Goal: Task Accomplishment & Management: Manage account settings

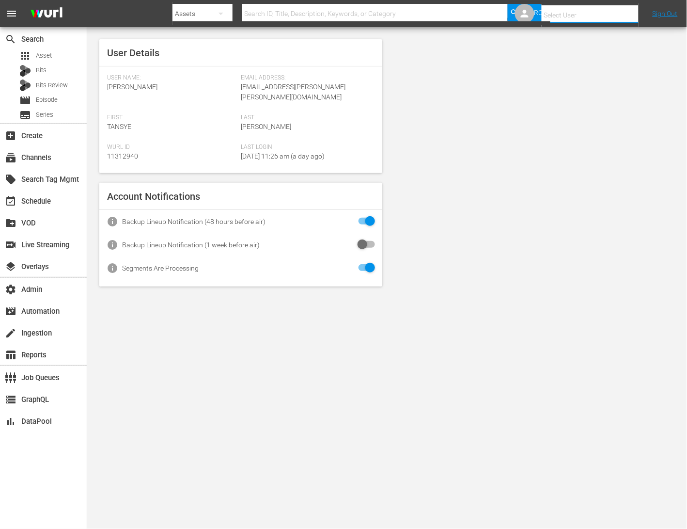
click at [570, 8] on input "text" at bounding box center [604, 14] width 124 height 23
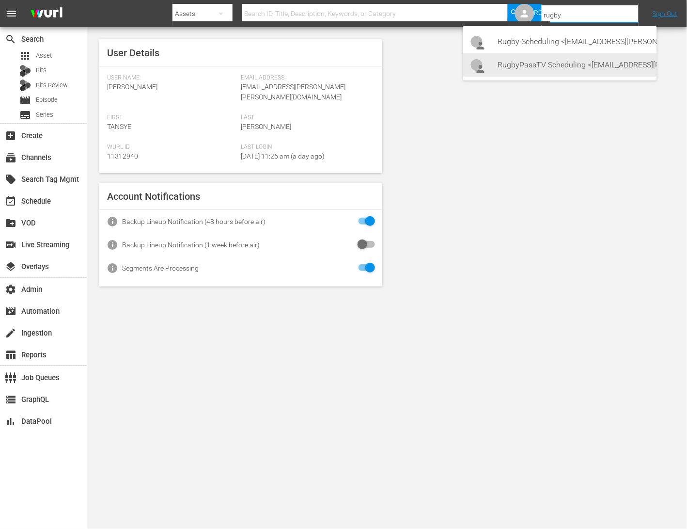
click at [555, 60] on div "RugbyPassTV Scheduling <RugbyPassTV-Scheduling@wurl.com>" at bounding box center [573, 64] width 151 height 23
type input "RugbyPassTV Scheduling (11314672)"
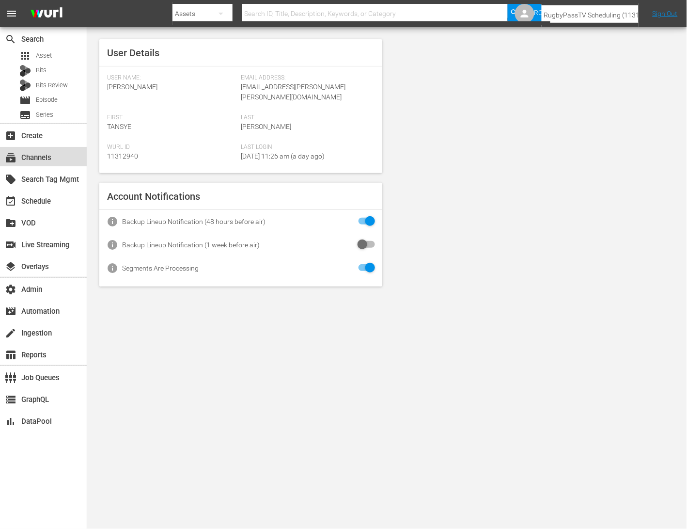
click at [65, 159] on div "subscriptions Channels" at bounding box center [43, 156] width 87 height 19
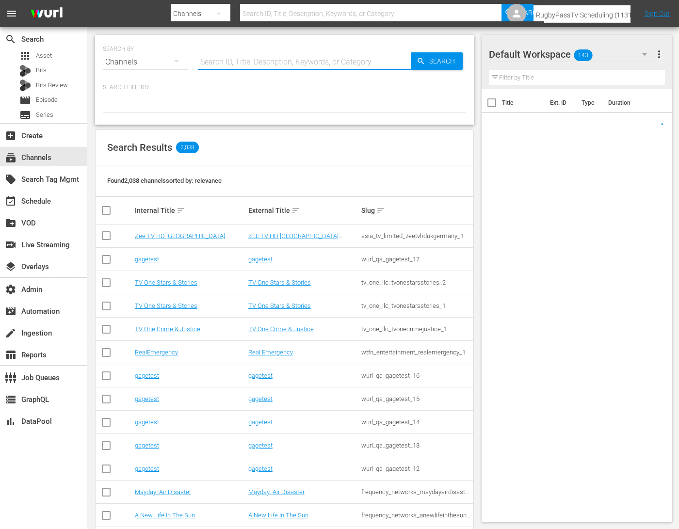
click at [290, 62] on input "text" at bounding box center [304, 61] width 213 height 23
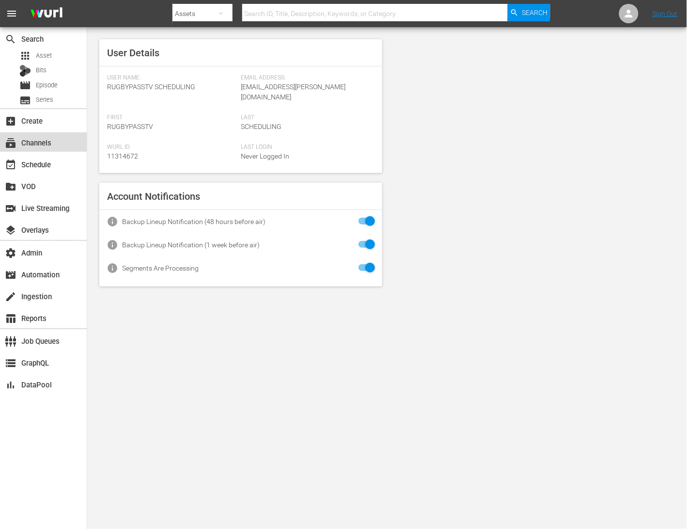
click at [35, 138] on div "subscriptions Channels" at bounding box center [27, 141] width 54 height 9
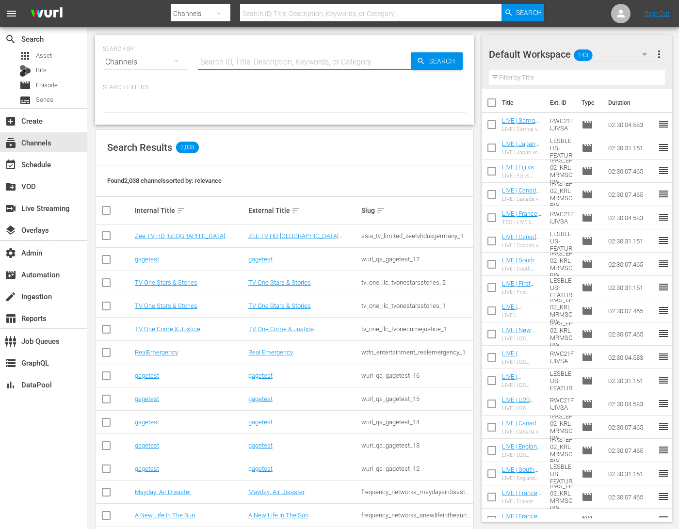
click at [241, 65] on input "text" at bounding box center [304, 61] width 213 height 23
type input "rugby"
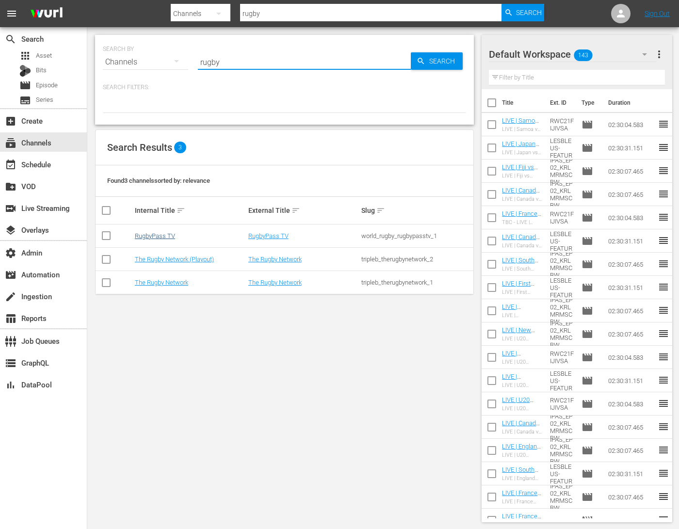
type input "rugby"
click at [157, 235] on link "RugbyPass TV" at bounding box center [155, 235] width 40 height 7
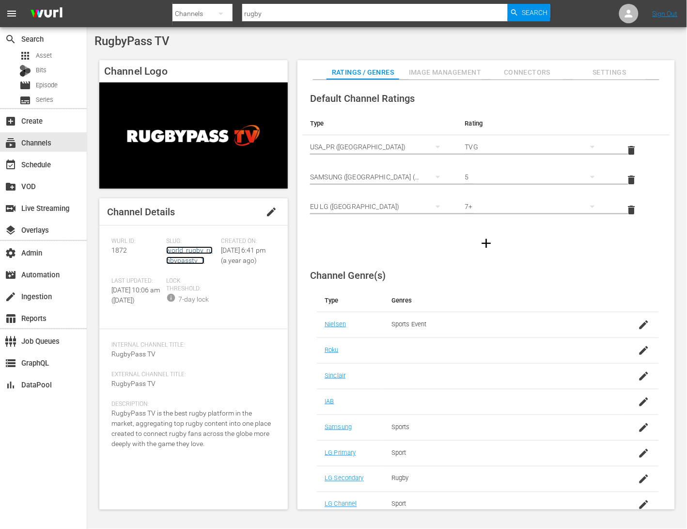
click at [194, 251] on link "world_rugby_rugbypasstv_1" at bounding box center [189, 255] width 47 height 18
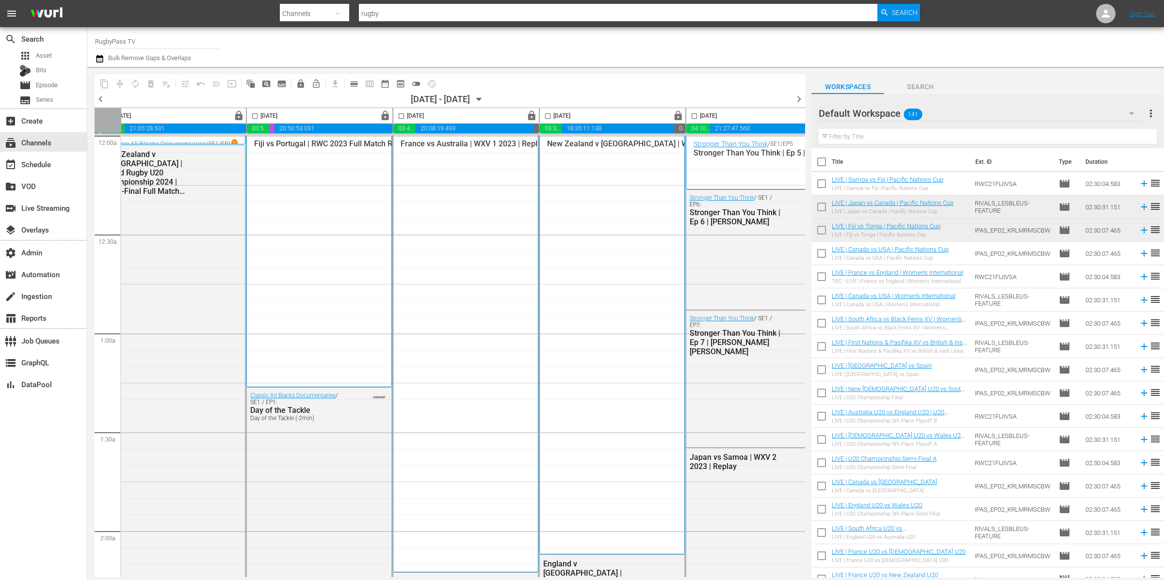
scroll to position [0, 347]
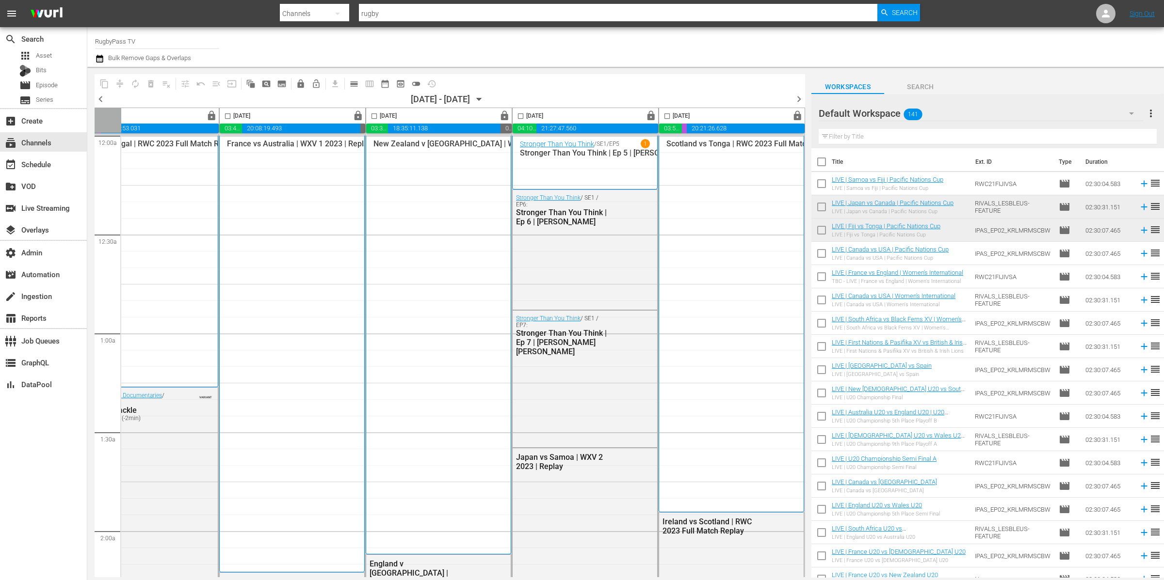
click at [484, 99] on icon "button" at bounding box center [479, 99] width 11 height 11
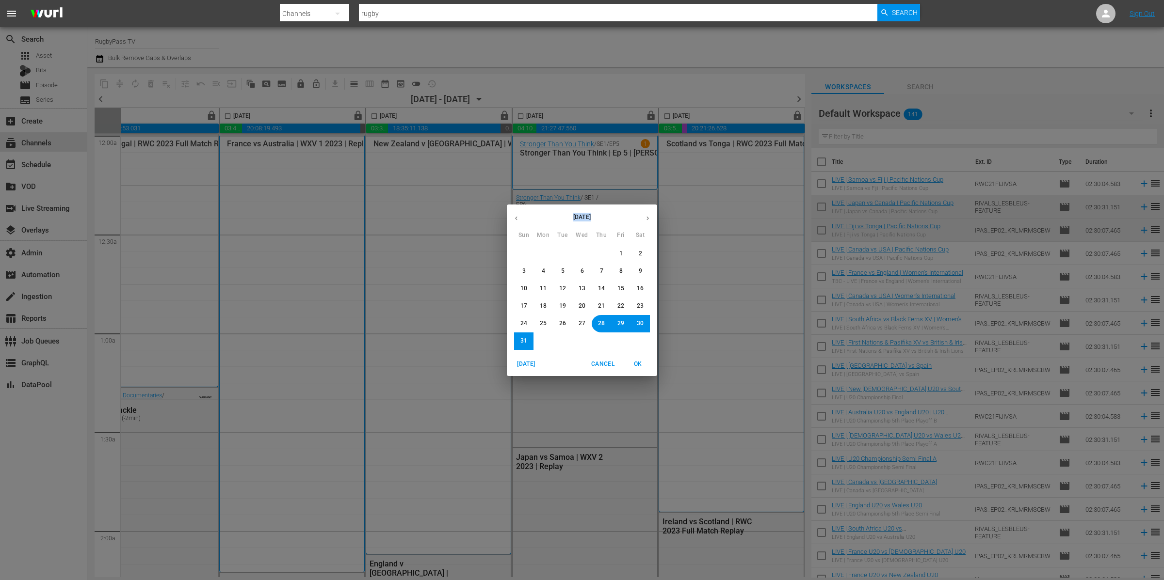
click at [503, 99] on div "August 2025 Sun Mon Tue Wed Thu Fri Sat 27 28 29 30 31 1 2 3 4 5 6 7 8 9 10 11 …" at bounding box center [582, 290] width 1164 height 580
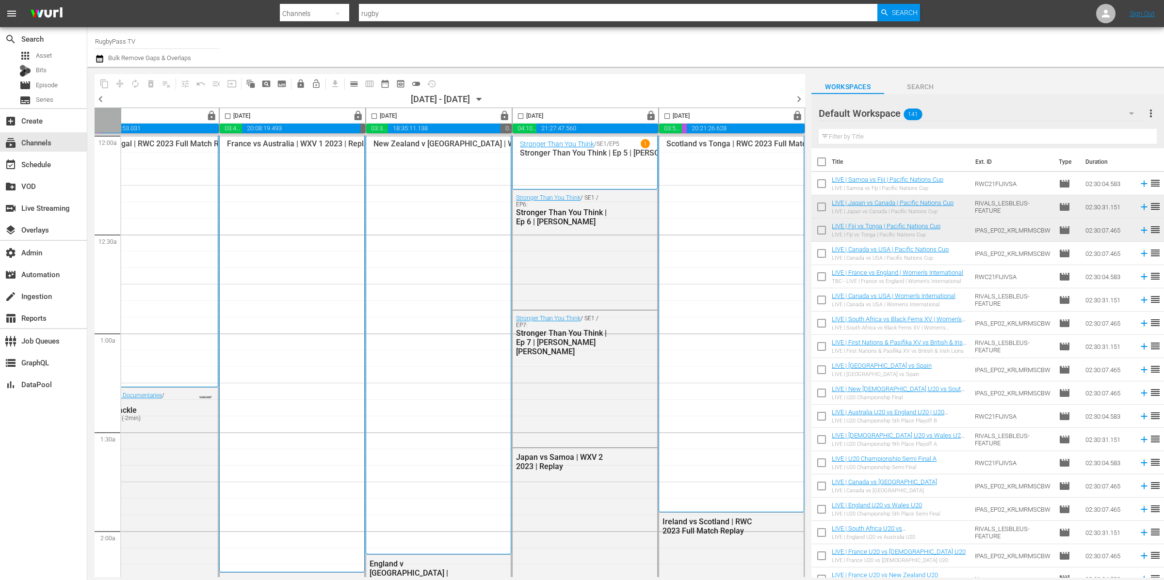
click at [481, 98] on icon "button" at bounding box center [479, 99] width 4 height 2
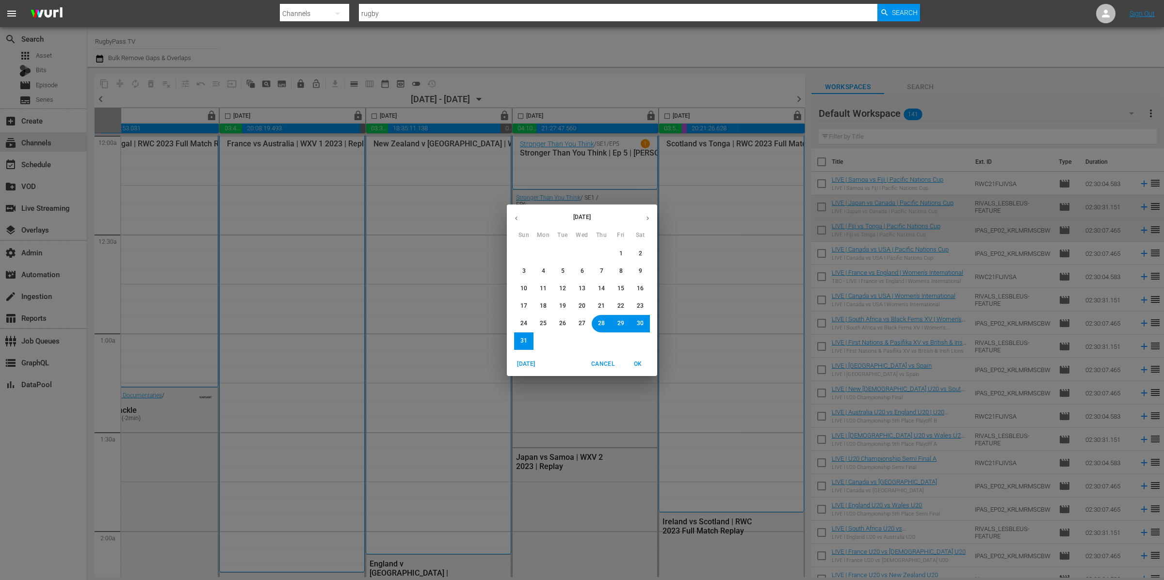
click at [640, 324] on span "30" at bounding box center [640, 323] width 7 height 8
click at [640, 362] on span "OK" at bounding box center [637, 364] width 23 height 10
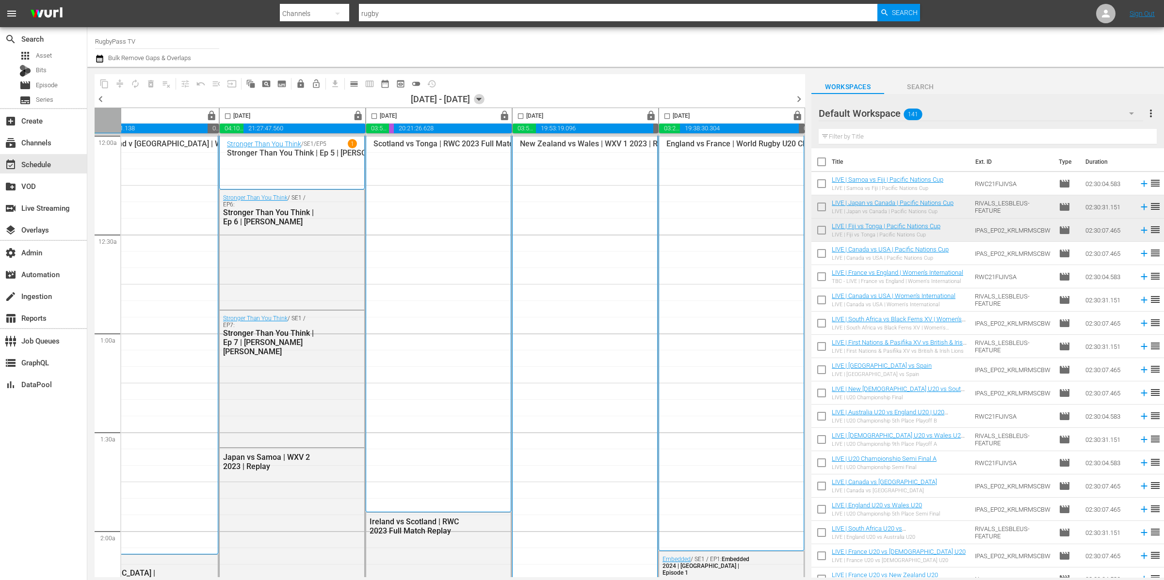
click at [484, 96] on icon "button" at bounding box center [479, 99] width 11 height 11
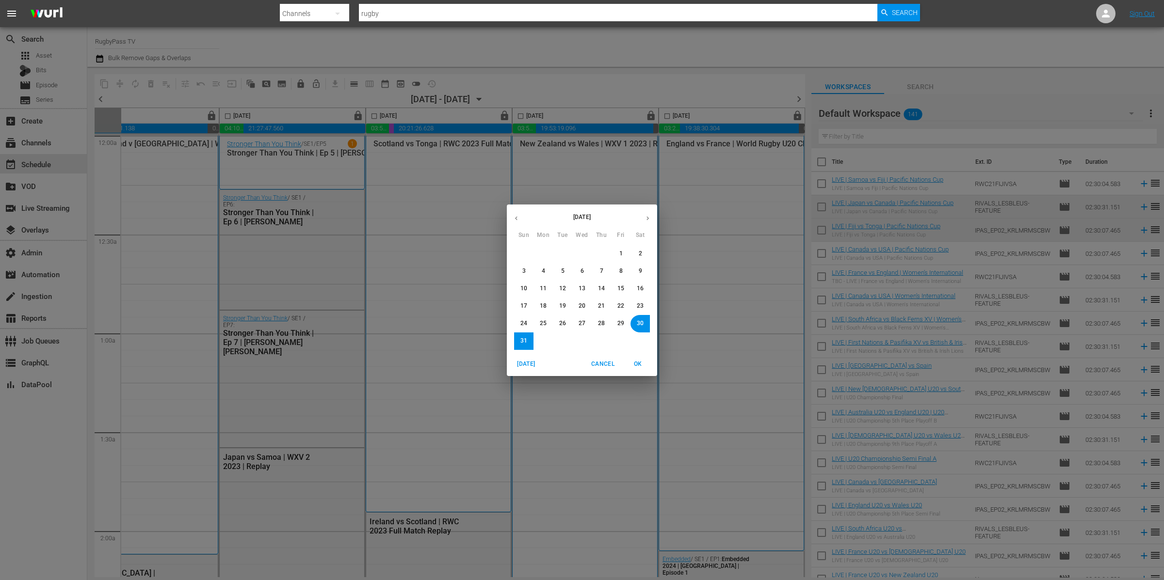
click at [644, 217] on icon "button" at bounding box center [647, 218] width 7 height 7
click at [540, 255] on span "1" at bounding box center [543, 254] width 6 height 8
click at [635, 364] on span "OK" at bounding box center [637, 364] width 23 height 10
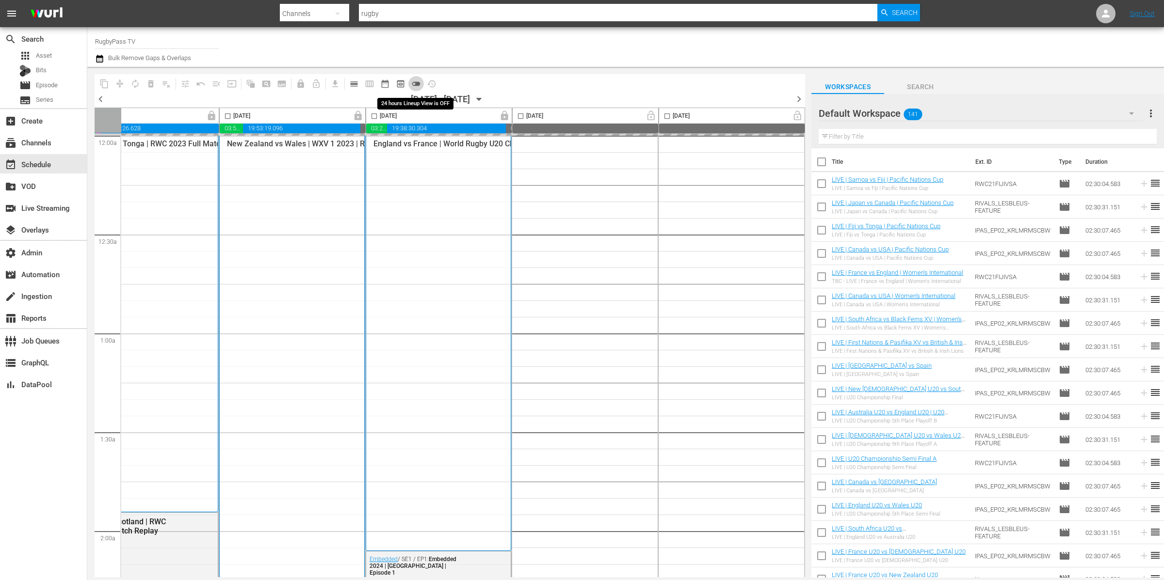
drag, startPoint x: 415, startPoint y: 84, endPoint x: 453, endPoint y: 105, distance: 43.6
click at [415, 84] on span "toggle_off" at bounding box center [416, 84] width 10 height 10
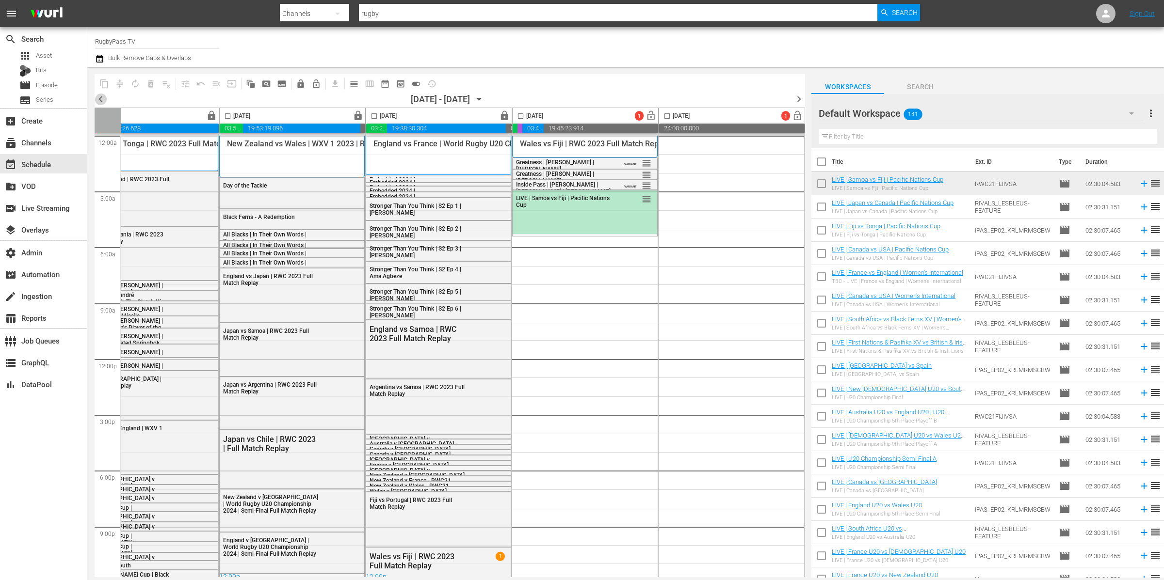
click at [102, 100] on span "chevron_left" at bounding box center [101, 99] width 12 height 12
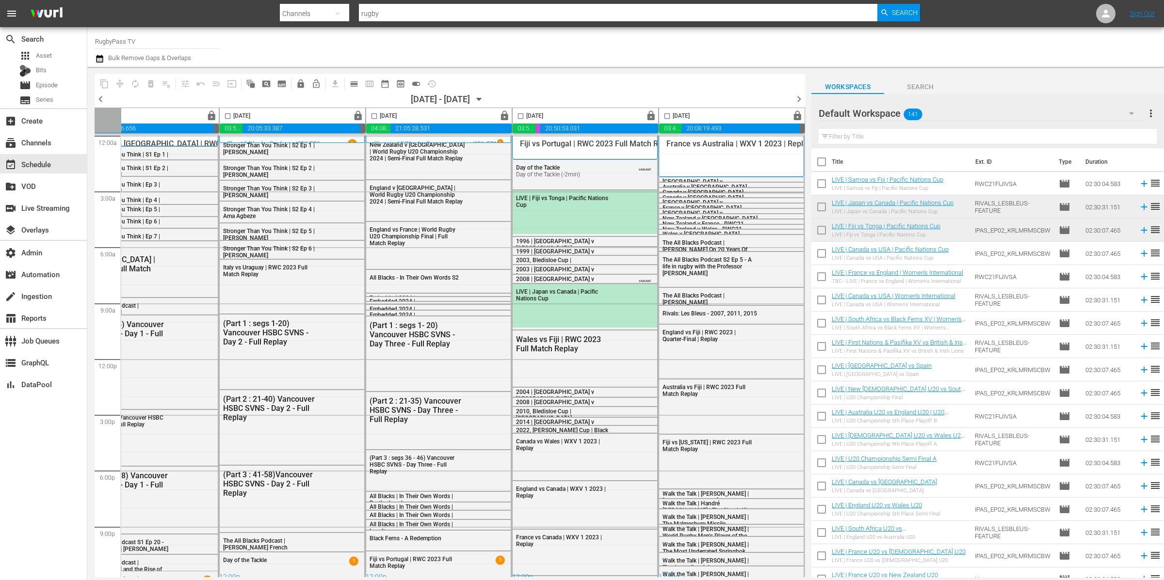
click at [687, 100] on span "chevron_right" at bounding box center [799, 99] width 12 height 12
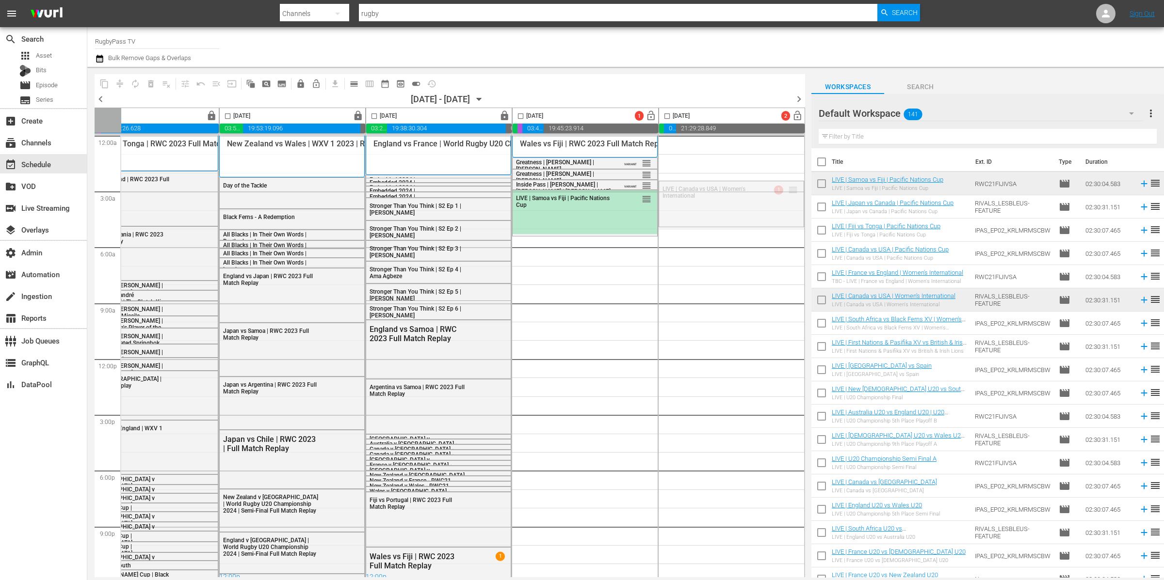
drag, startPoint x: 785, startPoint y: 190, endPoint x: 783, endPoint y: 154, distance: 35.9
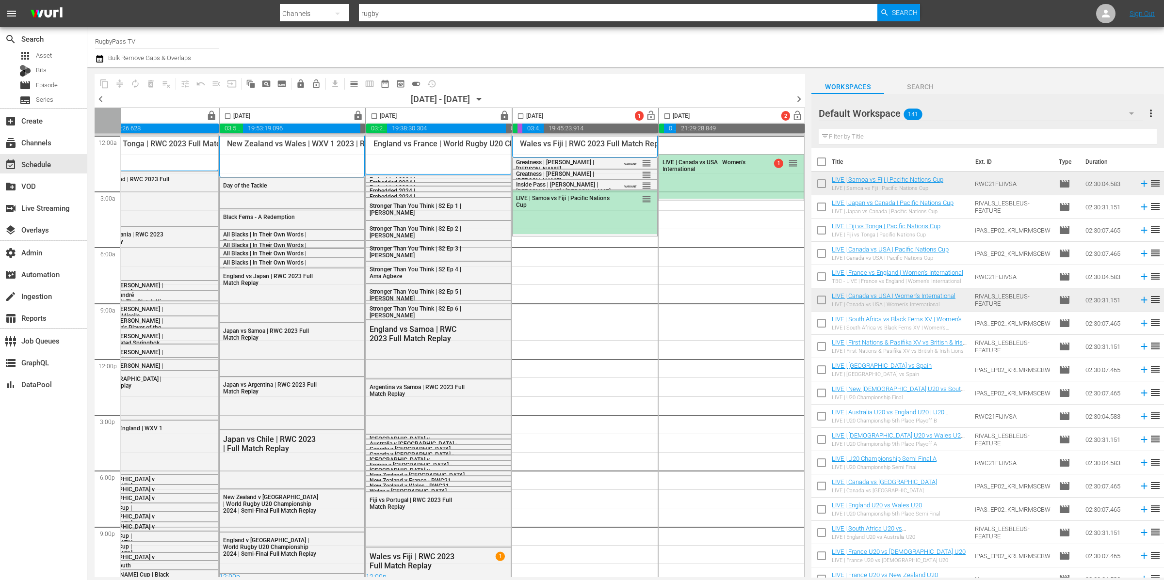
click at [687, 112] on div "Default Workspace 141" at bounding box center [980, 113] width 324 height 27
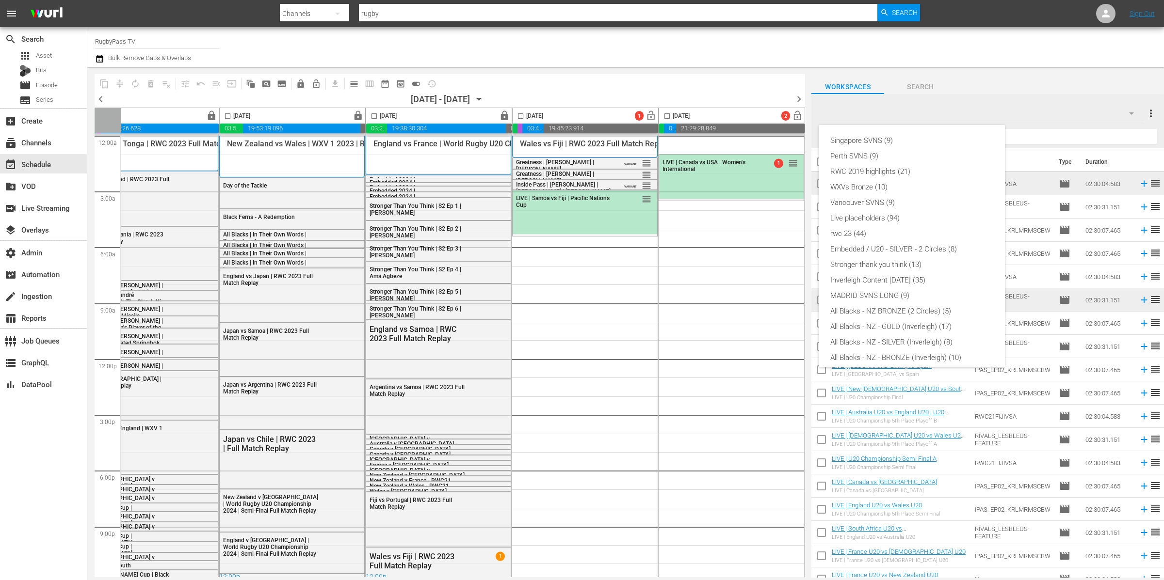
scroll to position [98, 0]
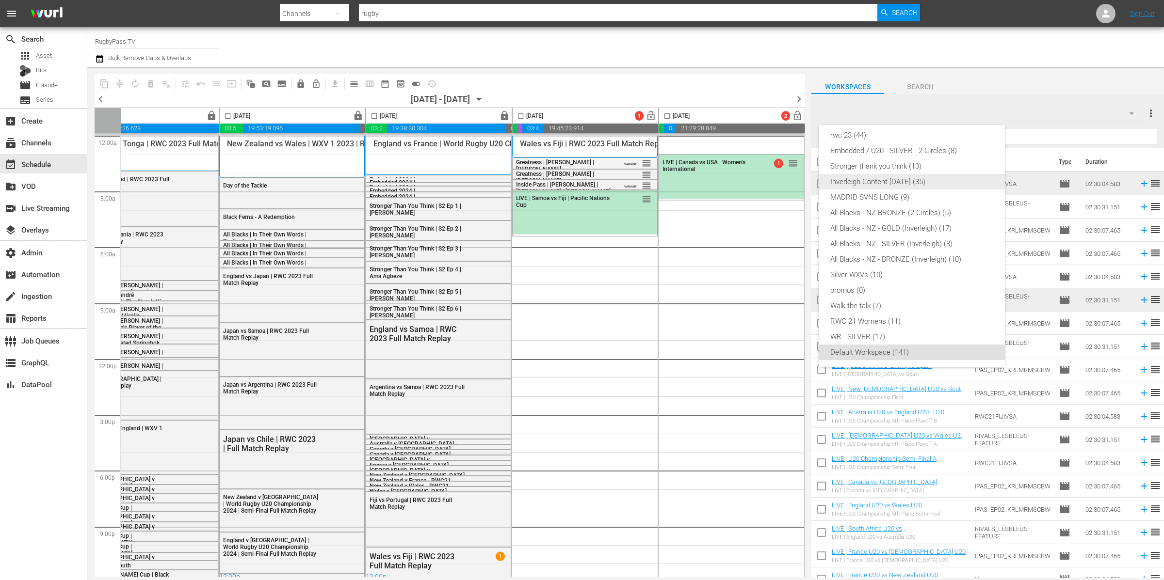
click at [687, 182] on div "Inverleigh Content MAR 25 (35)" at bounding box center [911, 182] width 163 height 16
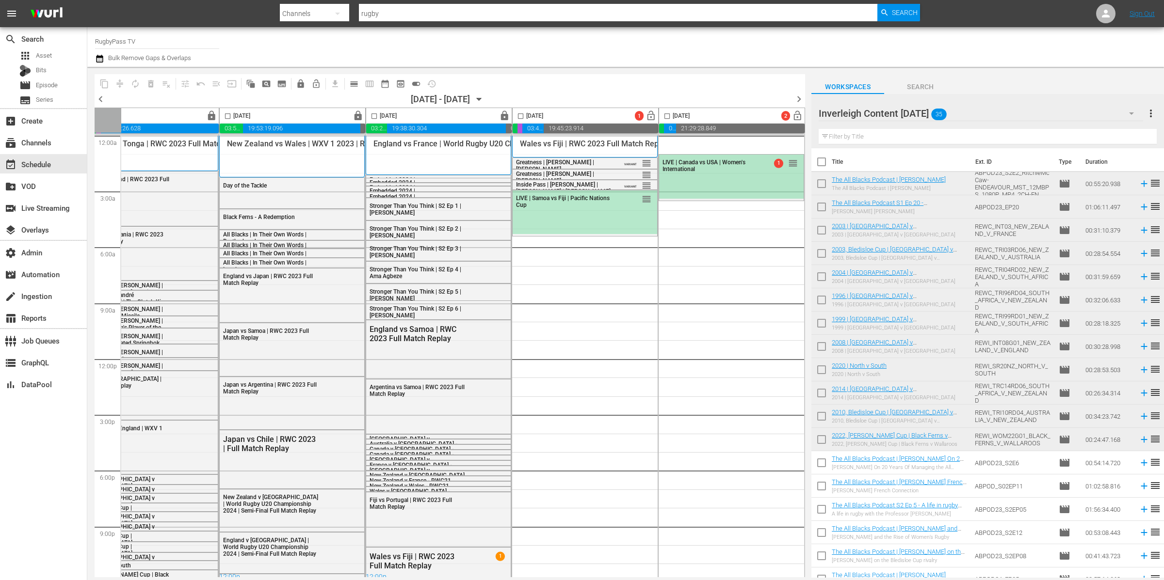
click at [687, 182] on div "LIVE | Canada vs USA | Women's International 1 reorder" at bounding box center [731, 177] width 144 height 44
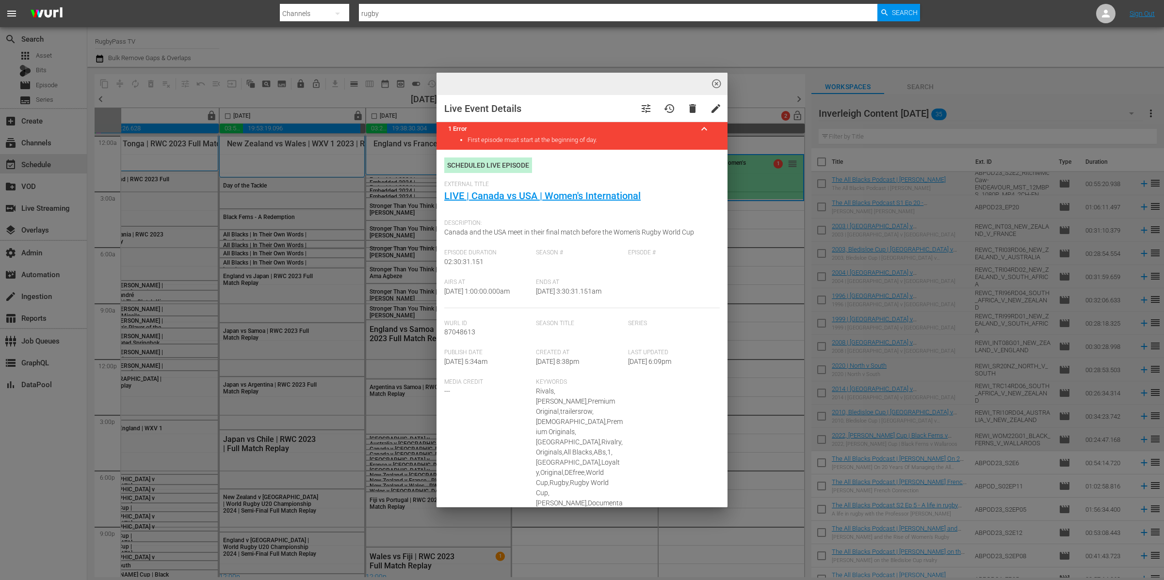
click at [615, 228] on span "Canada and the USA meet in their final match before the Women's Rugby World Cup" at bounding box center [569, 232] width 250 height 8
drag, startPoint x: 791, startPoint y: 184, endPoint x: 658, endPoint y: 192, distance: 133.1
click at [687, 184] on div "highlight_off_icon Live Event Details tune history delete edit 1 Error keyboard…" at bounding box center [582, 290] width 1164 height 580
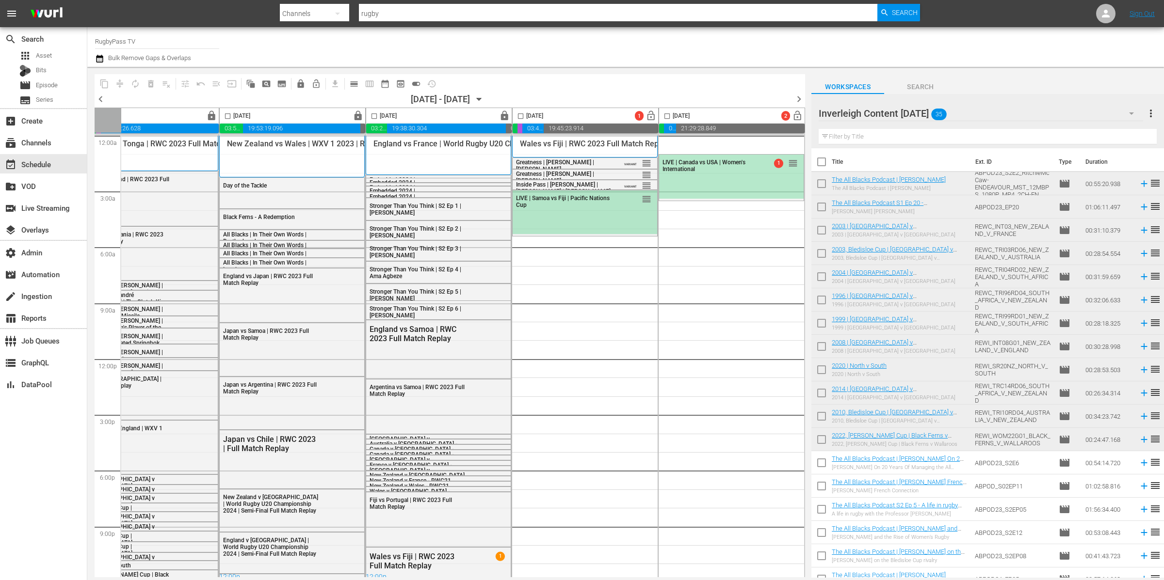
click at [600, 202] on div "LIVE | Samoa vs Fiji | Pacific Nations Cup" at bounding box center [563, 202] width 95 height 14
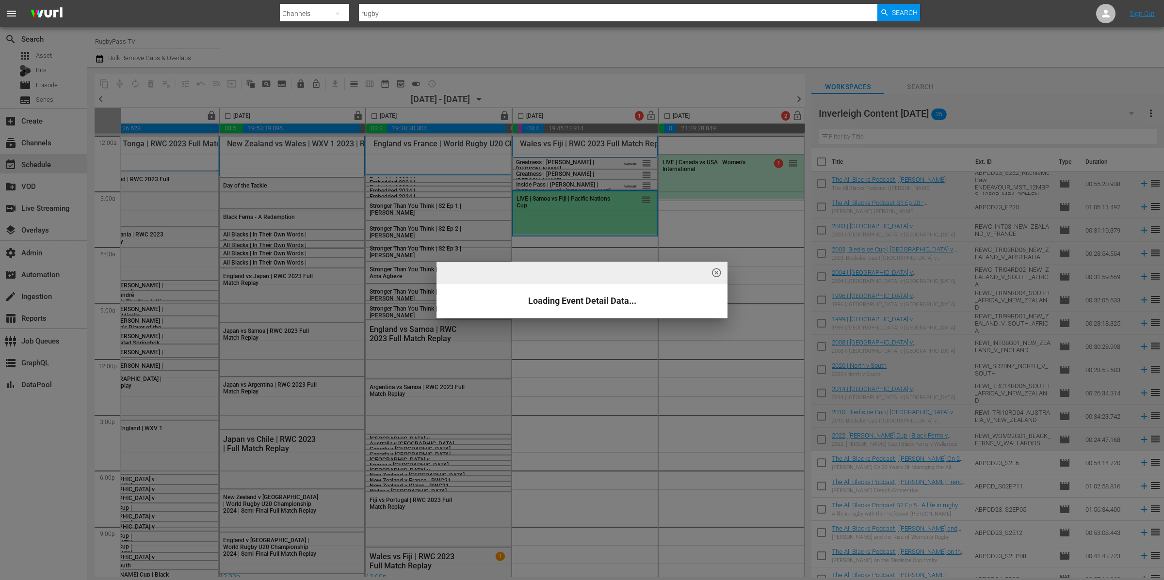
click at [581, 221] on div "highlight_off_icon Loading Event Detail Data..." at bounding box center [582, 290] width 1164 height 580
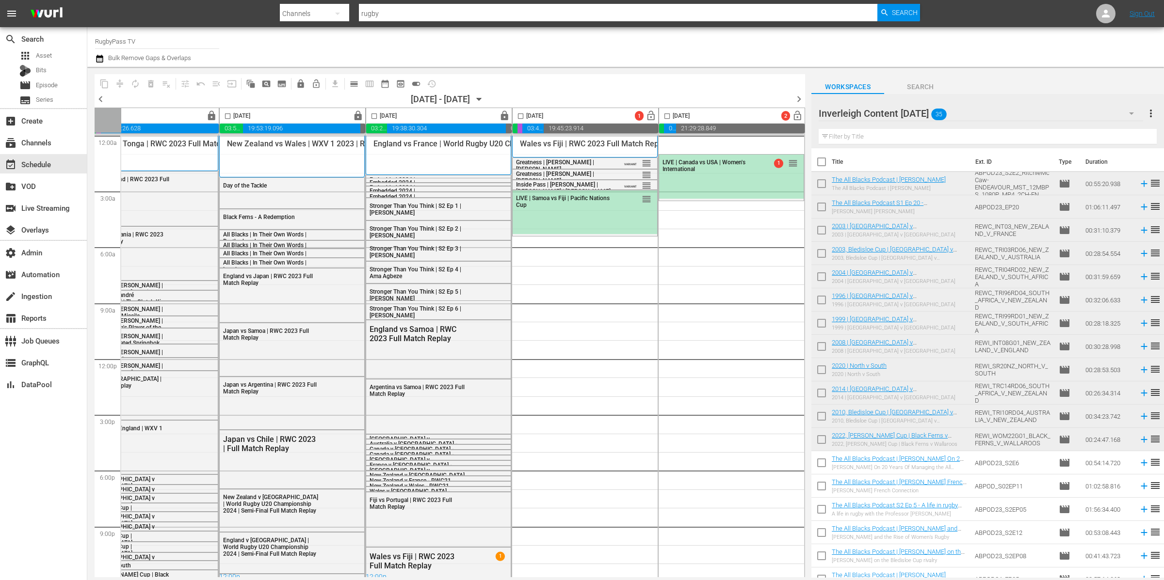
click at [581, 221] on div "highlight_off_icon Loading Event Detail Data..." at bounding box center [582, 290] width 1164 height 580
click at [581, 221] on div "LIVE | Samoa vs Fiji | Pacific Nations Cup reorder" at bounding box center [584, 213] width 144 height 44
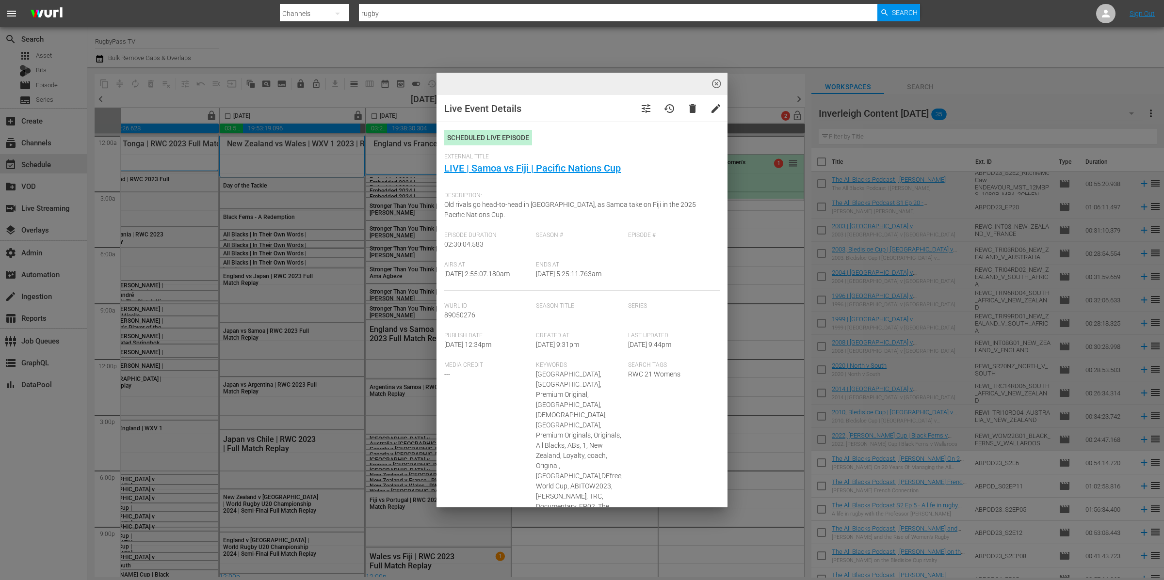
type input "LIVE | Samoa vs Fiji | Pacific Nations Cup"
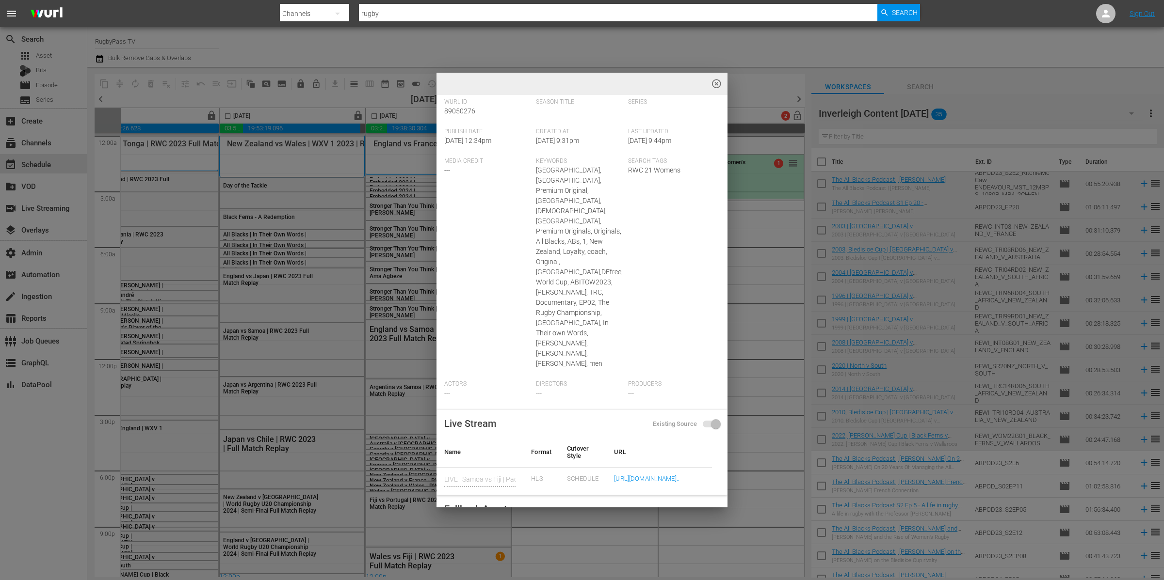
scroll to position [258, 0]
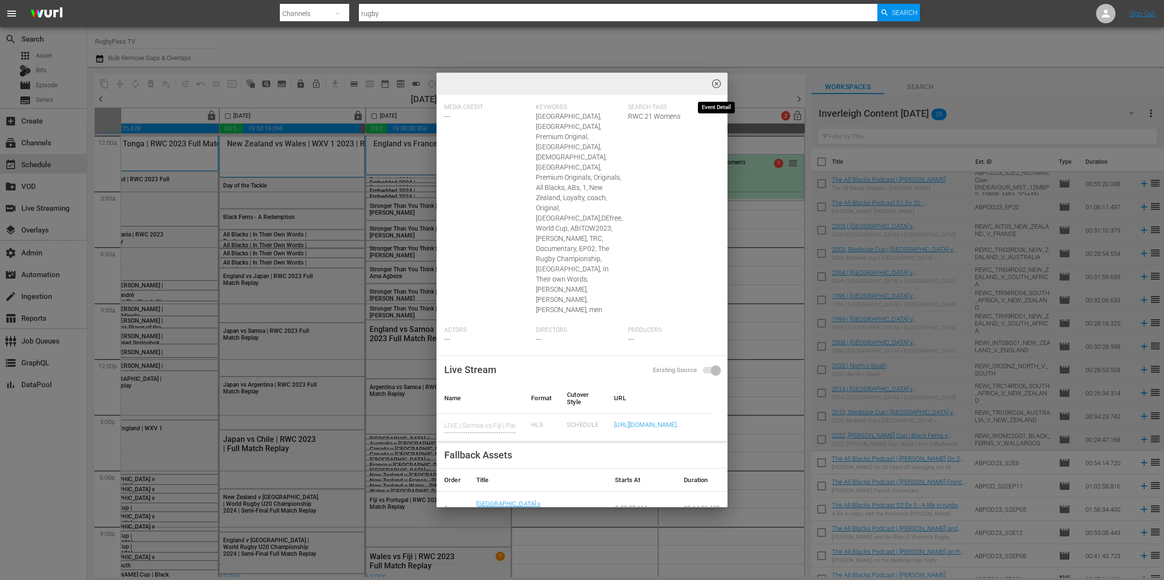
drag, startPoint x: 717, startPoint y: 84, endPoint x: 709, endPoint y: 96, distance: 14.4
click at [687, 84] on span "highlight_off_icon" at bounding box center [716, 84] width 11 height 11
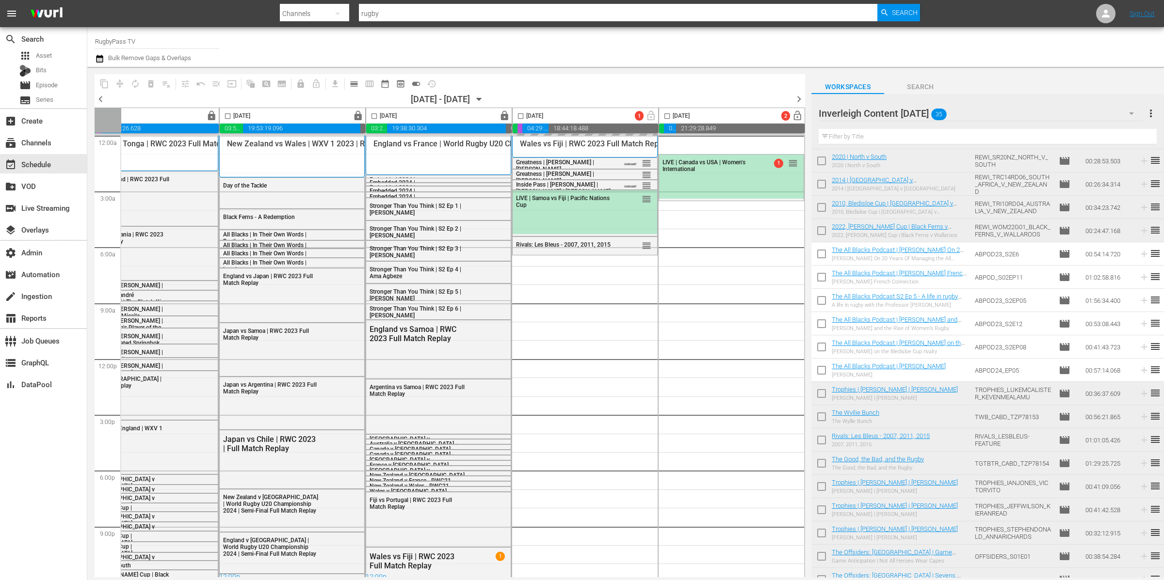
scroll to position [142, 0]
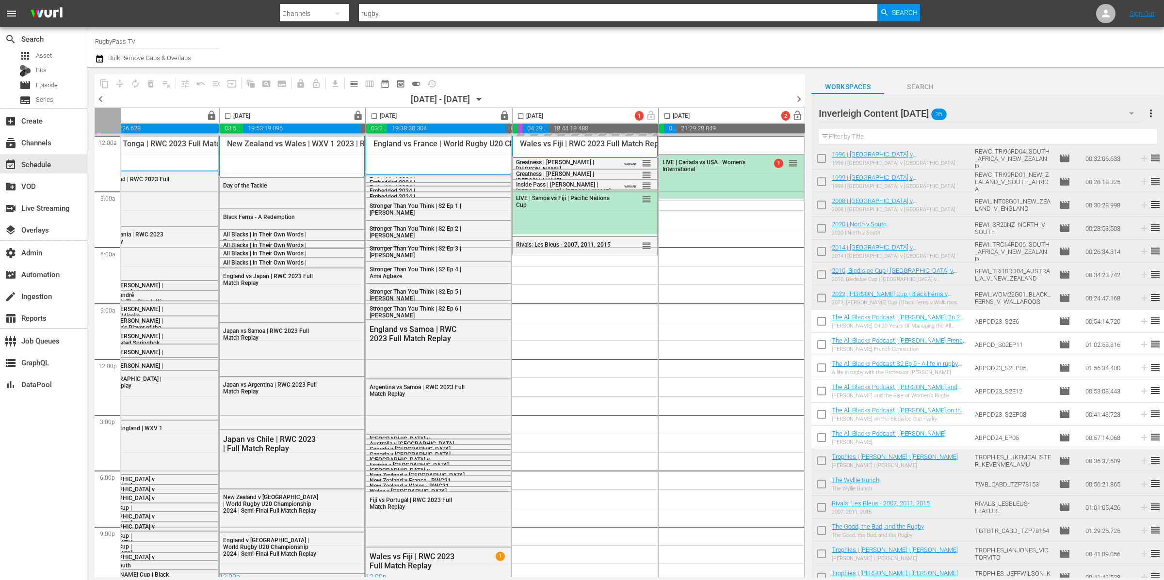
click at [687, 113] on div "Inverleigh Content [DATE]" at bounding box center [980, 113] width 324 height 27
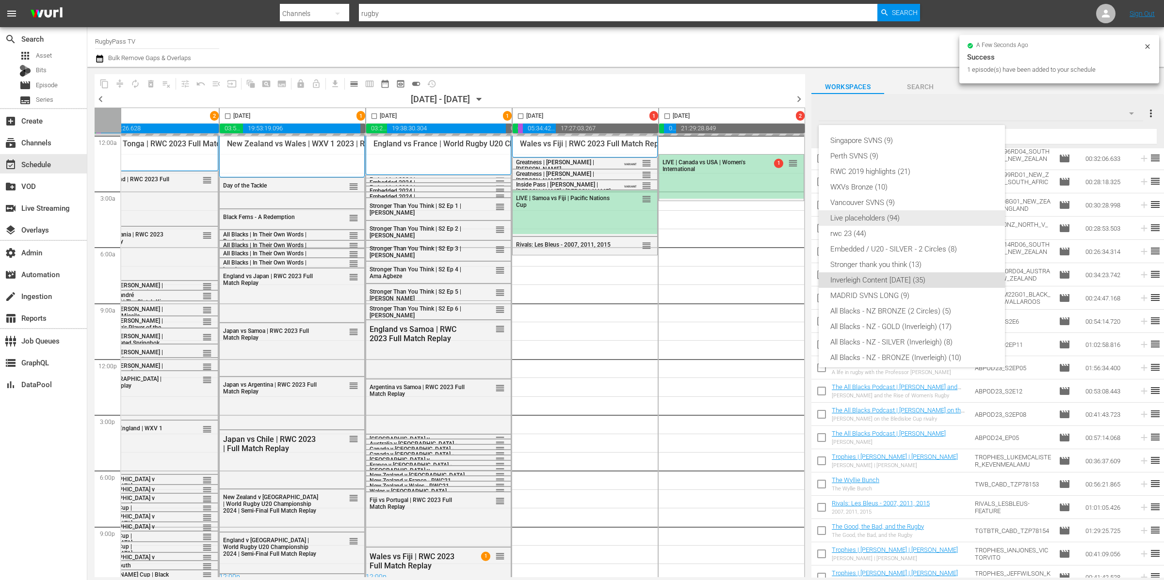
scroll to position [98, 0]
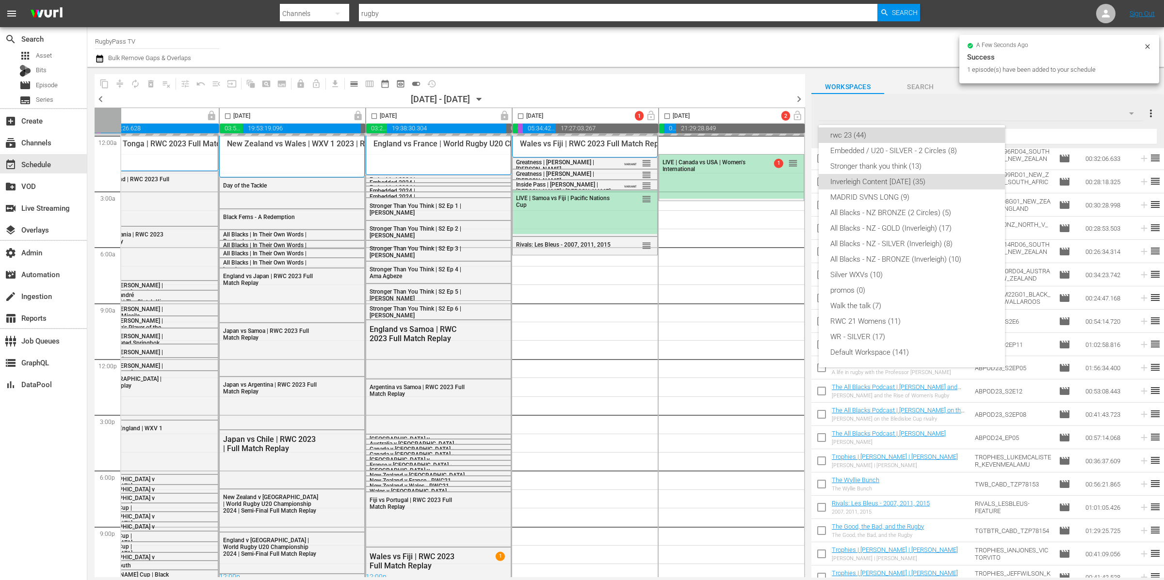
click at [687, 135] on div "rwc 23 (44)" at bounding box center [911, 136] width 163 height 16
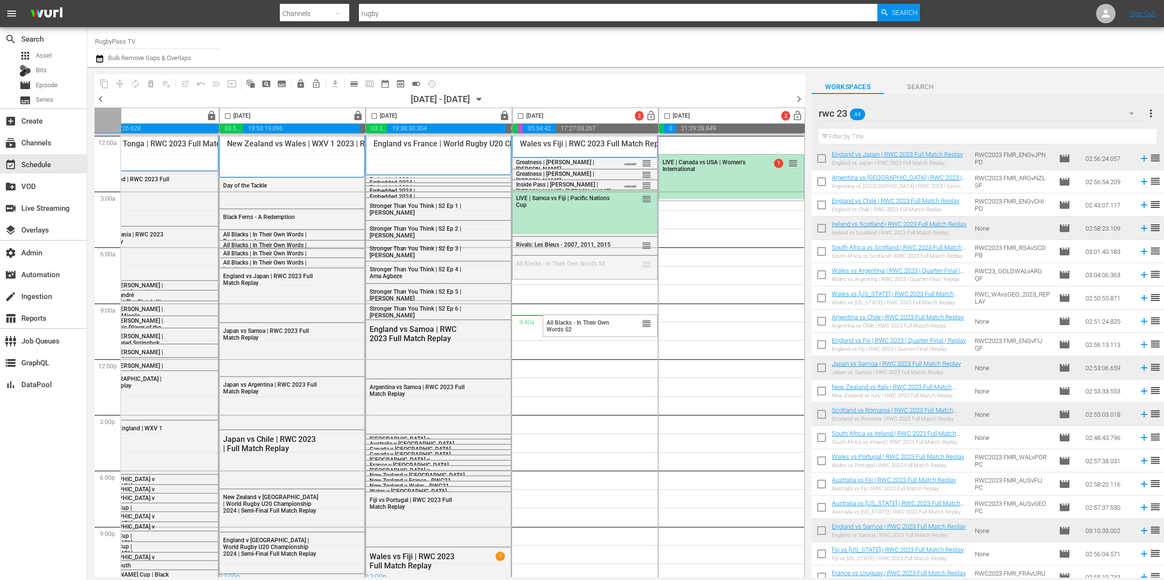
drag, startPoint x: 632, startPoint y: 296, endPoint x: 631, endPoint y: 314, distance: 18.0
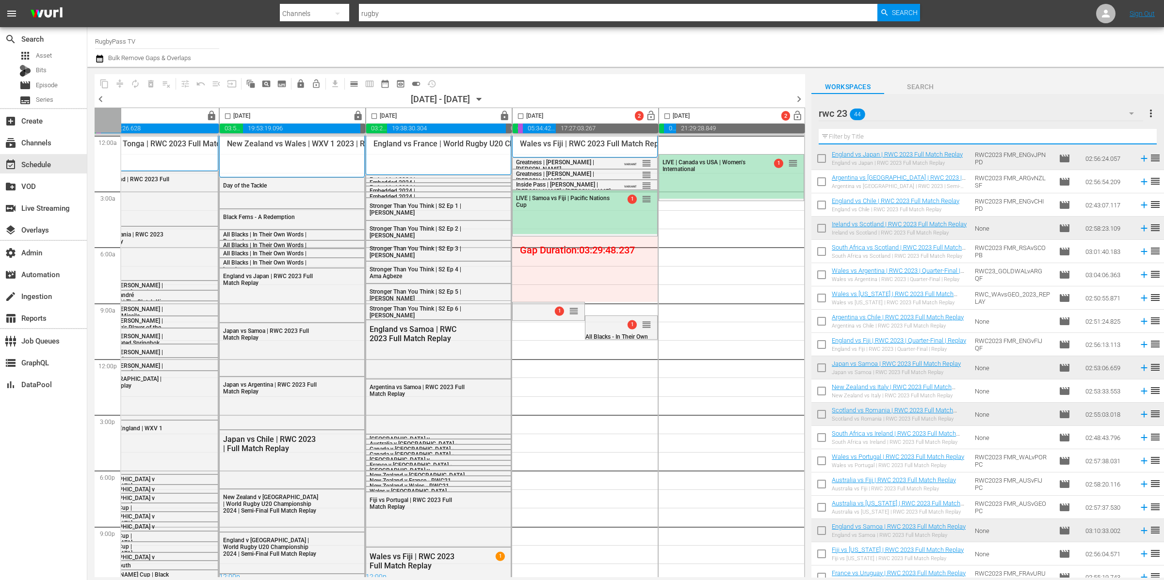
click at [687, 135] on input "text" at bounding box center [987, 137] width 338 height 16
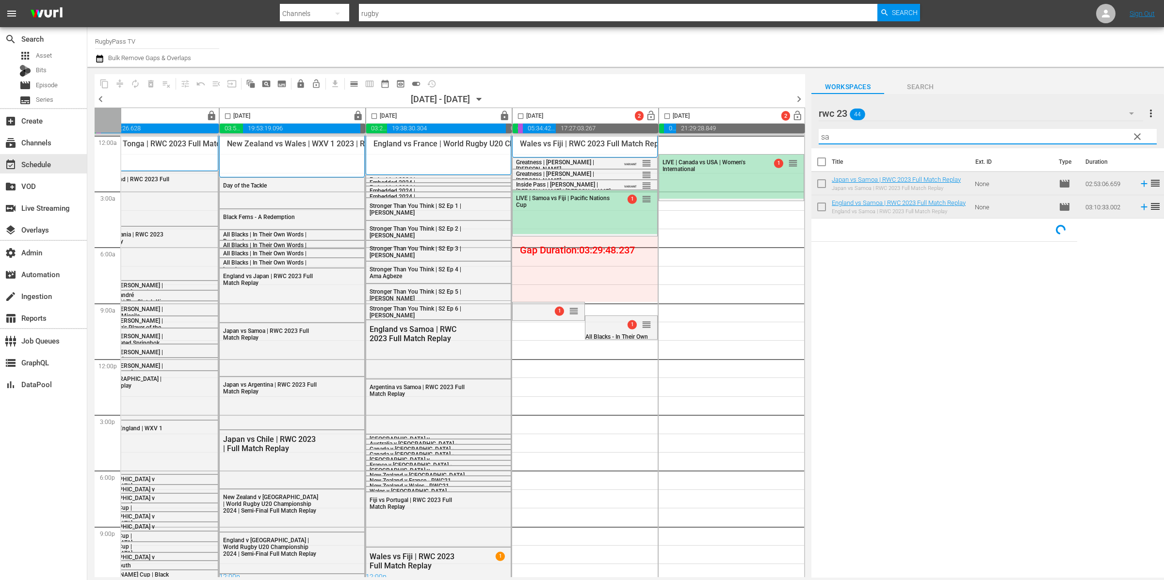
scroll to position [0, 0]
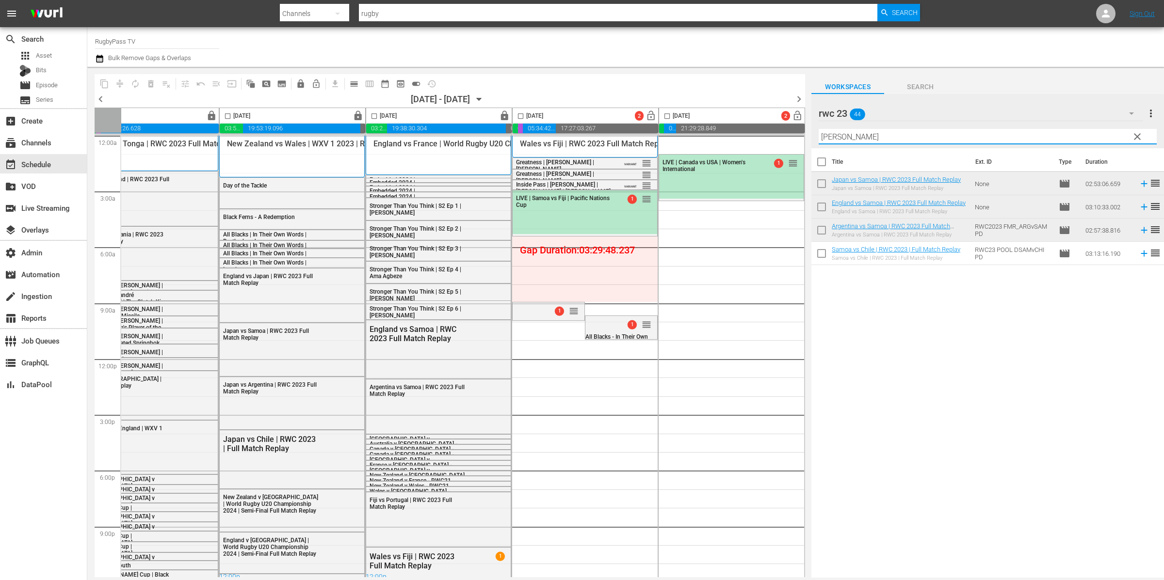
type input "sam"
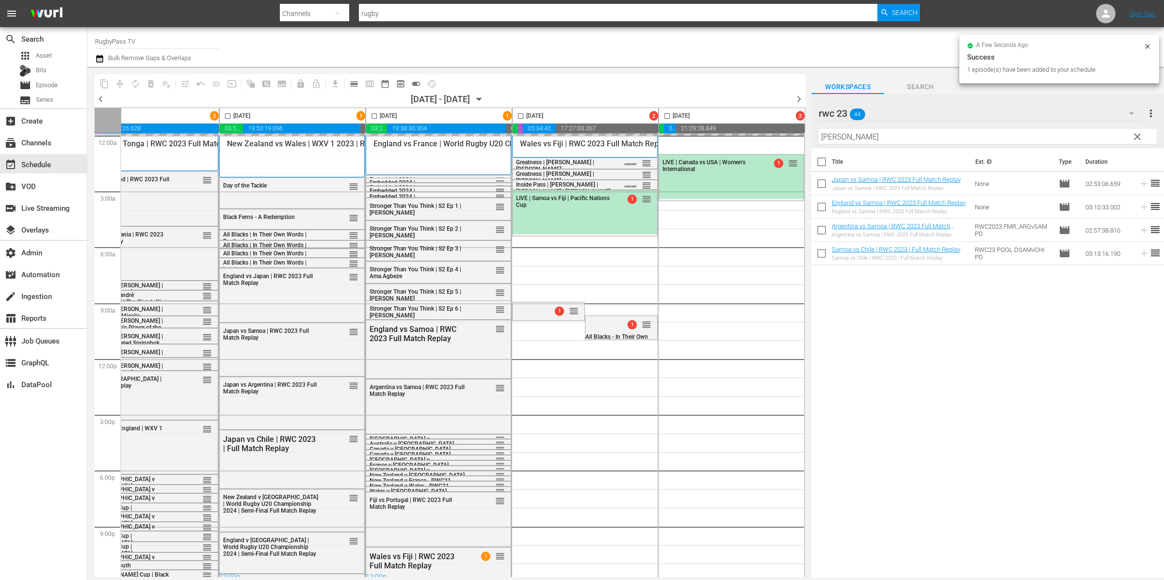
click at [687, 136] on span "clear" at bounding box center [1137, 137] width 12 height 12
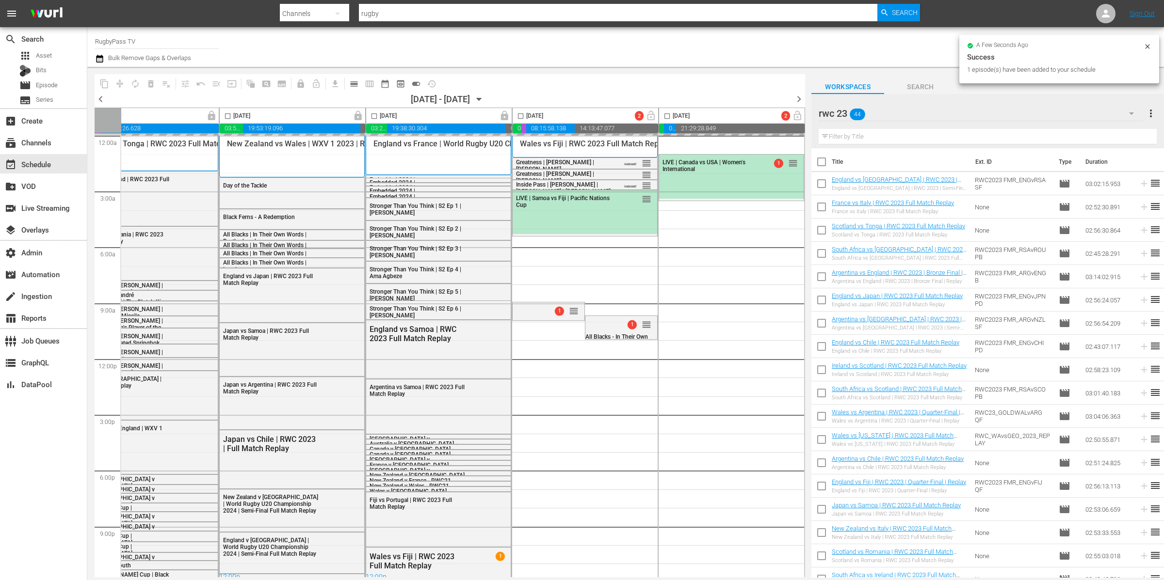
click at [687, 136] on input "text" at bounding box center [987, 137] width 338 height 16
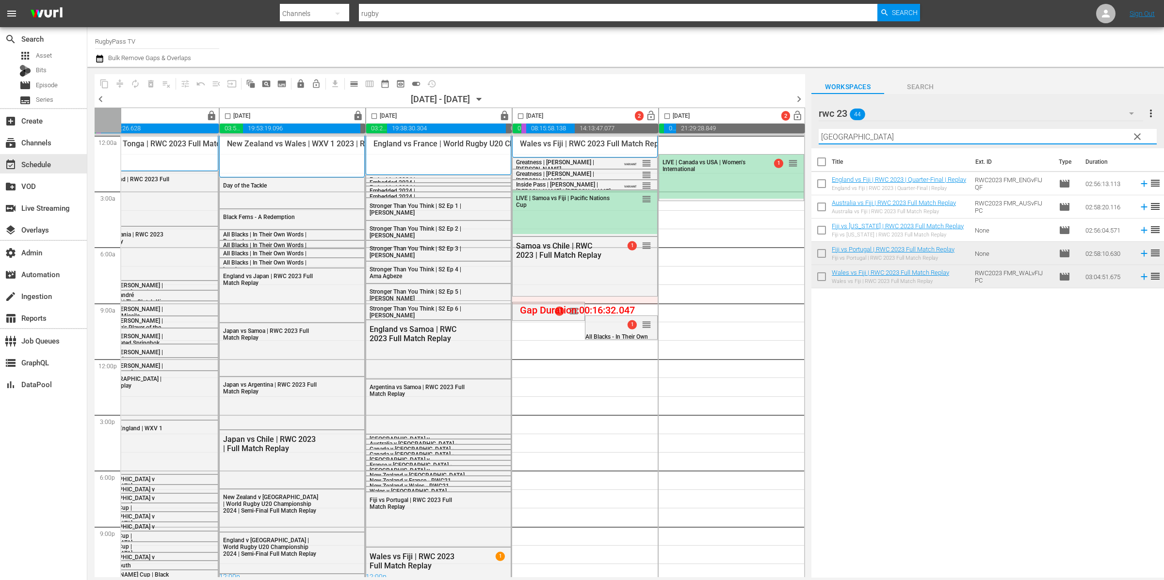
type input "fiji"
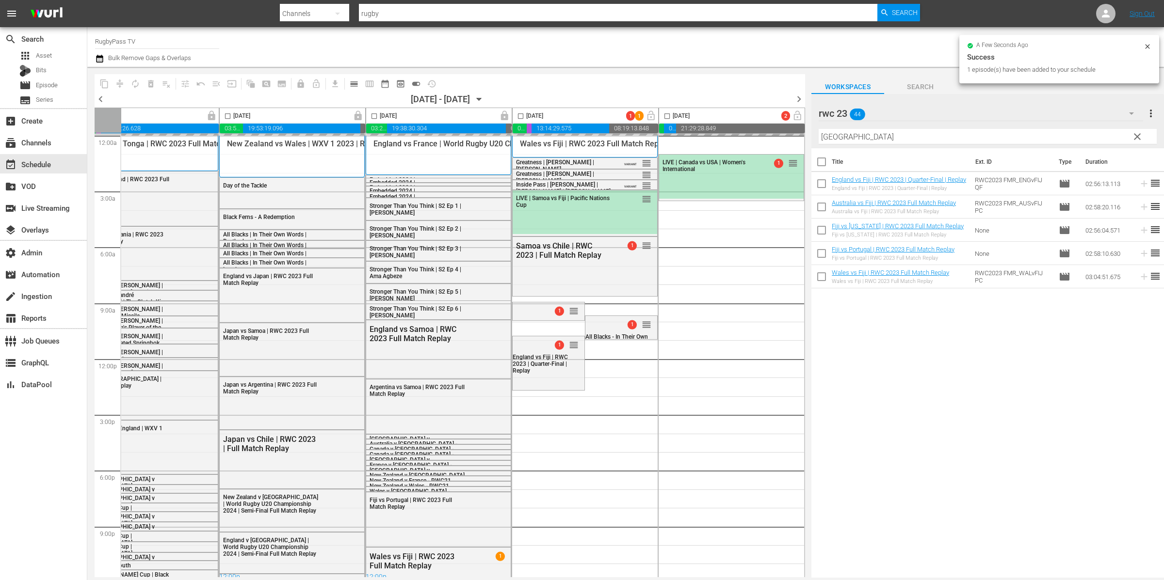
click at [687, 137] on span "clear" at bounding box center [1137, 137] width 12 height 12
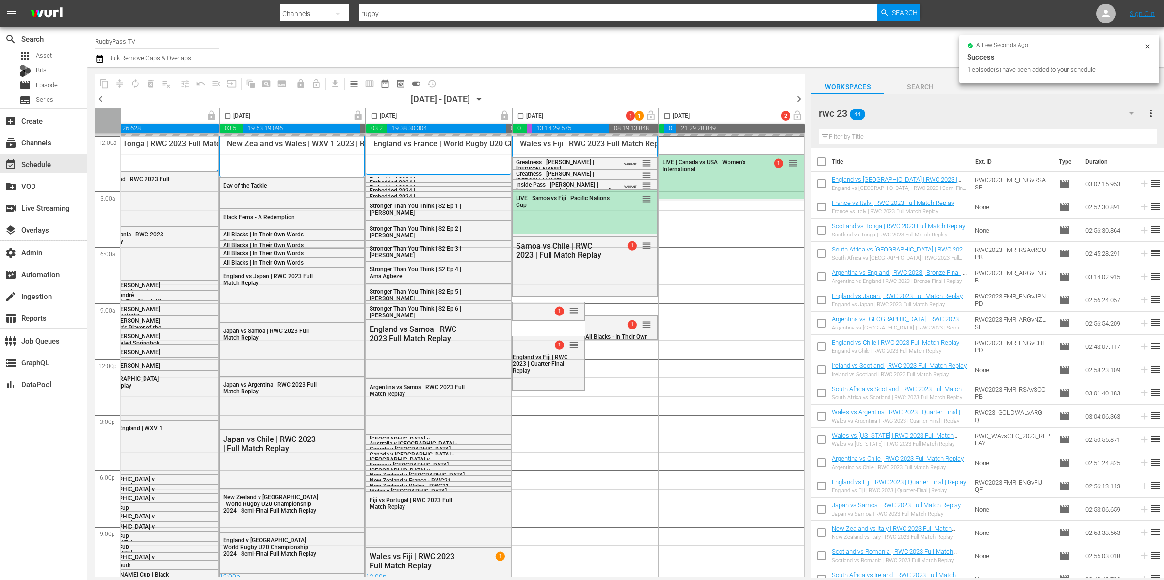
click at [687, 105] on div "rwc 23 44" at bounding box center [980, 113] width 324 height 27
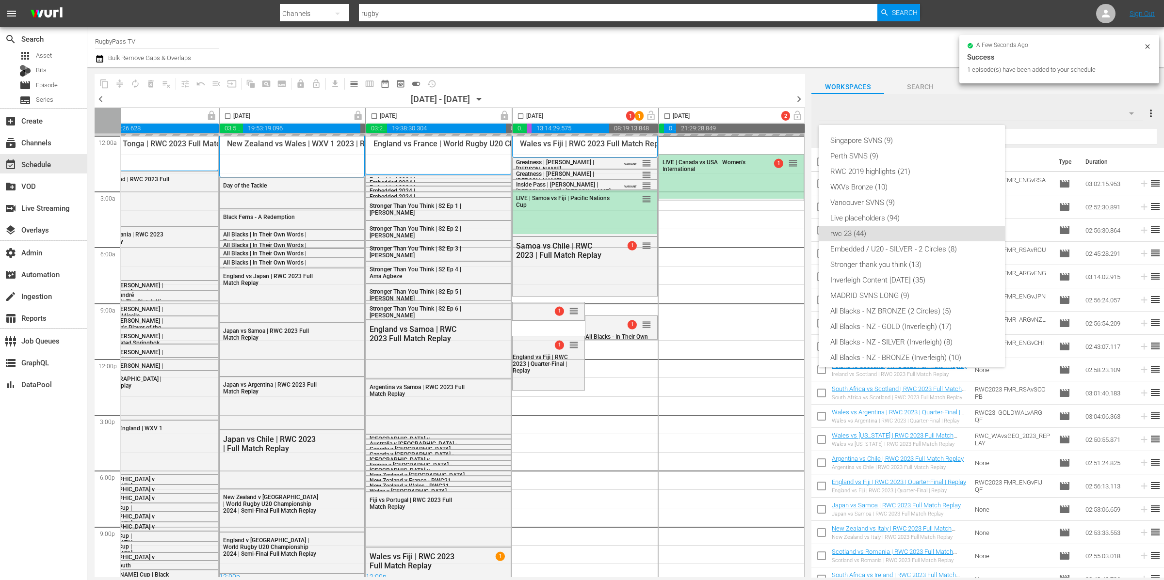
scroll to position [85, 0]
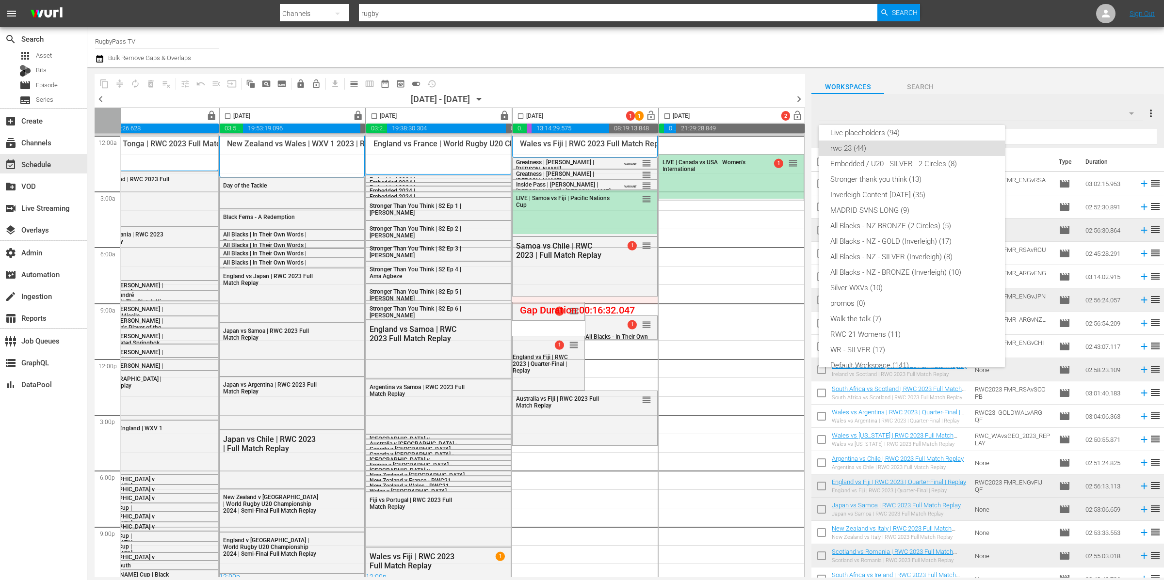
click at [687, 145] on div "rwc 23 (44)" at bounding box center [911, 149] width 163 height 16
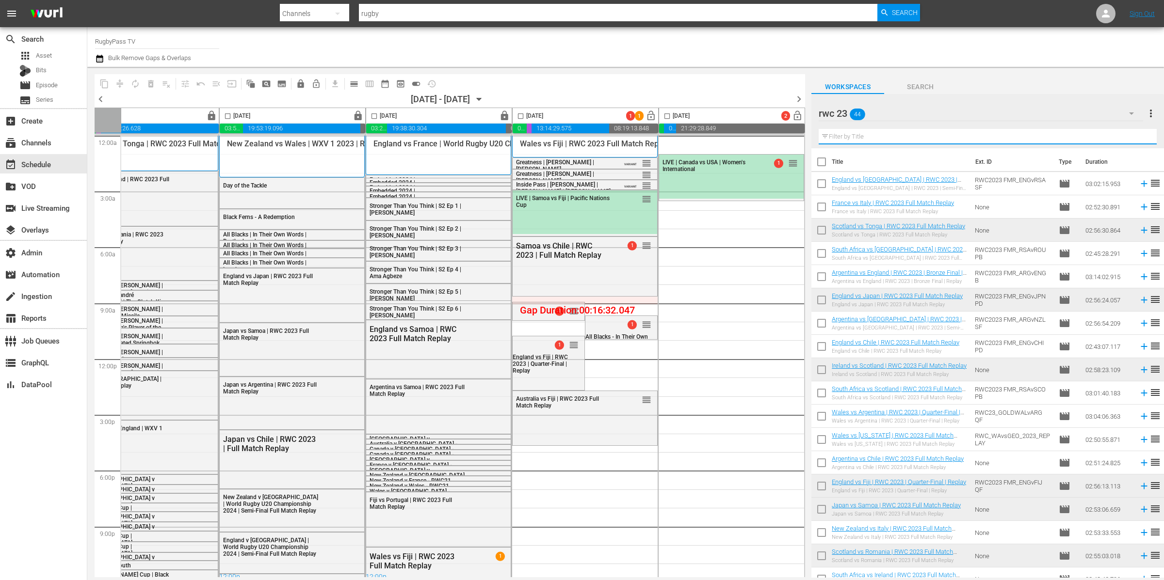
click at [687, 139] on input "text" at bounding box center [987, 137] width 338 height 16
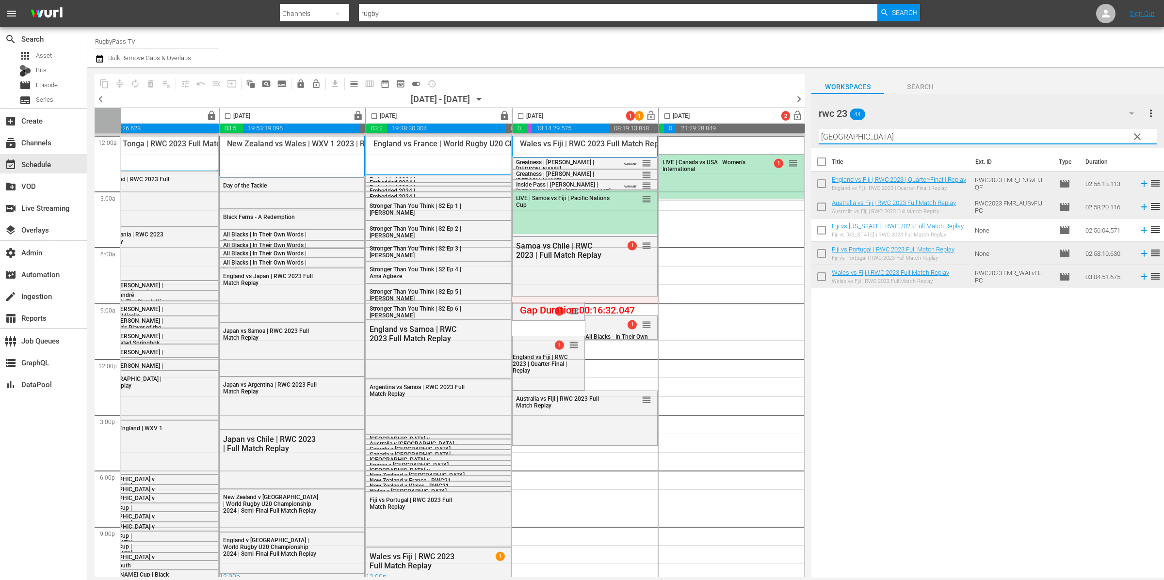
type input "fiji"
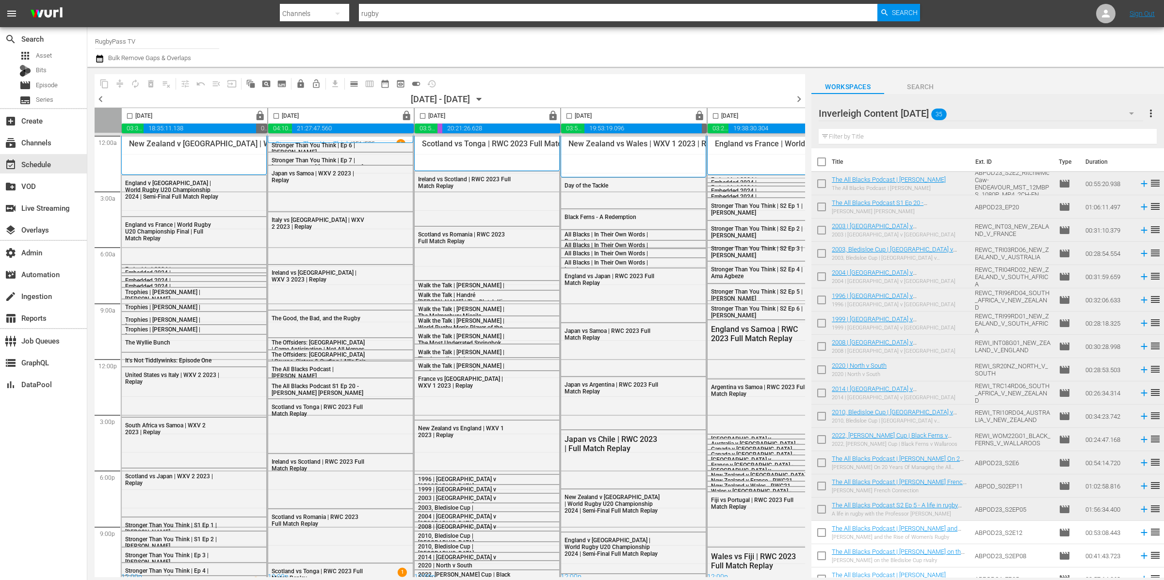
scroll to position [8, 347]
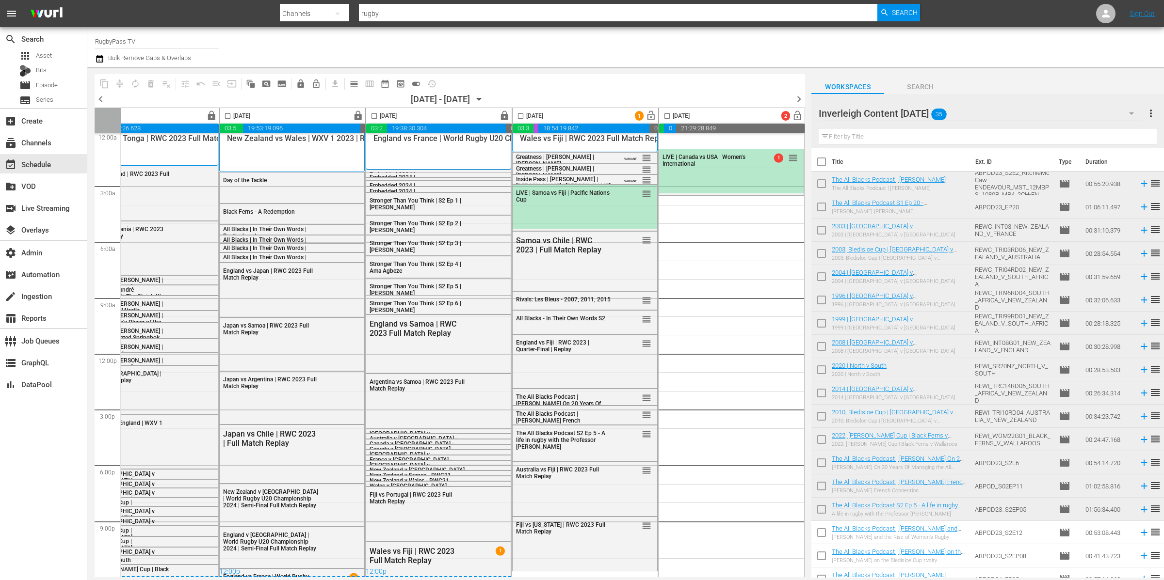
click at [981, 116] on div "Inverleigh Content [DATE]" at bounding box center [980, 113] width 324 height 27
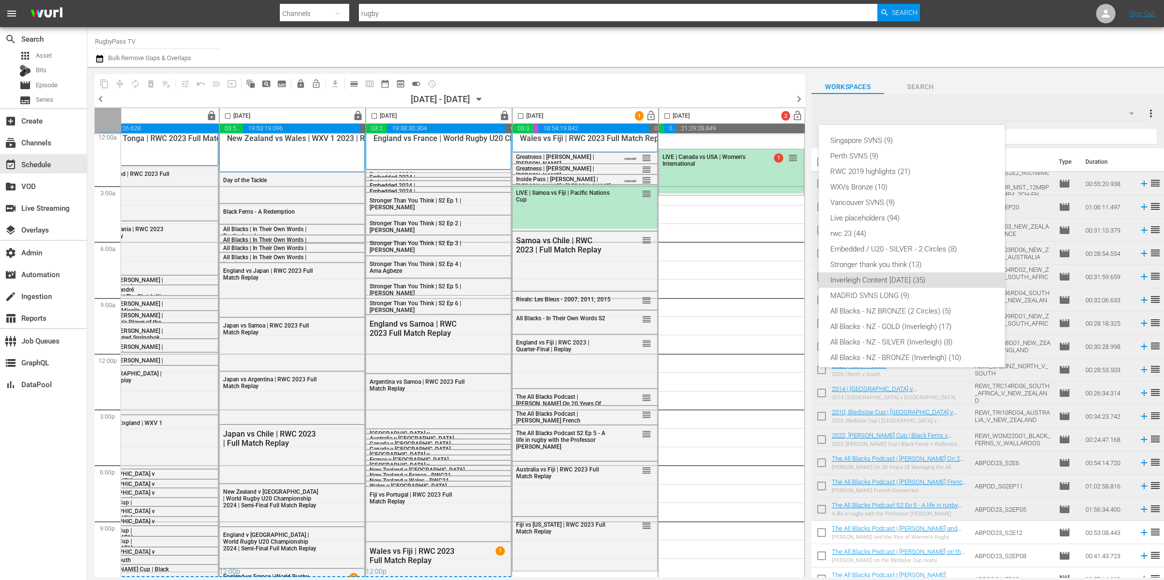
scroll to position [98, 0]
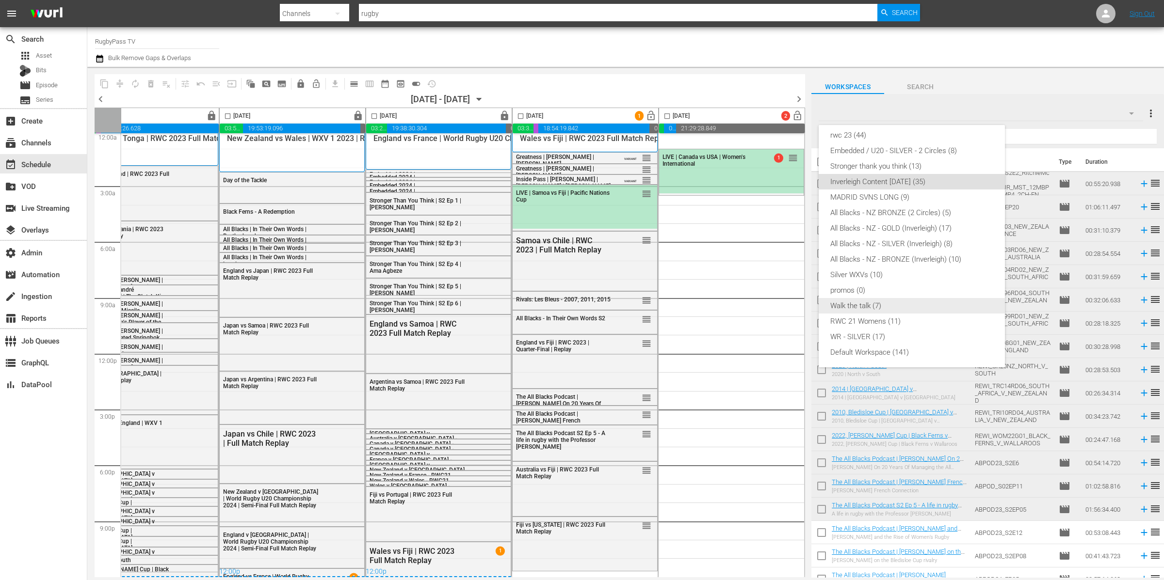
drag, startPoint x: 912, startPoint y: 306, endPoint x: 954, endPoint y: 308, distance: 42.2
click at [912, 306] on div "Walk the talk (7)" at bounding box center [911, 306] width 163 height 16
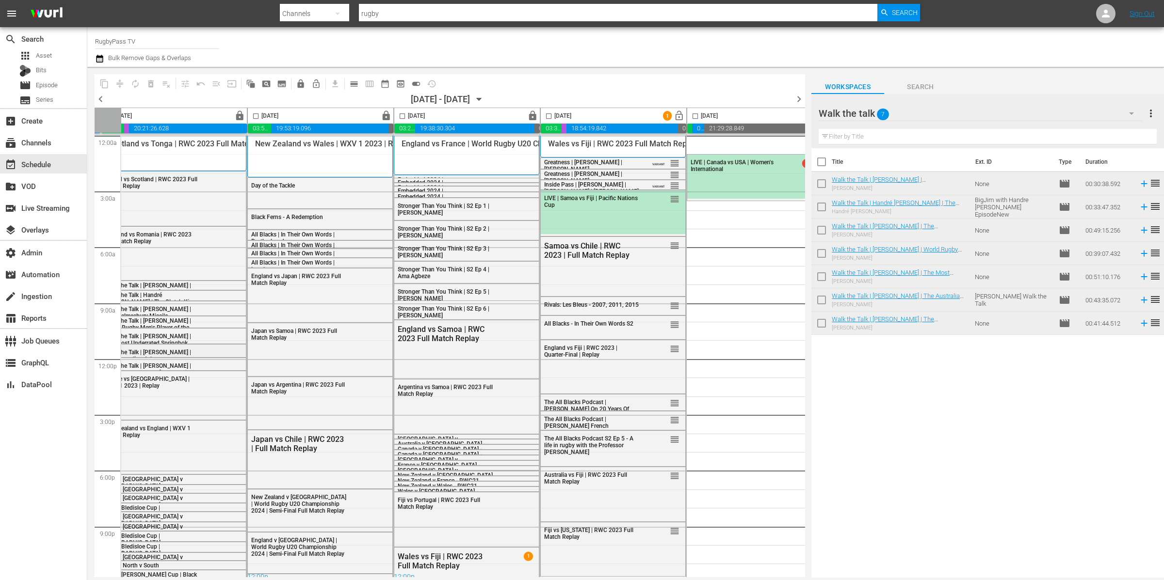
scroll to position [0, 347]
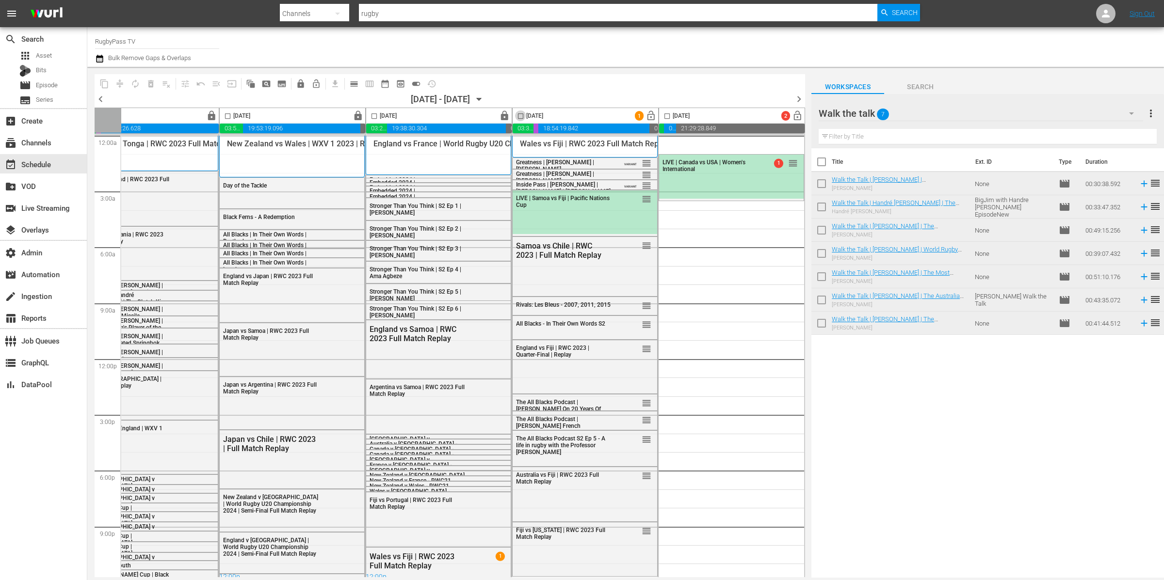
drag, startPoint x: 517, startPoint y: 117, endPoint x: 540, endPoint y: 124, distance: 24.2
click at [517, 117] on input "checkbox" at bounding box center [520, 117] width 11 height 11
click at [1138, 184] on icon at bounding box center [1143, 183] width 11 height 11
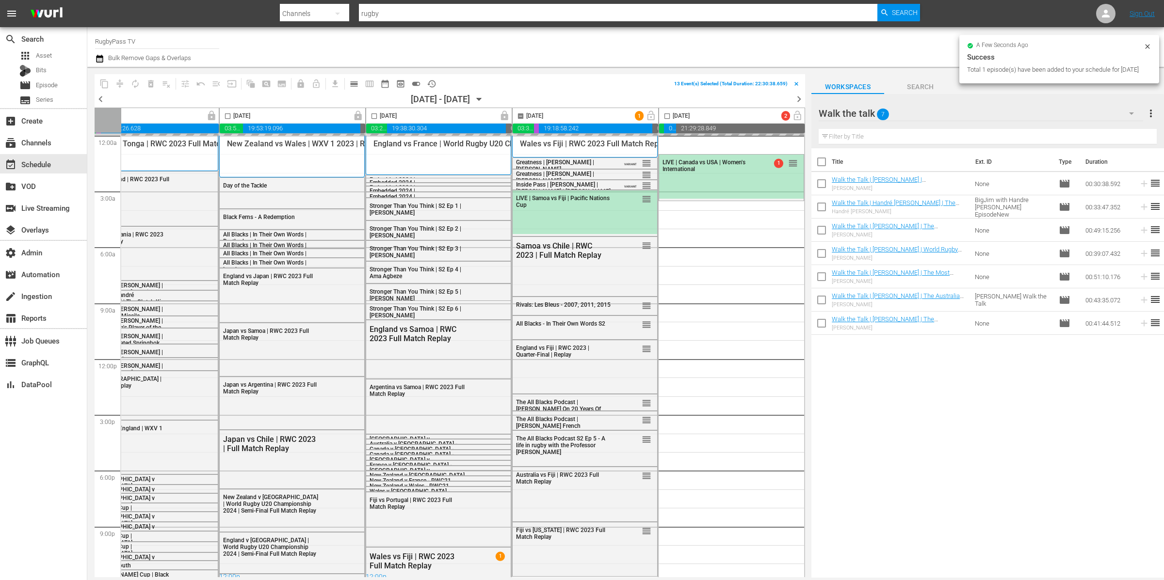
scroll to position [8, 347]
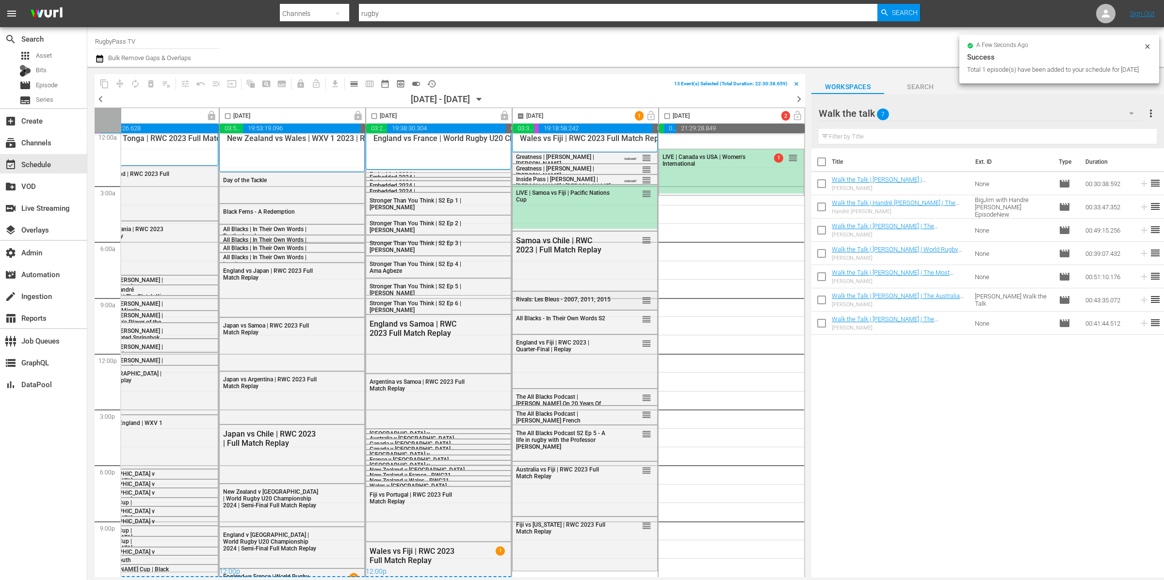
checkbox input "false"
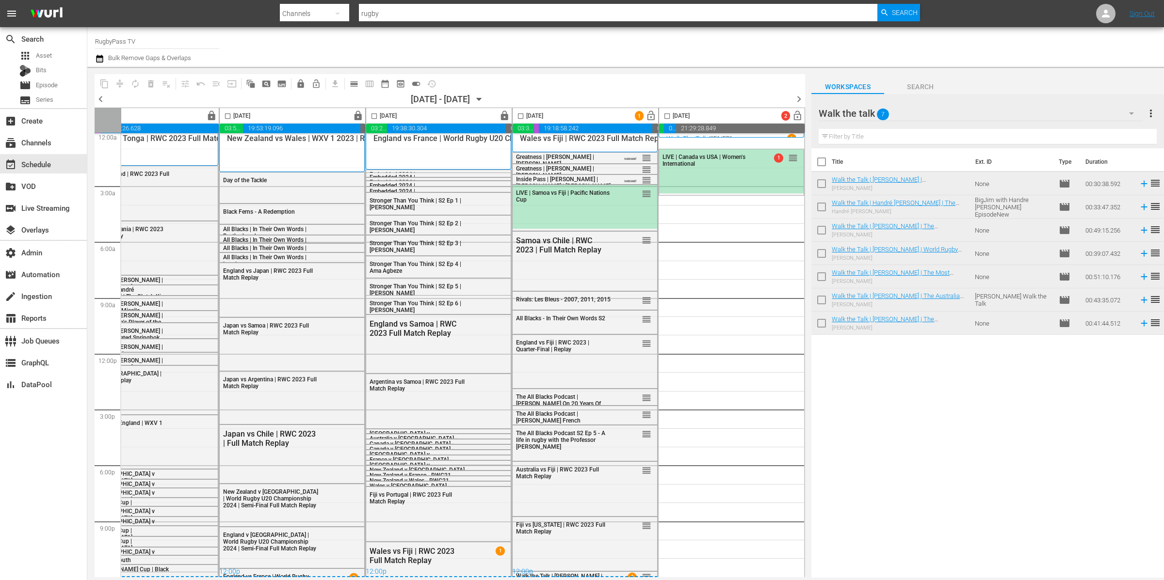
scroll to position [0, 347]
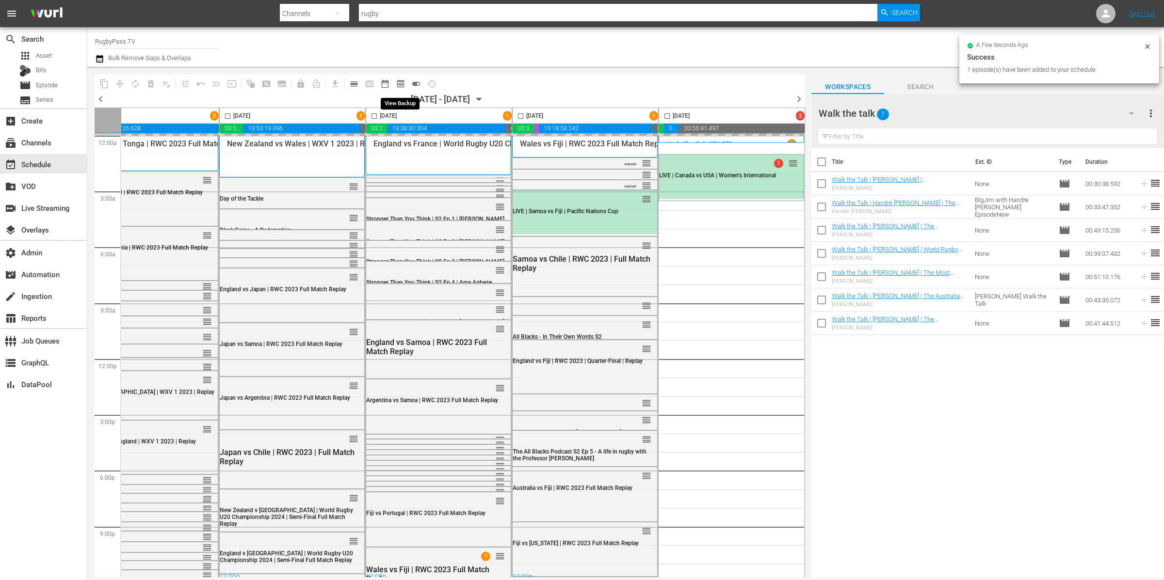
click at [412, 83] on span "toggle_on" at bounding box center [416, 84] width 10 height 10
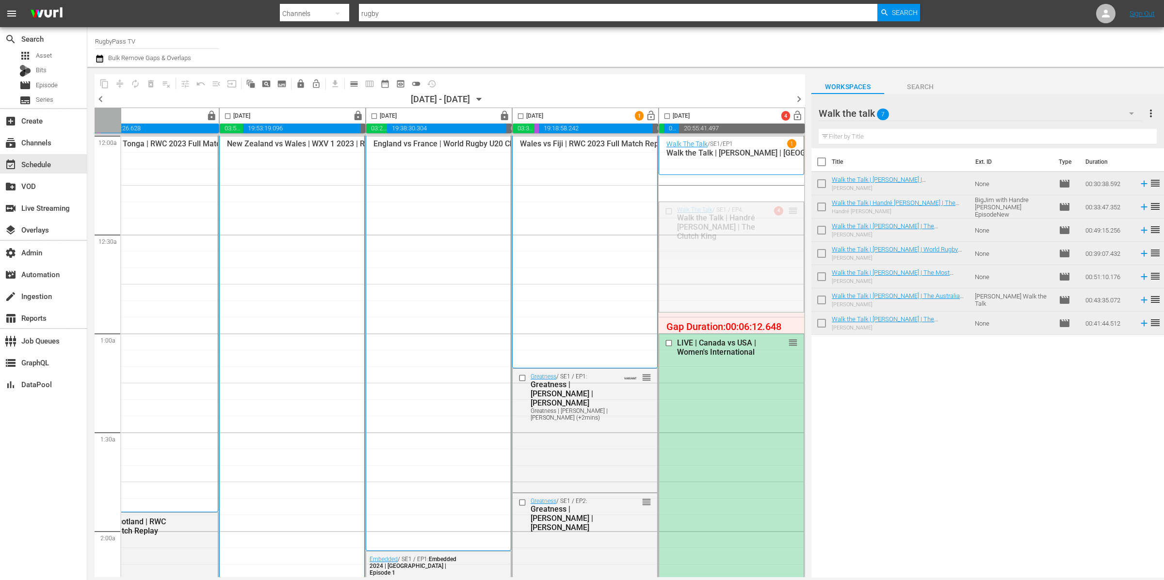
drag, startPoint x: 784, startPoint y: 211, endPoint x: 783, endPoint y: 176, distance: 34.5
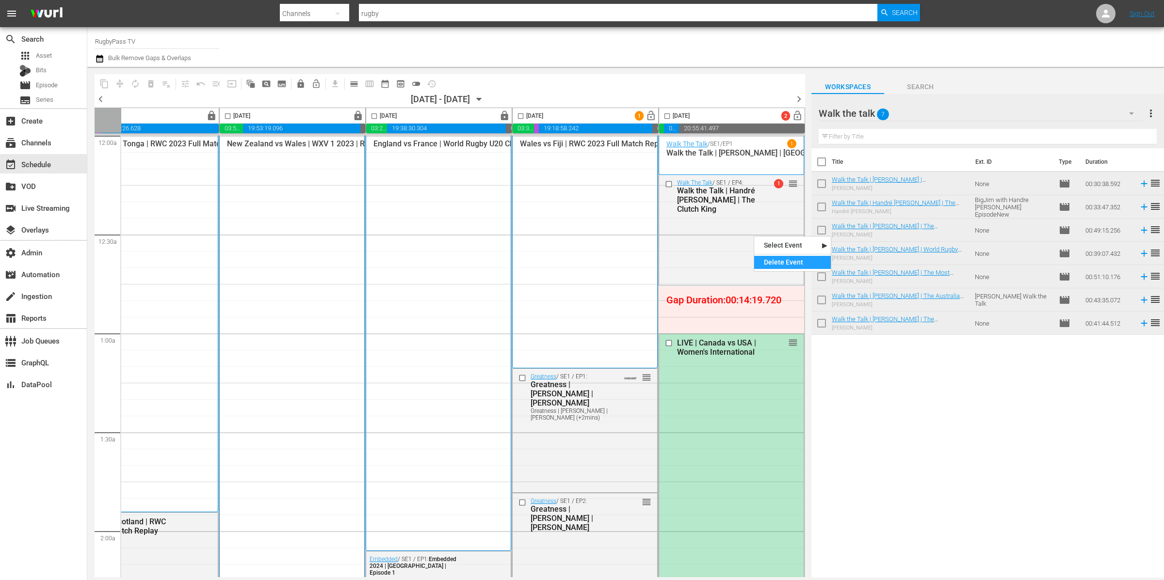
click at [783, 261] on div "Delete Event" at bounding box center [792, 262] width 77 height 13
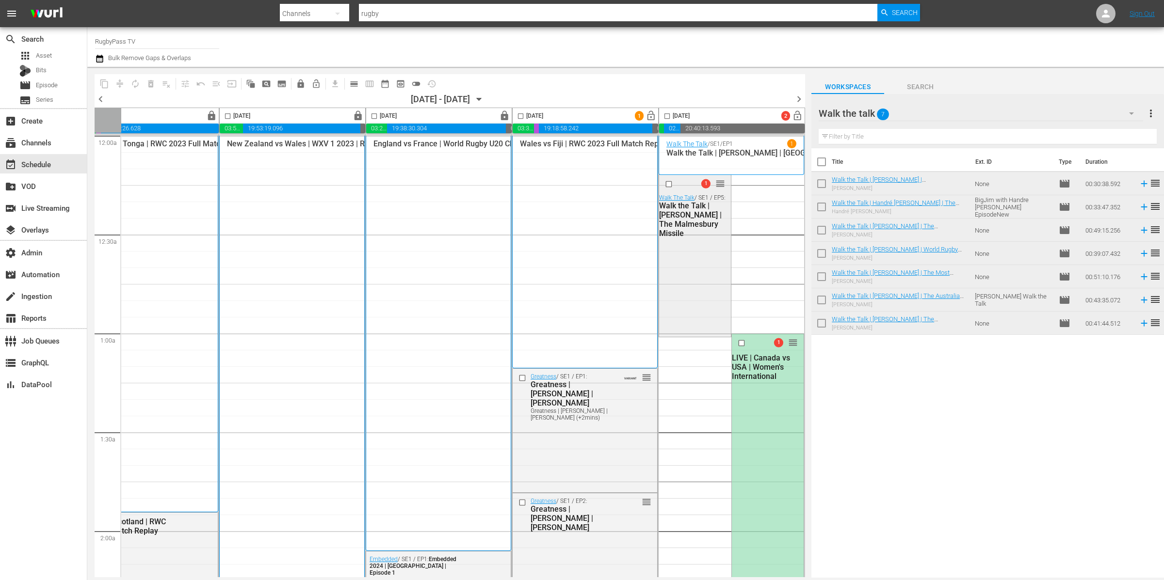
click at [687, 250] on div "1 reorder Walk The Talk / SE1 / EP5: Walk the Talk | Pieter Steph Du Toit | The…" at bounding box center [695, 255] width 72 height 160
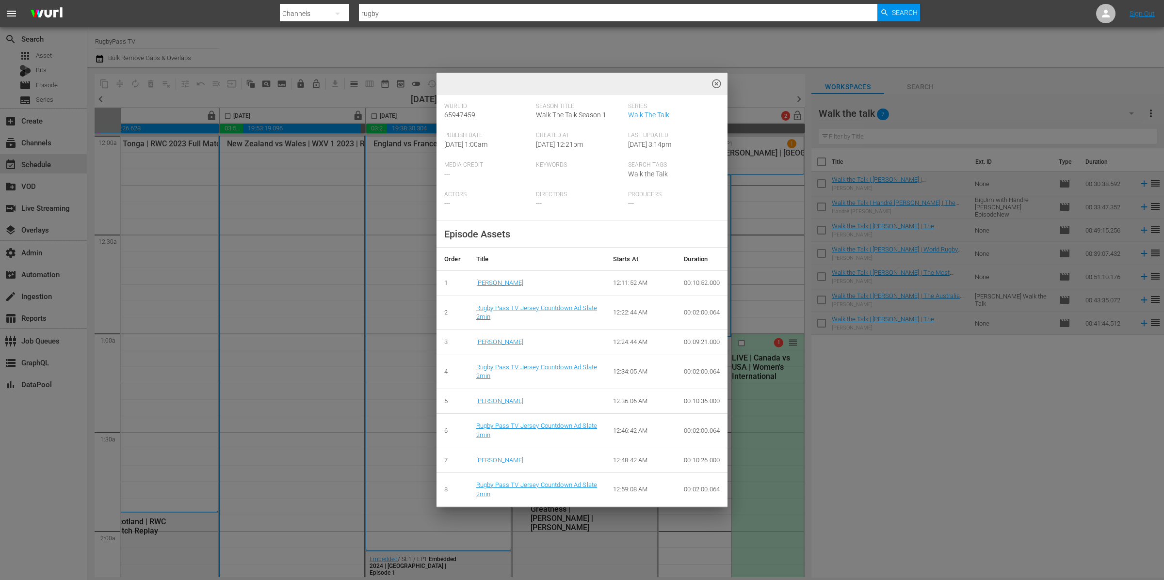
scroll to position [0, 0]
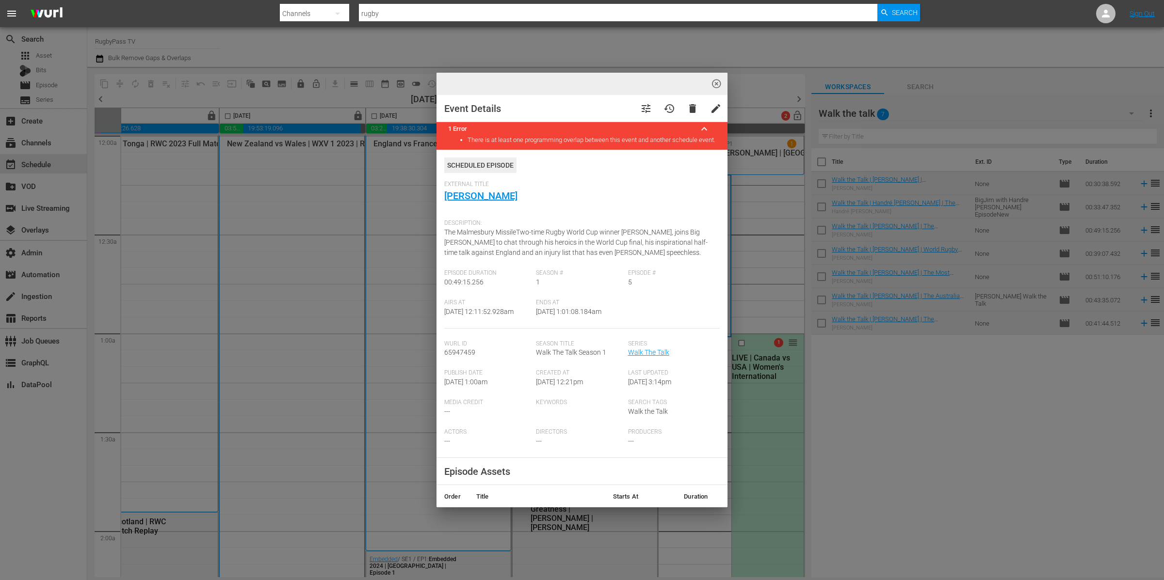
click at [772, 409] on div "highlight_off_icon Event Details tune history delete edit 1 Error keyboard_arro…" at bounding box center [582, 290] width 1164 height 580
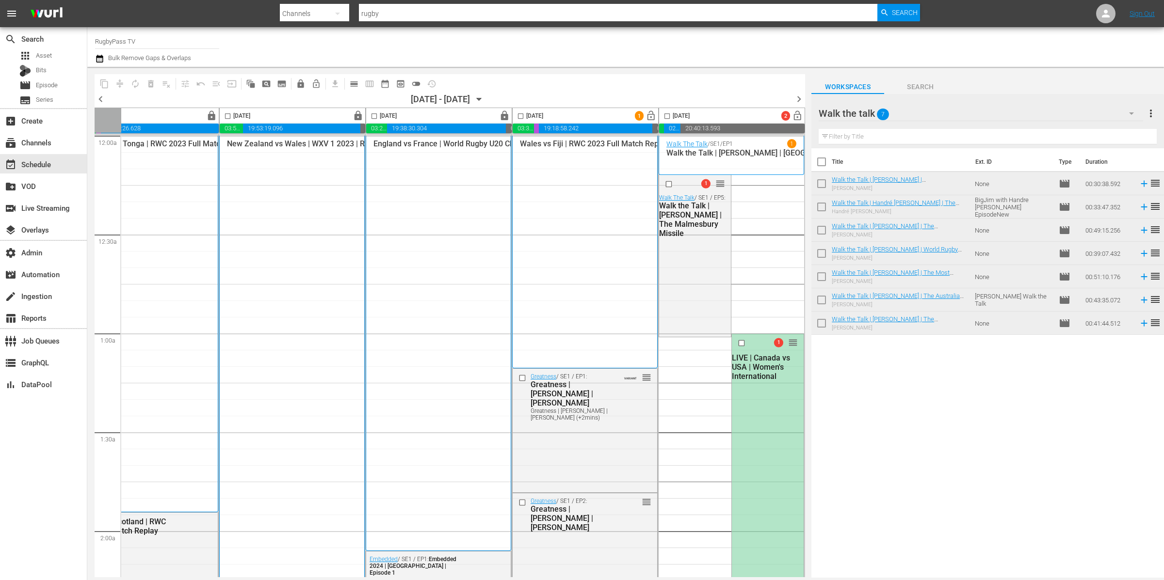
click at [773, 412] on div "1 reorder LIVE | Canada vs USA | Women's International" at bounding box center [768, 581] width 72 height 494
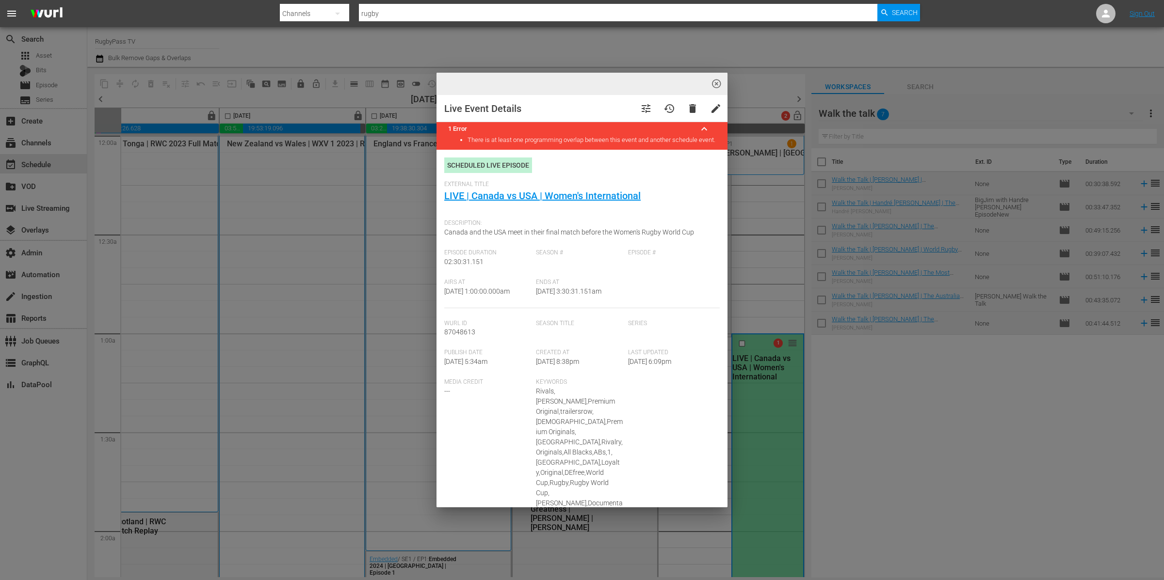
type input "LIVE | Canada vs USA | Women's International"
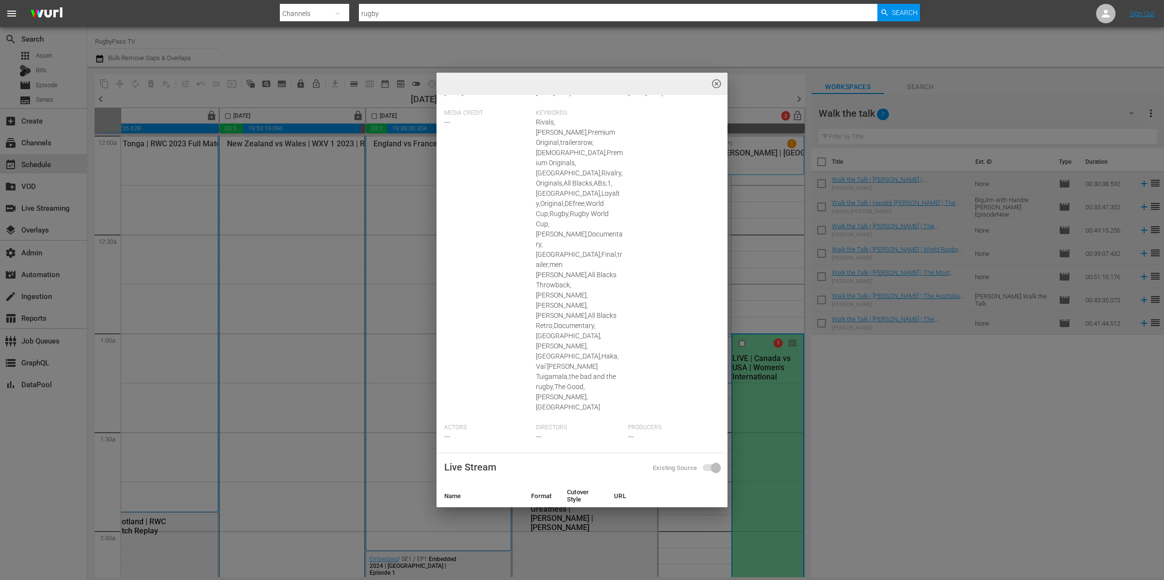
scroll to position [495, 0]
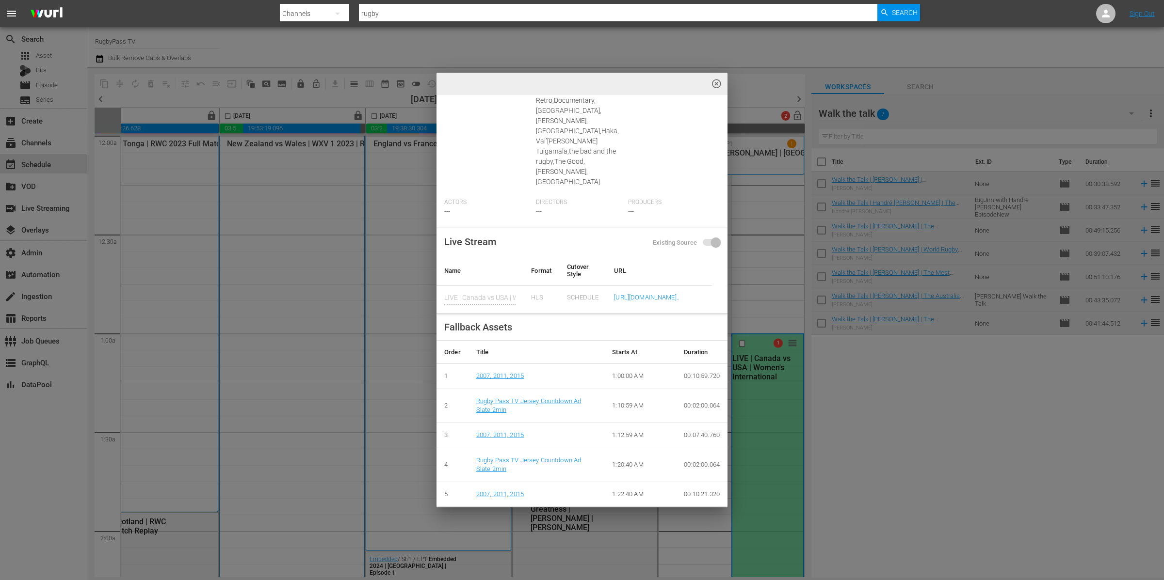
click at [780, 281] on div "highlight_off_icon Live Event Details tune history delete edit 1 Error keyboard…" at bounding box center [582, 290] width 1164 height 580
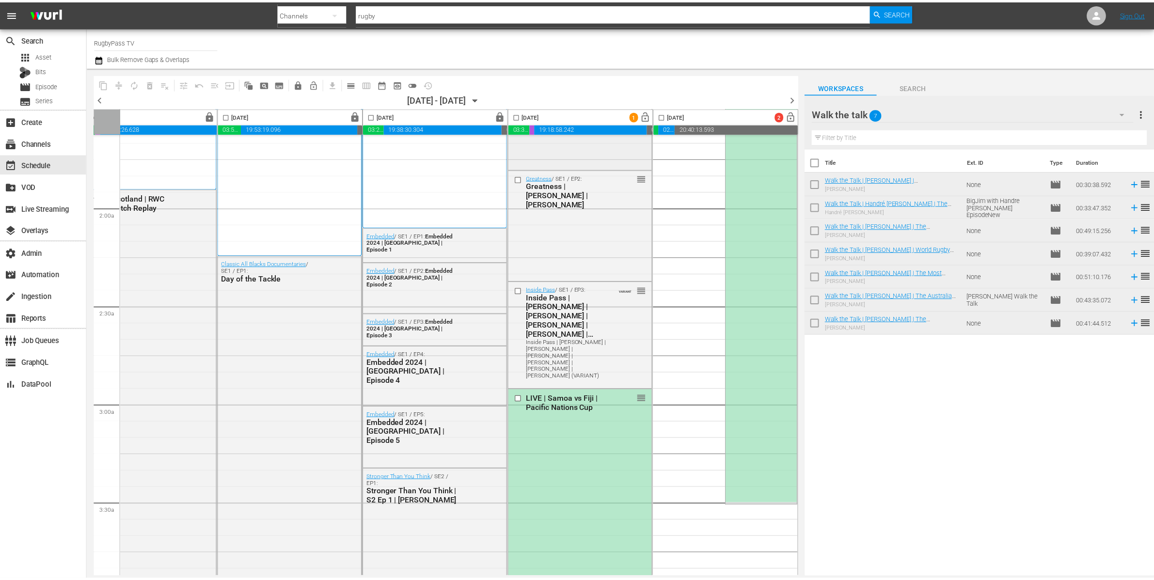
scroll to position [0, 347]
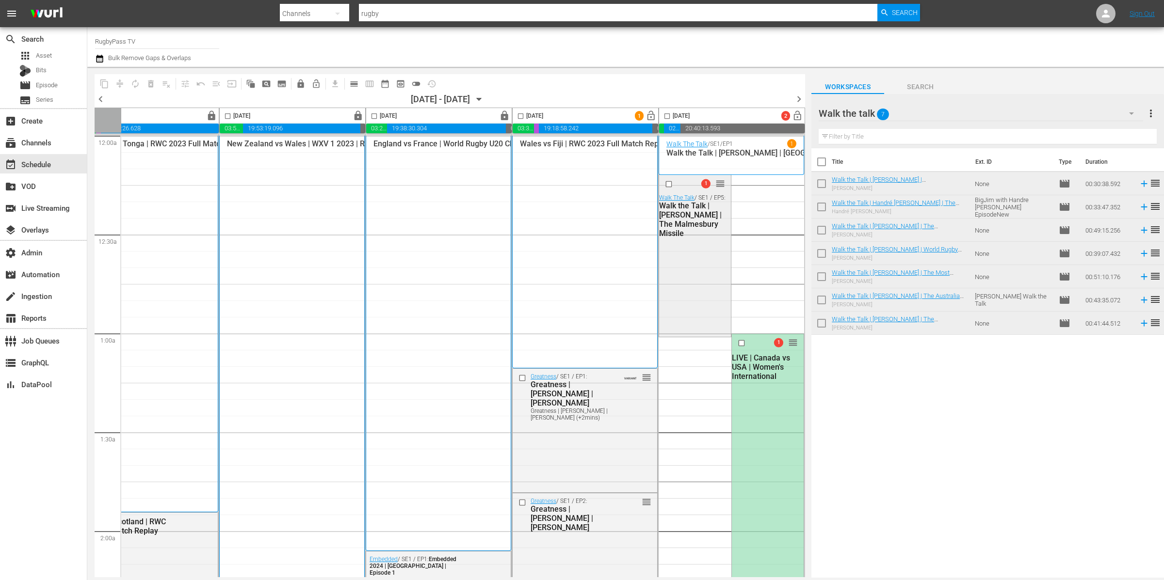
click at [685, 300] on div "1 reorder Walk The Talk / SE1 / EP5: Walk the Talk | Pieter Steph Du Toit | The…" at bounding box center [695, 255] width 72 height 160
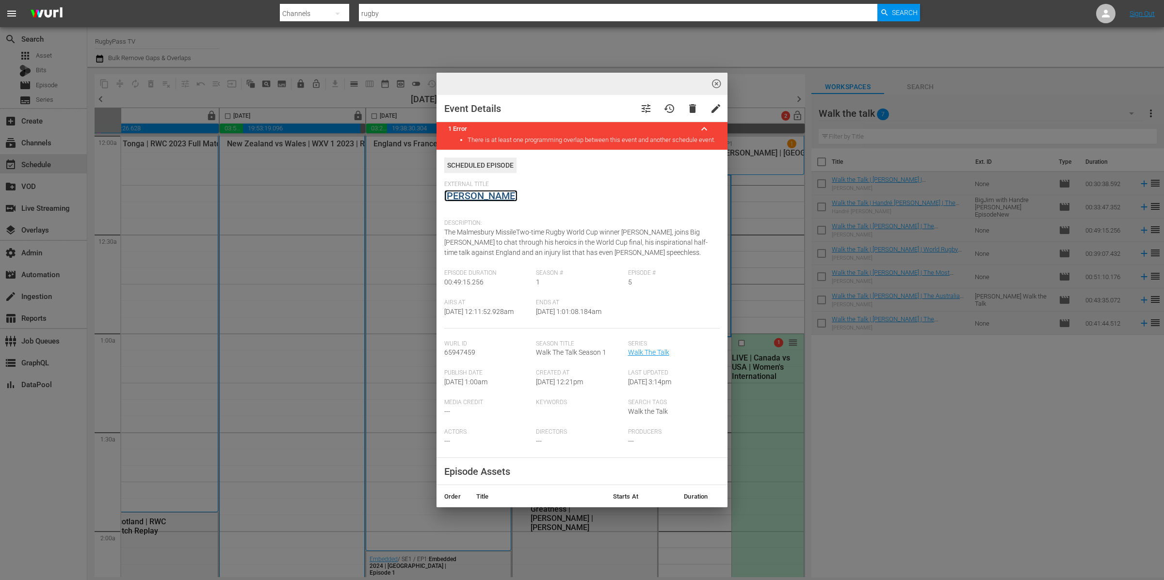
click at [511, 200] on link "[PERSON_NAME]" at bounding box center [480, 196] width 73 height 12
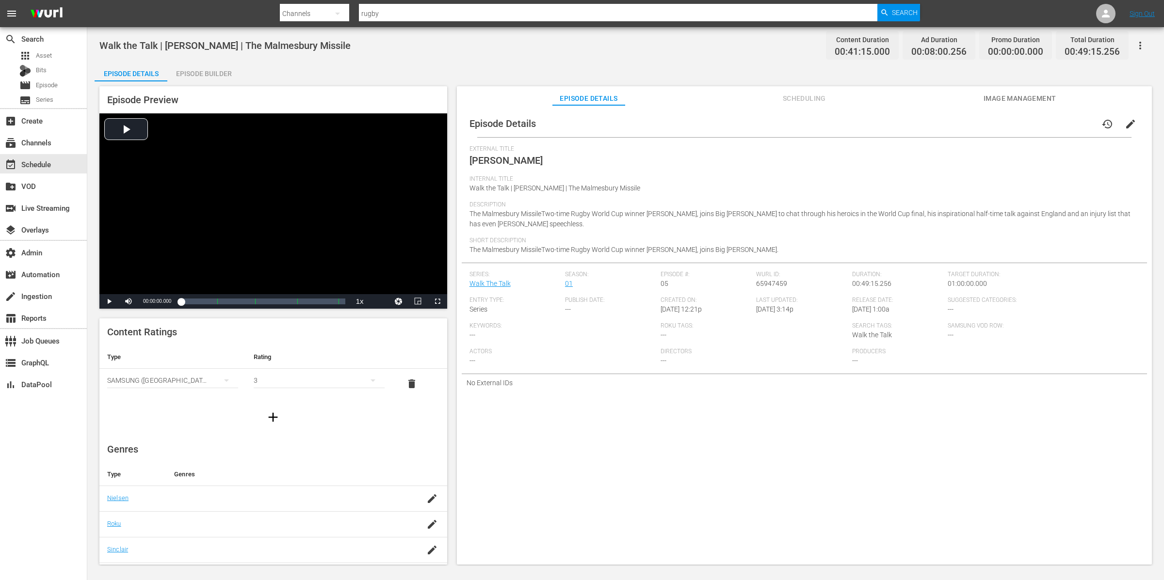
click at [1142, 43] on icon "button" at bounding box center [1140, 46] width 12 height 12
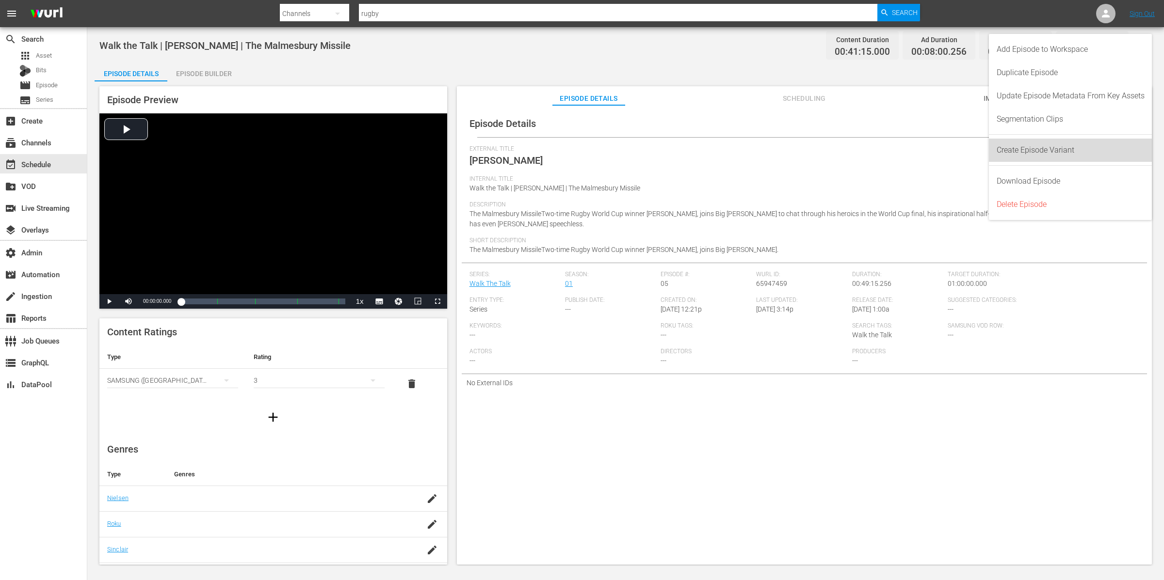
click at [1114, 156] on div "Create Episode Variant" at bounding box center [1070, 150] width 148 height 23
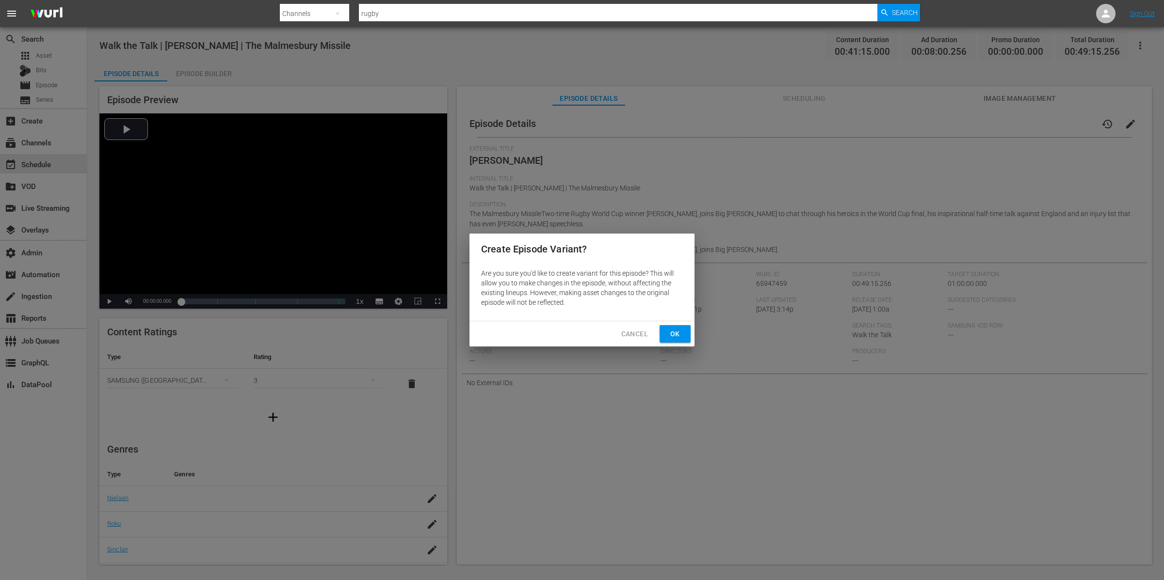
click at [670, 335] on span "Ok" at bounding box center [675, 334] width 16 height 12
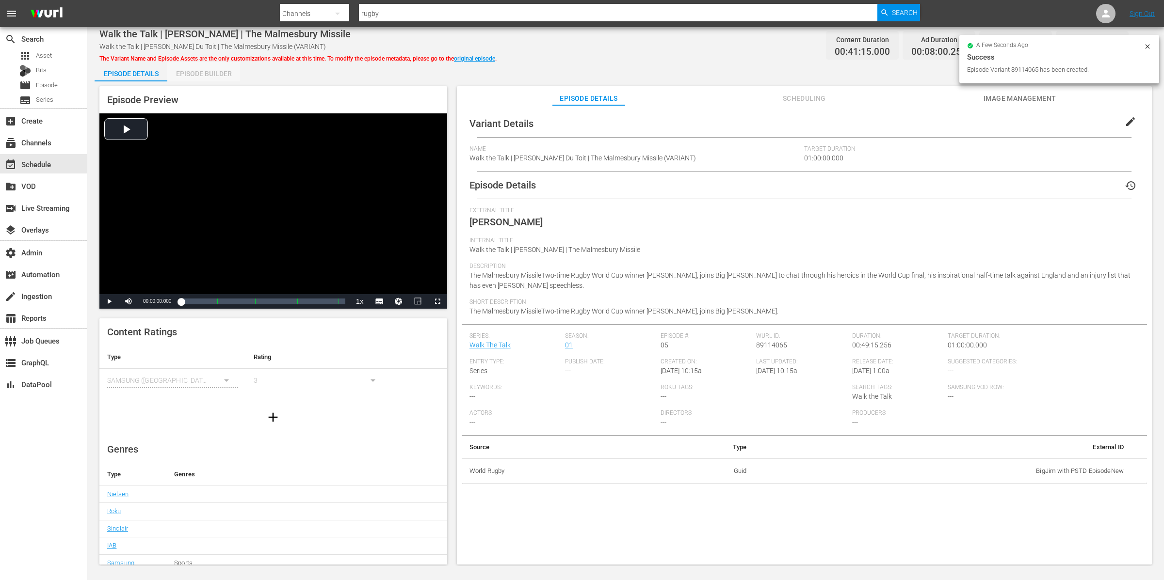
click at [233, 74] on div "Episode Builder" at bounding box center [203, 73] width 73 height 23
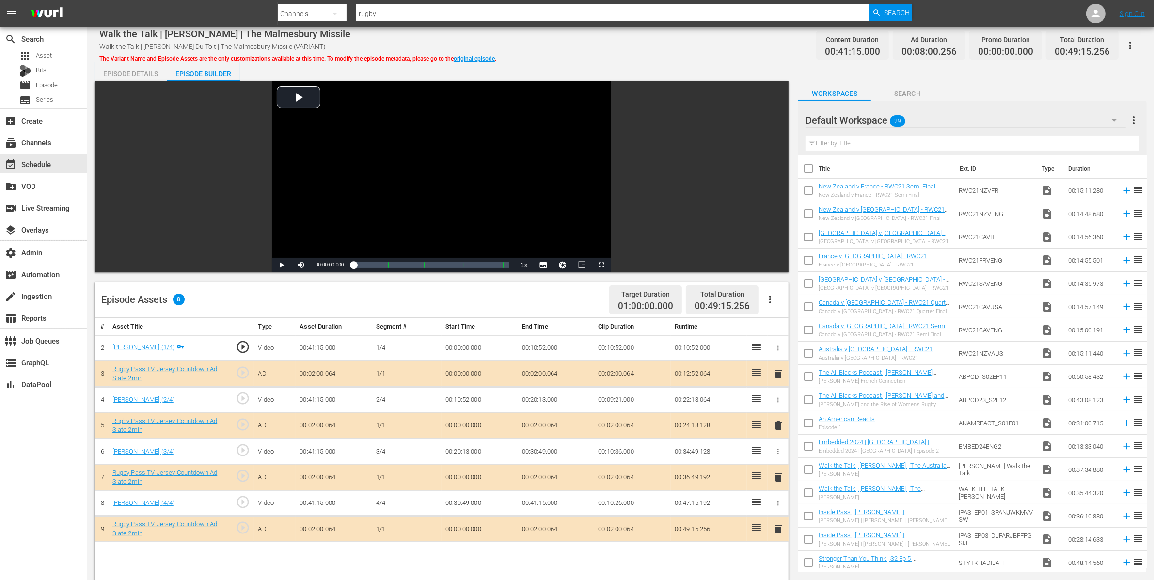
click at [776, 480] on span "delete" at bounding box center [779, 478] width 12 height 12
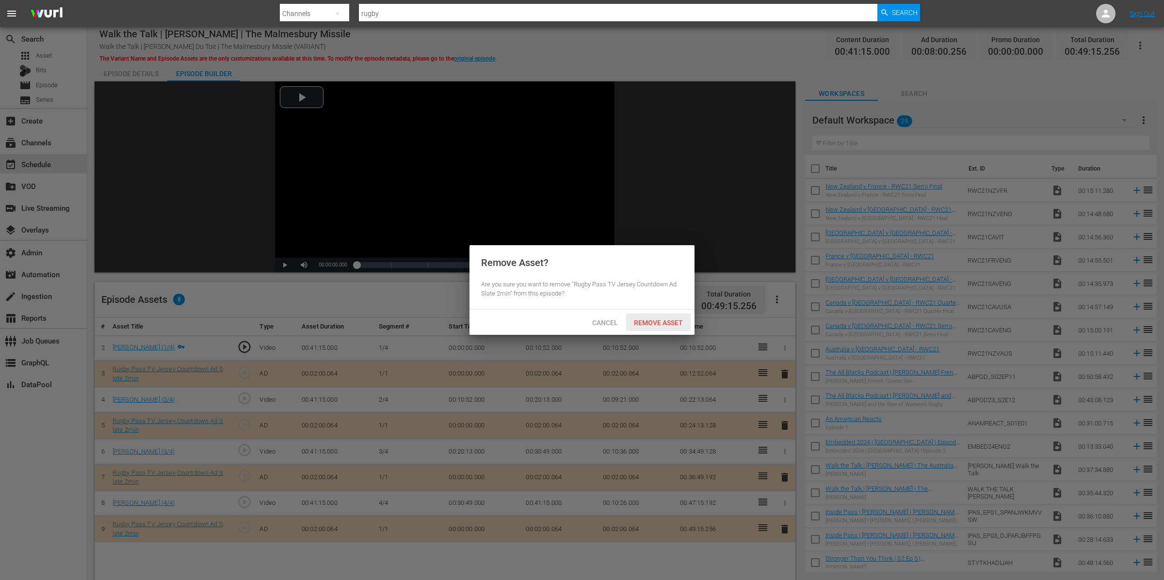
click at [655, 327] on div "Remove Asset" at bounding box center [658, 323] width 64 height 18
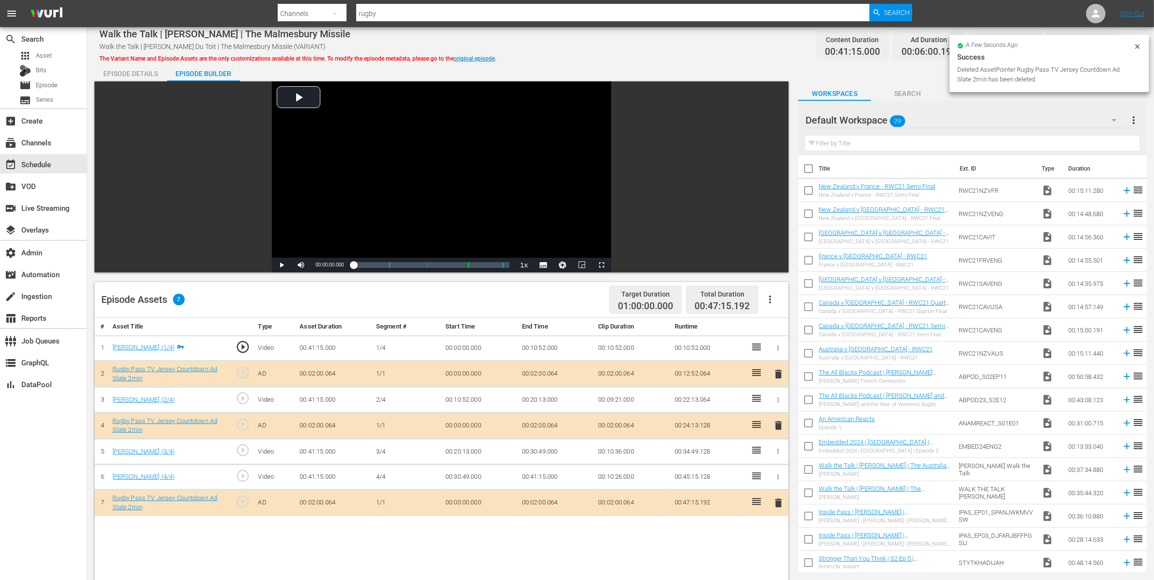
click at [955, 122] on div "Default Workspace 29" at bounding box center [966, 120] width 320 height 27
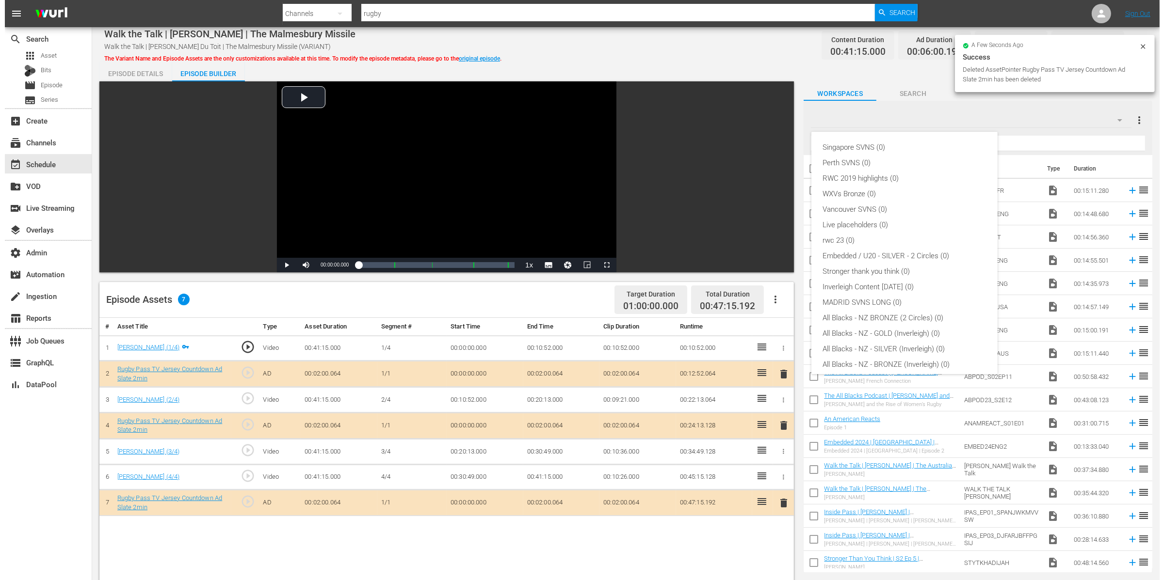
scroll to position [98, 0]
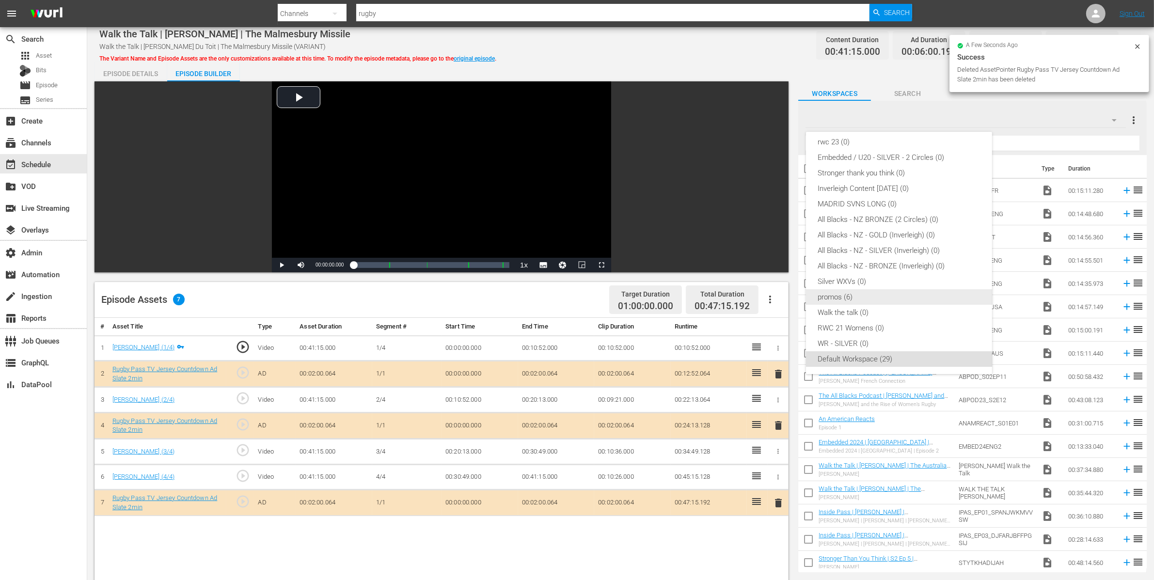
click at [880, 290] on div "promos (6)" at bounding box center [899, 297] width 163 height 16
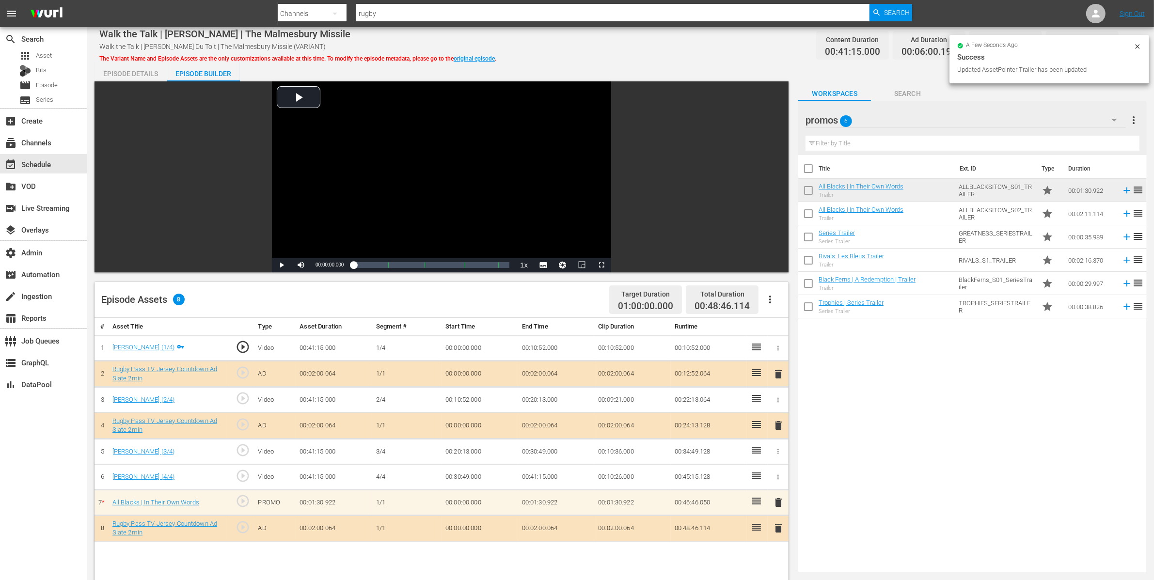
click at [783, 502] on span "delete" at bounding box center [779, 503] width 12 height 12
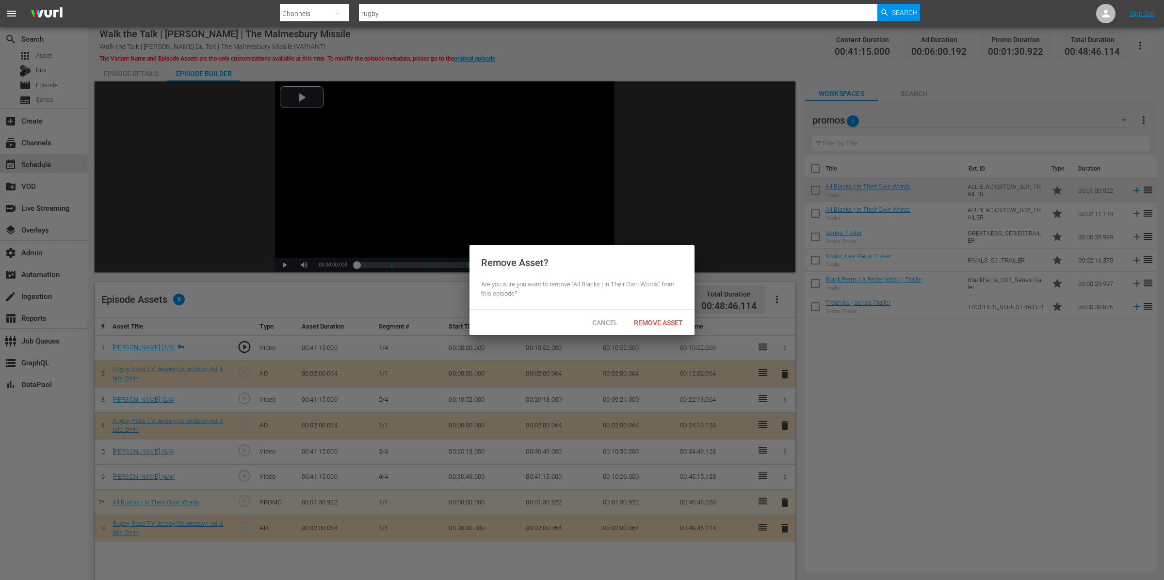
click at [668, 320] on span "Remove Asset" at bounding box center [658, 323] width 64 height 8
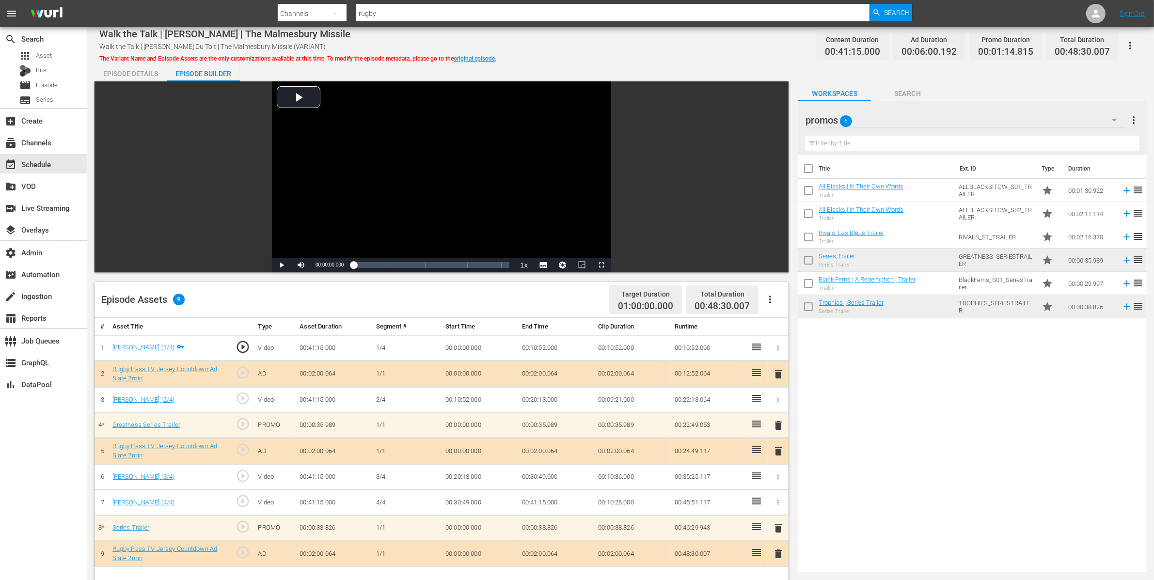
click at [152, 70] on div "Episode Details" at bounding box center [131, 73] width 73 height 23
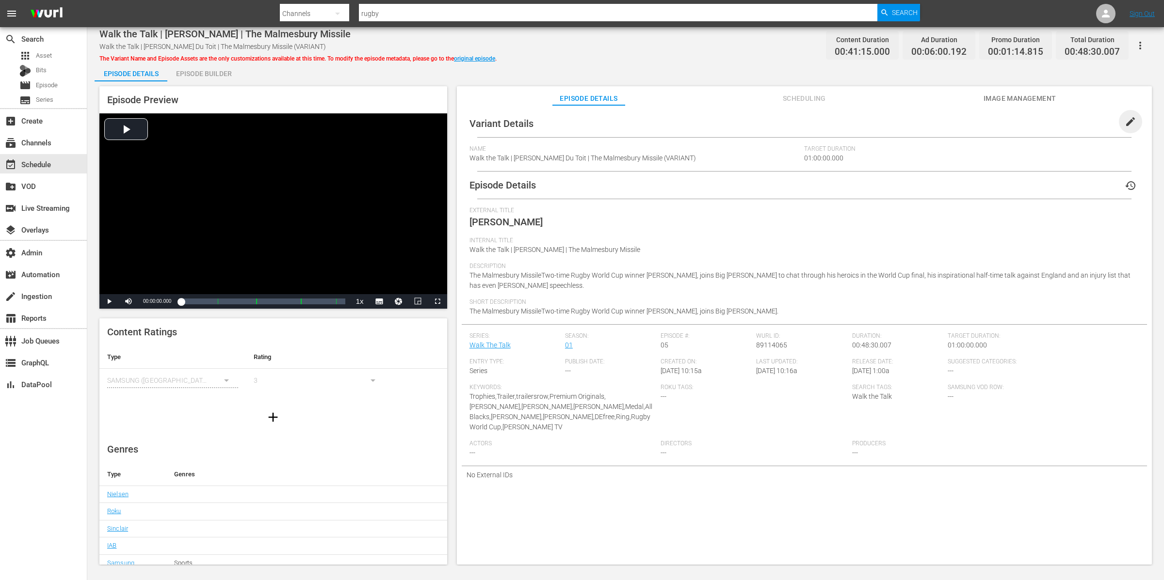
click at [1124, 118] on span "edit" at bounding box center [1130, 122] width 12 height 12
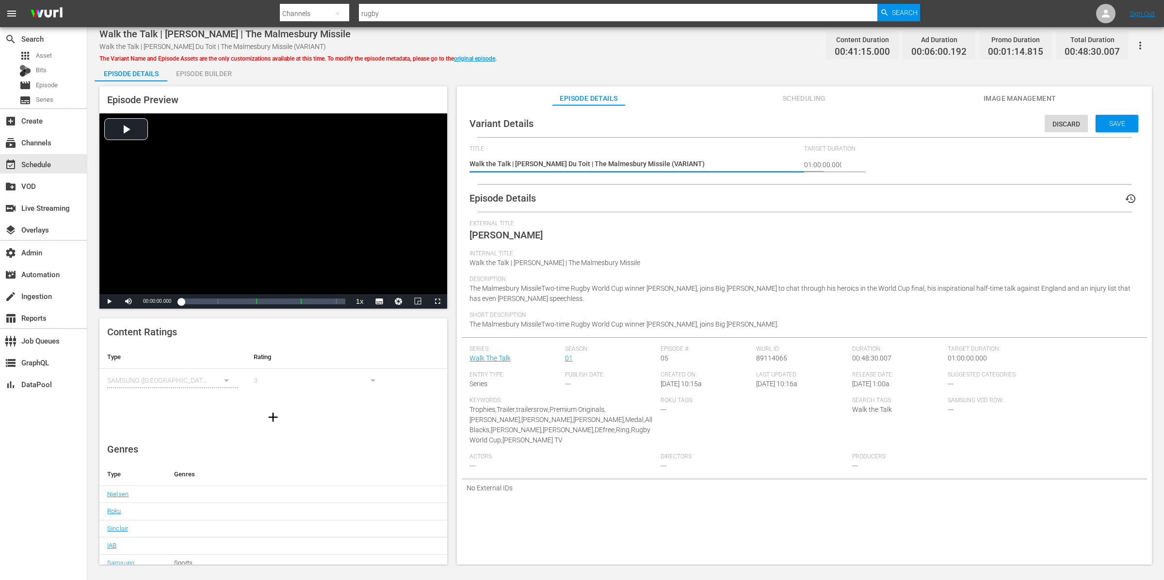
click at [672, 163] on textarea "Walk the Talk | Pieter Steph Du Toit | The Malmesbury Missile (VARIANT)" at bounding box center [634, 165] width 330 height 12
type textarea "Walk the Talk | Pieter Steph Du Toit | The Malmesbury Missile (-)"
type textarea "Walk the Talk | Pieter Steph Du Toit | The Malmesbury Missile (-1)"
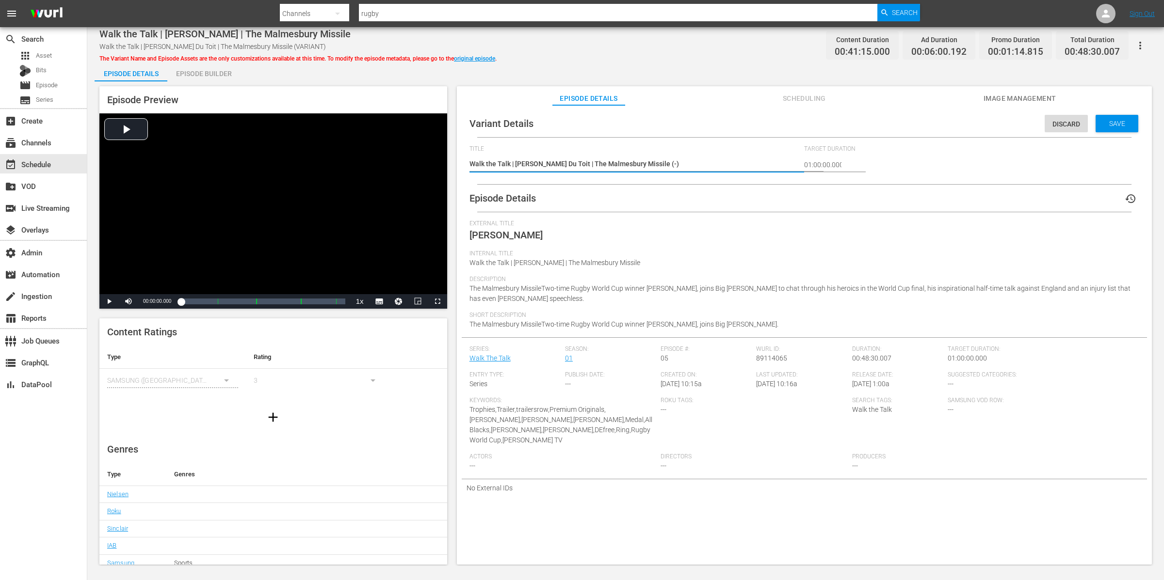
type textarea "Walk the Talk | Pieter Steph Du Toit | The Malmesbury Missile (-1)"
type textarea "Walk the Talk | Pieter Steph Du Toit | The Malmesbury Missile (-1m)"
type textarea "Walk the Talk | Pieter Steph Du Toit | The Malmesbury Missile (-1mi)"
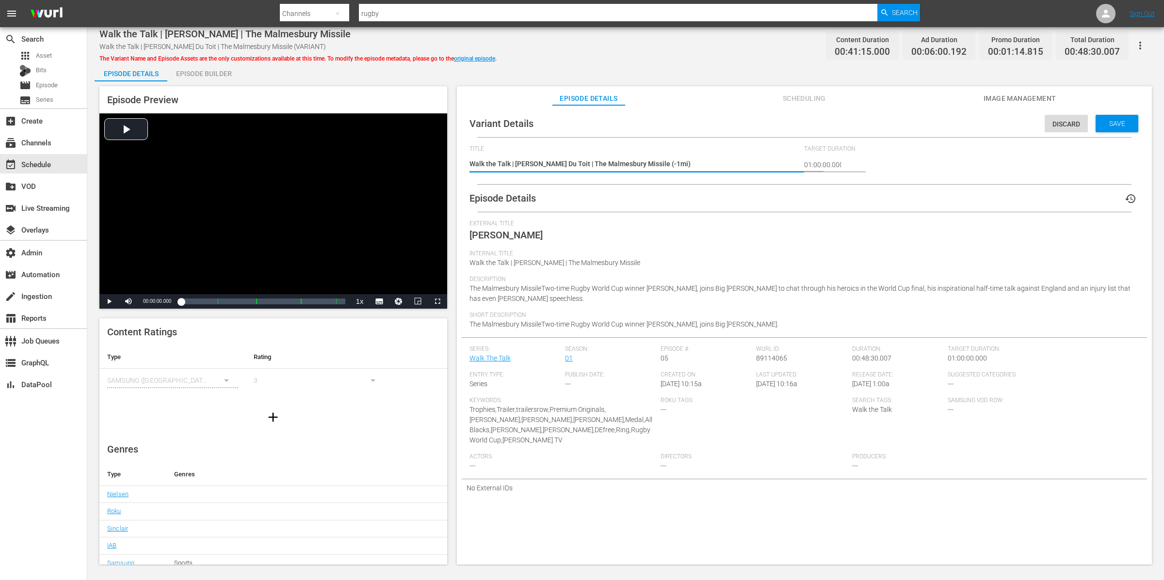
type textarea "Walk the Talk | [PERSON_NAME] Du Toit | The Malmesbury Missile (-1min)"
click at [1118, 121] on span "Save" at bounding box center [1117, 124] width 32 height 8
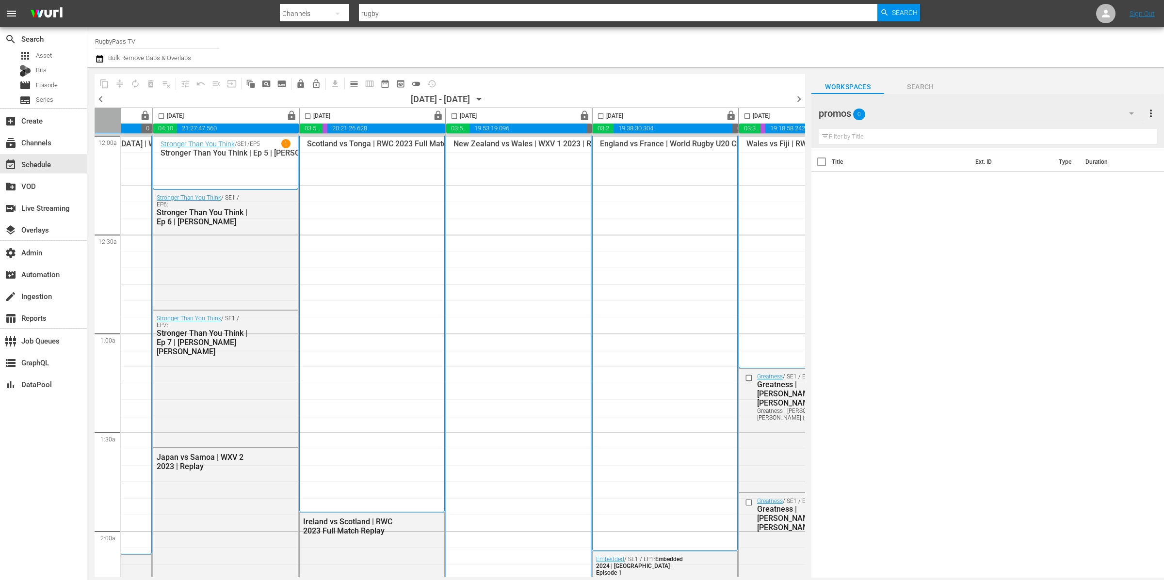
scroll to position [0, 347]
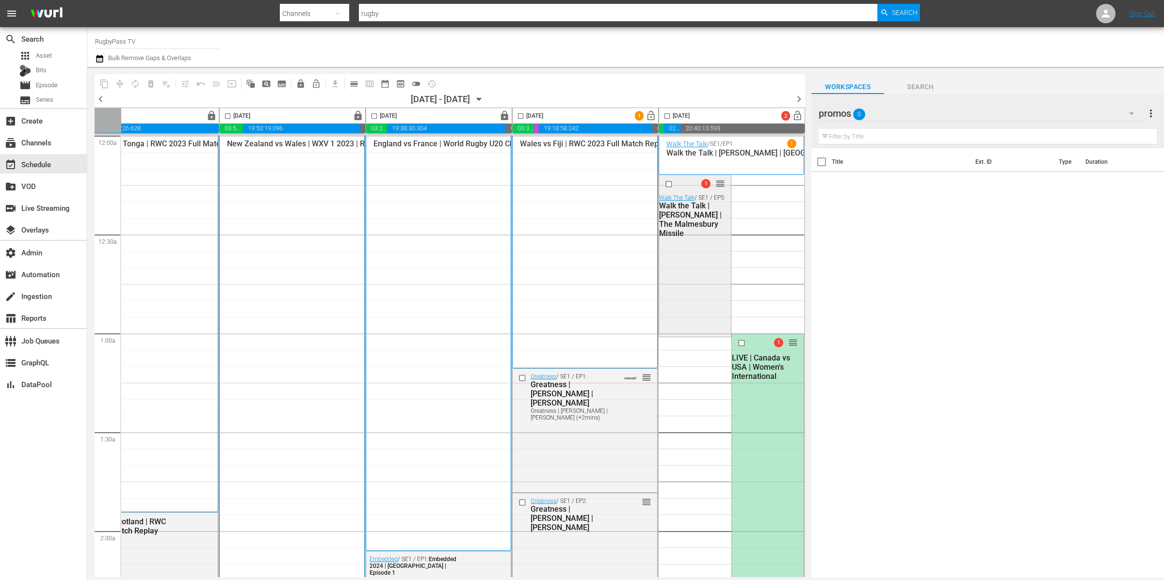
click at [690, 237] on div "Walk the Talk | [PERSON_NAME] | The Malmesbury Missile" at bounding box center [693, 219] width 69 height 37
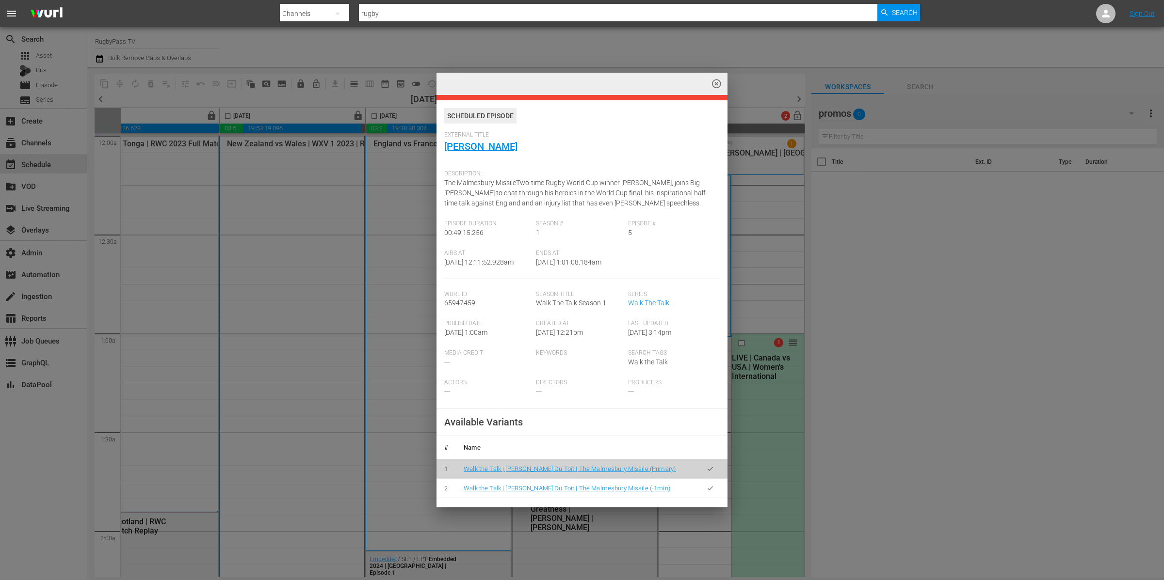
scroll to position [251, 0]
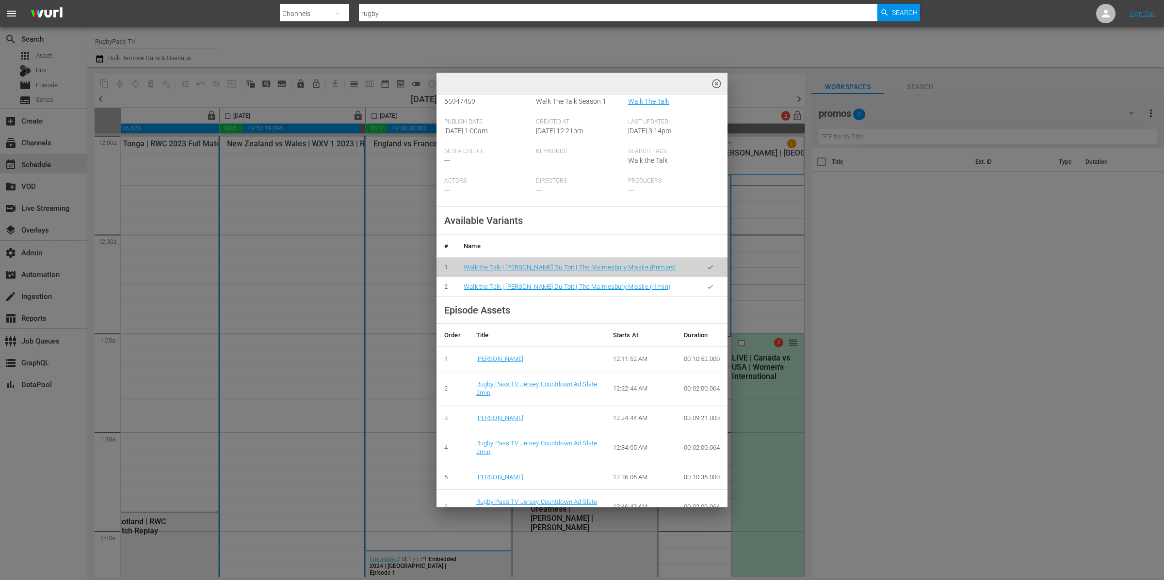
drag, startPoint x: 710, startPoint y: 296, endPoint x: 705, endPoint y: 298, distance: 5.2
click at [710, 296] on td at bounding box center [710, 286] width 34 height 19
click at [705, 296] on button "button" at bounding box center [710, 286] width 19 height 19
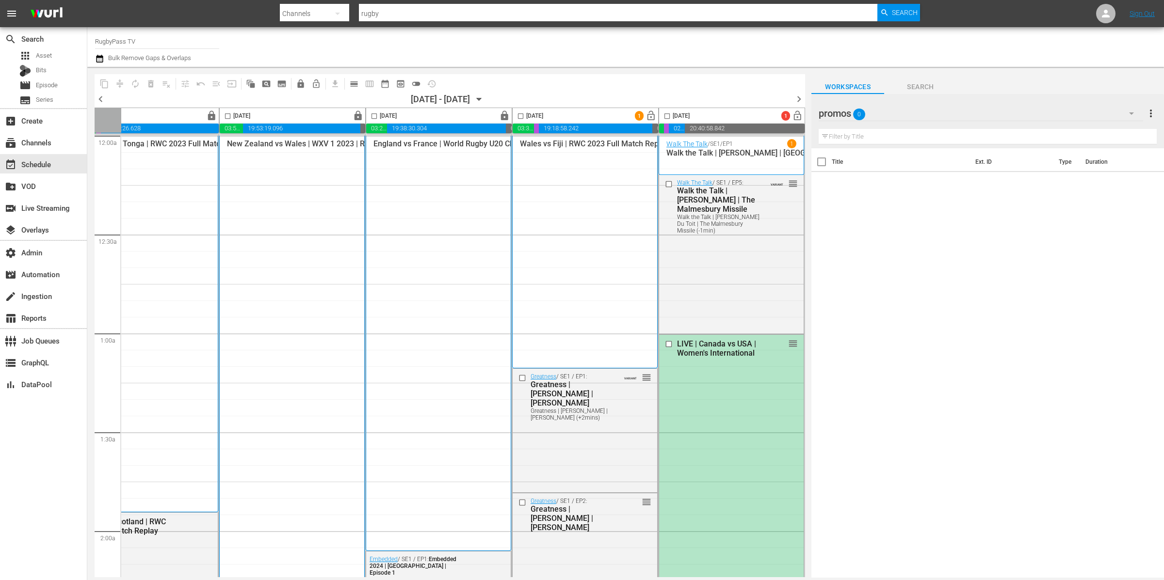
click at [765, 346] on div "reorder" at bounding box center [779, 343] width 38 height 10
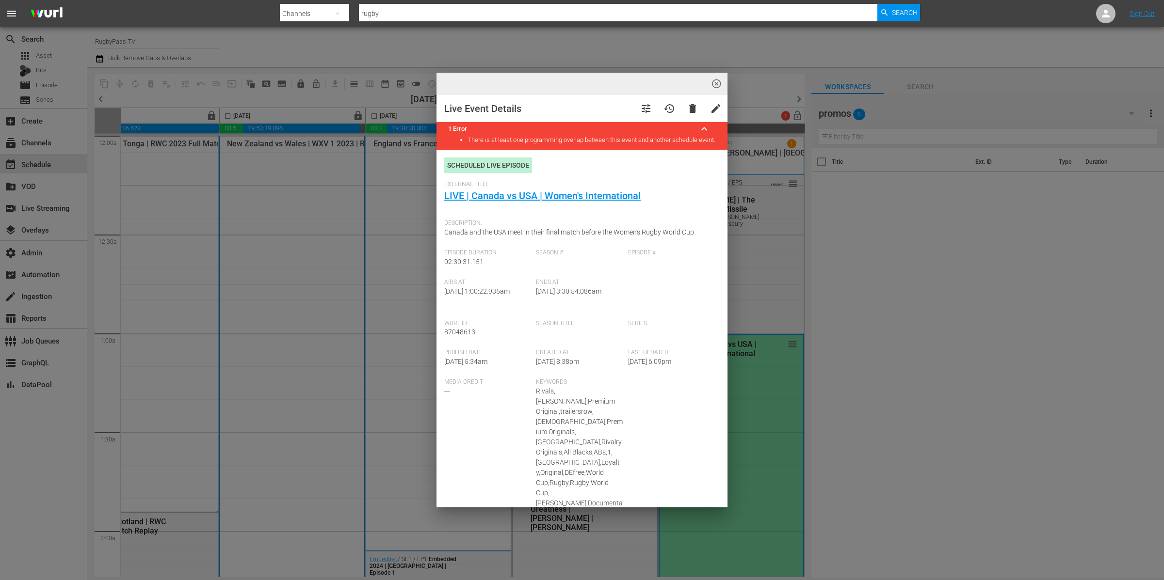
type input "LIVE | Canada vs USA | Women's International"
click at [719, 83] on span "highlight_off_icon" at bounding box center [716, 84] width 11 height 11
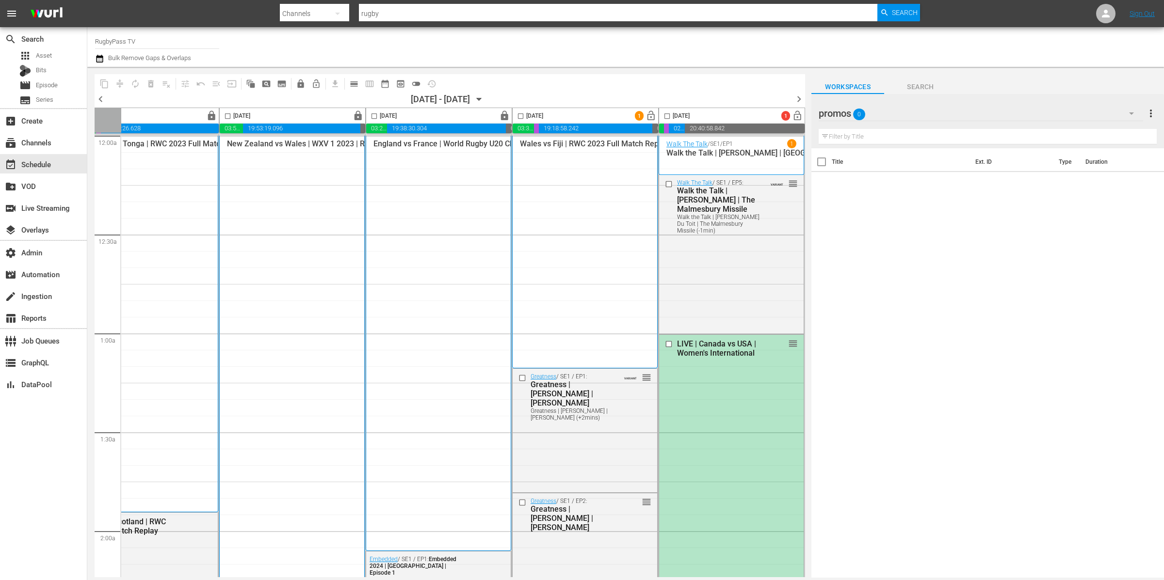
click at [737, 395] on div "LIVE | Canada vs USA | Women's International reorder" at bounding box center [731, 582] width 144 height 494
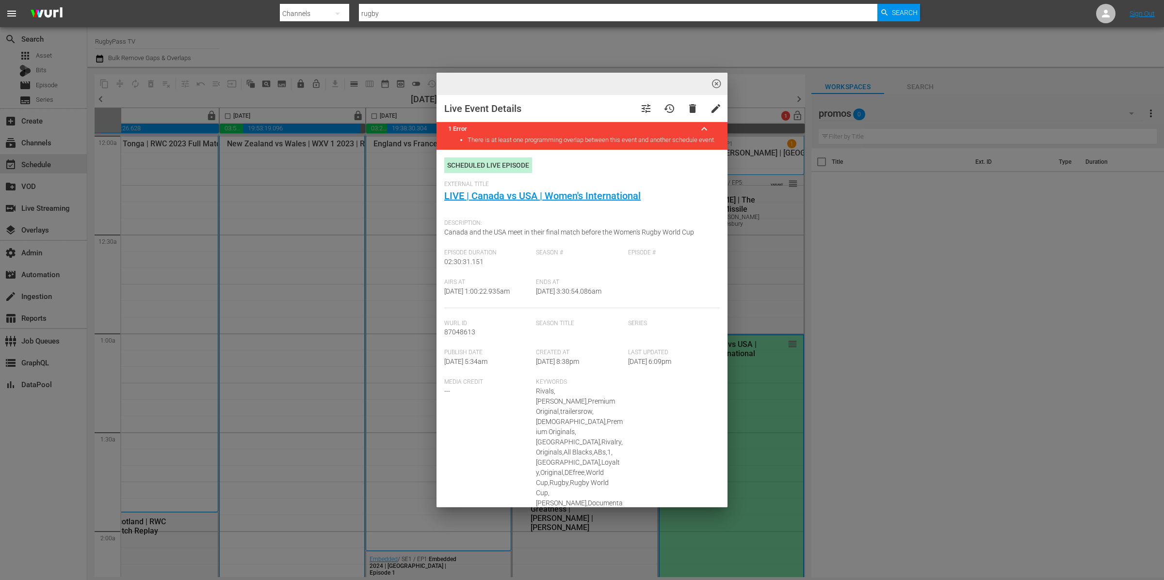
type input "LIVE | Canada vs USA | Women's International"
click at [527, 202] on link "LIVE | Canada vs USA | Women's International" at bounding box center [542, 196] width 196 height 12
type input "LIVE | Canada vs USA | Women's International"
click at [713, 87] on span "highlight_off_icon" at bounding box center [716, 84] width 11 height 11
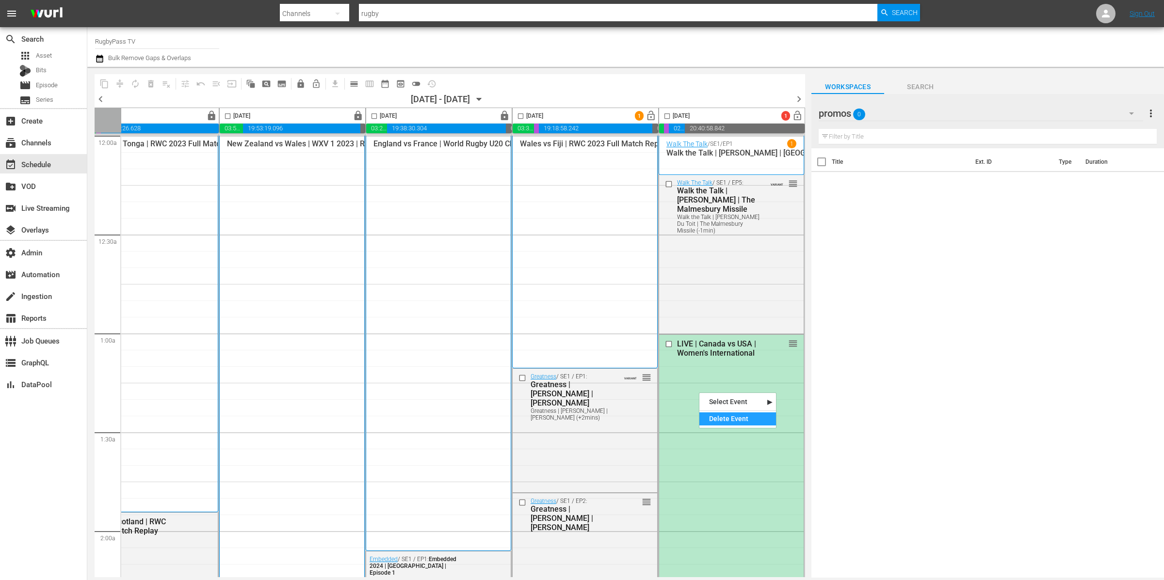
click at [738, 416] on div "Delete Event" at bounding box center [737, 419] width 77 height 13
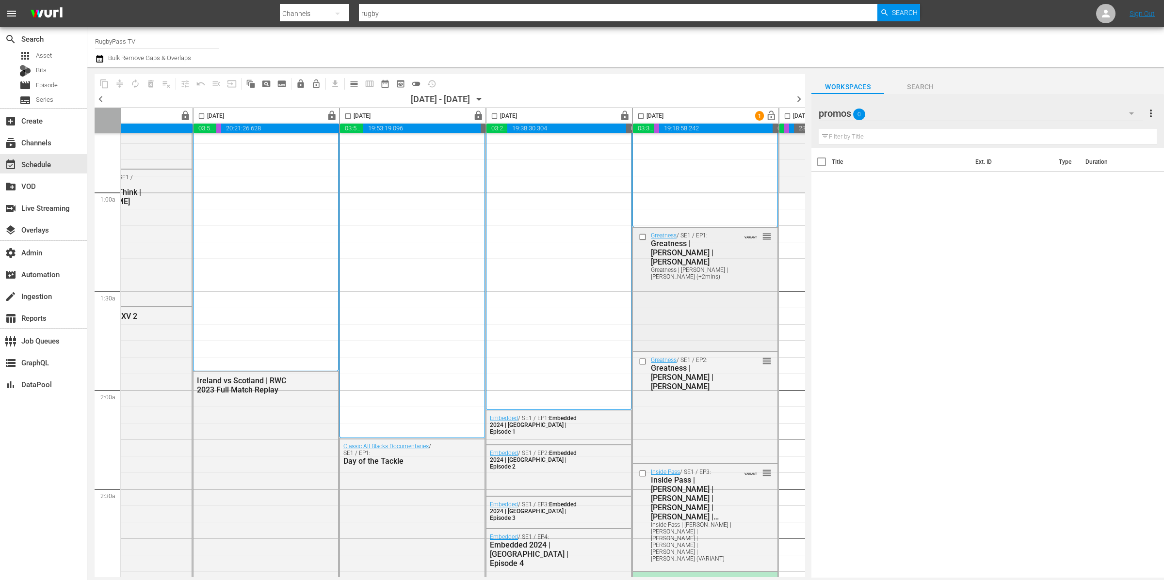
scroll to position [141, 347]
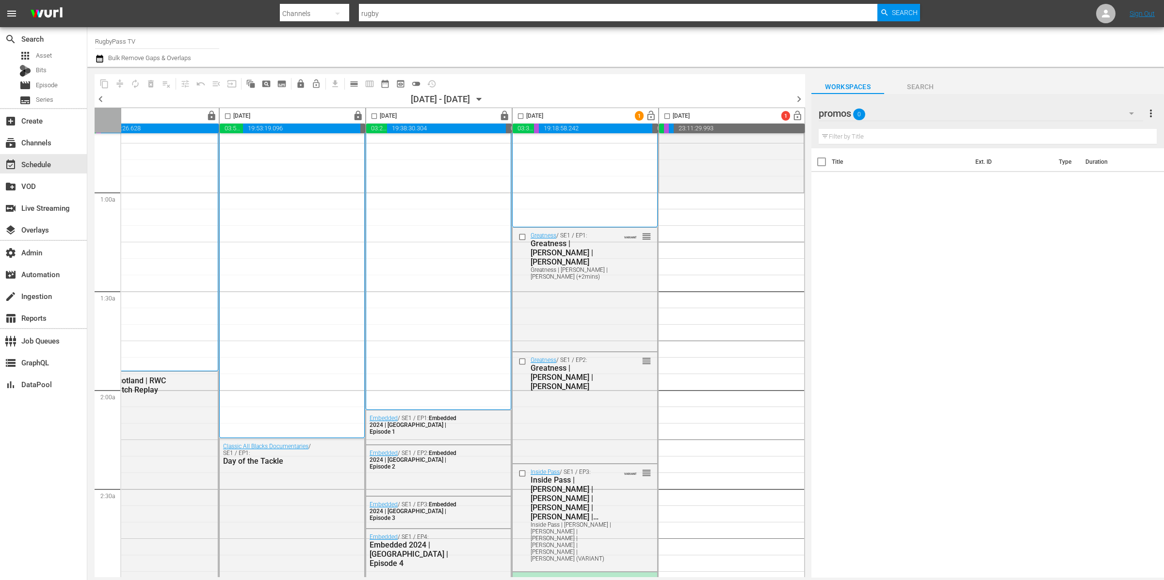
click at [921, 114] on div "promos 0" at bounding box center [980, 113] width 324 height 27
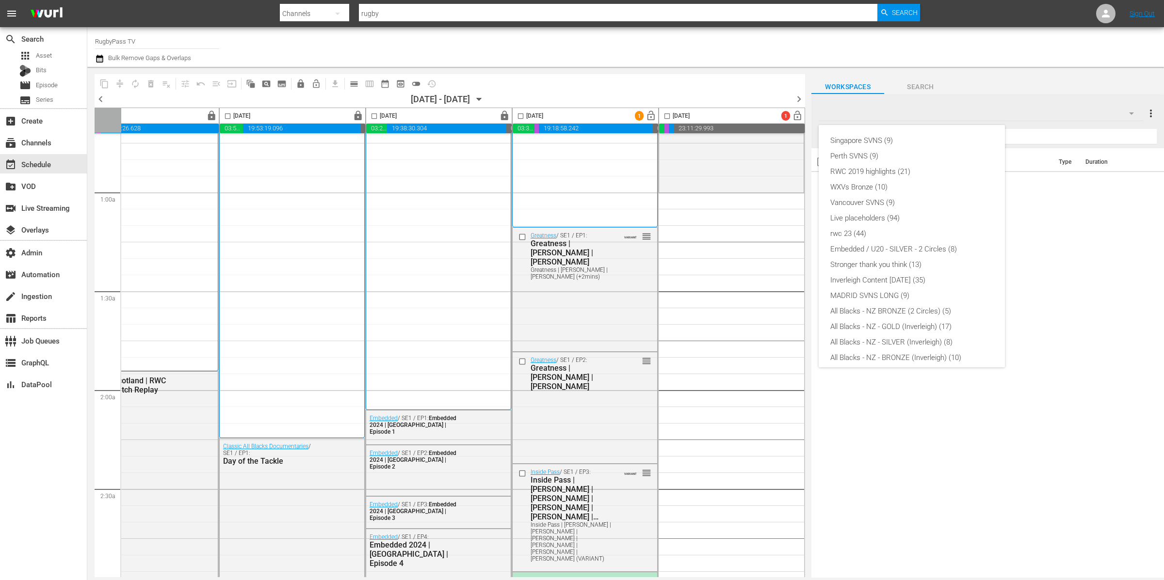
scroll to position [98, 0]
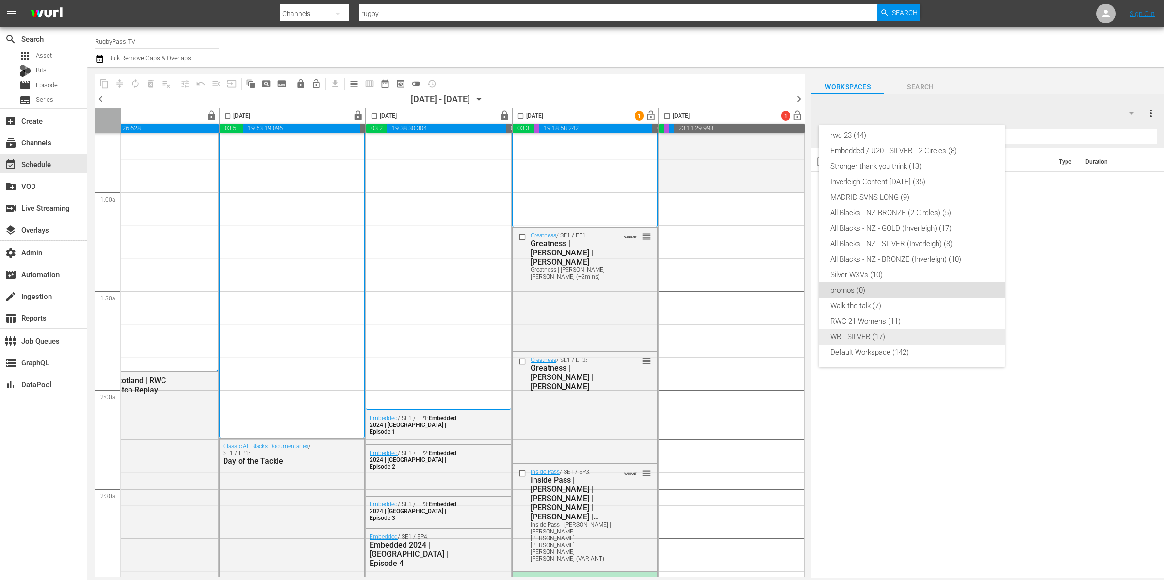
click at [899, 353] on div "Default Workspace (142)" at bounding box center [911, 353] width 163 height 16
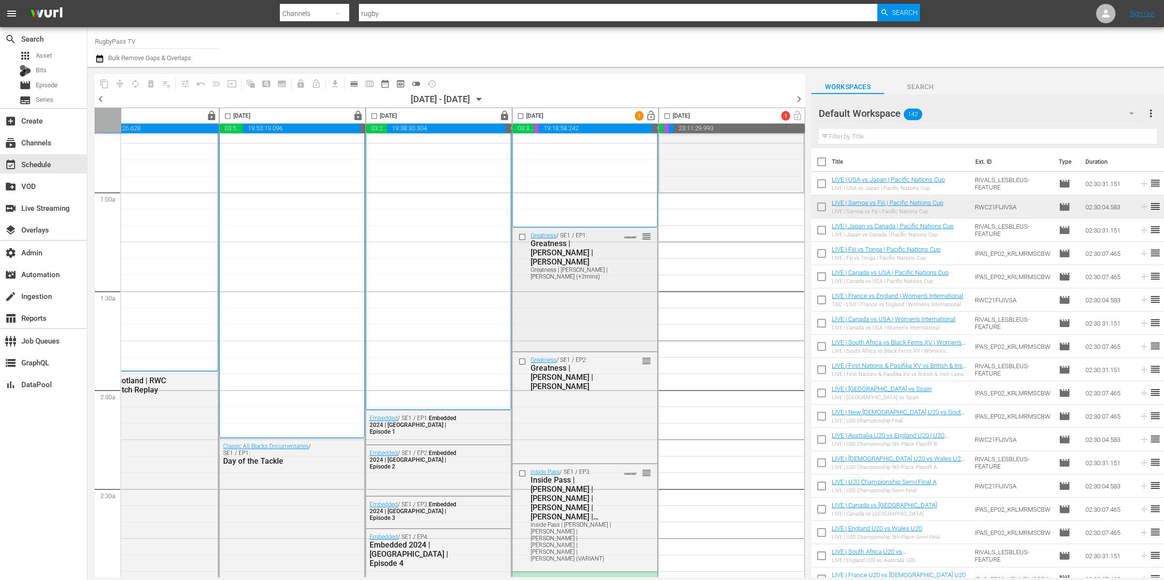
scroll to position [437, 347]
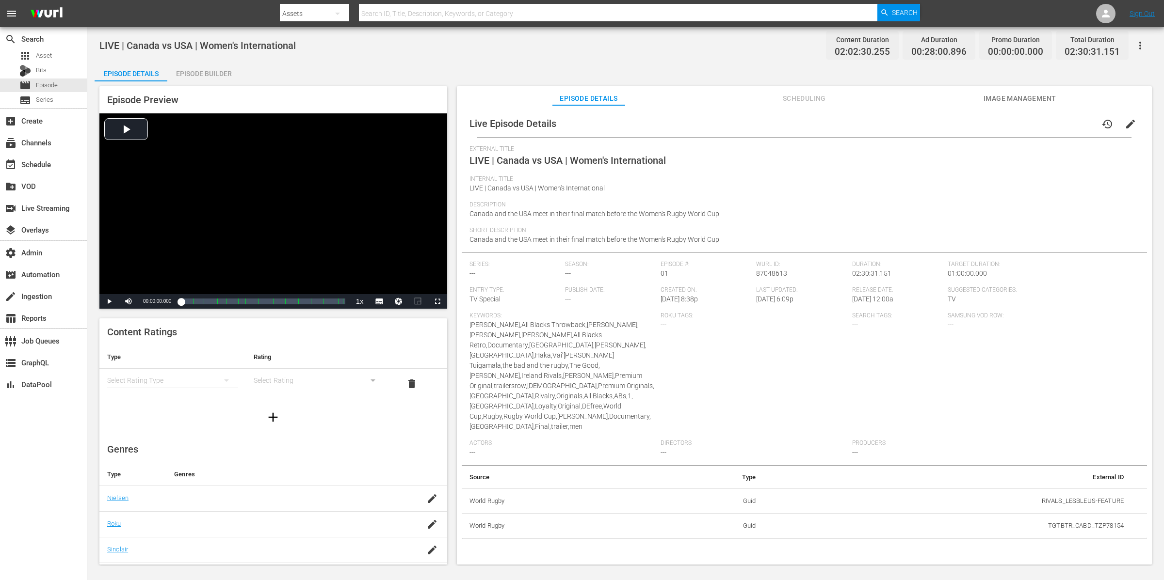
click at [1139, 45] on icon "button" at bounding box center [1140, 46] width 2 height 8
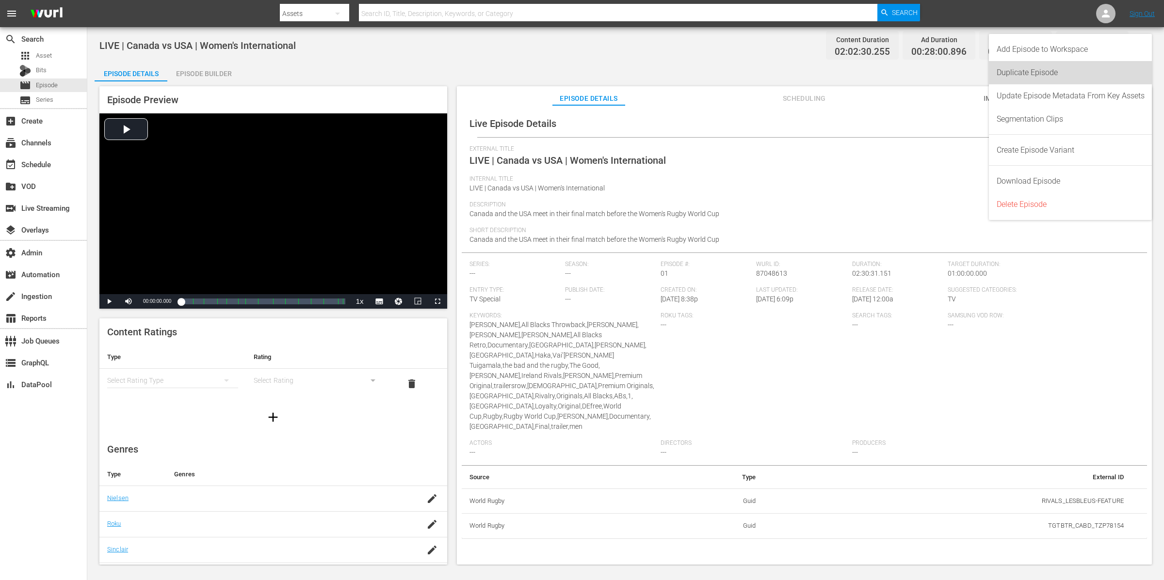
click at [1080, 71] on div "Duplicate Episode" at bounding box center [1070, 72] width 148 height 23
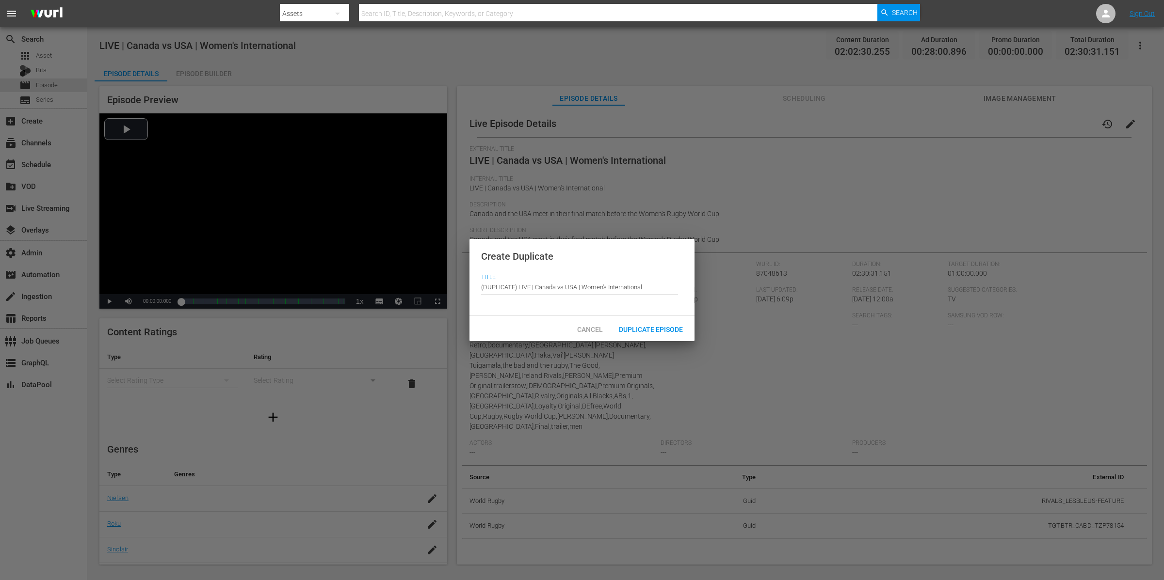
click at [654, 288] on input "(DUPLICATE) LIVE | Canada vs USA | Women's International" at bounding box center [579, 286] width 197 height 23
paste input "LIVE | USA vs Japan | Pacific Nations Cup"
type input "LIVE | USA vs Japan | Pacific Nations Cup"
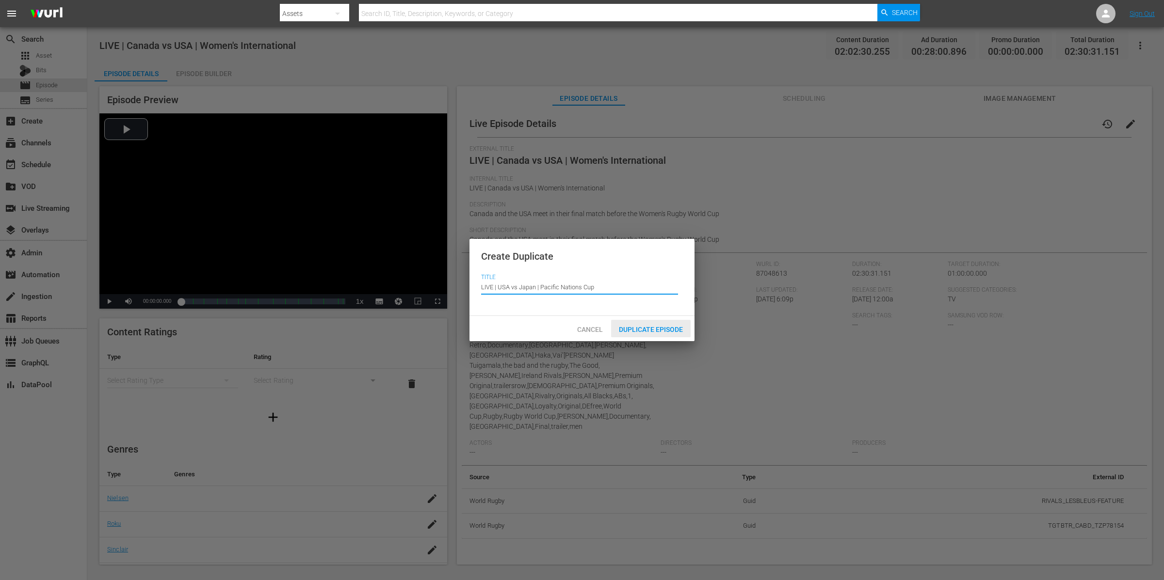
click at [672, 326] on span "Duplicate Episode" at bounding box center [651, 330] width 80 height 8
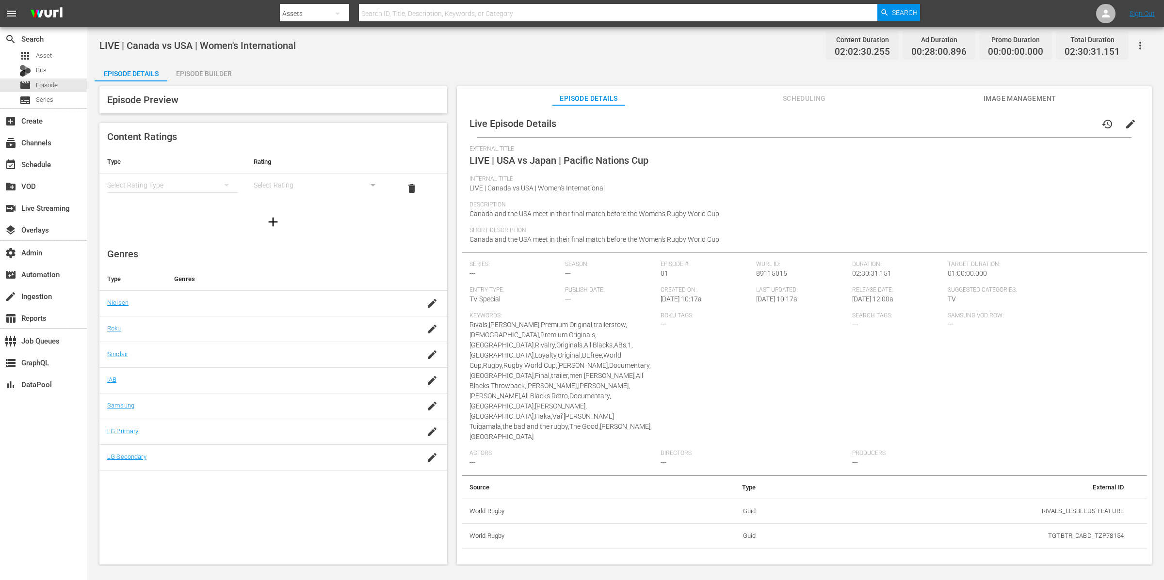
click at [619, 181] on span "Internal Title" at bounding box center [801, 180] width 665 height 8
click at [619, 186] on div "Internal Title LIVE | Canada vs USA | Women's International" at bounding box center [804, 189] width 670 height 26
click at [1128, 124] on span "edit" at bounding box center [1130, 124] width 12 height 12
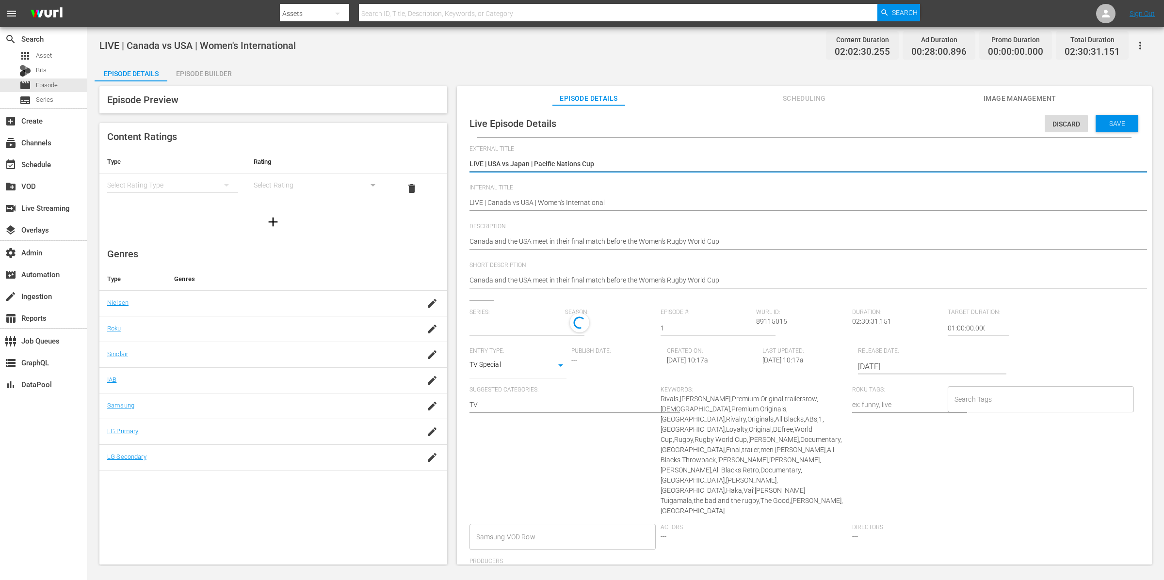
type input "No Series"
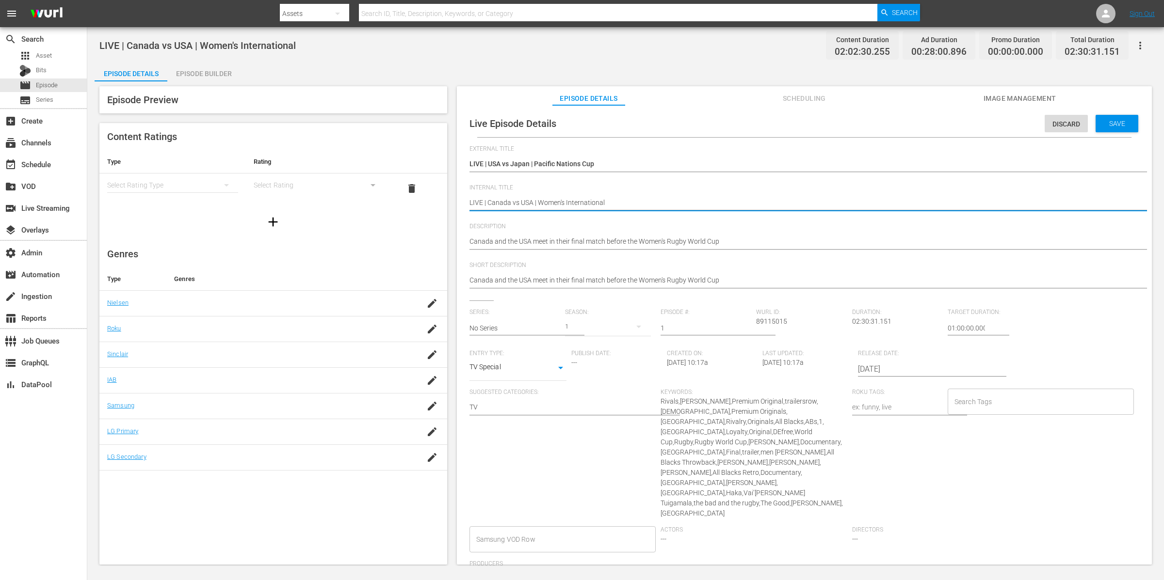
click at [617, 203] on textarea "LIVE | Canada vs USA | Women's International" at bounding box center [801, 204] width 665 height 12
paste textarea "USA vs Japan | Pacific Nations Cup"
type textarea "LIVE | USA vs Japan | Pacific Nations Cup"
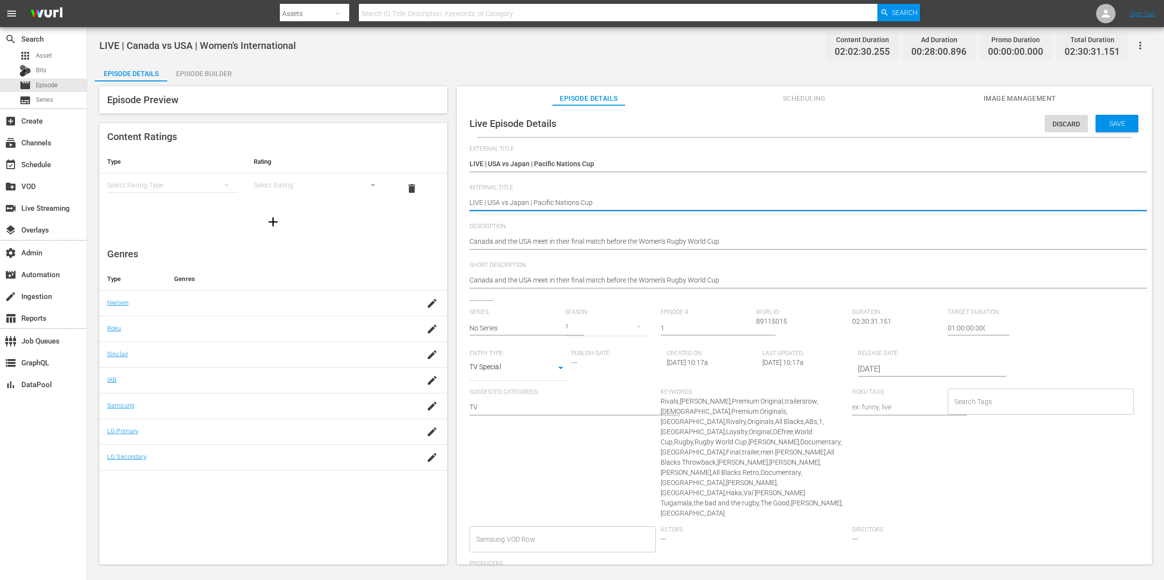
click at [753, 243] on textarea "Canada and the USA meet in their final match before the Women's Rugby World Cup" at bounding box center [801, 243] width 665 height 12
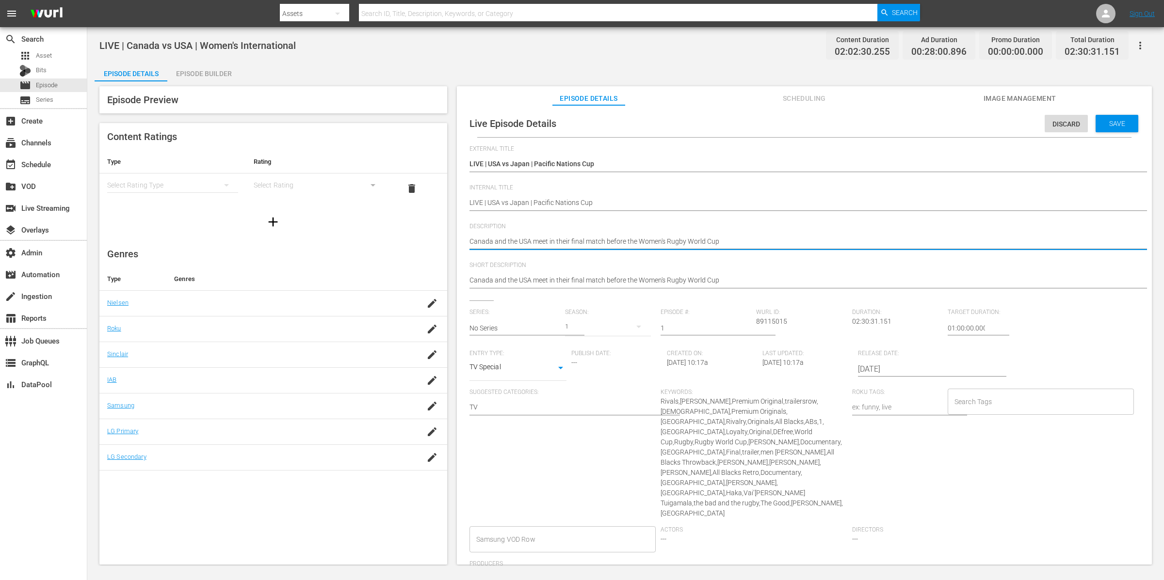
click at [753, 243] on textarea "Canada and the USA meet in their final match before the Women's Rugby World Cup" at bounding box center [801, 243] width 665 height 12
paste textarea "USA host Japan in a crucial Pacific Nations Cup clash."
type textarea "USA host Japan in a crucial Pacific Nations Cup clash."
click at [776, 288] on hr at bounding box center [813, 288] width 689 height 1
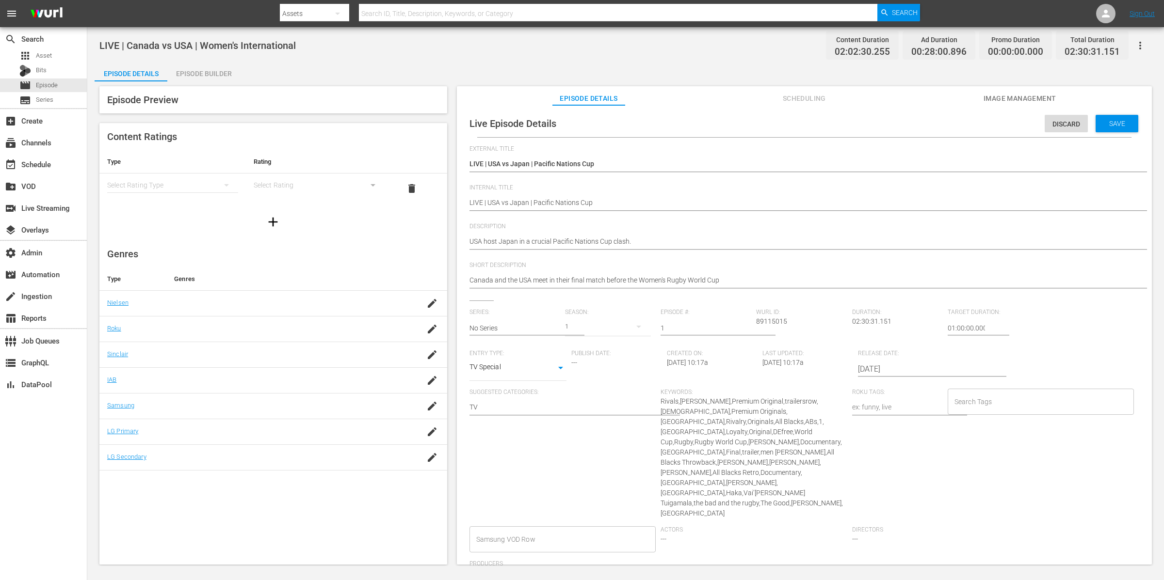
click at [775, 288] on hr at bounding box center [813, 288] width 689 height 1
click at [773, 283] on textarea "Canada and the USA meet in their final match before the Women's Rugby World Cup" at bounding box center [801, 281] width 665 height 12
paste textarea "USA host Japan in a crucial Pacific Nations Cup clash."
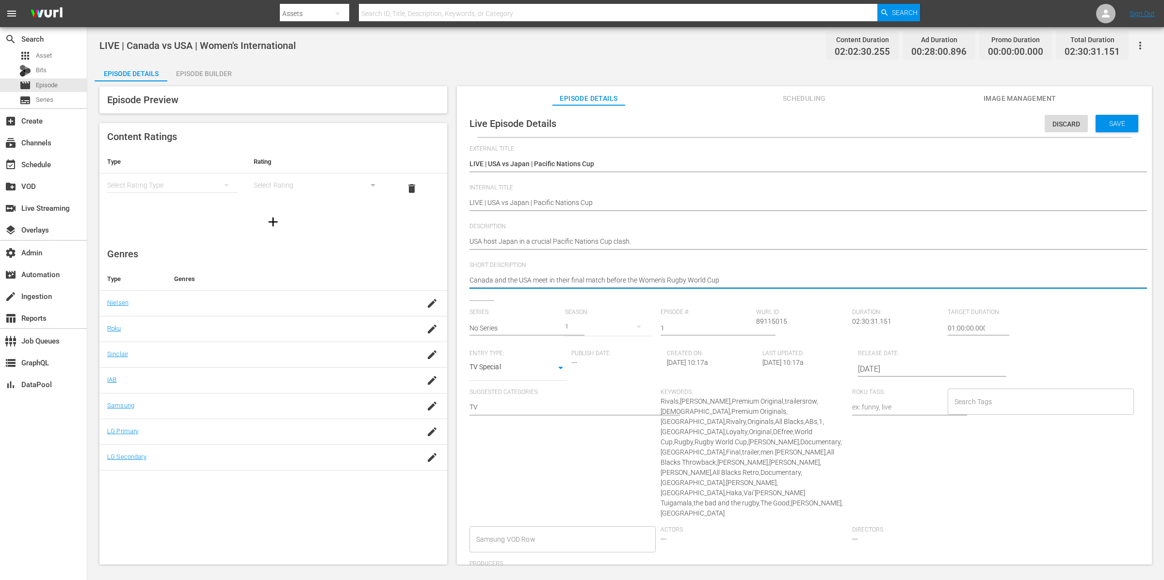
type textarea "USA host Japan in a crucial Pacific Nations Cup clash."
click at [1120, 121] on span "Save" at bounding box center [1117, 124] width 32 height 8
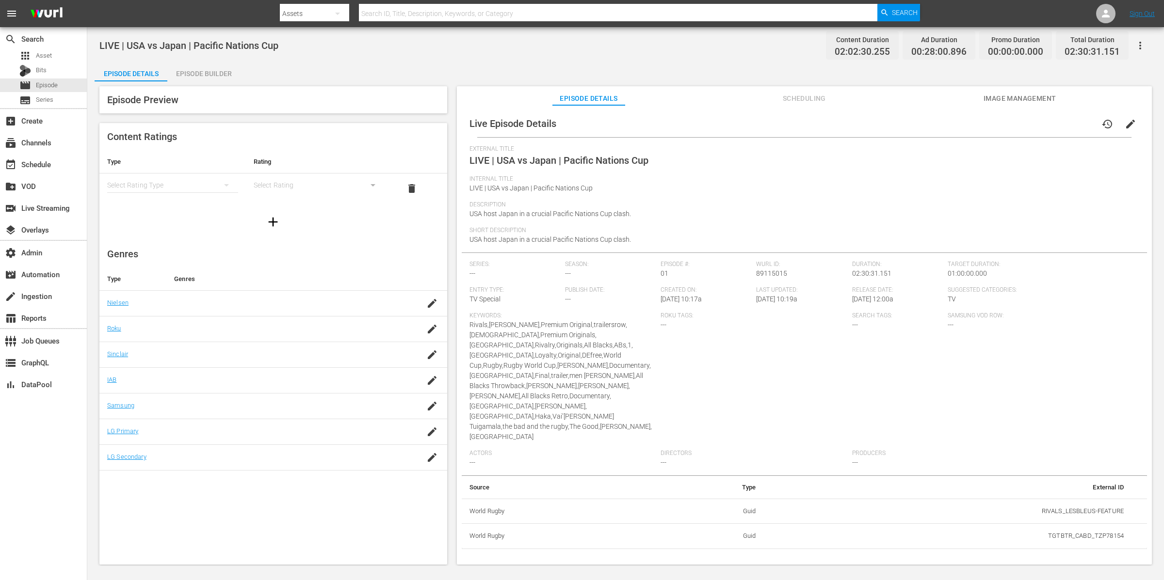
click at [1136, 45] on icon "button" at bounding box center [1140, 46] width 12 height 12
click at [1072, 51] on div "Add Episode to Workspace" at bounding box center [1070, 49] width 148 height 23
click at [1128, 124] on span "edit" at bounding box center [1130, 124] width 12 height 12
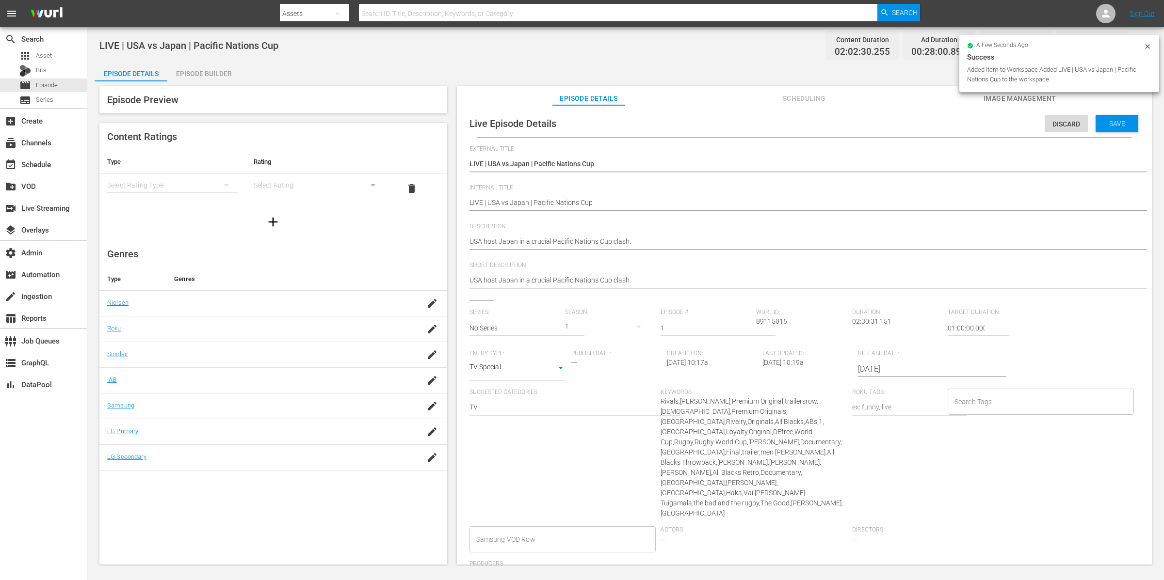
click at [887, 367] on input "2025-08-01" at bounding box center [920, 369] width 124 height 23
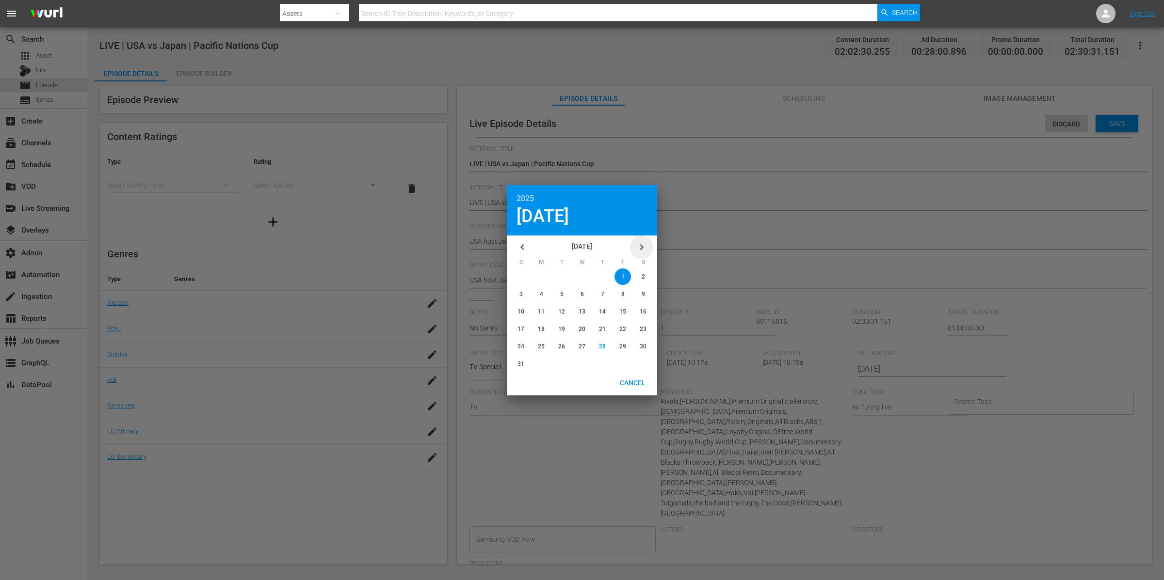
click at [640, 247] on icon "button" at bounding box center [642, 247] width 12 height 12
click at [519, 291] on span "7" at bounding box center [520, 294] width 3 height 7
type input "2025-09-07"
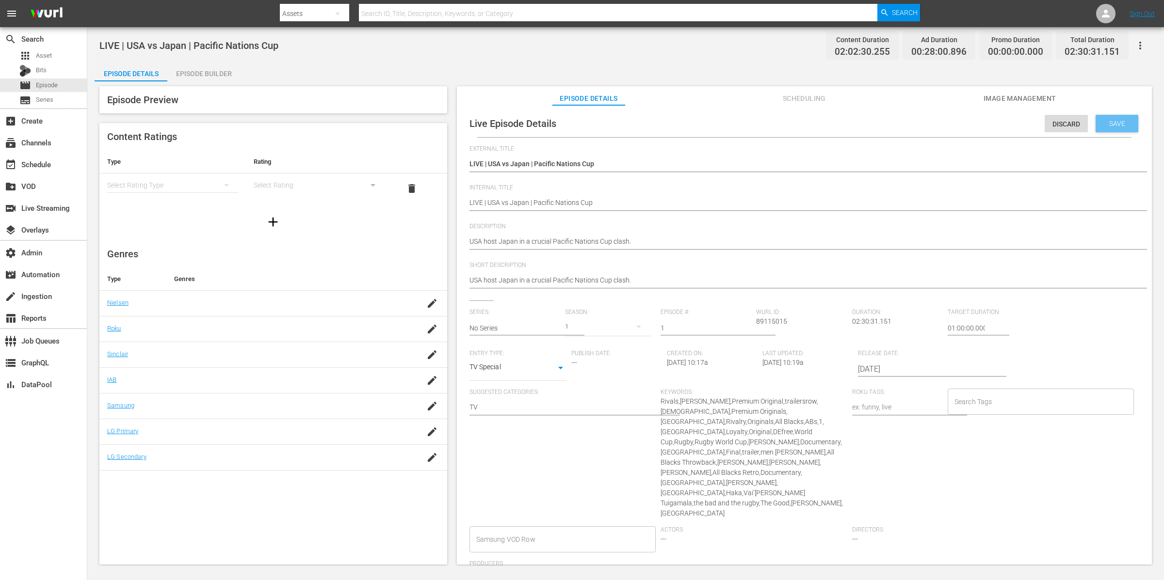
click at [1113, 125] on span "Save" at bounding box center [1117, 124] width 32 height 8
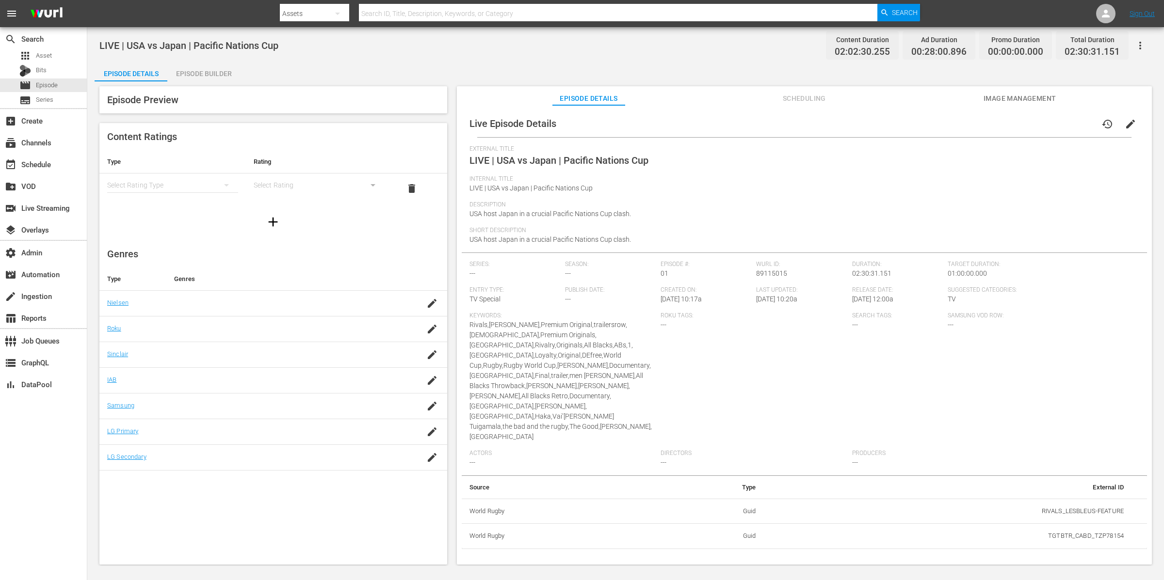
click at [810, 100] on span "Scheduling" at bounding box center [803, 99] width 73 height 12
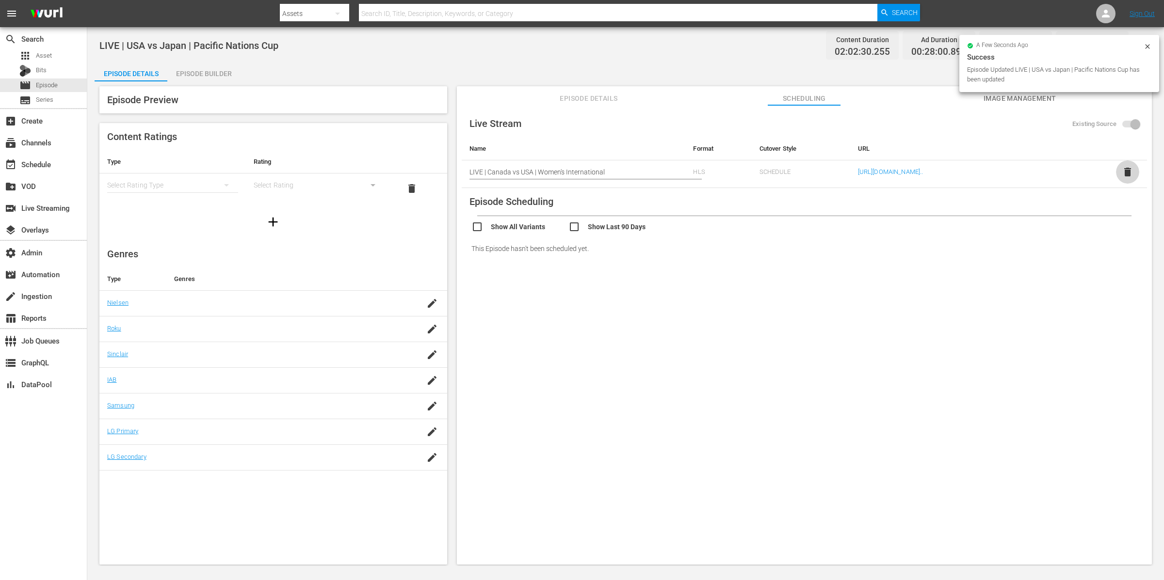
click at [1127, 171] on span "delete" at bounding box center [1127, 172] width 12 height 12
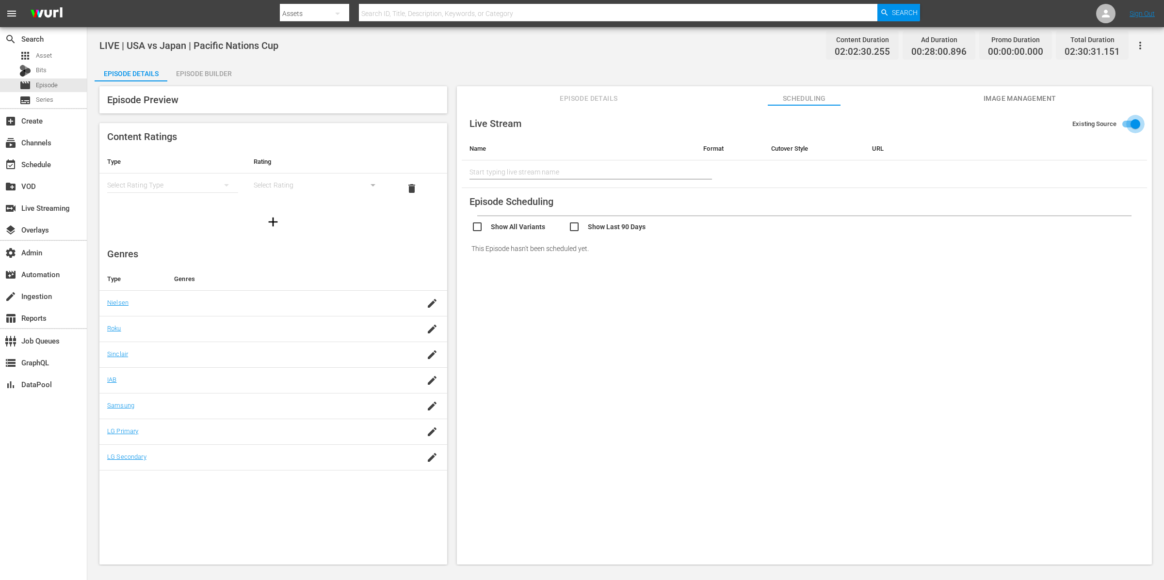
drag, startPoint x: 1136, startPoint y: 119, endPoint x: 1118, endPoint y: 132, distance: 23.3
click at [1136, 119] on input "Existing Source" at bounding box center [1134, 126] width 55 height 18
checkbox input "false"
click at [942, 173] on input "text" at bounding box center [964, 169] width 233 height 15
paste input "https://zfaq608xik.execute-api.us-east-1.amazonaws.com/api/endeavor-proxy/68682…"
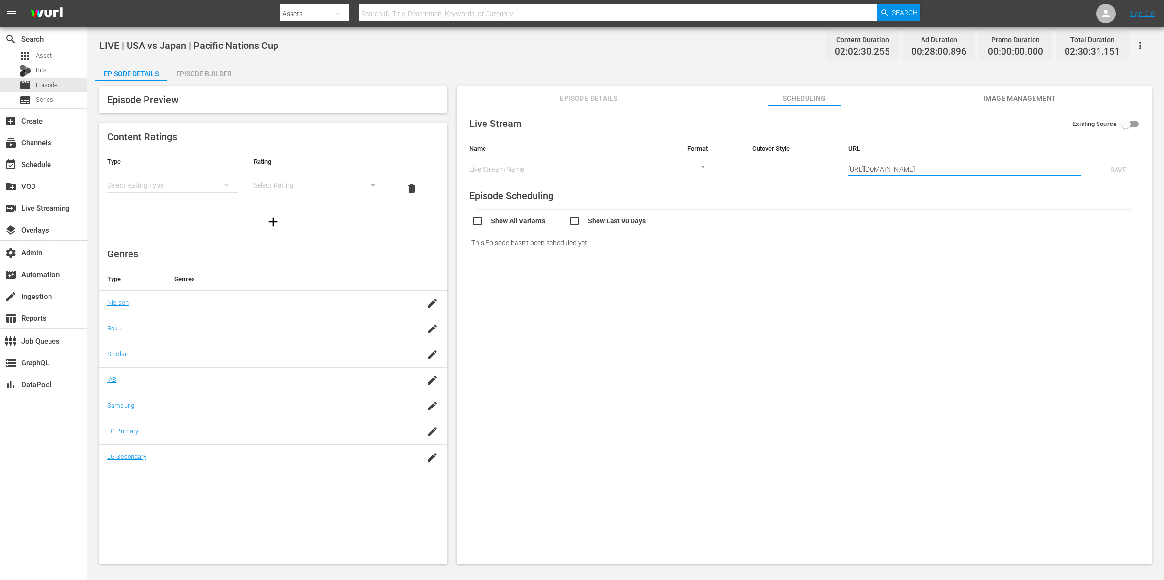
scroll to position [0, 133]
type input "https://zfaq608xik.execute-api.us-east-1.amazonaws.com/api/endeavor-proxy/68682…"
click at [218, 51] on span "LIVE | USA vs Japan | Pacific Nations Cup" at bounding box center [188, 46] width 179 height 12
click at [224, 46] on span "LIVE | USA vs Japan | Pacific Nations Cup" at bounding box center [188, 46] width 179 height 12
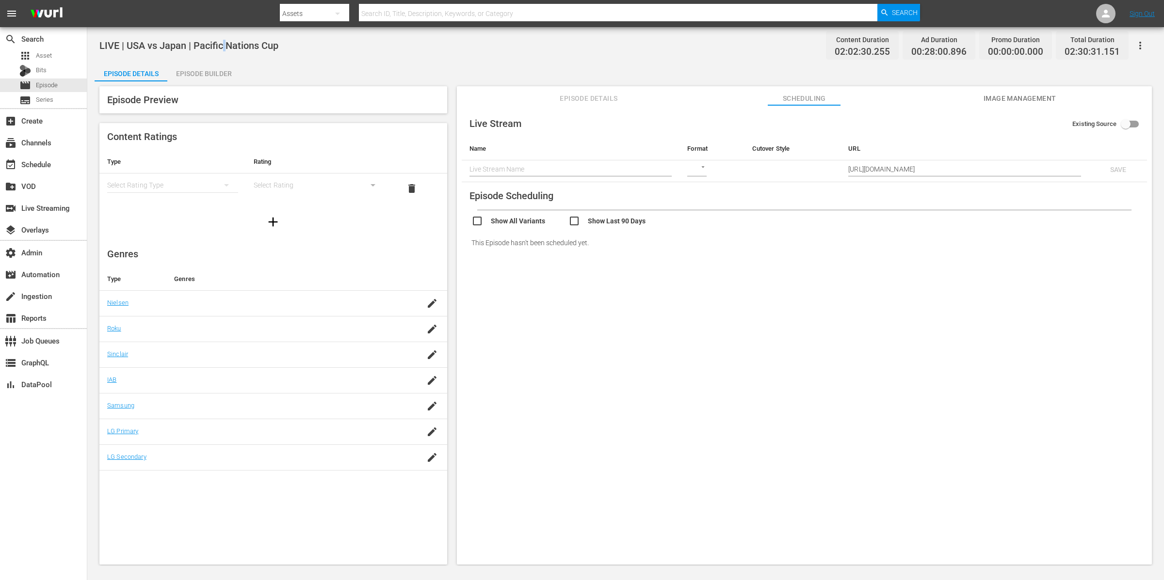
click at [224, 46] on span "LIVE | USA vs Japan | Pacific Nations Cup" at bounding box center [188, 46] width 179 height 12
copy span "LIVE | USA vs Japan | Pacific Nations Cup"
click at [508, 164] on input "text" at bounding box center [570, 169] width 203 height 15
paste input "LIVE | USA vs Japan | Pacific Nations Cup"
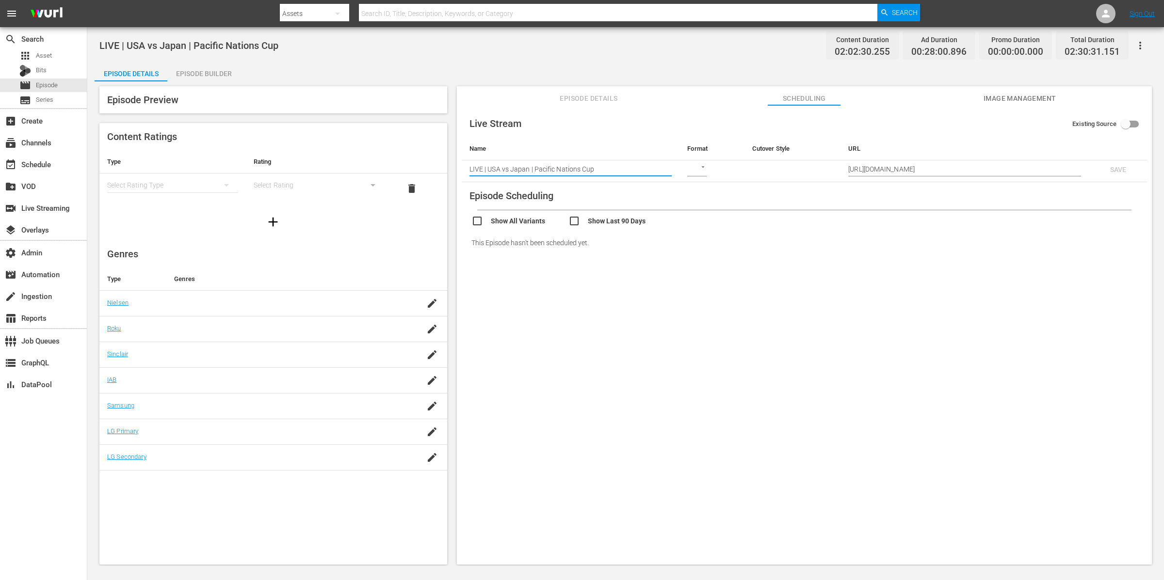
type input "LIVE | USA vs Japan | Pacific Nations Cup"
click at [698, 166] on body "menu Search By Assets Search ID, Title, Description, Keywords, or Category Sear…" at bounding box center [582, 290] width 1164 height 580
drag, startPoint x: 701, startPoint y: 172, endPoint x: 708, endPoint y: 171, distance: 6.9
click at [701, 172] on div "HLS" at bounding box center [702, 169] width 33 height 23
type input "HLS"
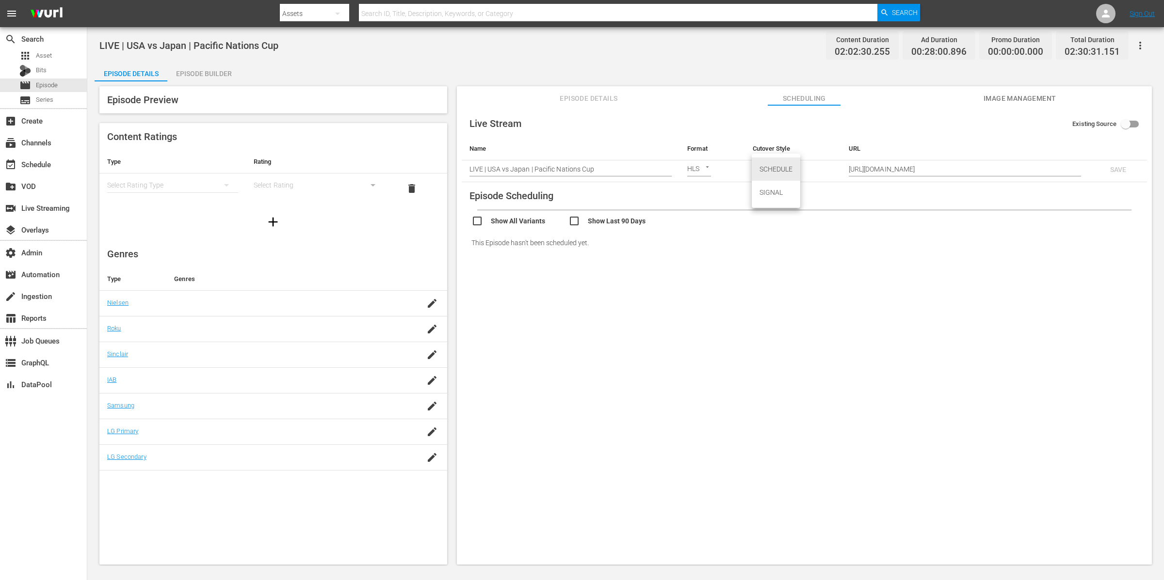
click at [761, 174] on body "menu Search By Assets Search ID, Title, Description, Keywords, or Category Sear…" at bounding box center [582, 290] width 1164 height 580
click at [765, 174] on div "SCHEDULE" at bounding box center [775, 169] width 48 height 23
type input "SCHEDULE"
click at [1126, 168] on span "SAVE" at bounding box center [1118, 170] width 32 height 8
checkbox input "true"
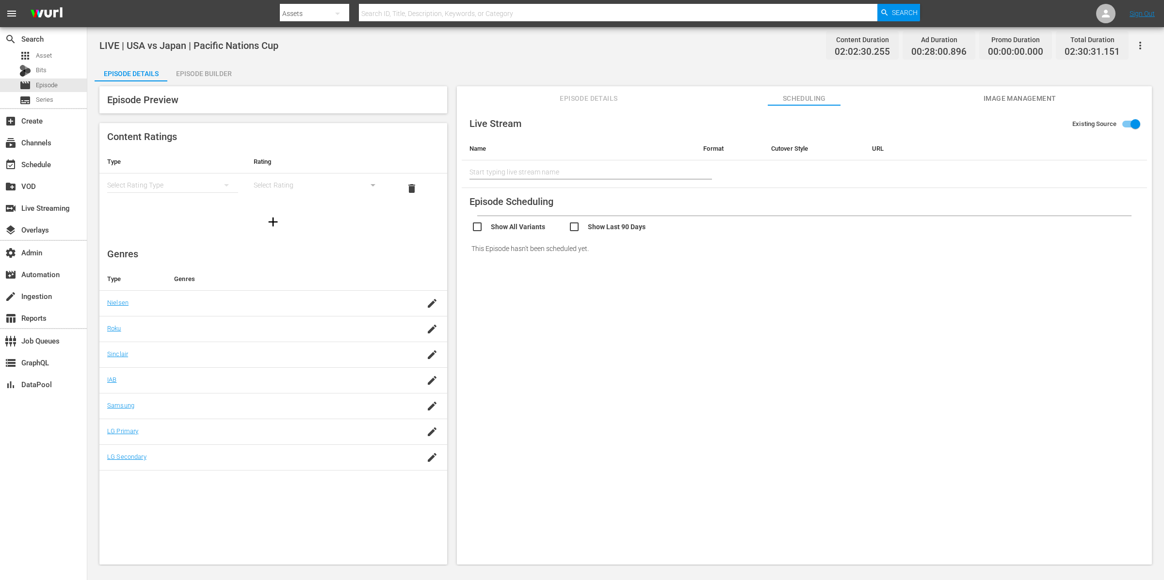
type input "LIVE | USA vs Japan | Pacific Nations Cup"
click at [1042, 96] on span "Image Management" at bounding box center [1019, 99] width 73 height 12
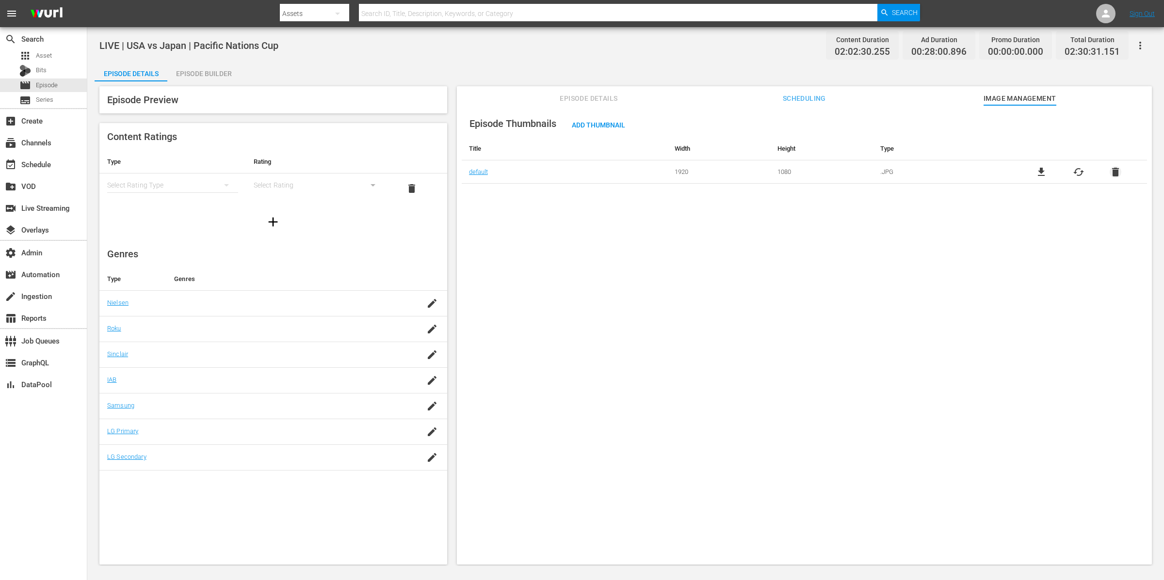
click at [1116, 171] on span "delete" at bounding box center [1115, 172] width 12 height 12
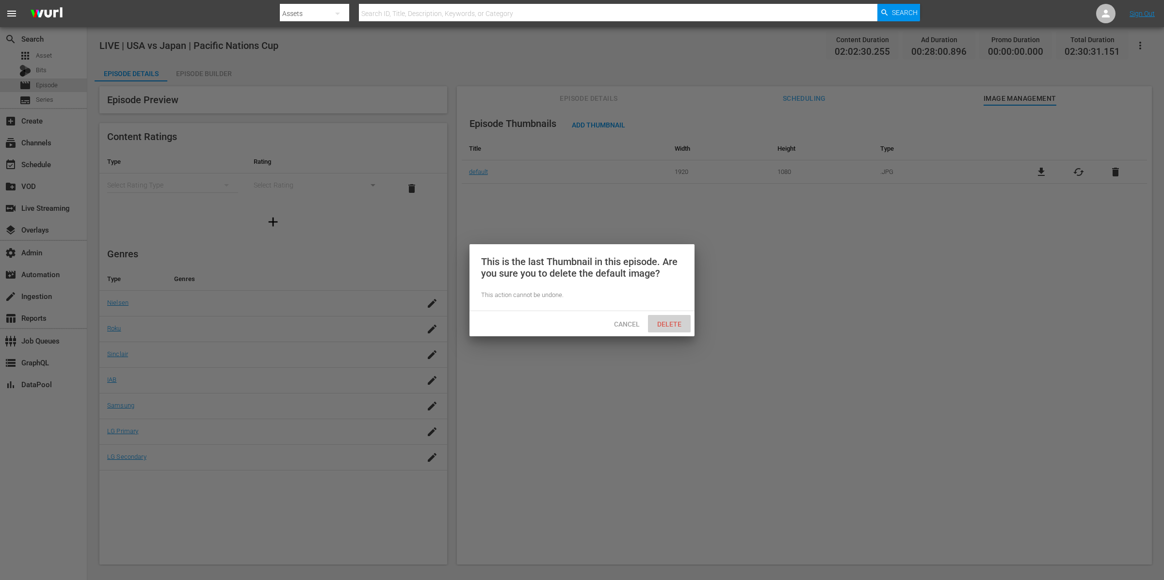
drag, startPoint x: 678, startPoint y: 324, endPoint x: 668, endPoint y: 248, distance: 76.3
click at [677, 324] on span "Delete" at bounding box center [669, 324] width 40 height 8
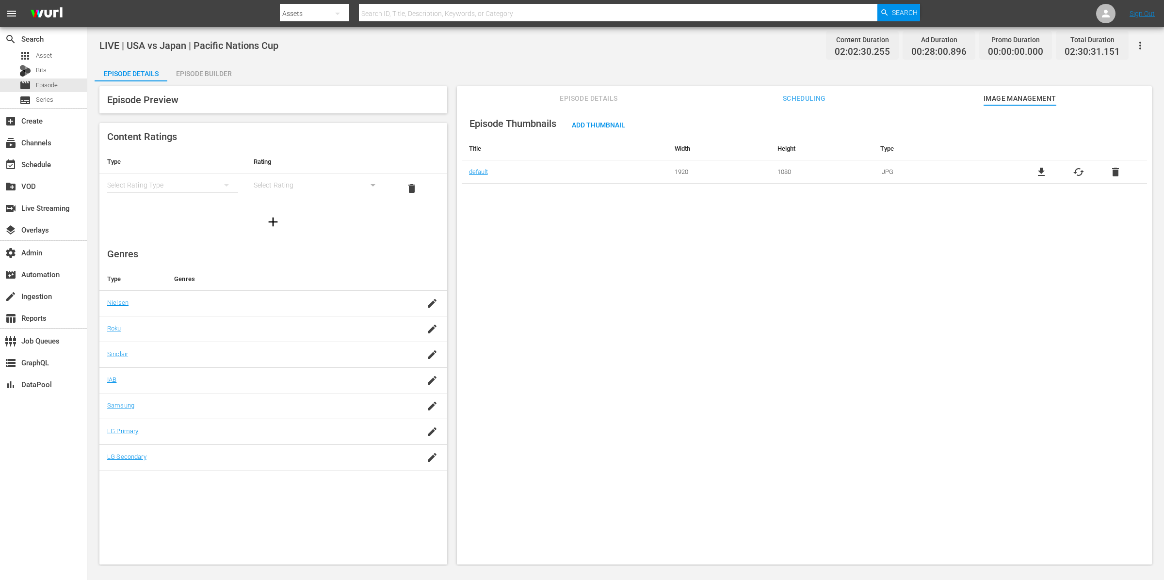
click at [606, 122] on span "Add Thumbnail" at bounding box center [598, 125] width 69 height 8
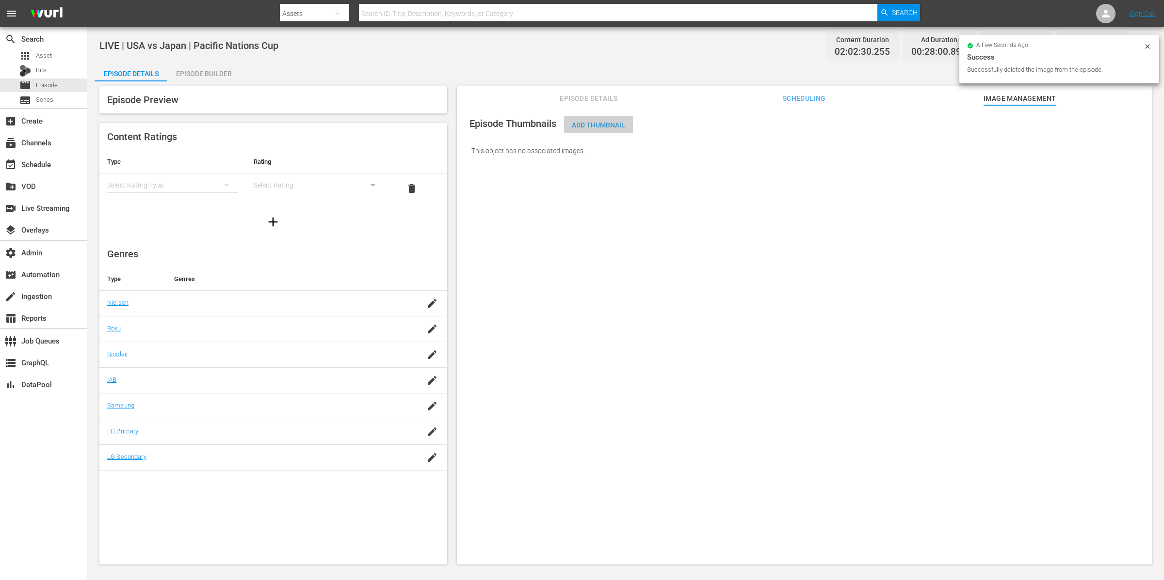
click at [605, 122] on span "Add Thumbnail" at bounding box center [598, 125] width 69 height 8
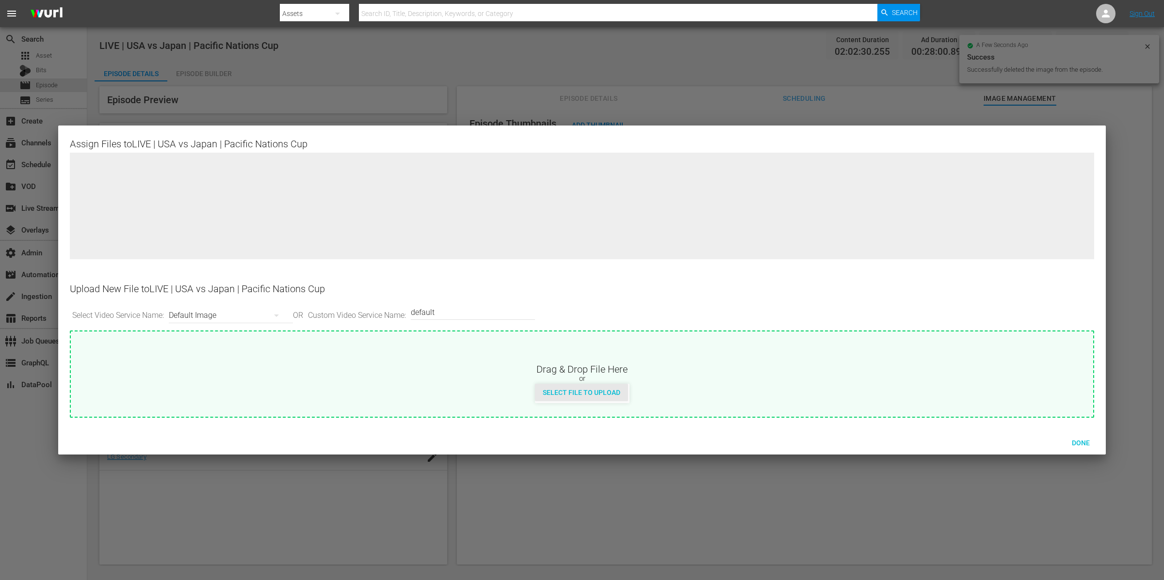
click at [580, 389] on span "Select File to Upload" at bounding box center [581, 393] width 93 height 8
type input "C:\fakepath\PNC - USA vs Japan.jpg"
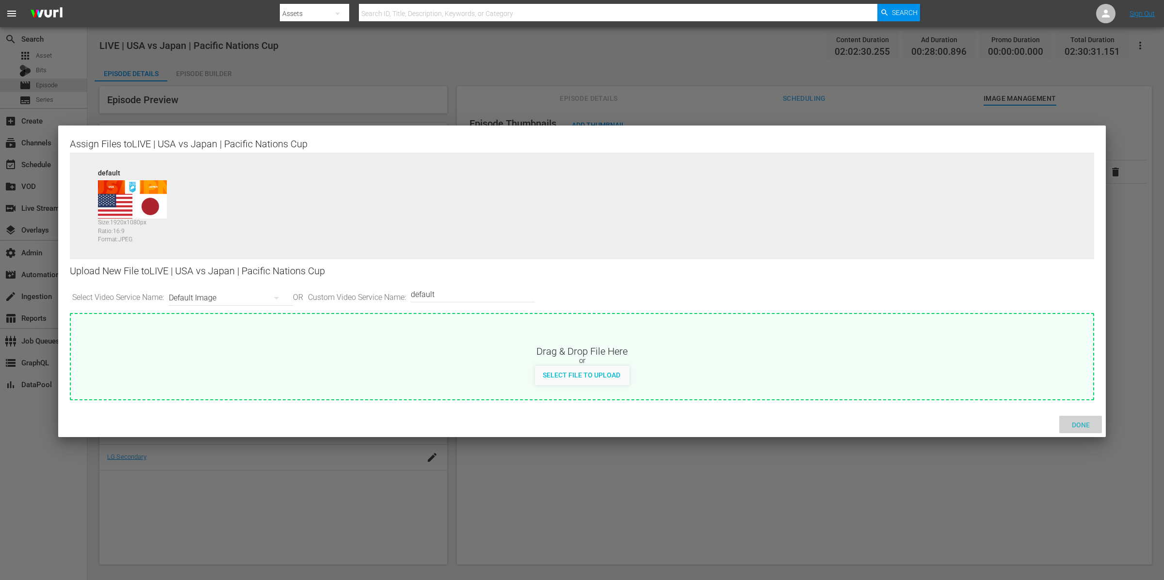
click at [1081, 428] on span "Done" at bounding box center [1080, 425] width 33 height 8
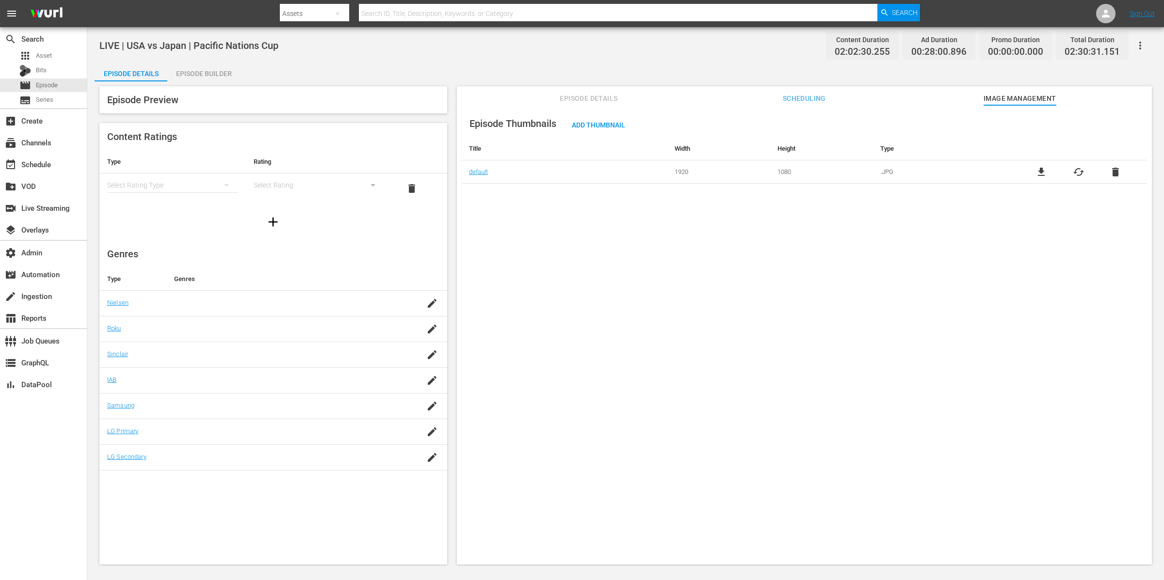
click at [1142, 51] on button "button" at bounding box center [1139, 45] width 23 height 23
click at [1140, 48] on div "Add Episode to Workspace" at bounding box center [1070, 49] width 148 height 23
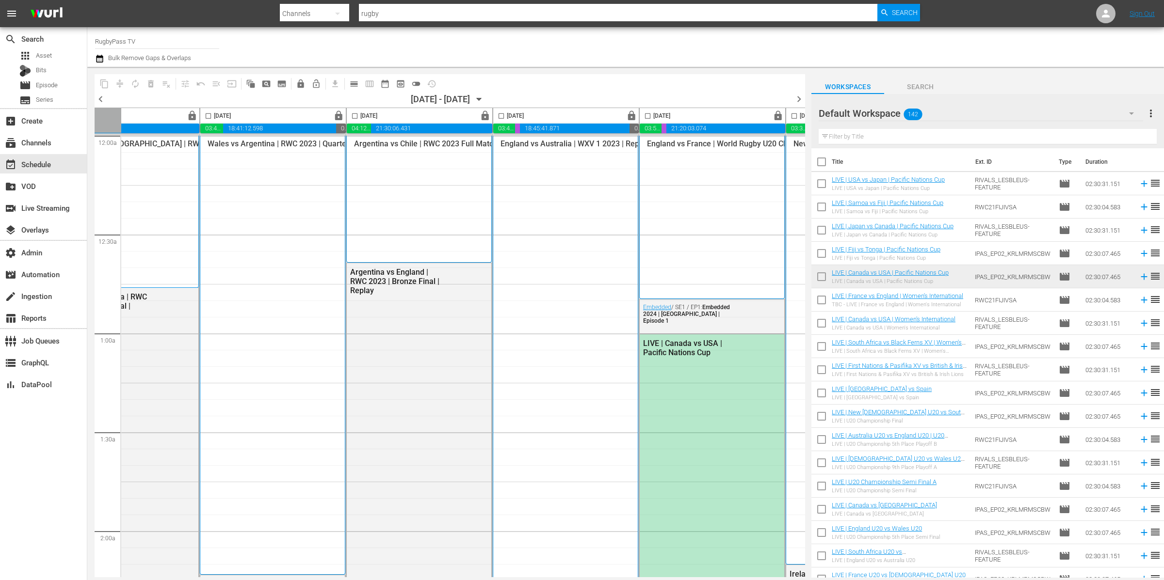
scroll to position [0, 273]
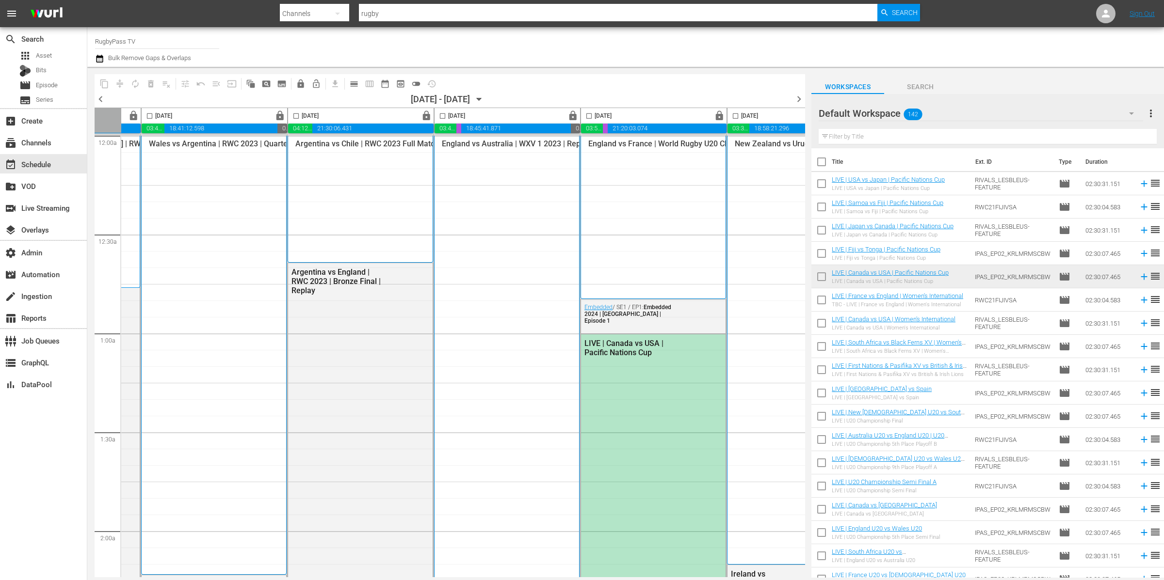
click at [655, 401] on div "LIVE | Canada vs USA | Pacific Nations Cup" at bounding box center [653, 581] width 144 height 492
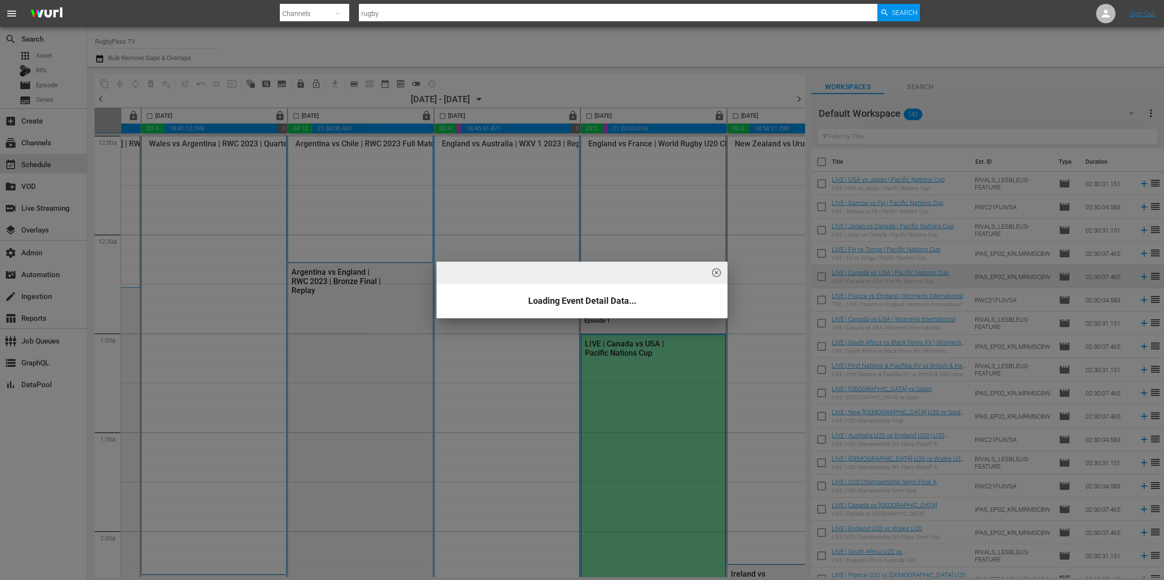
click at [655, 443] on div "highlight_off_icon Loading Event Detail Data..." at bounding box center [582, 290] width 1164 height 580
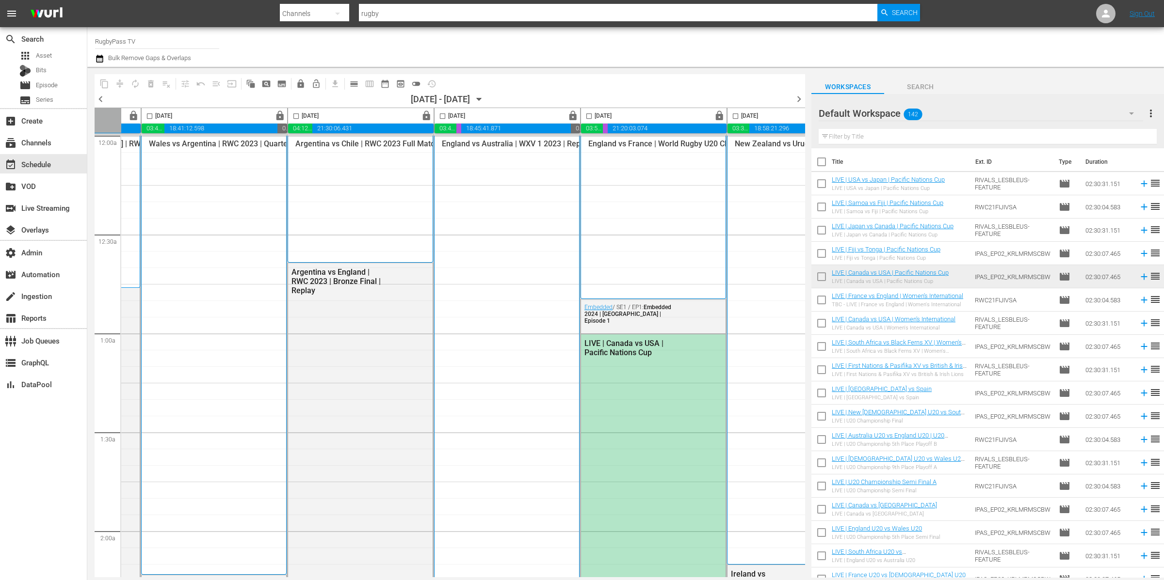
click at [657, 441] on div "LIVE | Canada vs USA | Pacific Nations Cup" at bounding box center [653, 581] width 144 height 492
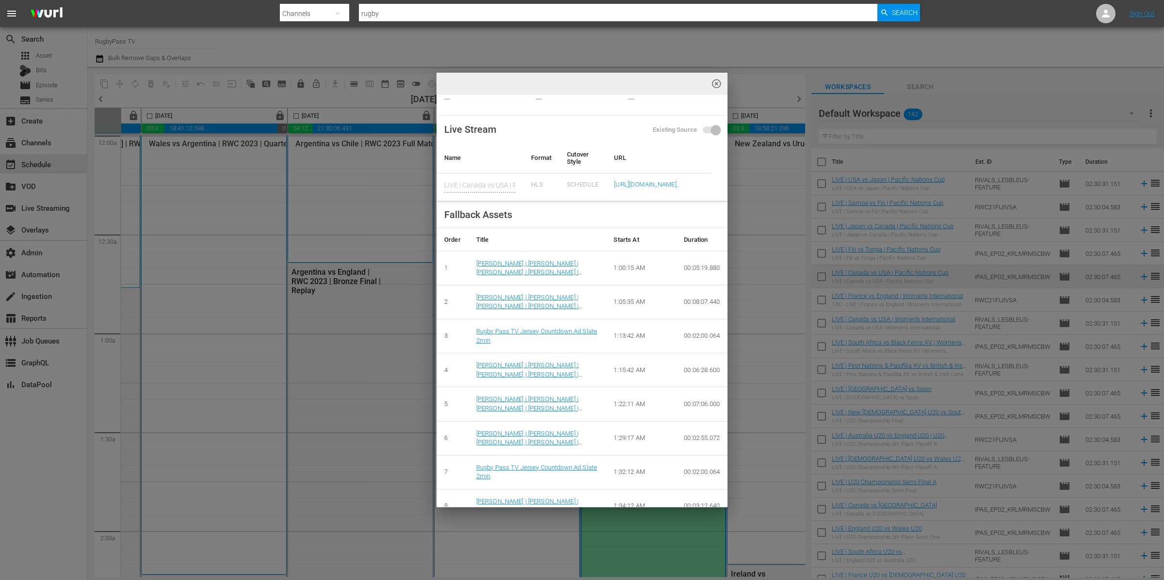
scroll to position [0, 0]
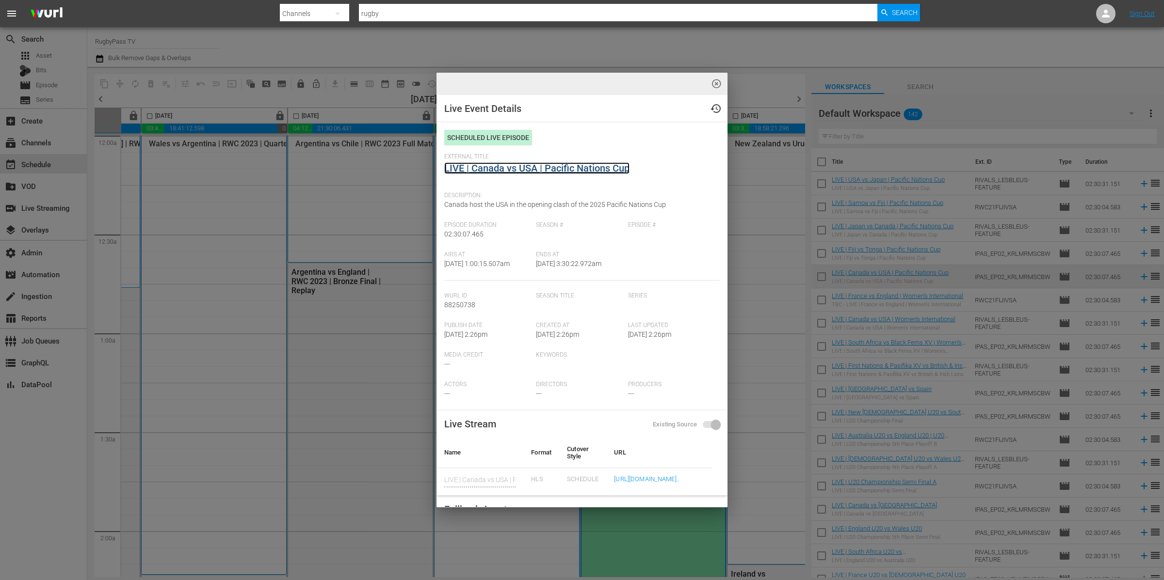
click at [585, 168] on link "LIVE | Canada vs USA | Pacific Nations Cup" at bounding box center [536, 168] width 185 height 12
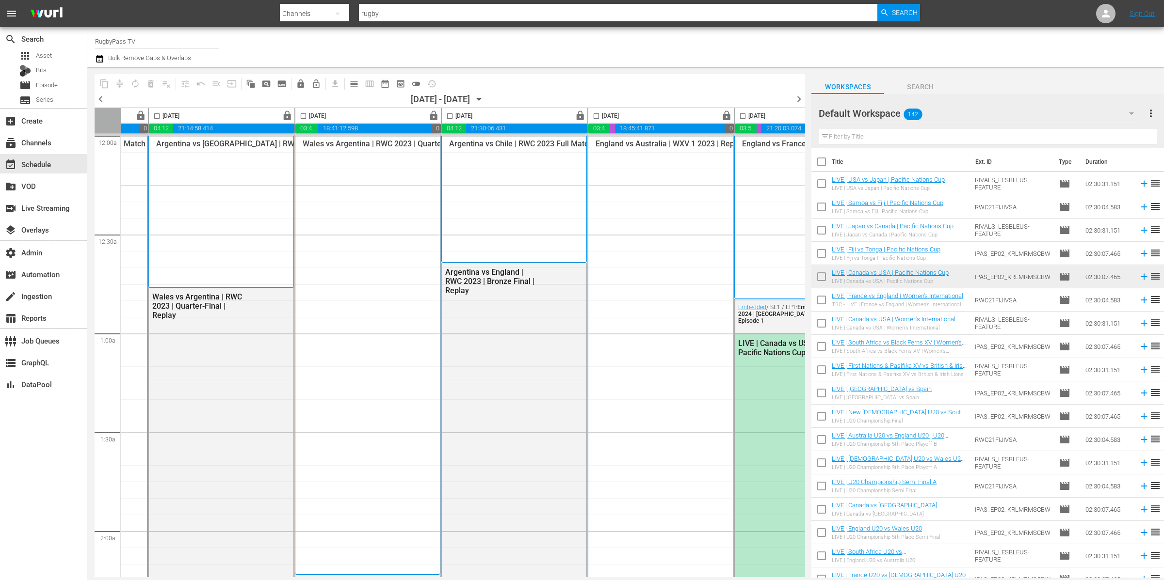
scroll to position [0, 335]
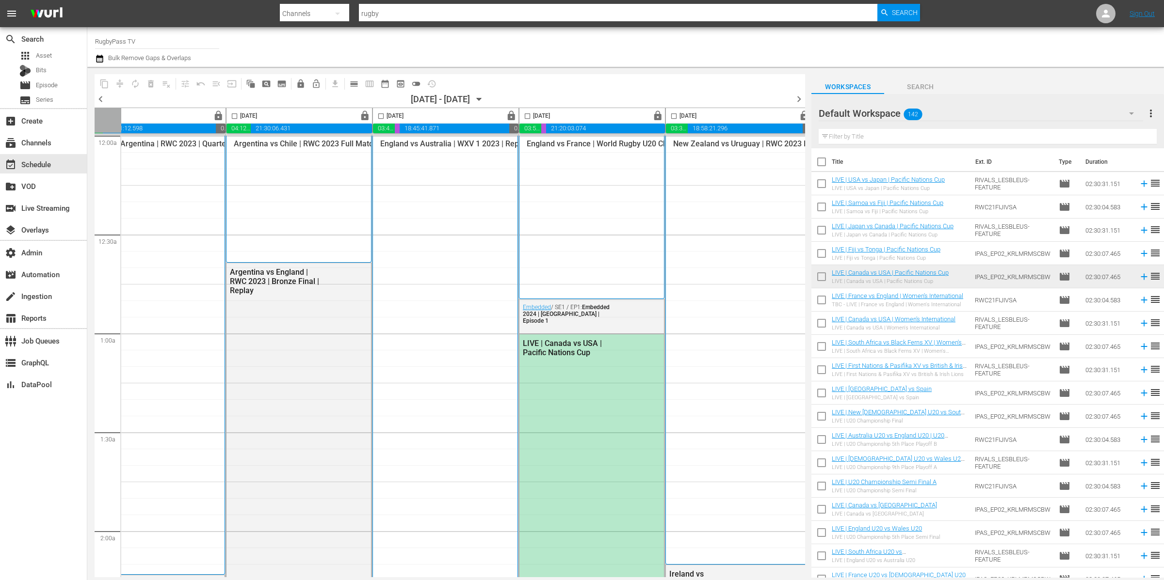
click at [797, 99] on span "chevron_right" at bounding box center [799, 99] width 12 height 12
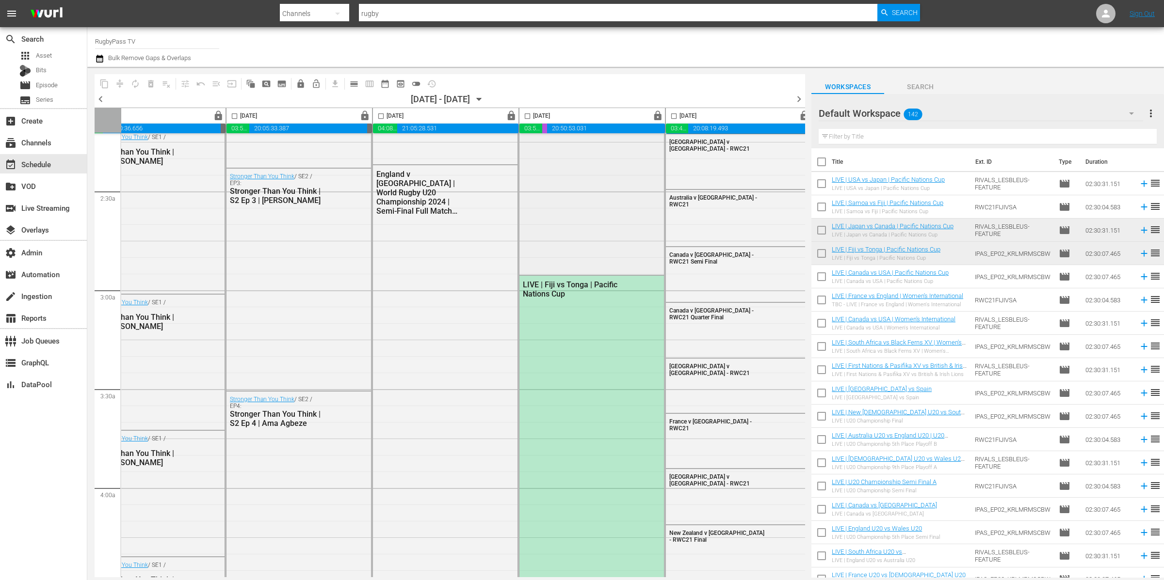
scroll to position [506, 335]
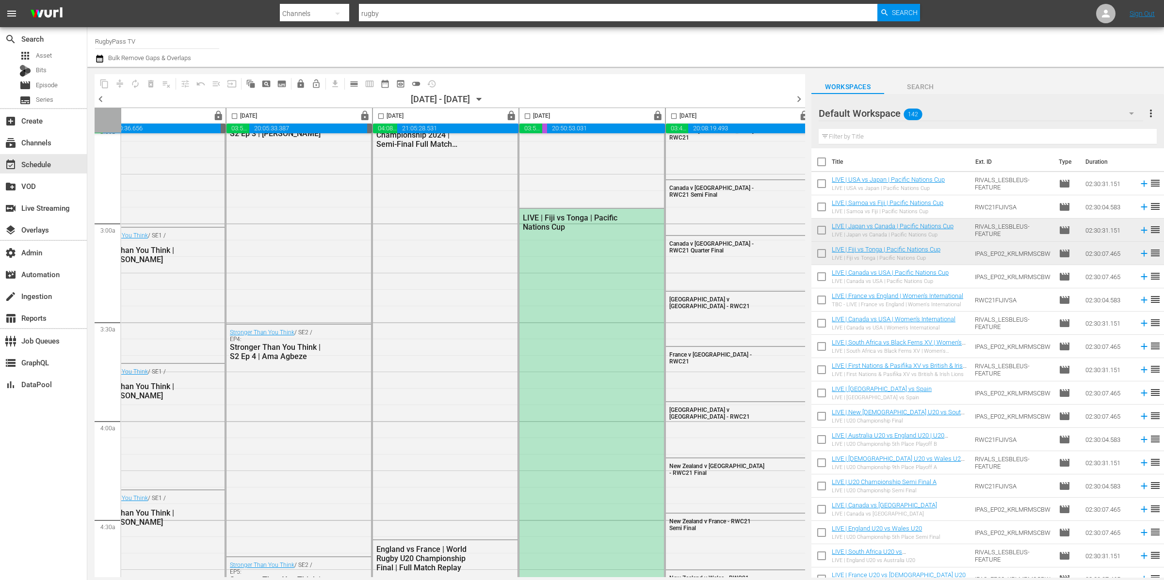
click at [613, 278] on div "LIVE | Fiji vs Tonga | Pacific Nations Cup" at bounding box center [591, 455] width 144 height 492
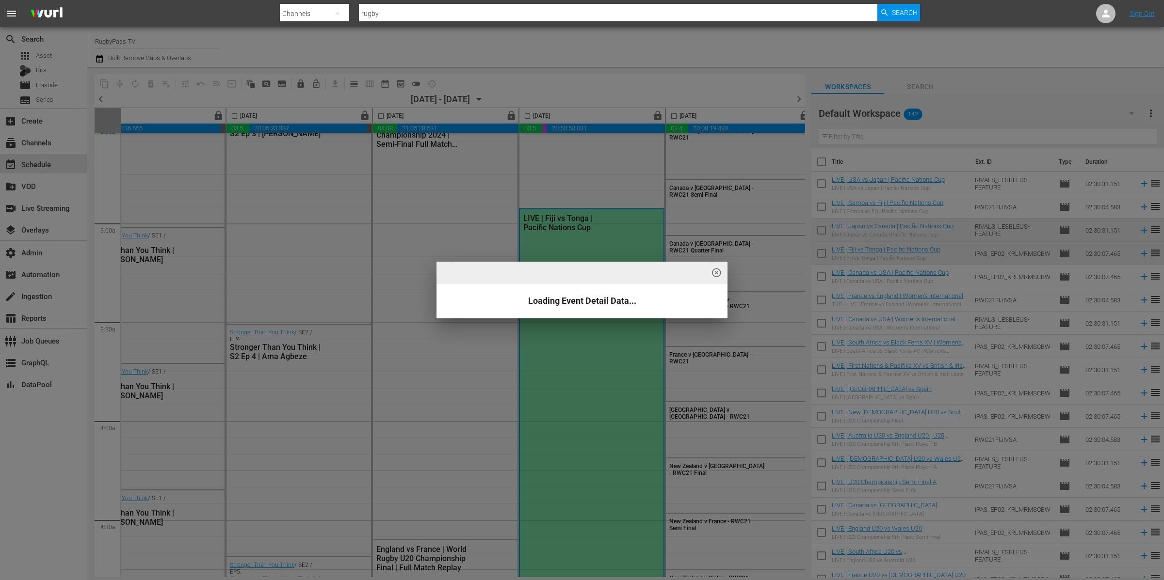
click at [607, 240] on div "highlight_off_icon Loading Event Detail Data..." at bounding box center [582, 290] width 1164 height 580
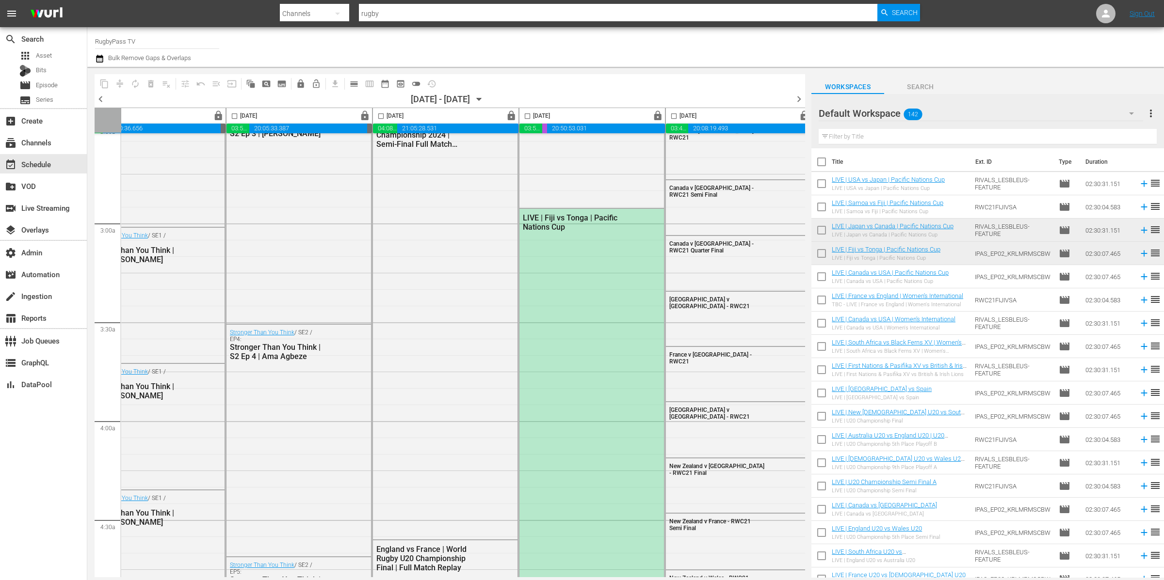
click at [607, 240] on div "LIVE | Fiji vs Tonga | Pacific Nations Cup" at bounding box center [591, 455] width 144 height 492
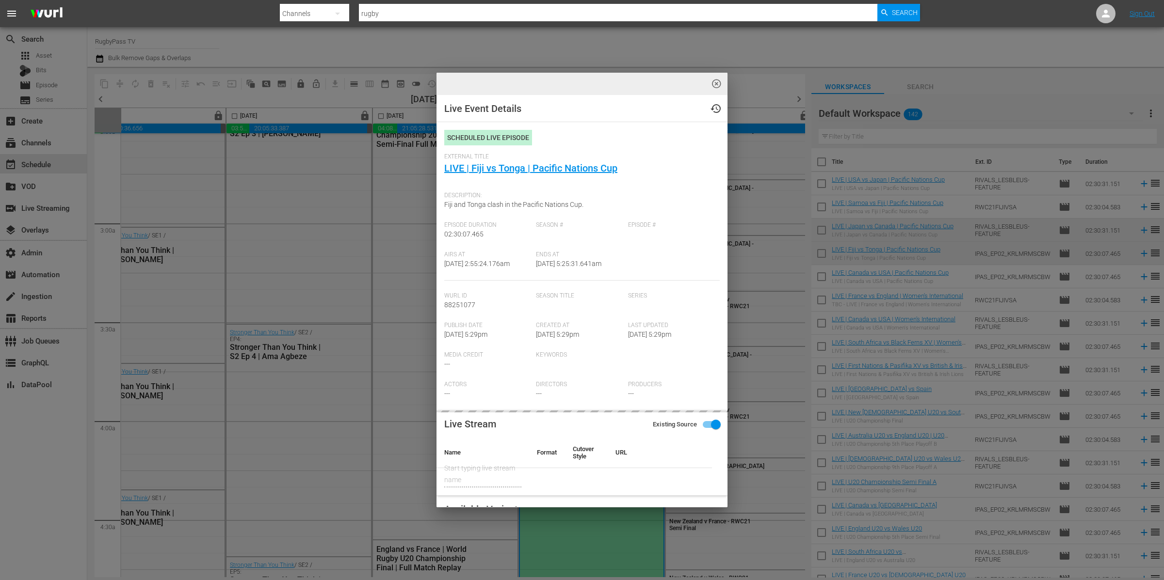
type input "LIVE | Fiji vs Tonga | Pacific Nations Cup"
click at [715, 83] on span "highlight_off_icon" at bounding box center [716, 84] width 11 height 11
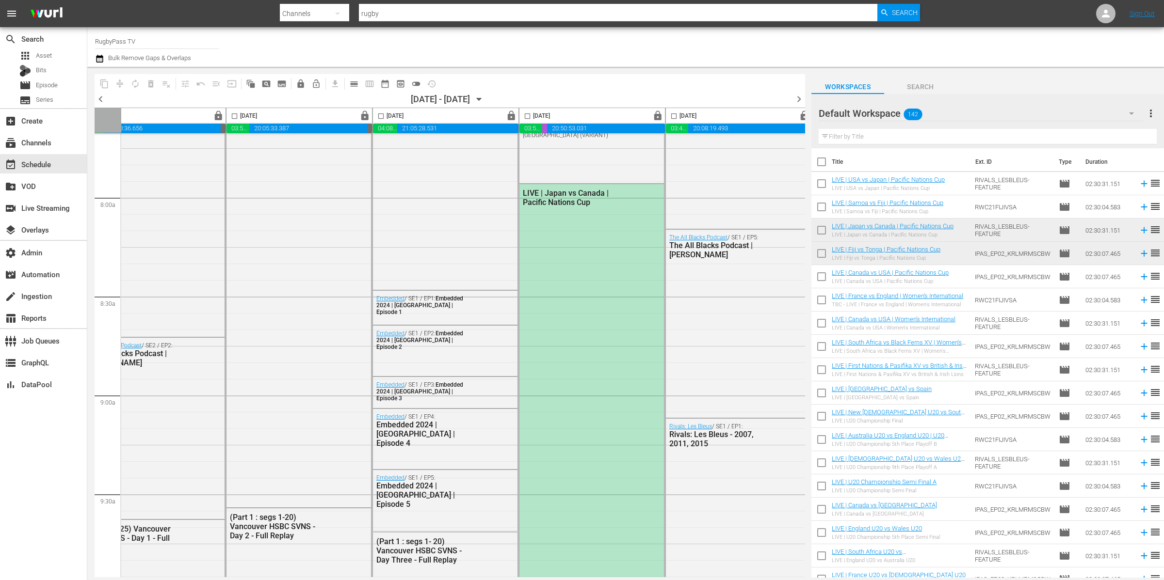
scroll to position [1588, 335]
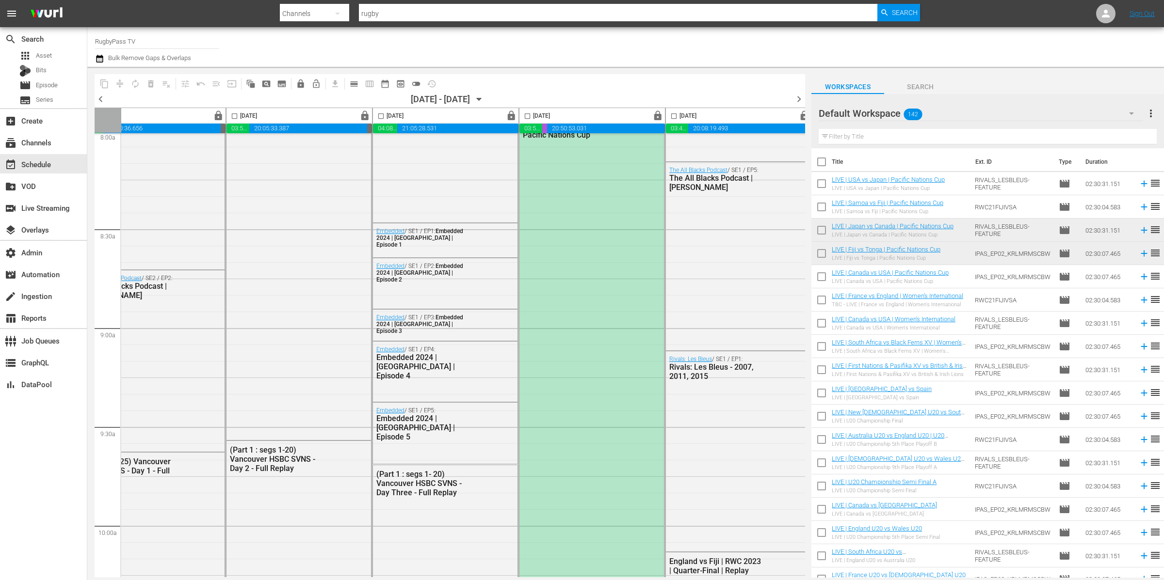
click at [620, 268] on div "LIVE | Japan vs Canada | Pacific Nations Cup" at bounding box center [591, 364] width 144 height 494
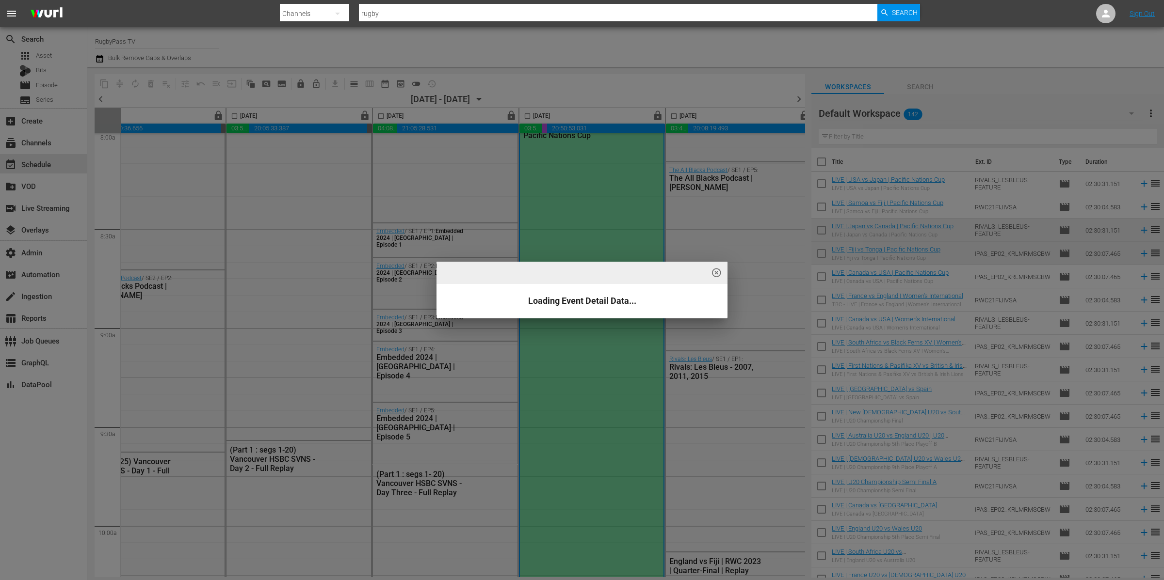
click at [612, 248] on div "highlight_off_icon Loading Event Detail Data..." at bounding box center [582, 290] width 1164 height 580
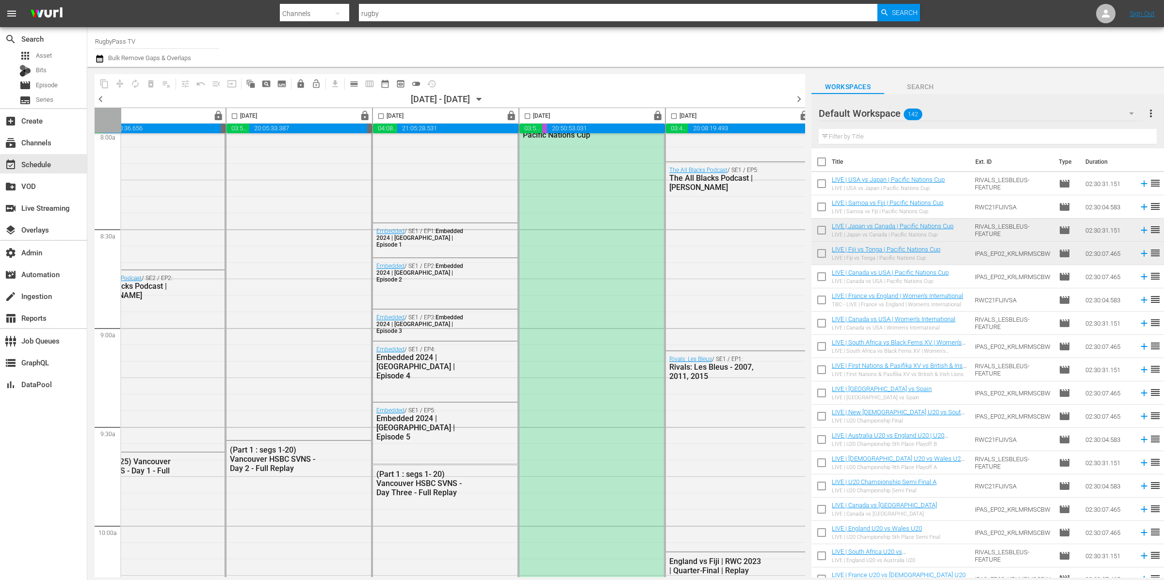
click at [613, 248] on div "highlight_off_icon Loading Event Detail Data..." at bounding box center [582, 290] width 1164 height 580
click at [613, 248] on div "LIVE | Japan vs Canada | Pacific Nations Cup" at bounding box center [591, 364] width 144 height 494
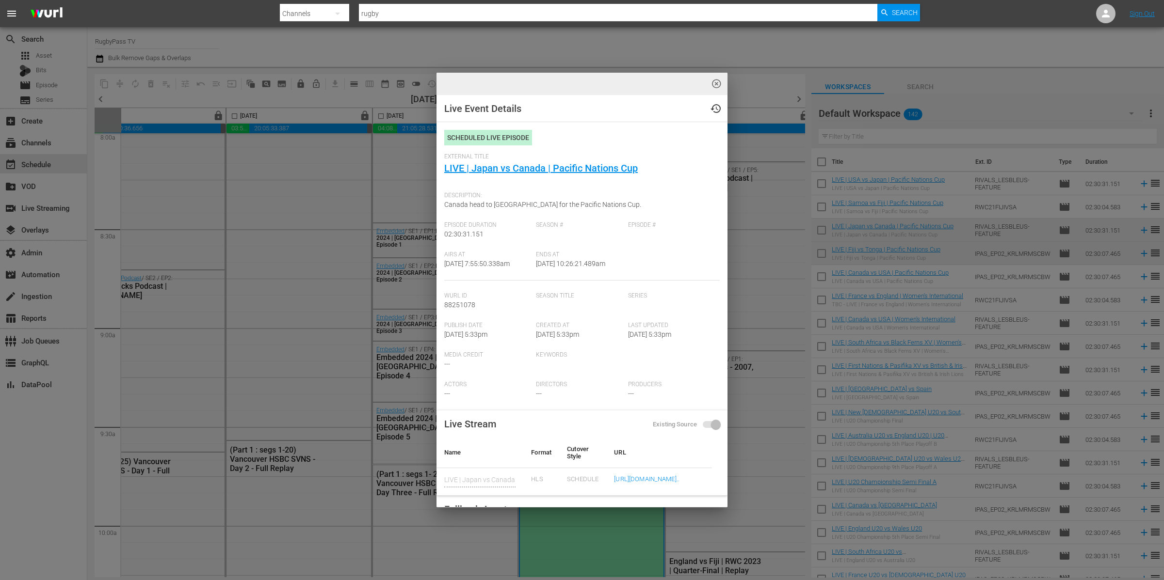
click at [565, 167] on link "LIVE | Japan vs Canada | Pacific Nations Cup" at bounding box center [540, 168] width 193 height 12
type input "LIVE | Japan vs Canada | Pacific Nations Cup"
click at [718, 83] on span "highlight_off_icon" at bounding box center [716, 84] width 11 height 11
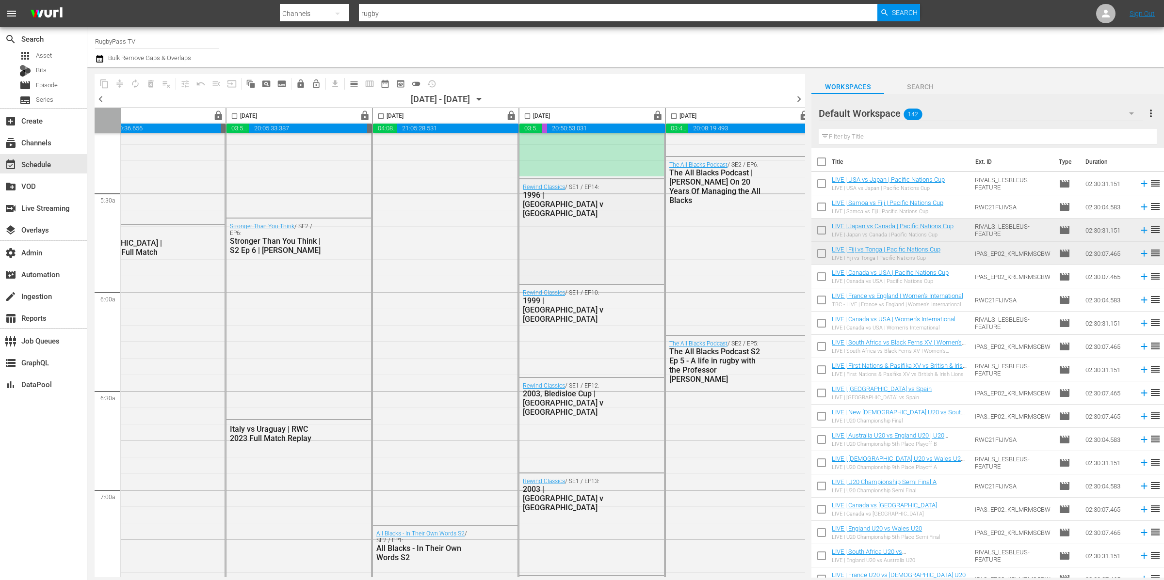
scroll to position [805, 335]
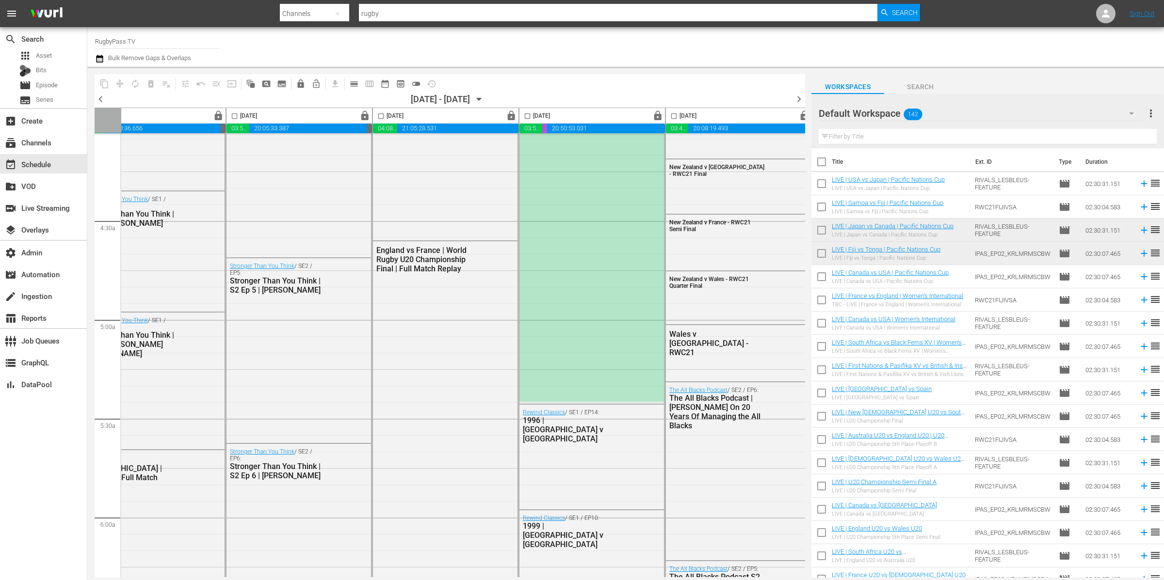
click at [627, 252] on div "LIVE | Fiji vs Tonga | Pacific Nations Cup" at bounding box center [591, 156] width 144 height 492
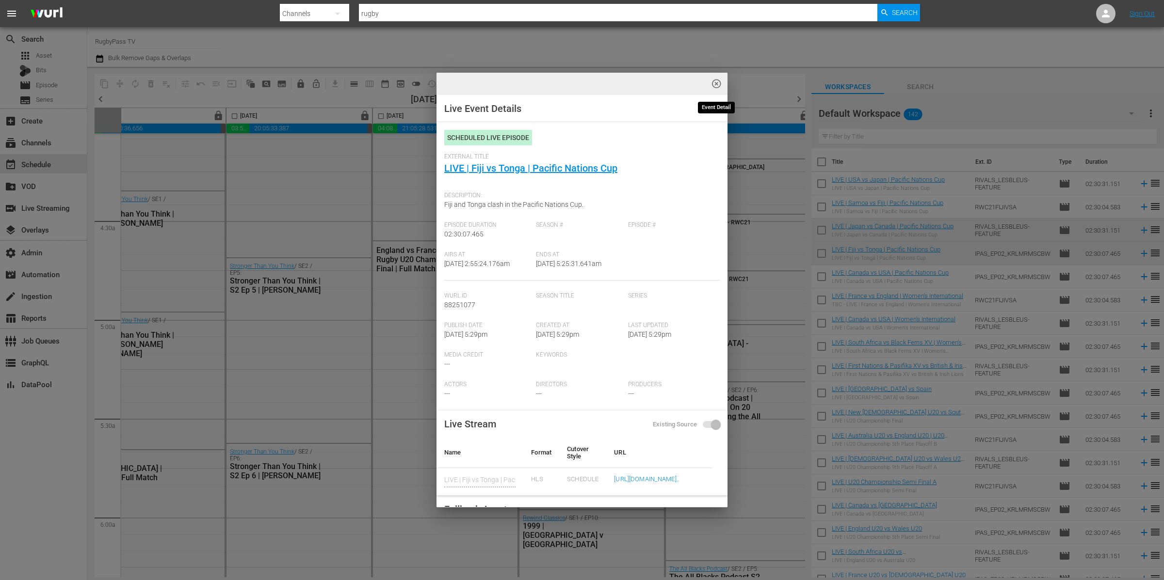
click at [717, 83] on span "highlight_off_icon" at bounding box center [716, 84] width 11 height 11
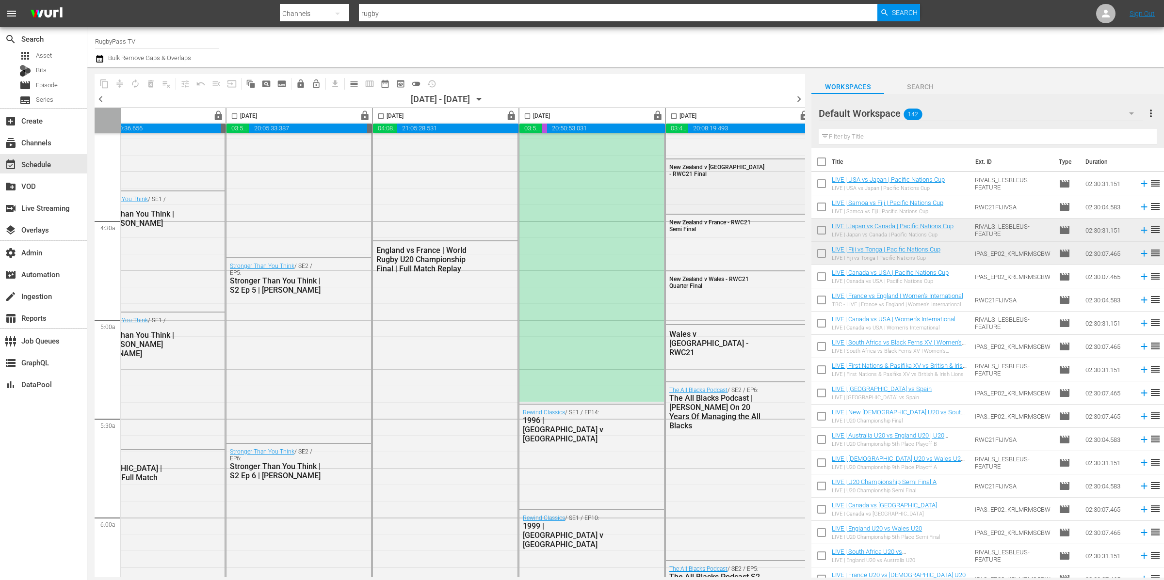
scroll to position [805, 347]
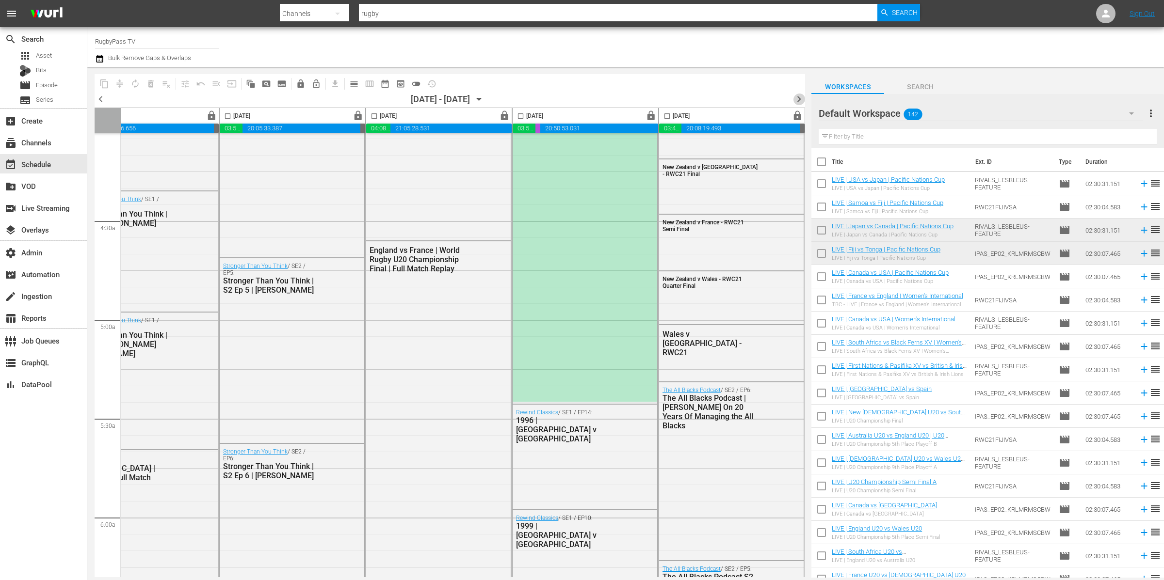
click at [798, 98] on span "chevron_right" at bounding box center [799, 99] width 12 height 12
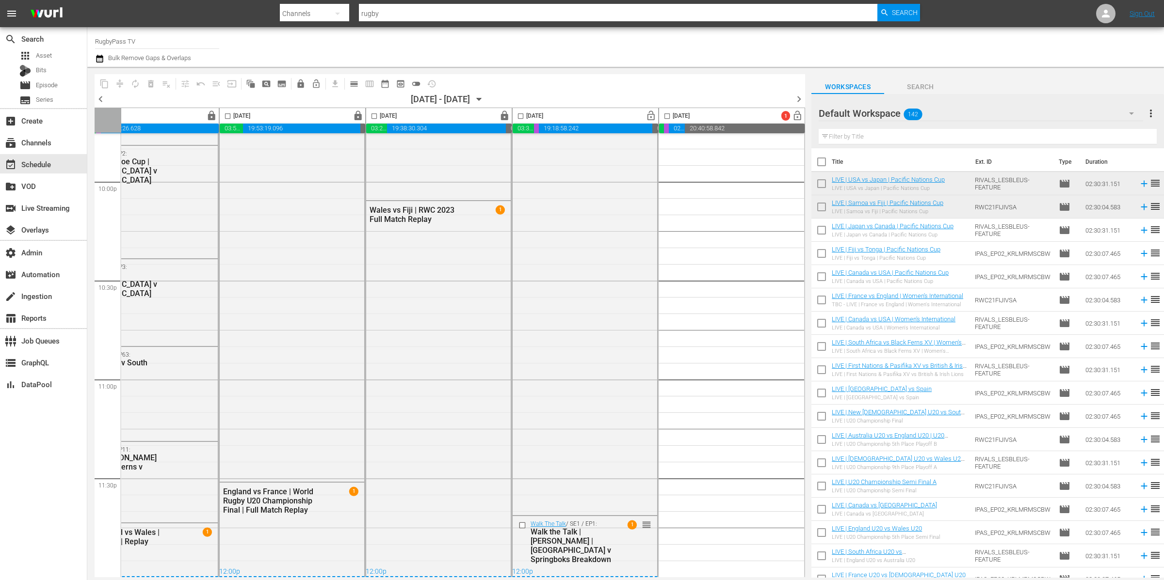
scroll to position [870, 347]
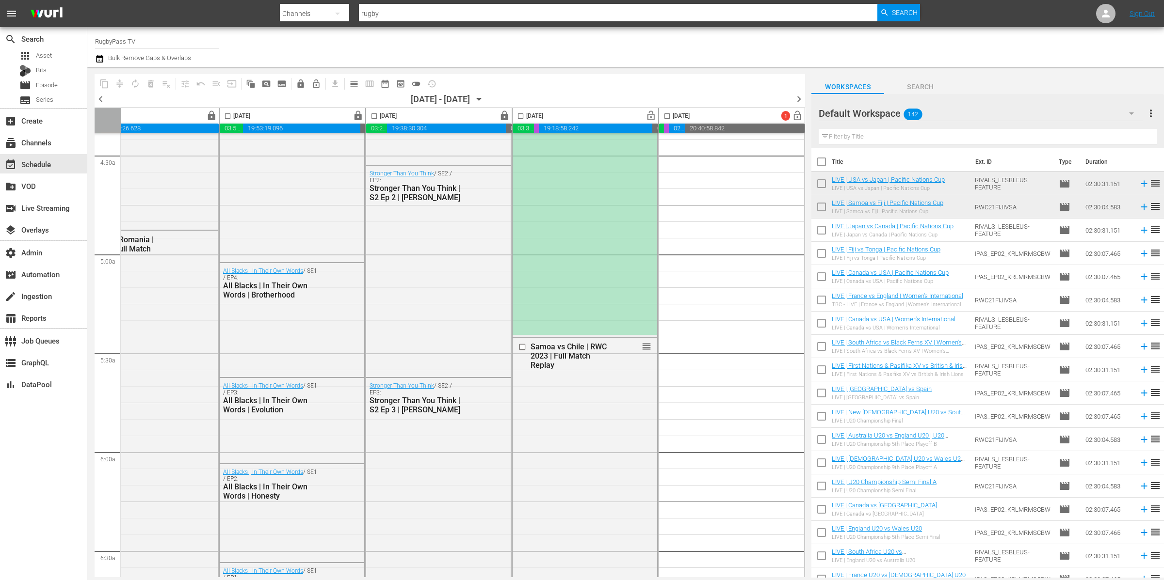
click at [600, 191] on div "LIVE | Samoa vs Fiji | Pacific Nations Cup reorder" at bounding box center [584, 89] width 144 height 492
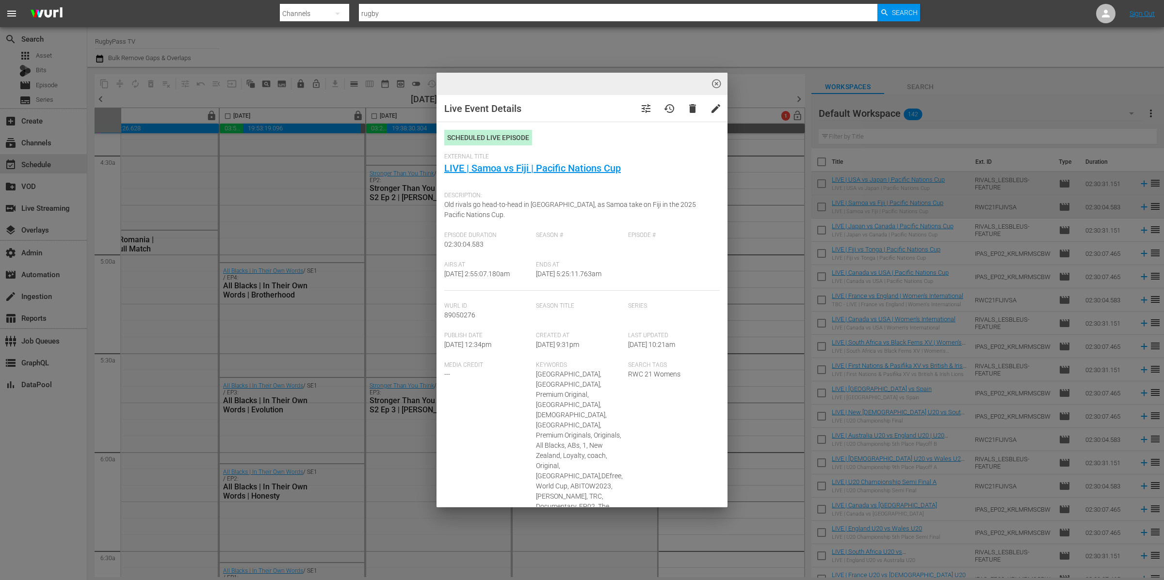
type input "LIVE | Samoa vs Fiji | Pacific Nations Cup"
click at [588, 167] on link "LIVE | Samoa vs Fiji | Pacific Nations Cup" at bounding box center [532, 168] width 176 height 12
type input "LIVE | Samoa vs Fiji | Pacific Nations Cup"
drag, startPoint x: 717, startPoint y: 85, endPoint x: 1125, endPoint y: 333, distance: 477.5
click at [717, 85] on span "highlight_off_icon" at bounding box center [716, 84] width 11 height 11
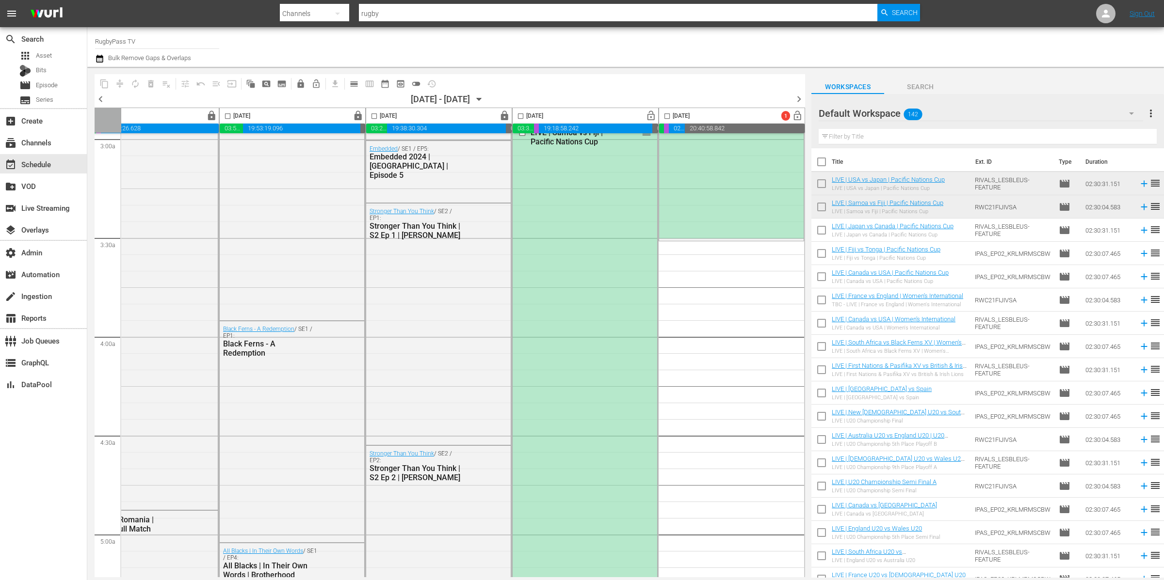
scroll to position [316, 347]
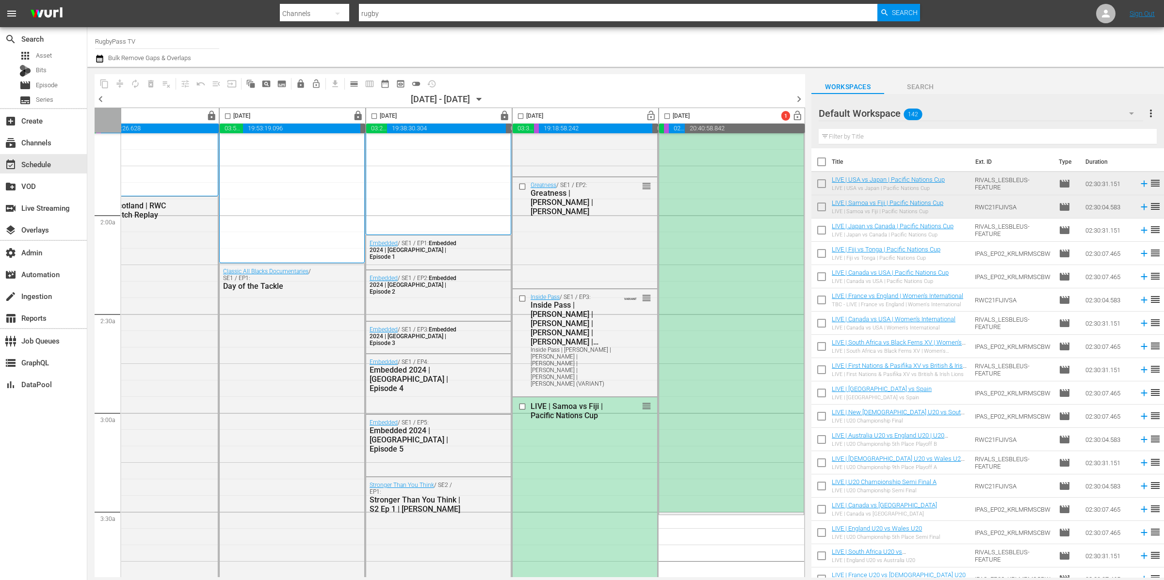
click at [717, 252] on div "LIVE | USA vs Japan | Pacific Nations Cup reorder" at bounding box center [731, 266] width 144 height 494
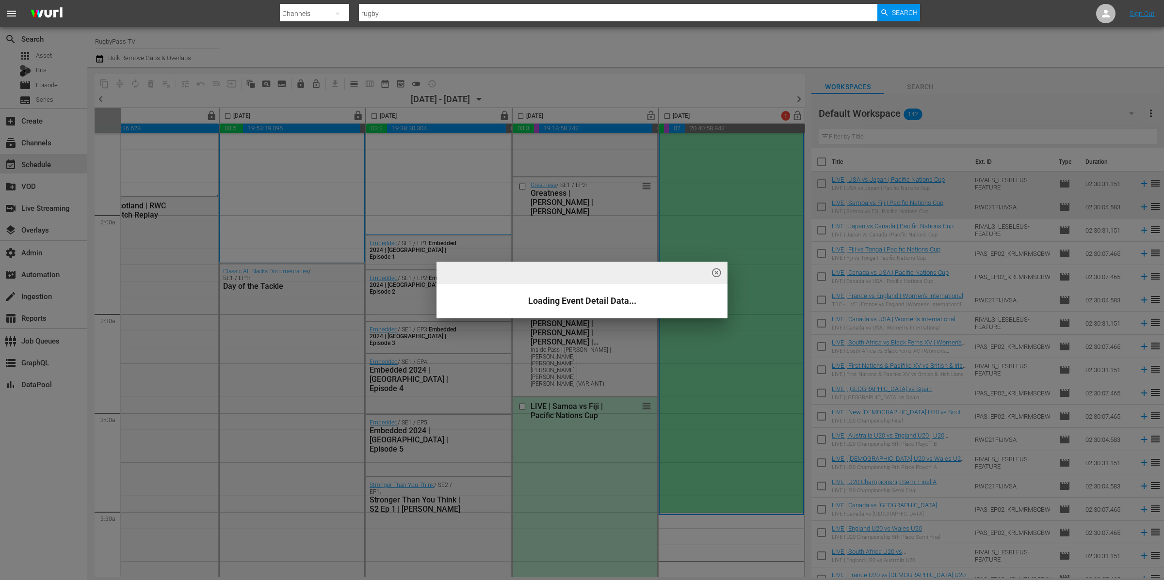
click at [741, 232] on div "highlight_off_icon Loading Event Detail Data..." at bounding box center [582, 290] width 1164 height 580
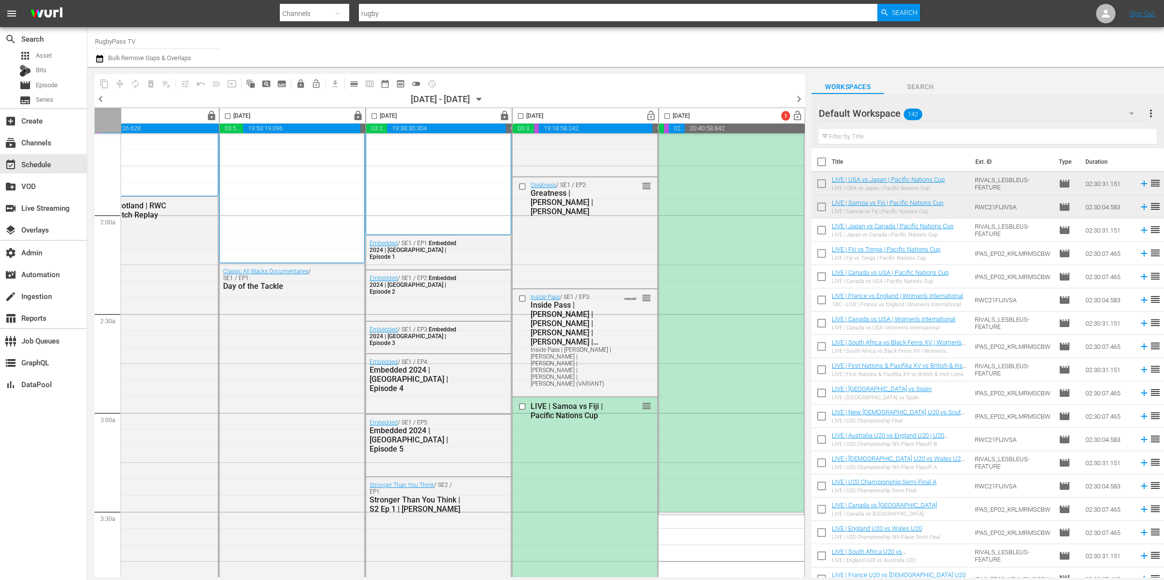
click at [741, 231] on div "highlight_off_icon Loading Event Detail Data..." at bounding box center [582, 290] width 1164 height 580
click at [741, 231] on div "LIVE | USA vs Japan | Pacific Nations Cup reorder" at bounding box center [731, 266] width 144 height 494
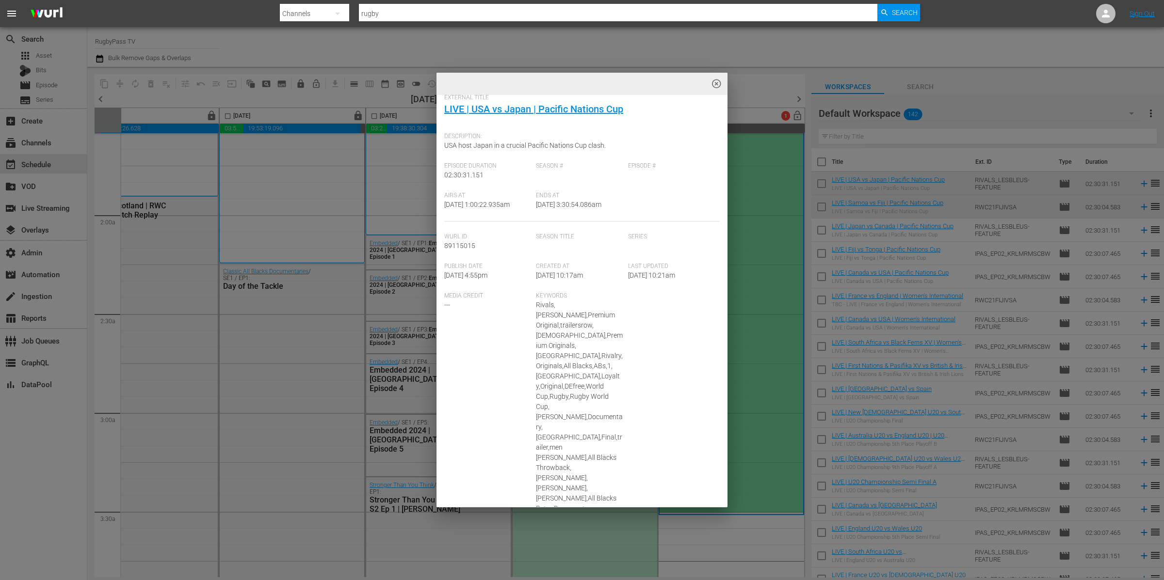
scroll to position [0, 0]
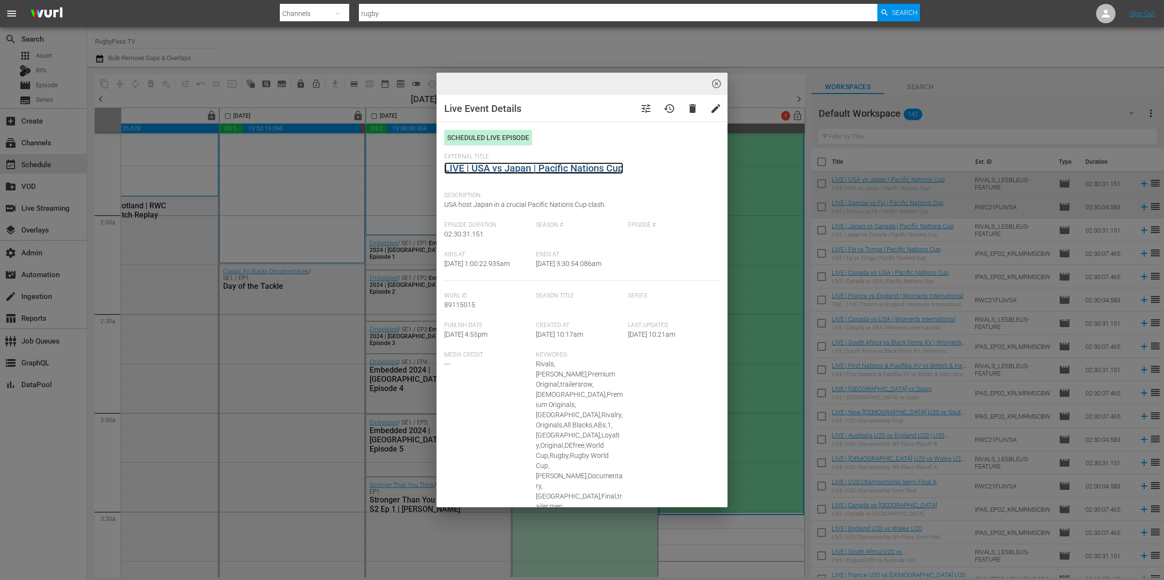
click at [554, 164] on link "LIVE | USA vs Japan | Pacific Nations Cup" at bounding box center [533, 168] width 179 height 12
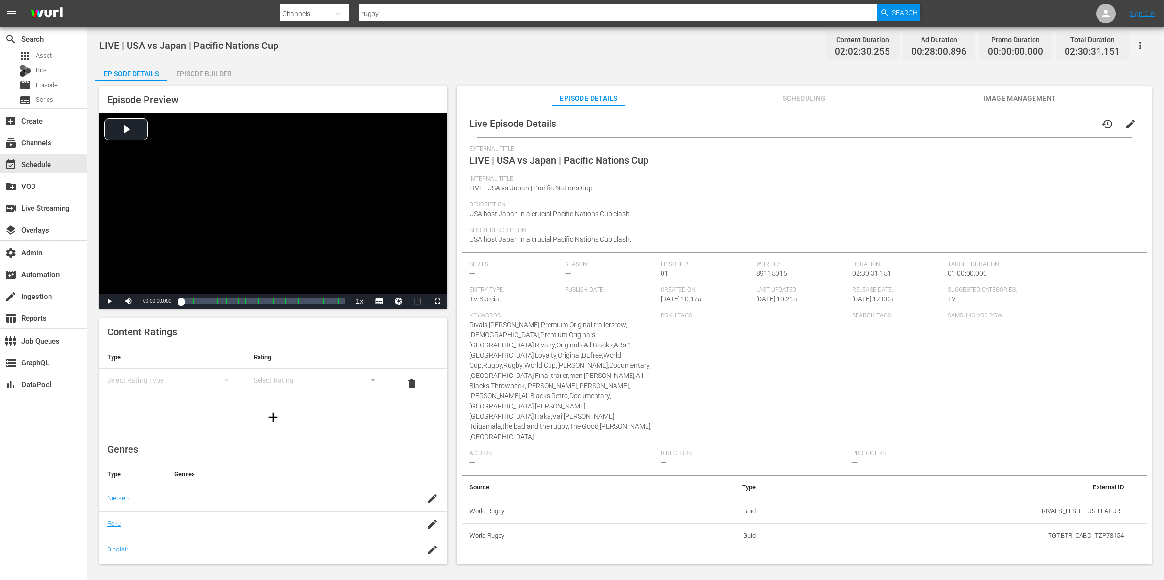
click at [815, 97] on span "Scheduling" at bounding box center [803, 99] width 73 height 12
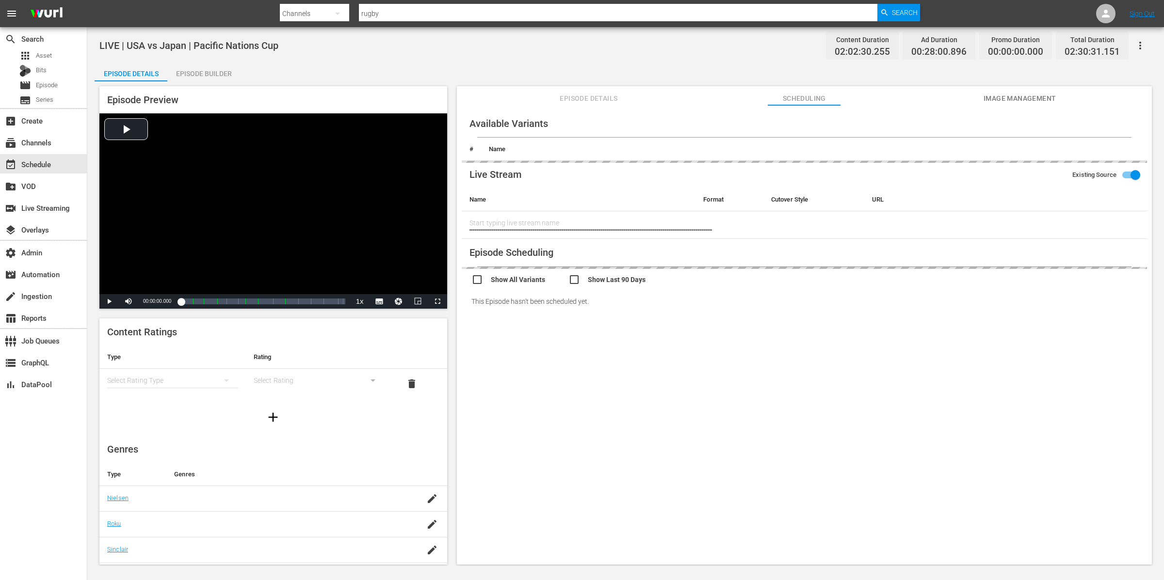
type input "LIVE | USA vs Japan | Pacific Nations Cup"
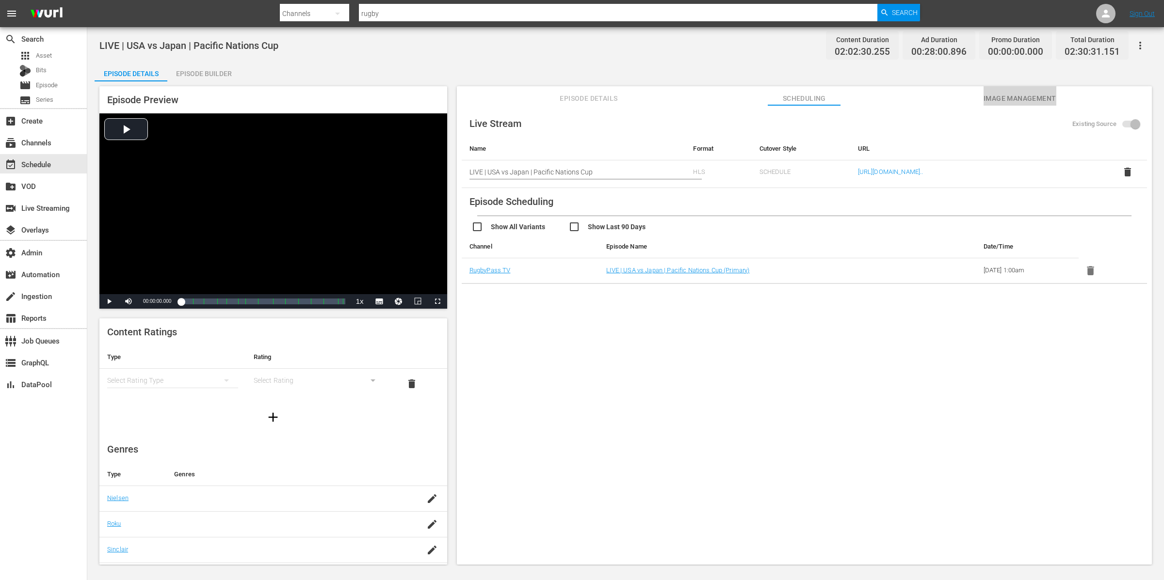
click at [1022, 98] on span "Image Management" at bounding box center [1019, 99] width 73 height 12
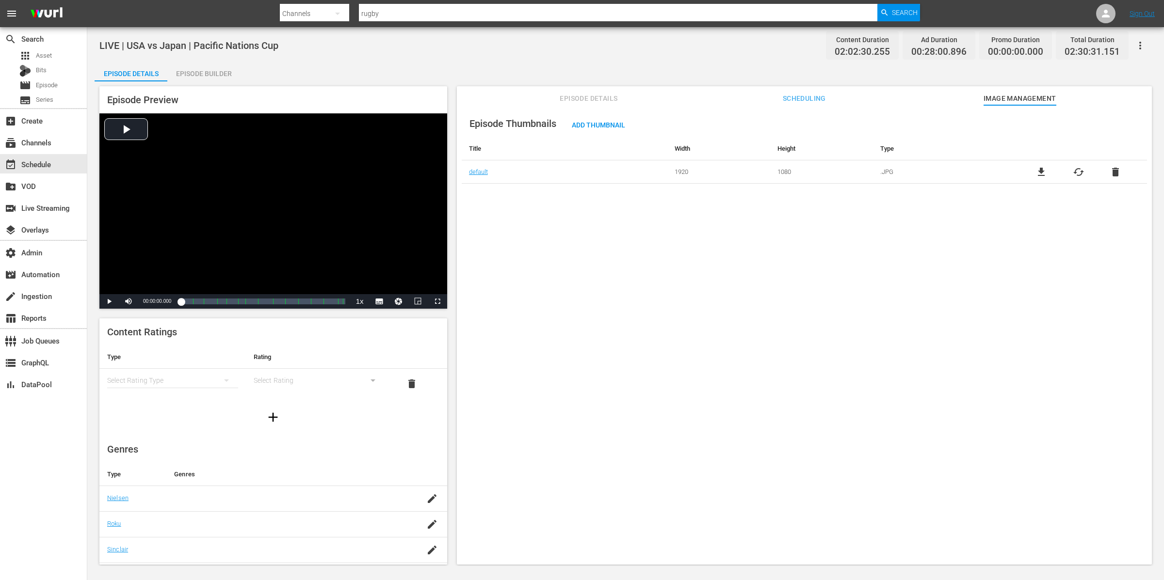
drag, startPoint x: 576, startPoint y: 99, endPoint x: 583, endPoint y: 99, distance: 6.8
click at [576, 99] on span "Episode Details" at bounding box center [588, 99] width 73 height 12
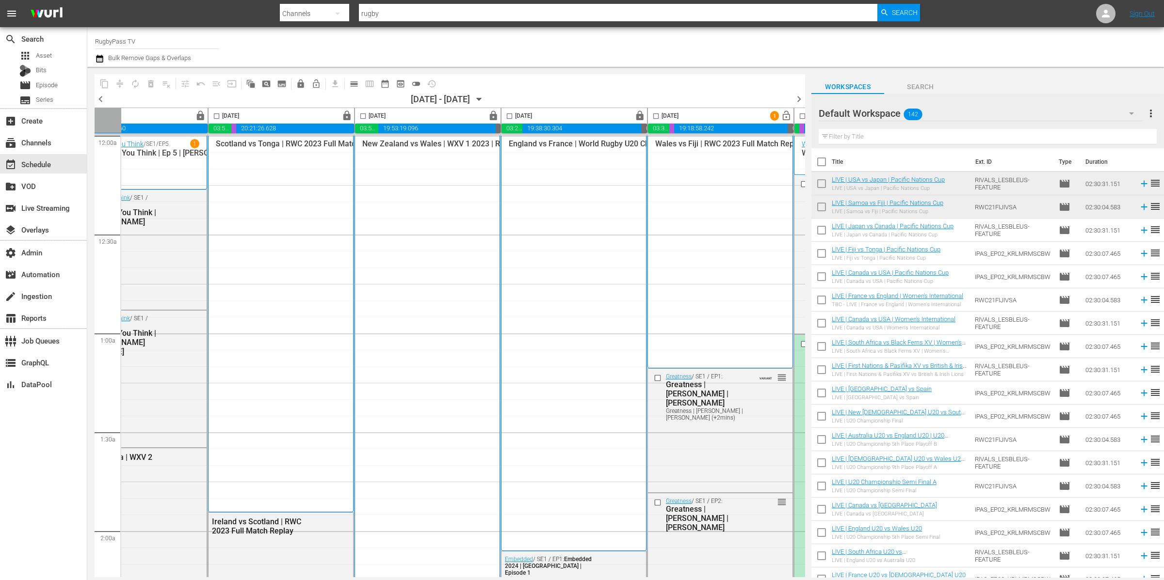
scroll to position [0, 347]
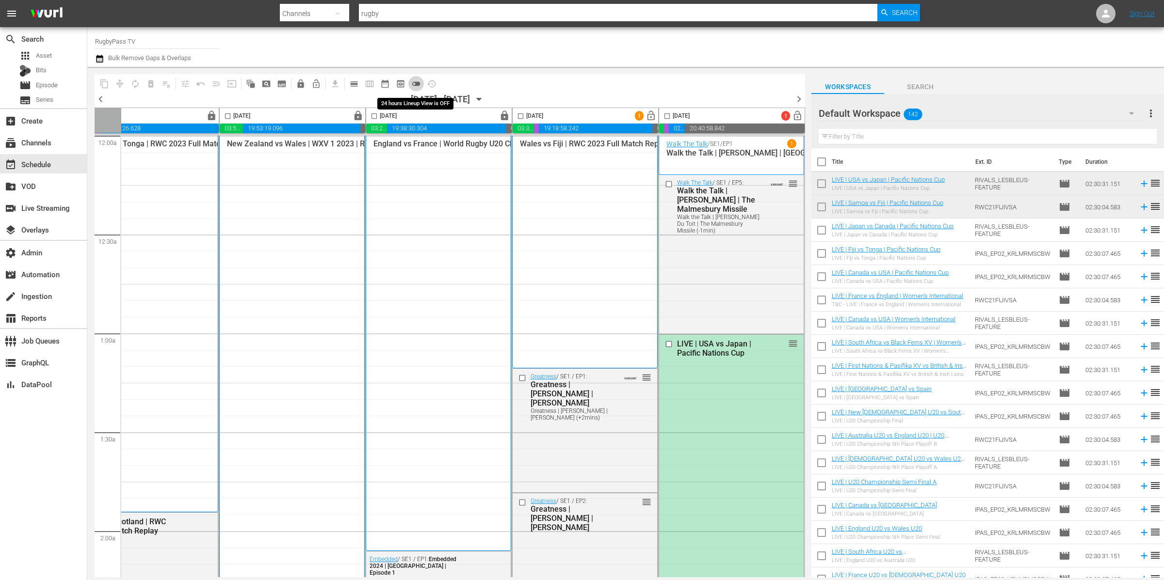
click at [413, 81] on span "toggle_off" at bounding box center [416, 84] width 10 height 10
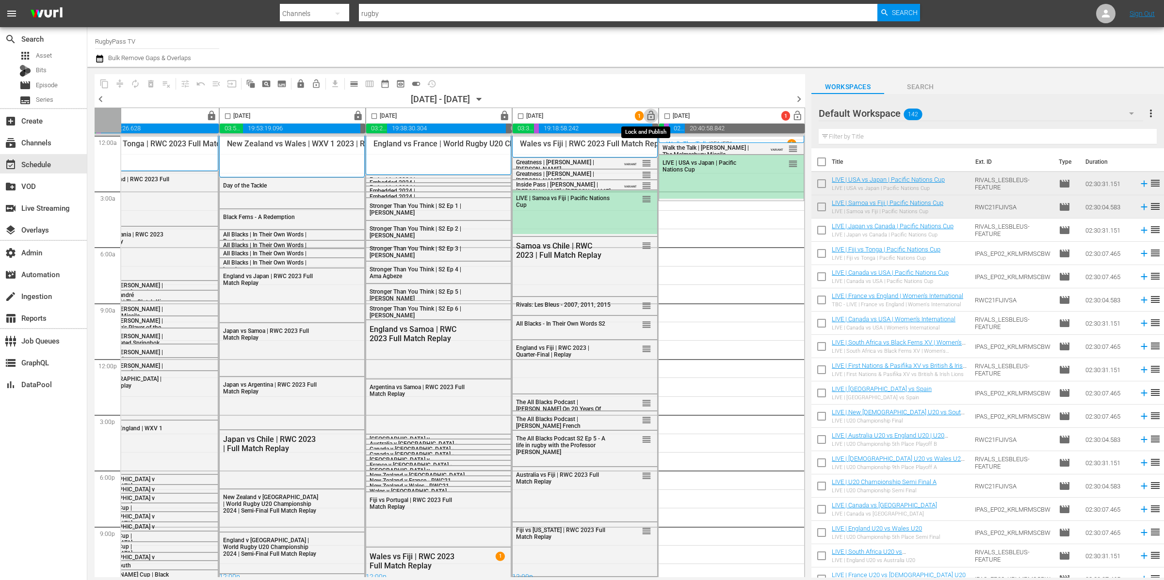
click at [648, 116] on span "lock_open" at bounding box center [650, 116] width 11 height 11
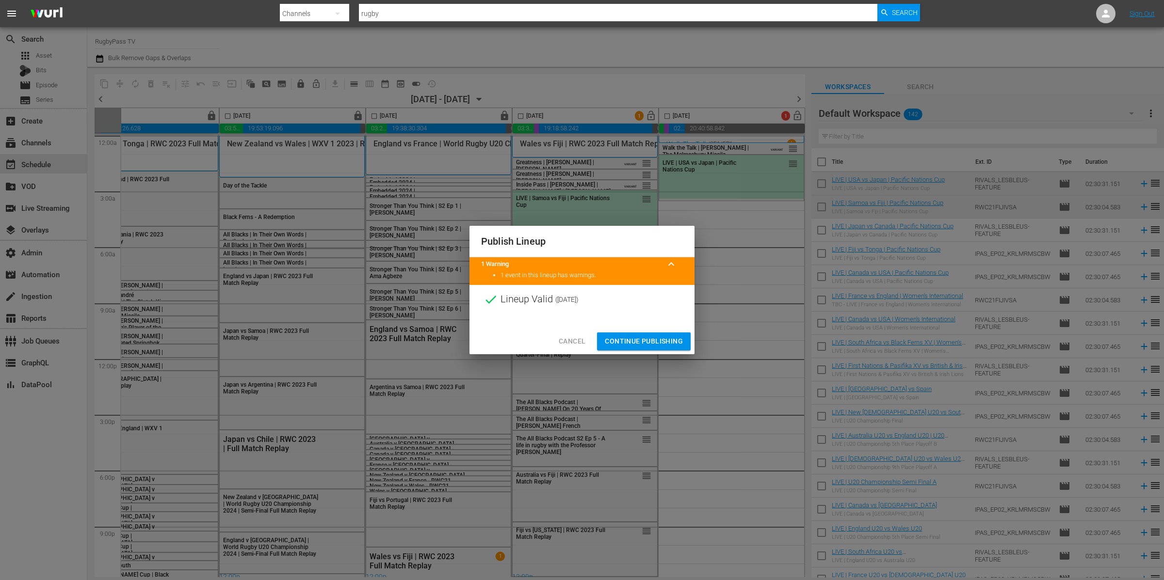
click at [650, 335] on span "Continue Publishing" at bounding box center [644, 341] width 78 height 12
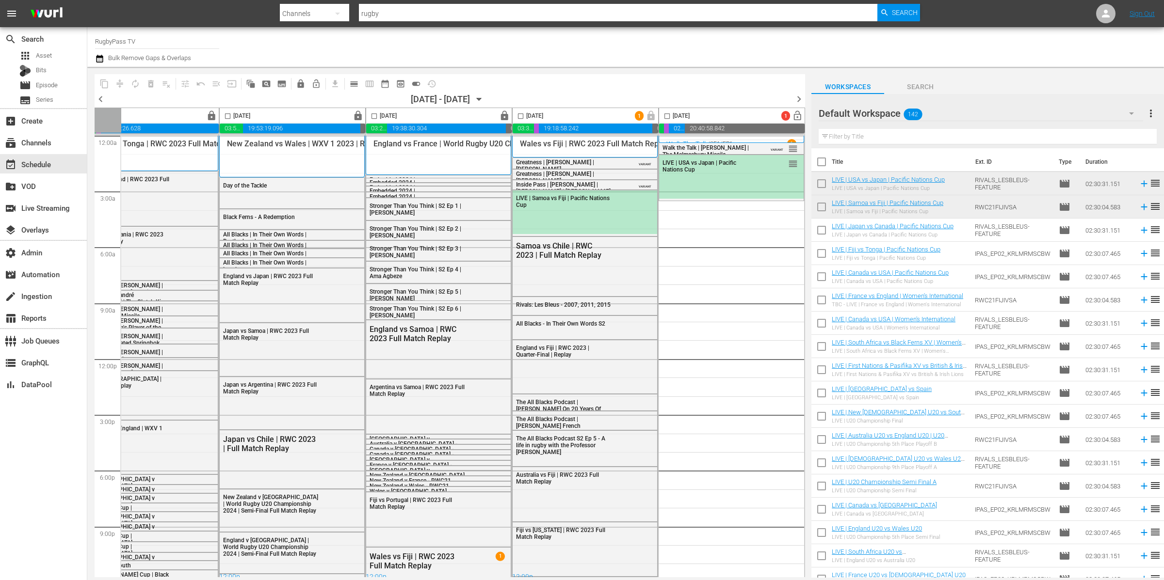
click at [970, 108] on div "Default Workspace 142" at bounding box center [980, 113] width 324 height 27
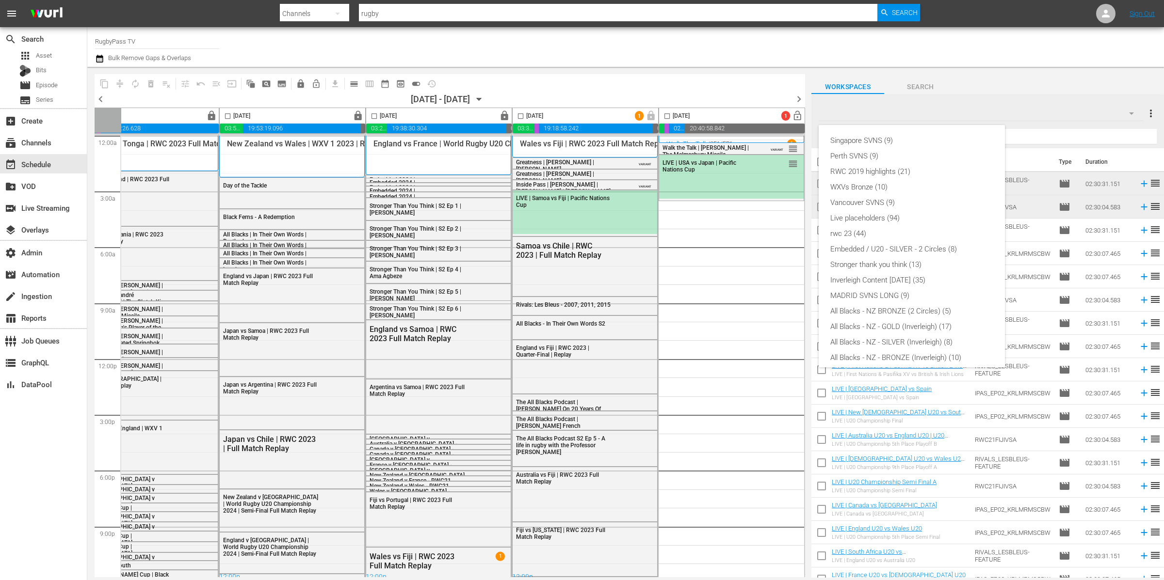
scroll to position [98, 0]
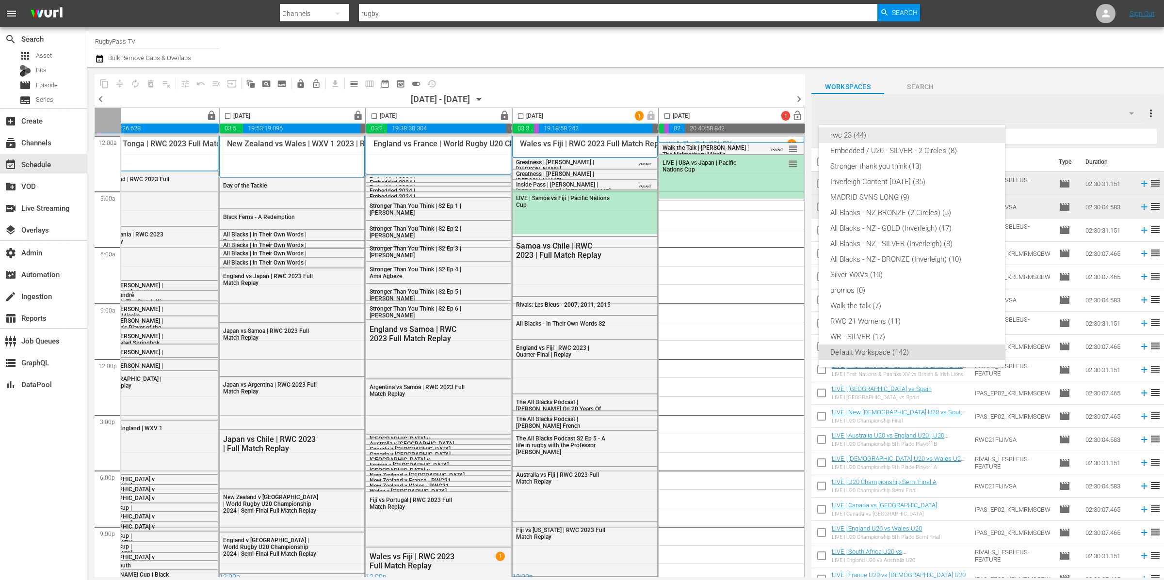
click at [892, 132] on div "rwc 23 (44)" at bounding box center [911, 136] width 163 height 16
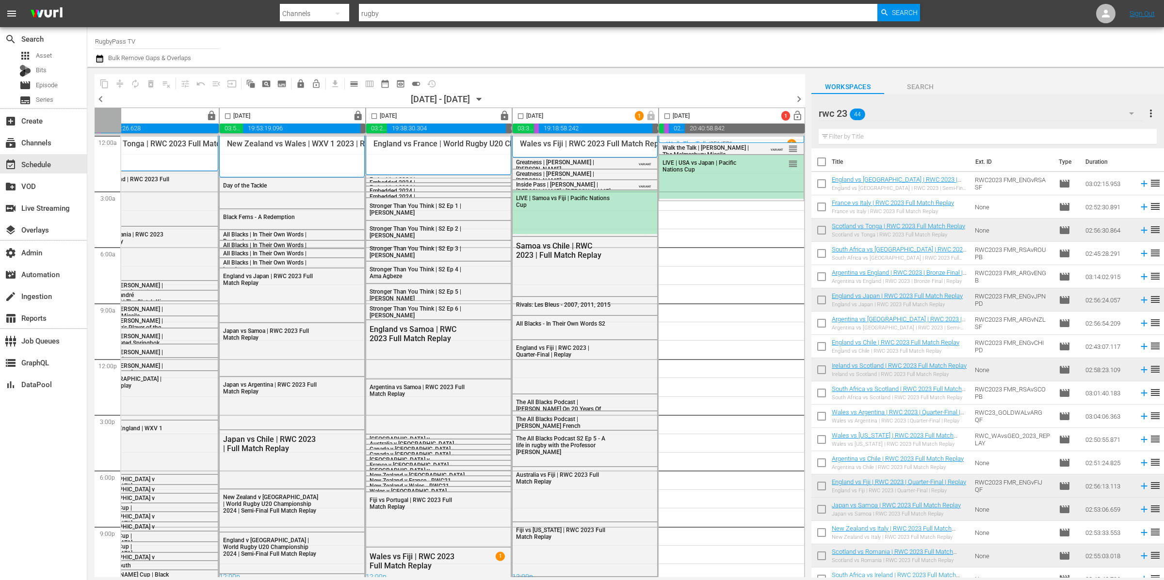
click at [919, 137] on input "text" at bounding box center [987, 137] width 338 height 16
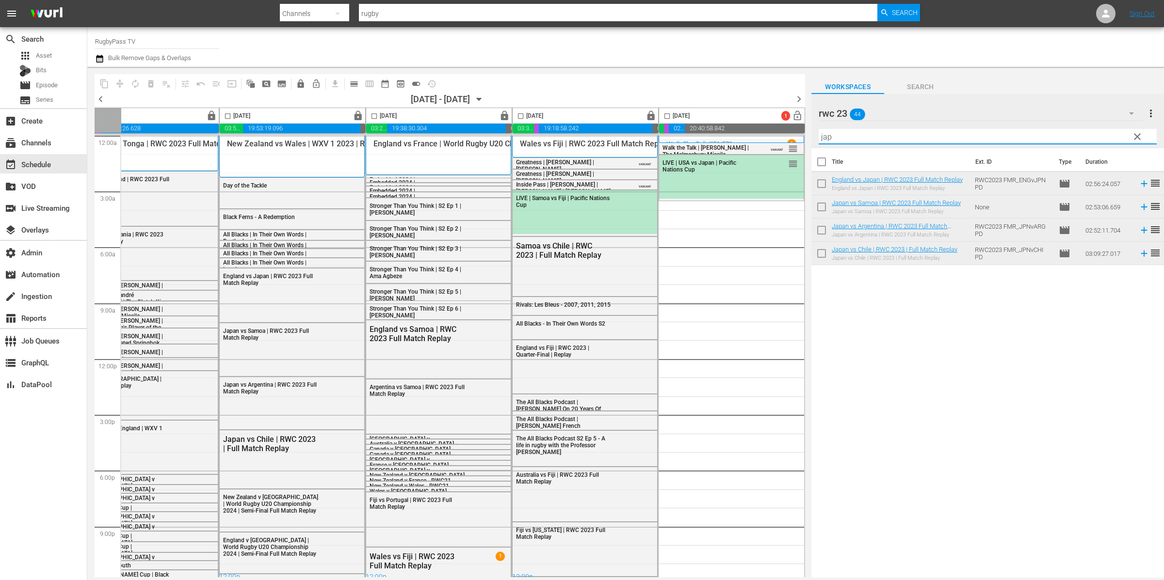
type input "jap"
click at [484, 96] on icon "button" at bounding box center [479, 99] width 11 height 11
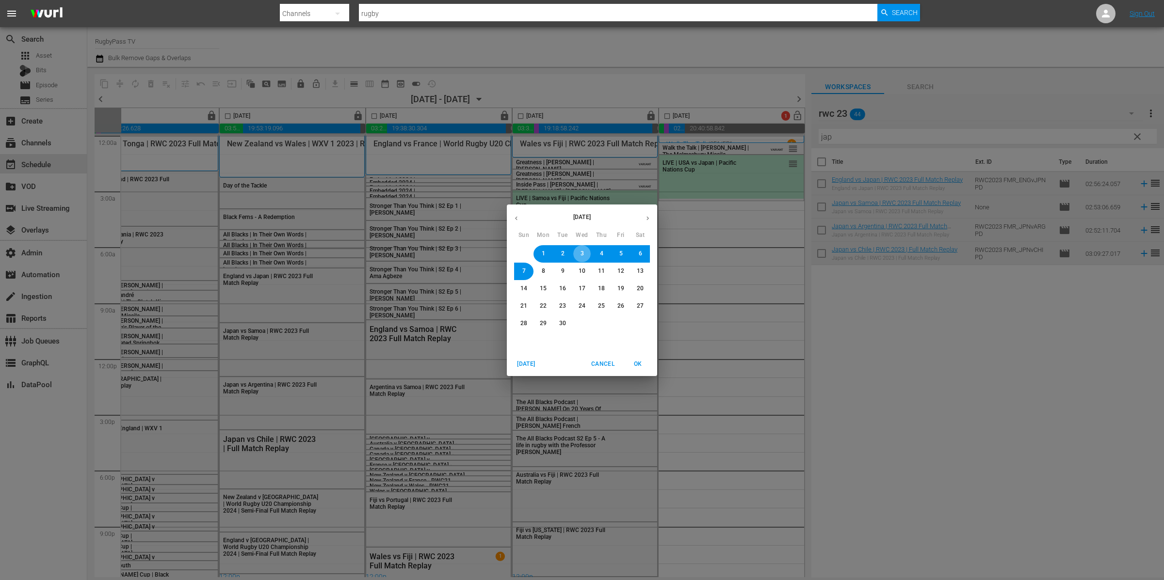
drag, startPoint x: 584, startPoint y: 252, endPoint x: 600, endPoint y: 279, distance: 32.2
click at [584, 252] on span "3" at bounding box center [582, 254] width 6 height 8
click at [640, 367] on span "OK" at bounding box center [637, 364] width 23 height 10
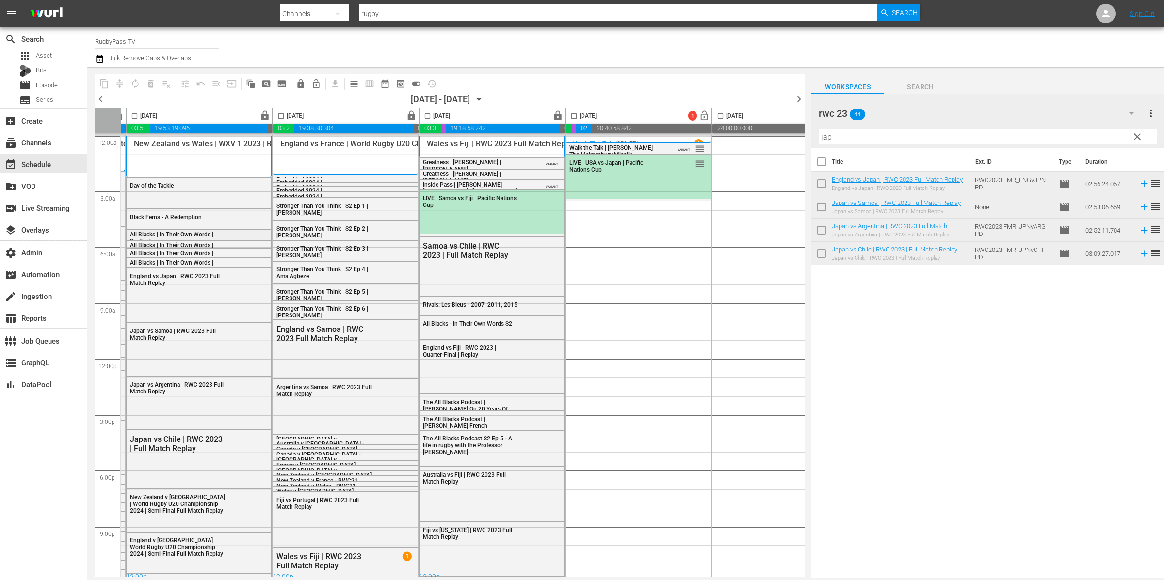
scroll to position [0, 151]
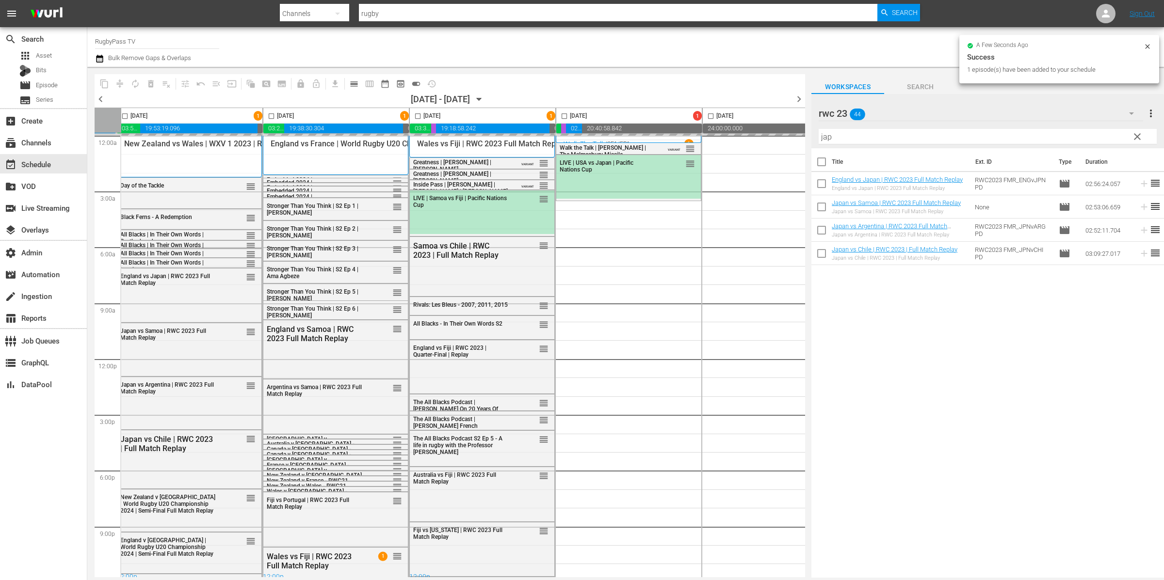
drag, startPoint x: 846, startPoint y: 131, endPoint x: 870, endPoint y: 145, distance: 28.0
click at [846, 131] on input "jap" at bounding box center [987, 137] width 338 height 16
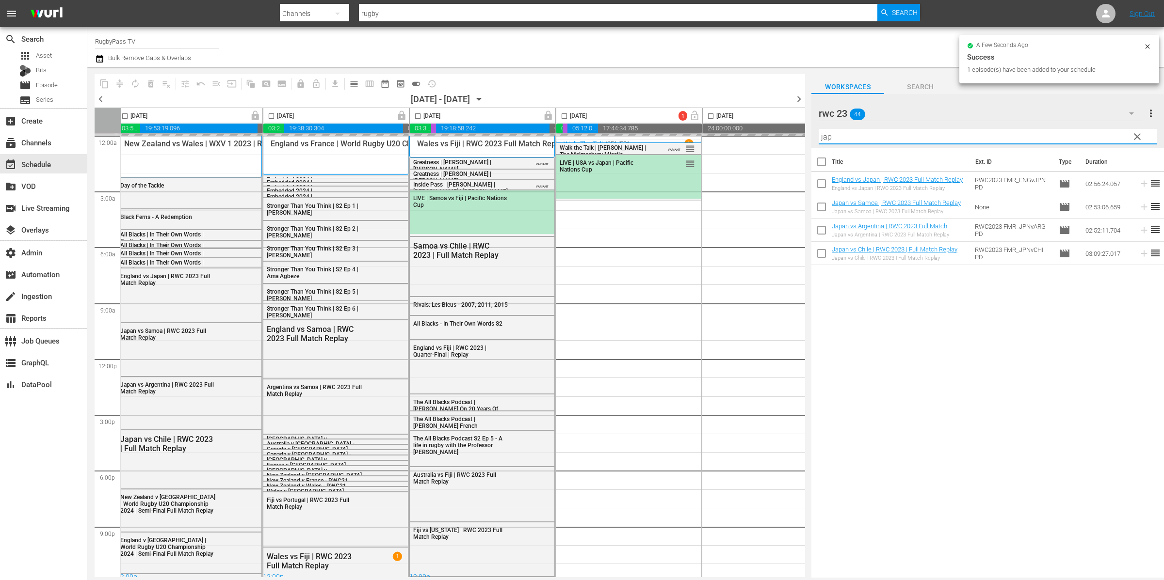
click at [1139, 137] on span "clear" at bounding box center [1137, 137] width 12 height 12
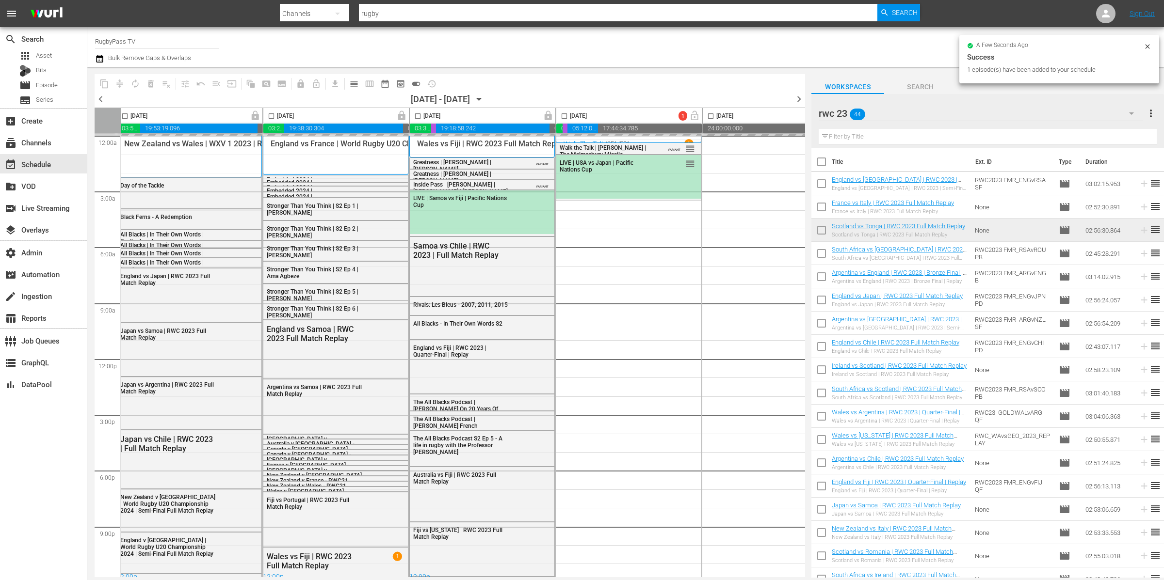
click at [983, 111] on div "rwc 23 44" at bounding box center [980, 113] width 324 height 27
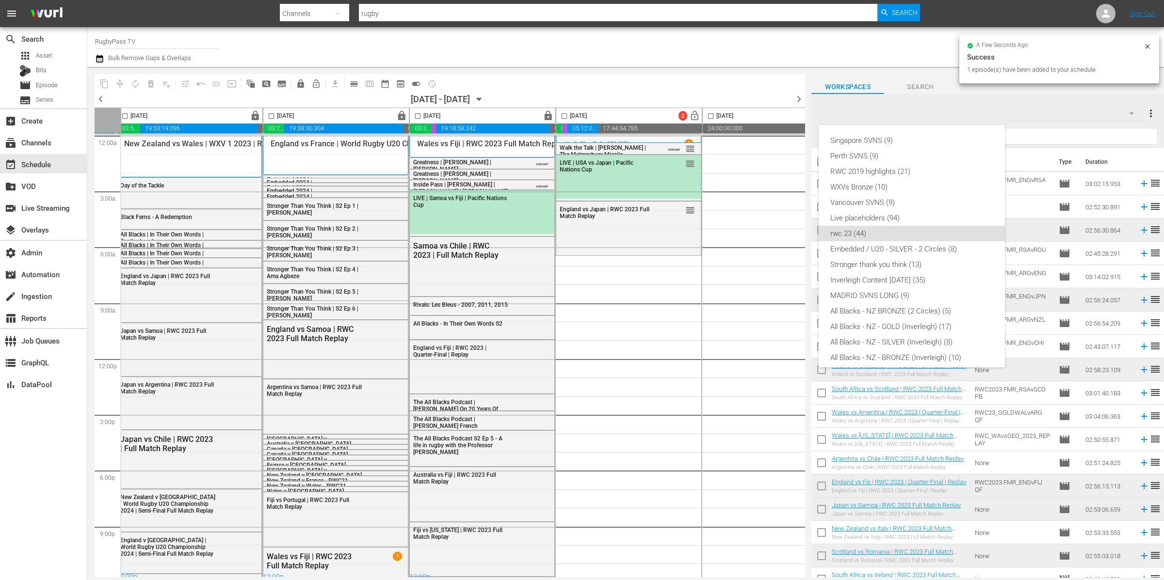
scroll to position [85, 0]
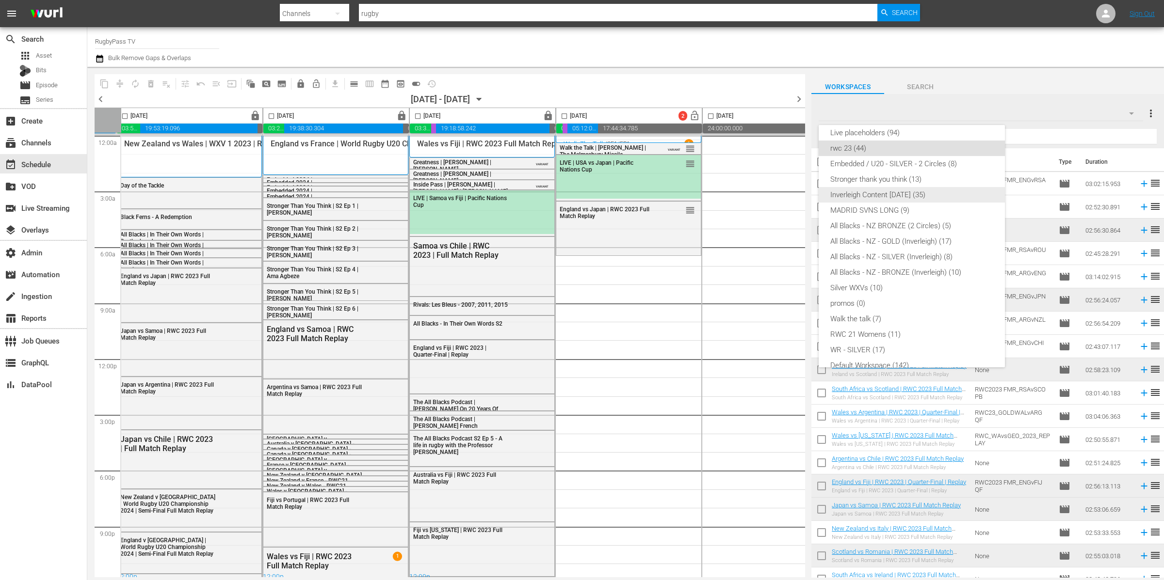
click at [912, 192] on div "Inverleigh Content [DATE] (35)" at bounding box center [911, 195] width 163 height 16
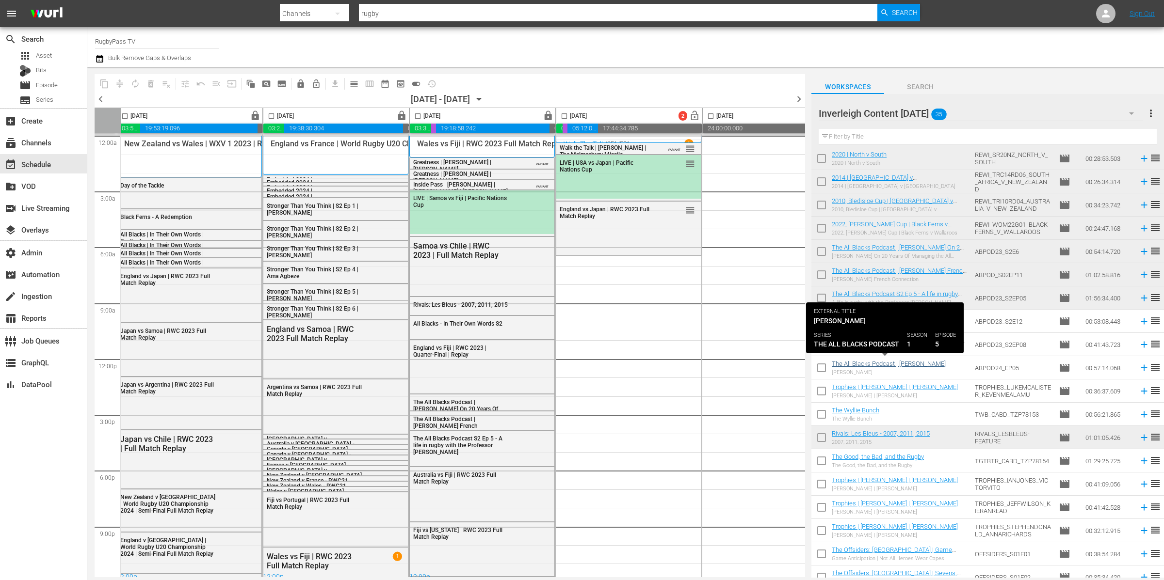
scroll to position [243, 0]
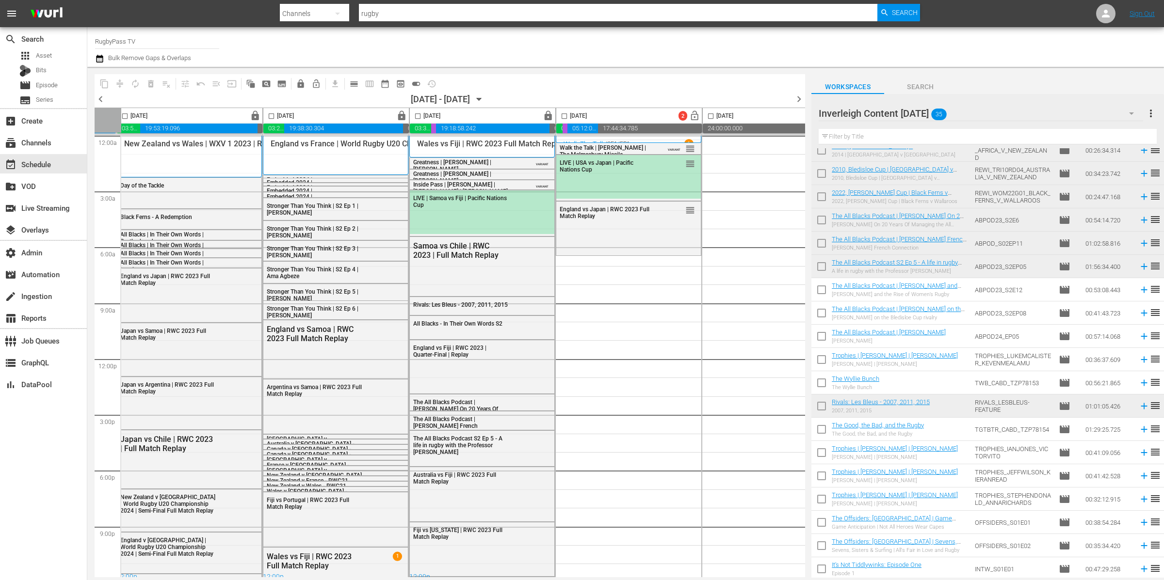
click at [821, 380] on input "checkbox" at bounding box center [821, 385] width 20 height 20
checkbox input "true"
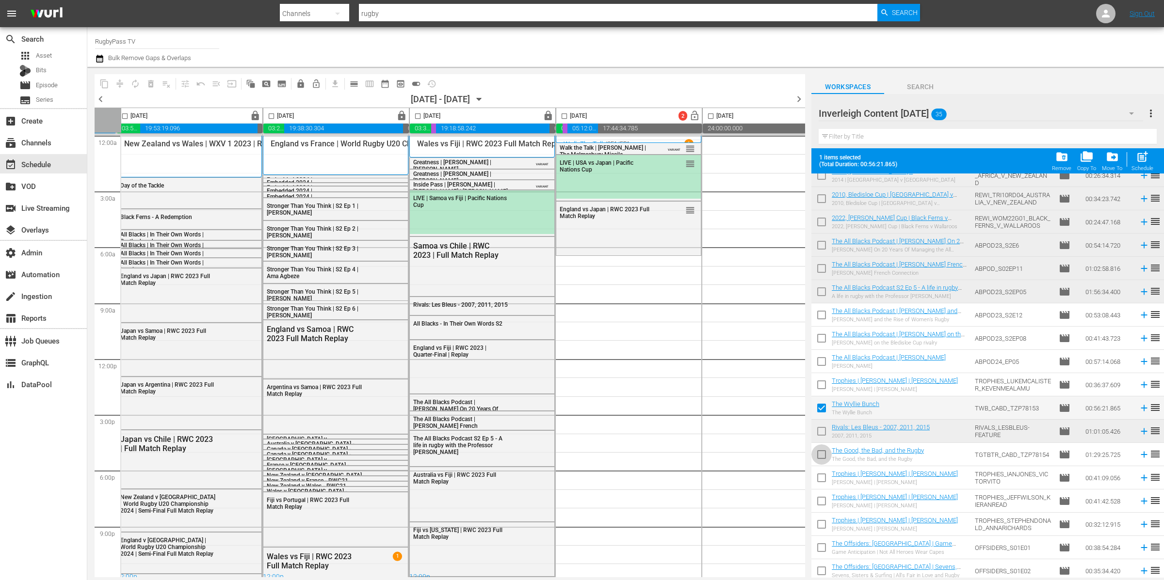
click at [822, 458] on input "checkbox" at bounding box center [821, 457] width 20 height 20
checkbox input "true"
click at [822, 478] on input "checkbox" at bounding box center [821, 480] width 20 height 20
checkbox input "true"
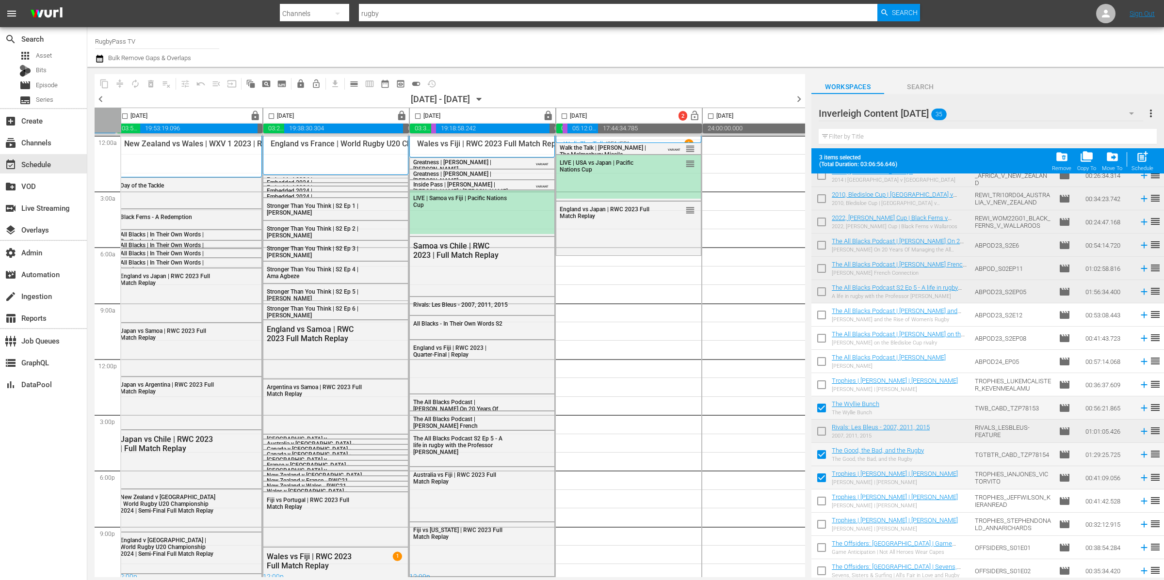
click at [819, 501] on input "checkbox" at bounding box center [821, 503] width 20 height 20
checkbox input "true"
click at [649, 175] on div "LIVE | USA vs Japan | Pacific Nations Cup reorder" at bounding box center [628, 165] width 144 height 21
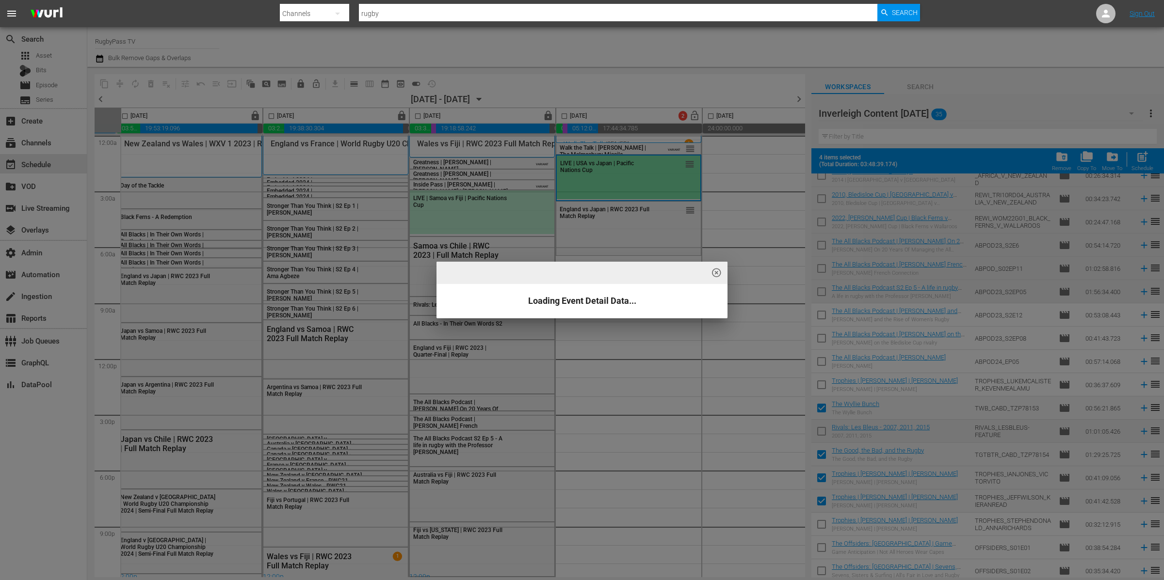
click at [651, 180] on div "highlight_off_icon Loading Event Detail Data..." at bounding box center [582, 290] width 1164 height 580
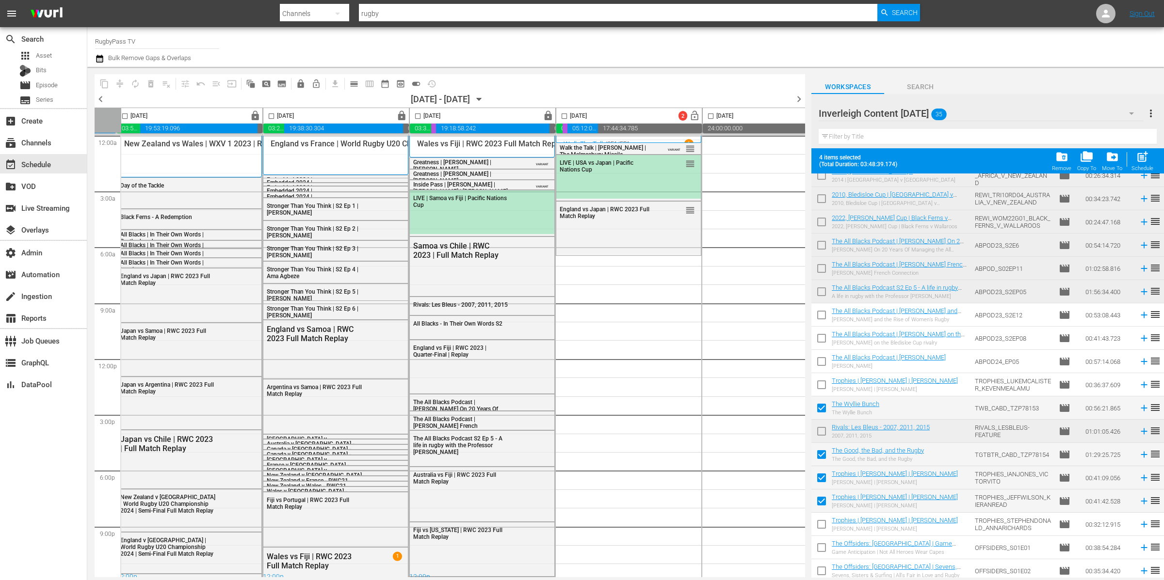
click at [651, 180] on div "LIVE | USA vs Japan | Pacific Nations Cup reorder" at bounding box center [628, 177] width 144 height 44
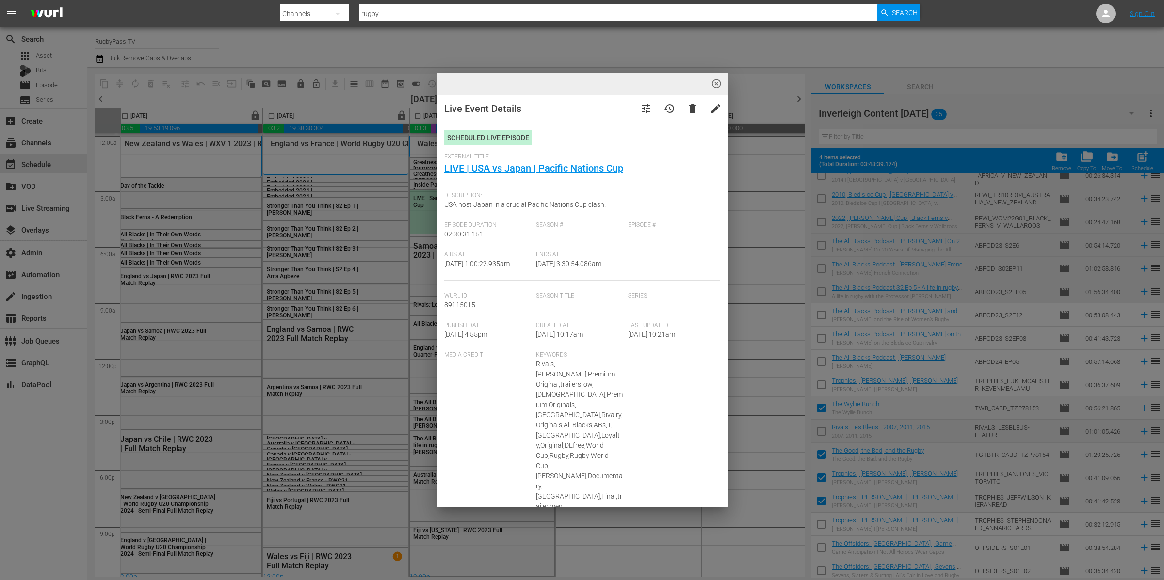
type input "LIVE | USA vs Japan | Pacific Nations Cup"
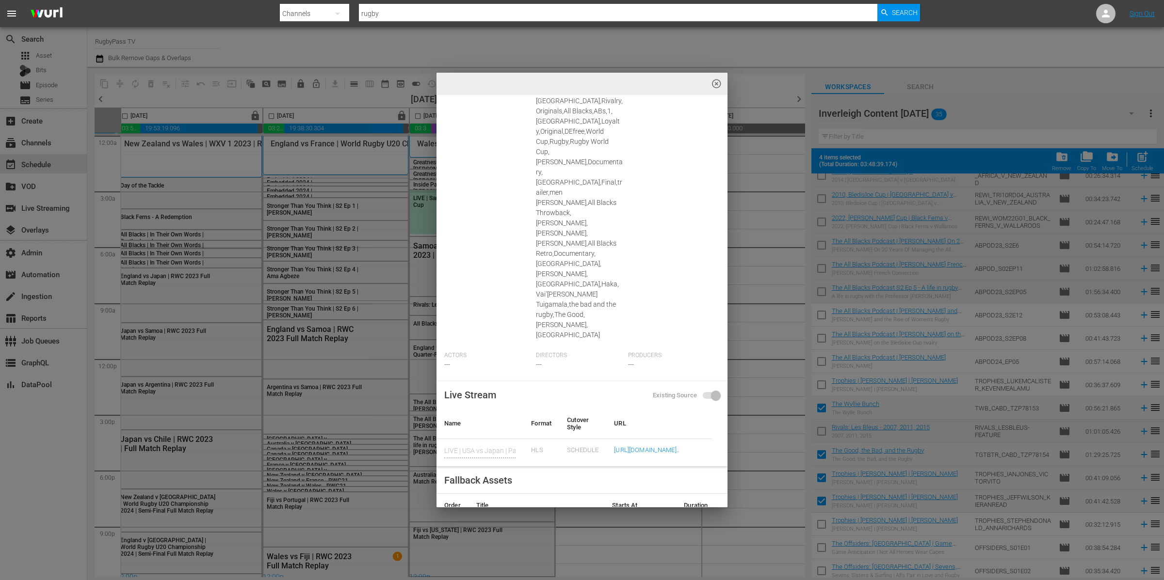
scroll to position [449, 0]
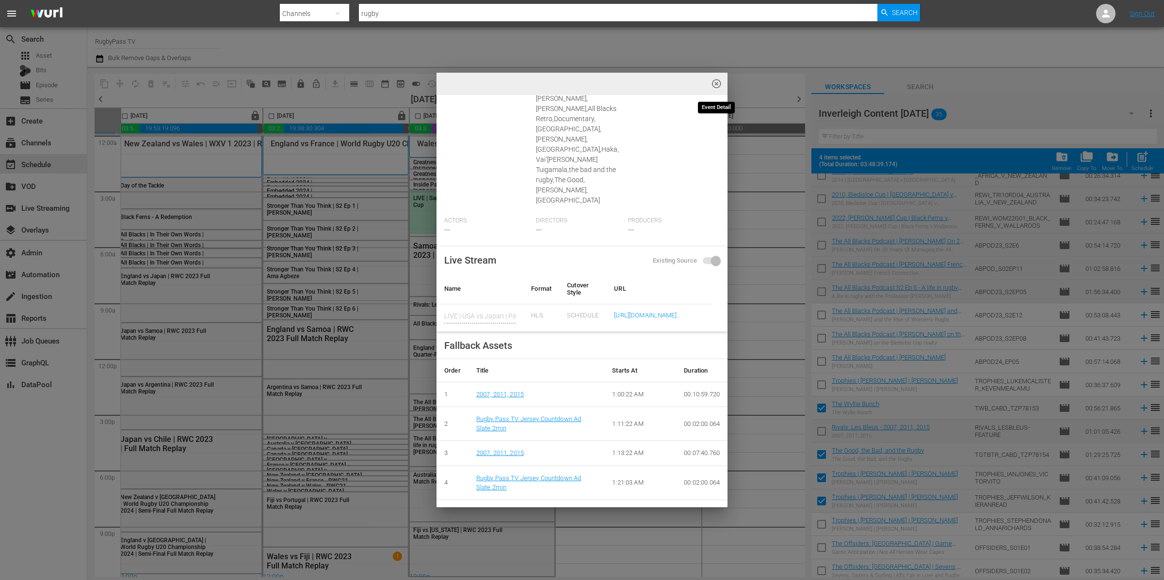
click at [717, 84] on span "highlight_off_icon" at bounding box center [716, 84] width 11 height 11
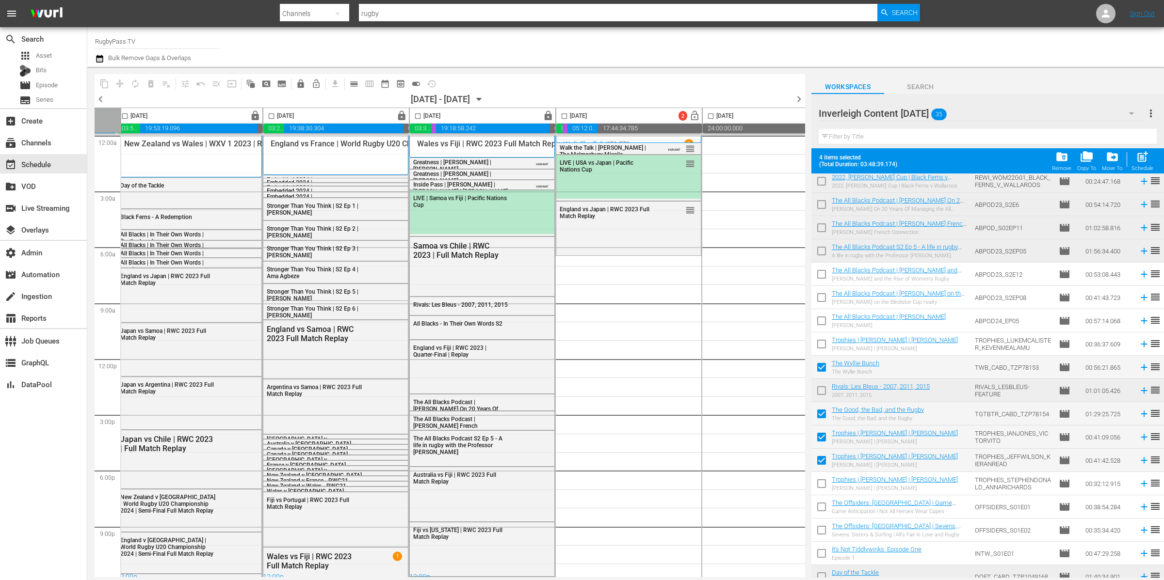
scroll to position [338, 0]
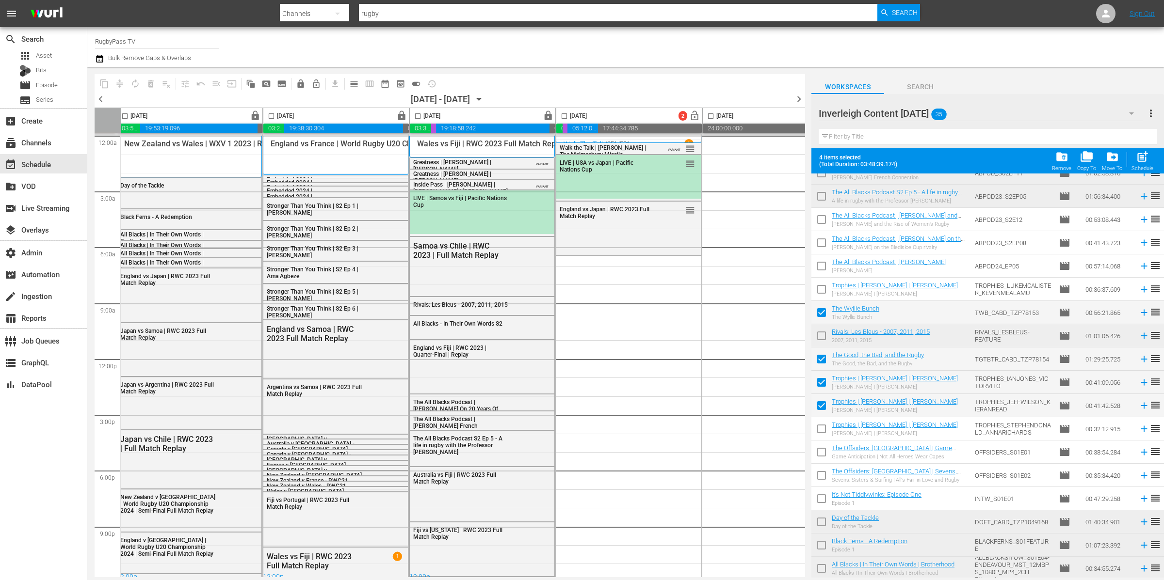
click at [826, 312] on input "checkbox" at bounding box center [821, 314] width 20 height 20
checkbox input "false"
click at [820, 354] on input "checkbox" at bounding box center [821, 361] width 20 height 20
checkbox input "false"
click at [825, 428] on input "checkbox" at bounding box center [821, 431] width 20 height 20
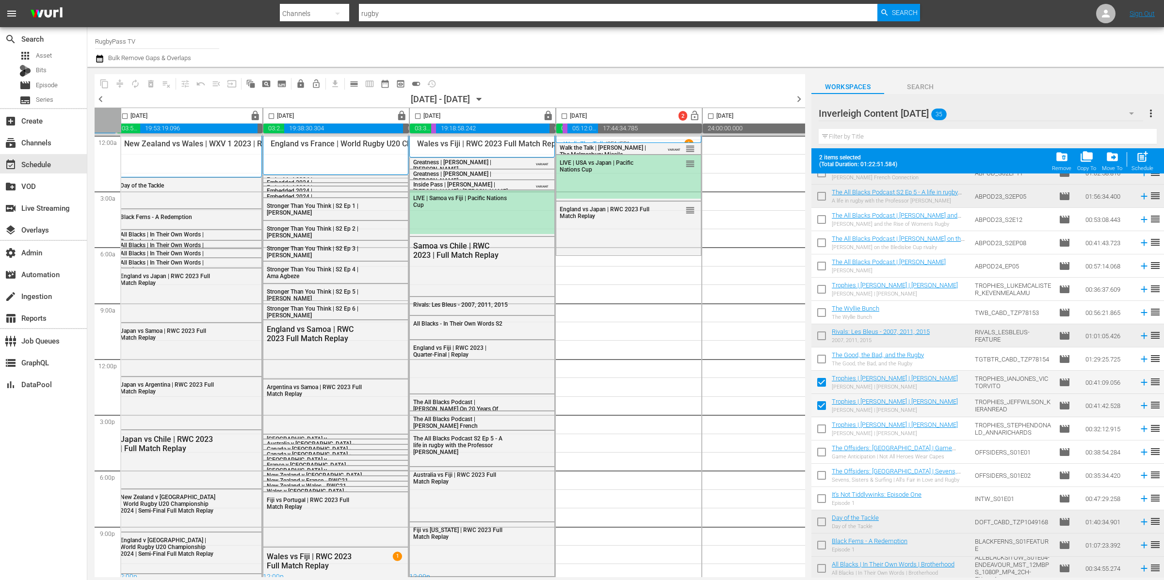
checkbox input "true"
click at [823, 288] on input "checkbox" at bounding box center [821, 291] width 20 height 20
checkbox input "true"
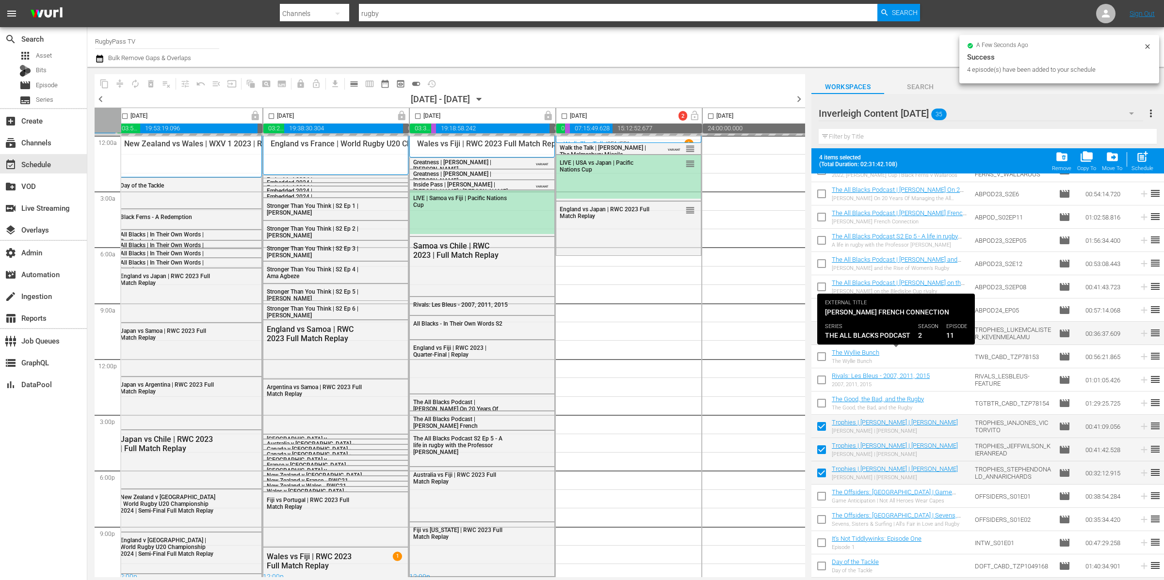
scroll to position [0, 0]
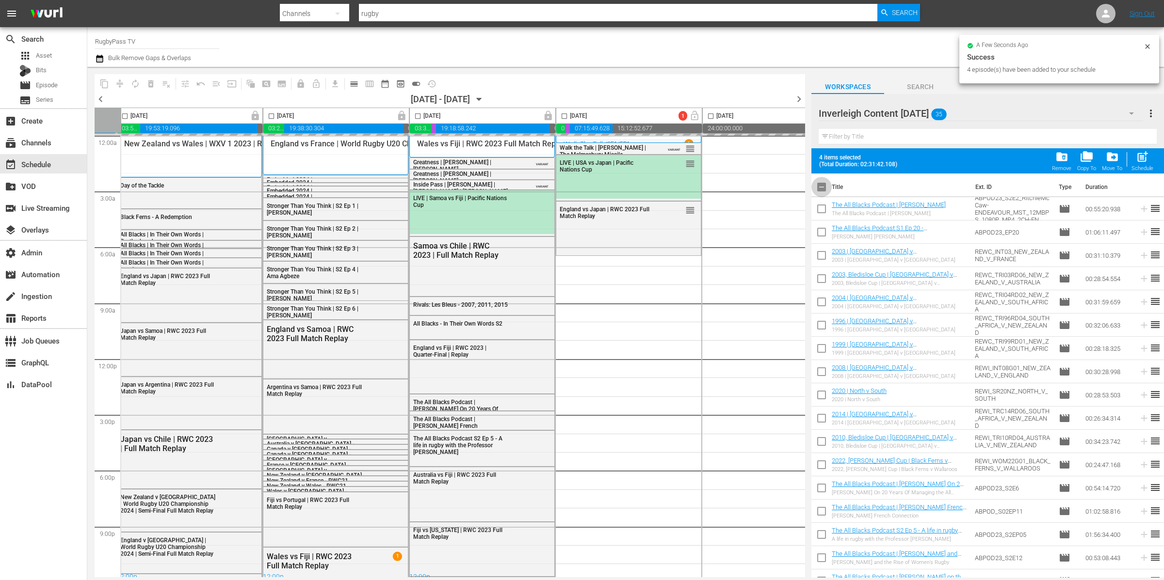
click at [820, 191] on input "checkbox" at bounding box center [821, 189] width 20 height 20
checkbox input "true"
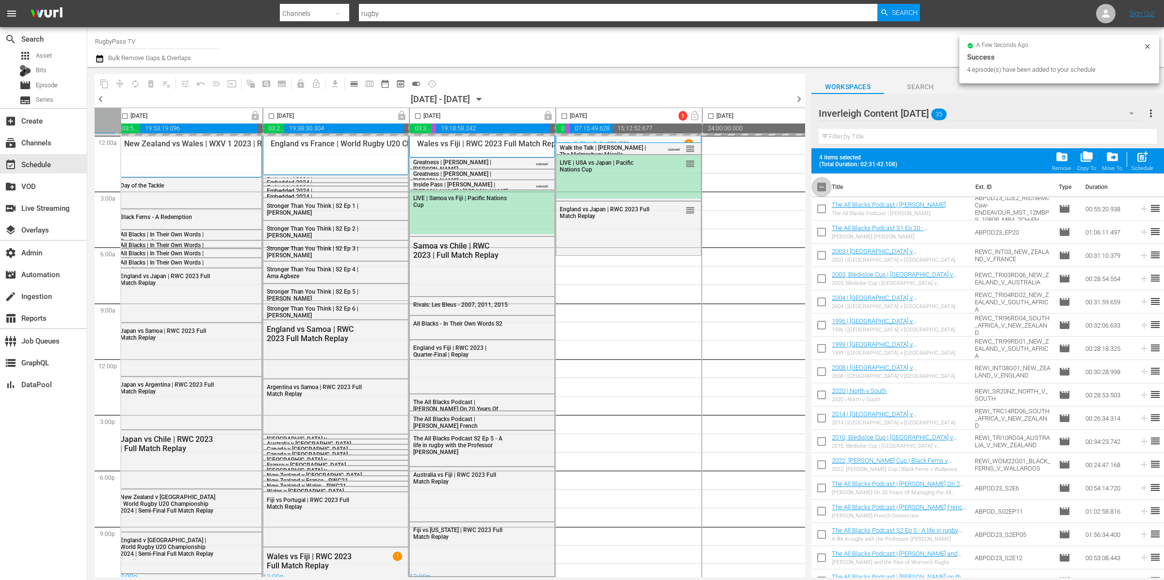
checkbox input "true"
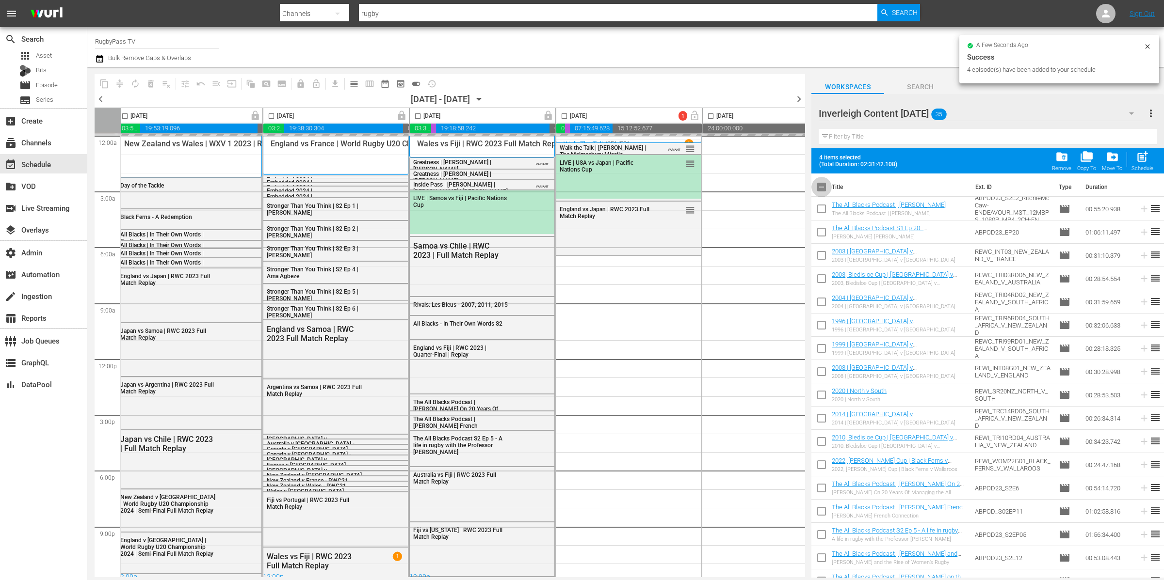
checkbox input "true"
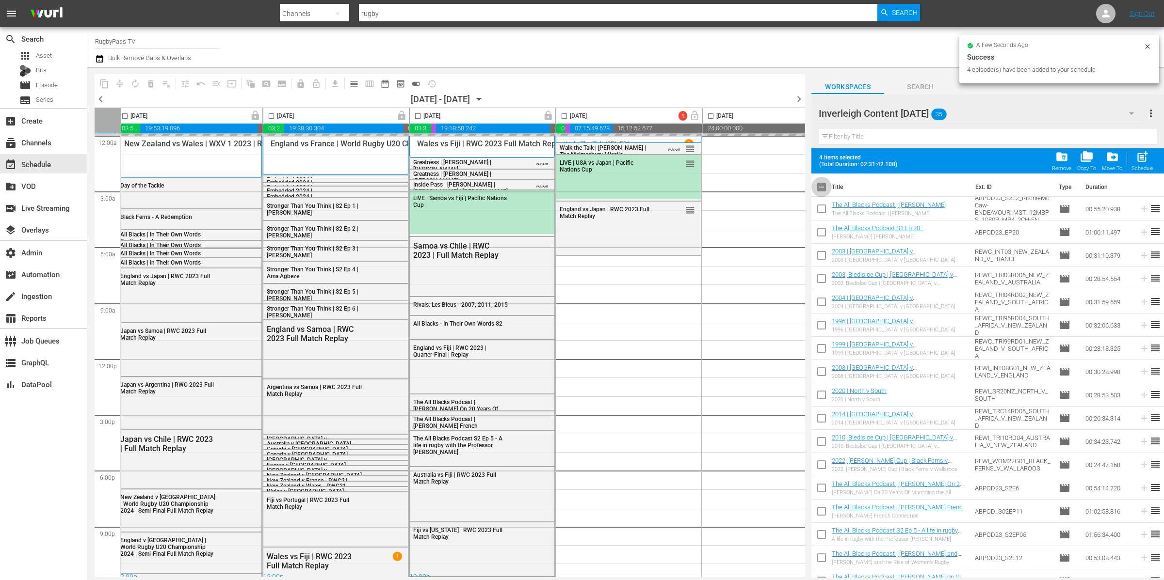
checkbox input "true"
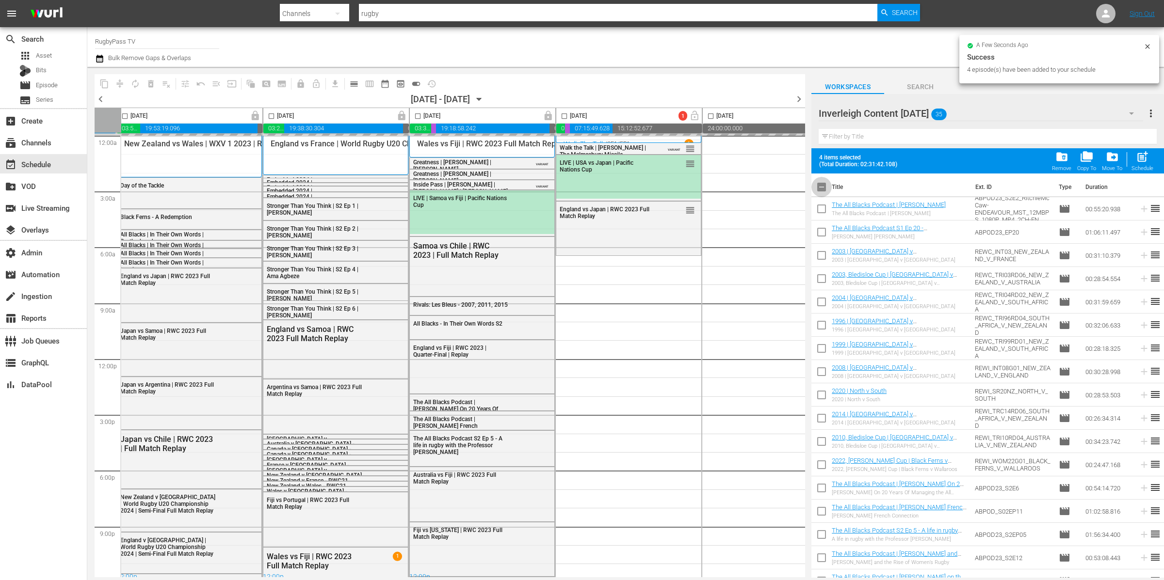
checkbox input "true"
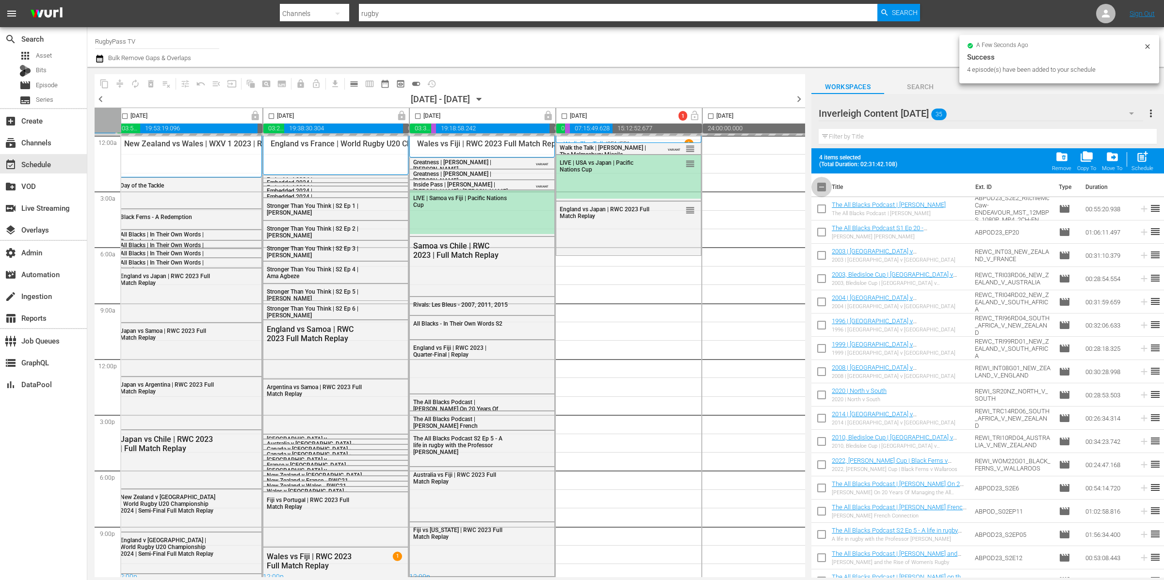
checkbox input "true"
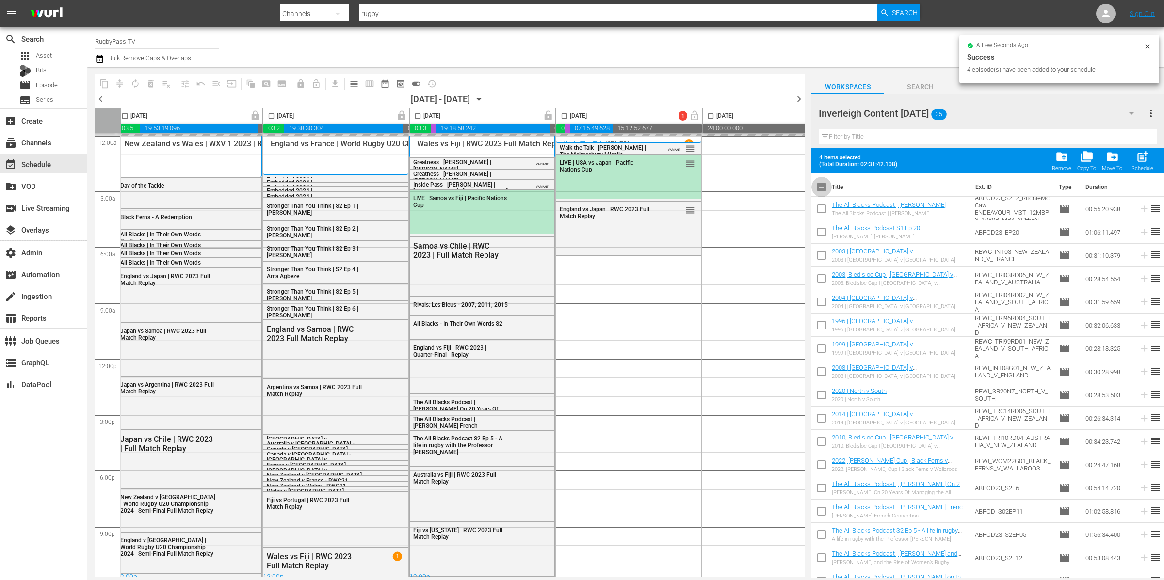
checkbox input "true"
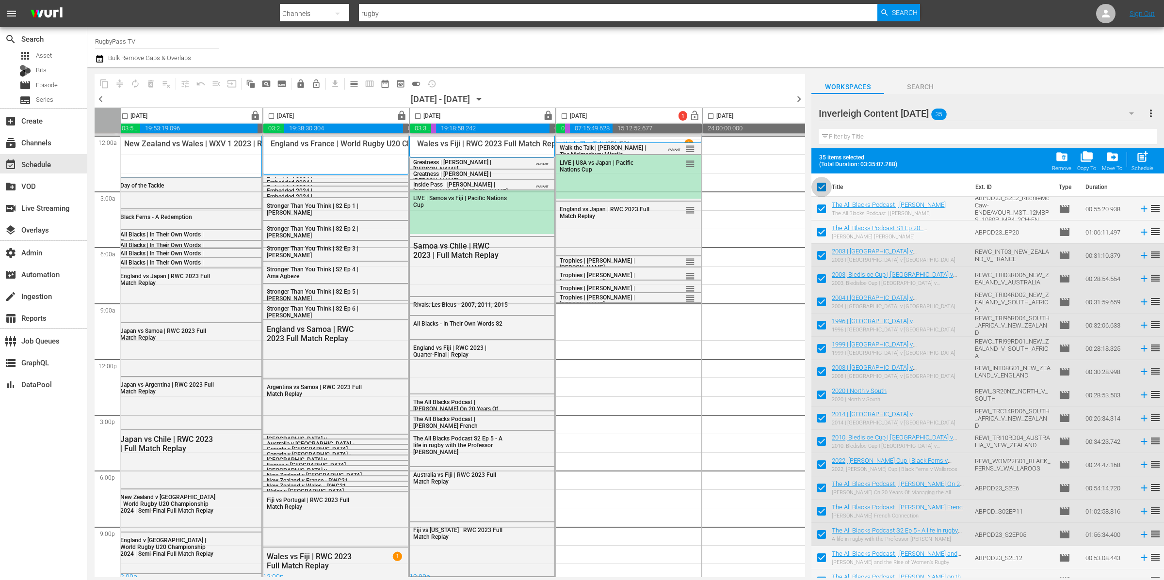
click at [821, 186] on input "checkbox" at bounding box center [821, 189] width 20 height 20
checkbox input "false"
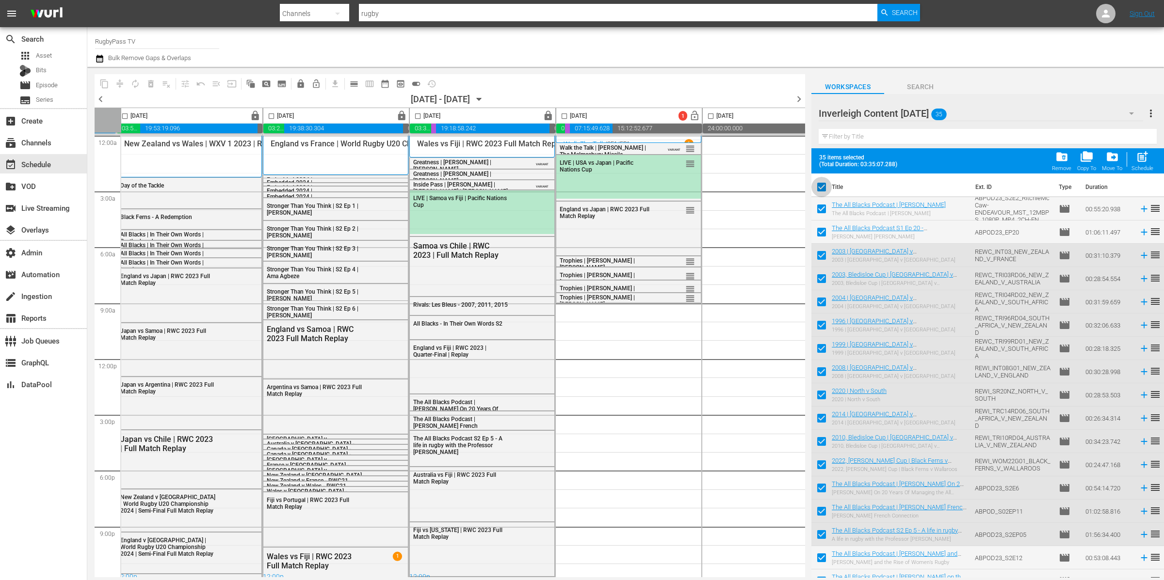
checkbox input "false"
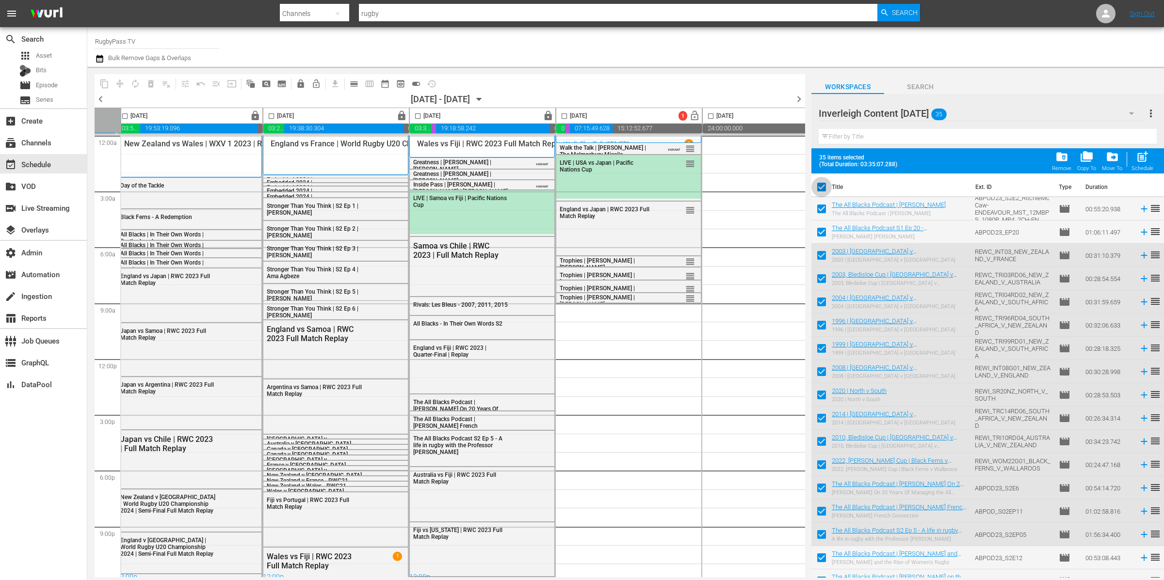
checkbox input "false"
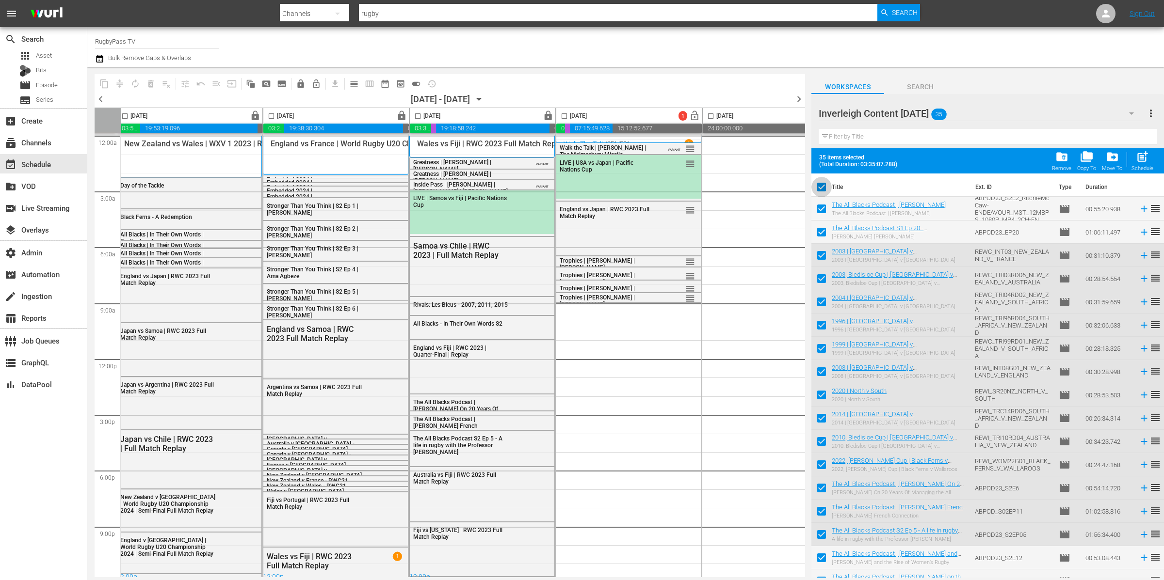
checkbox input "false"
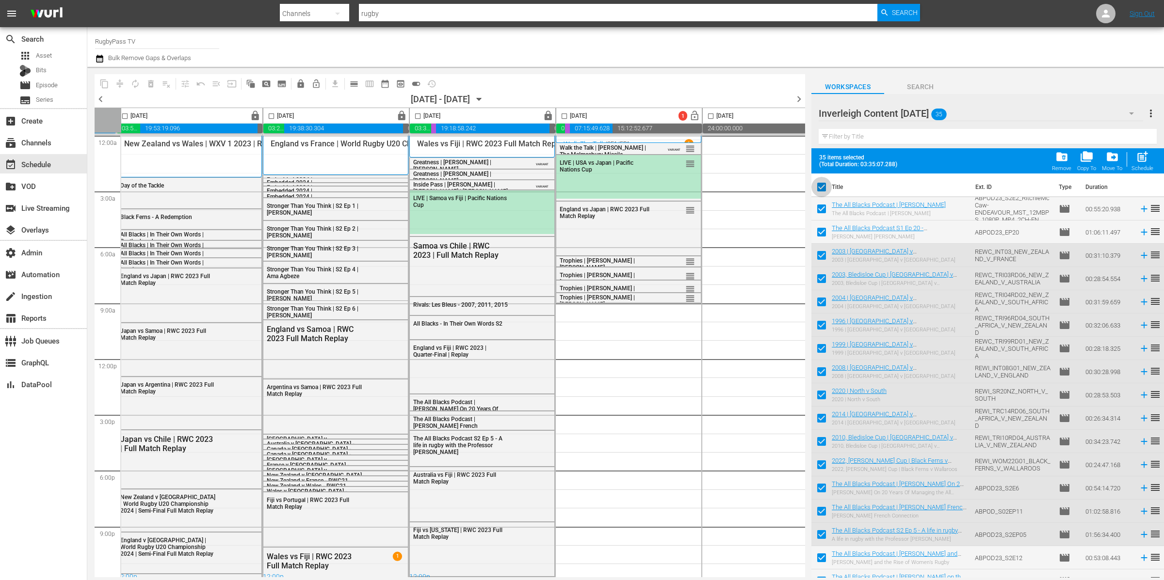
checkbox input "false"
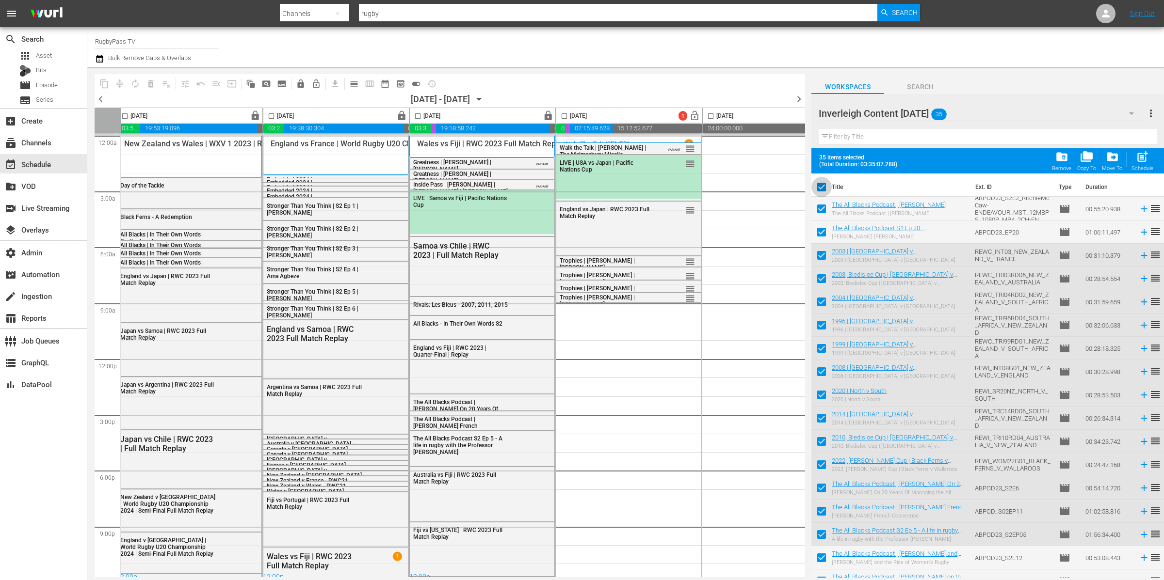
checkbox input "false"
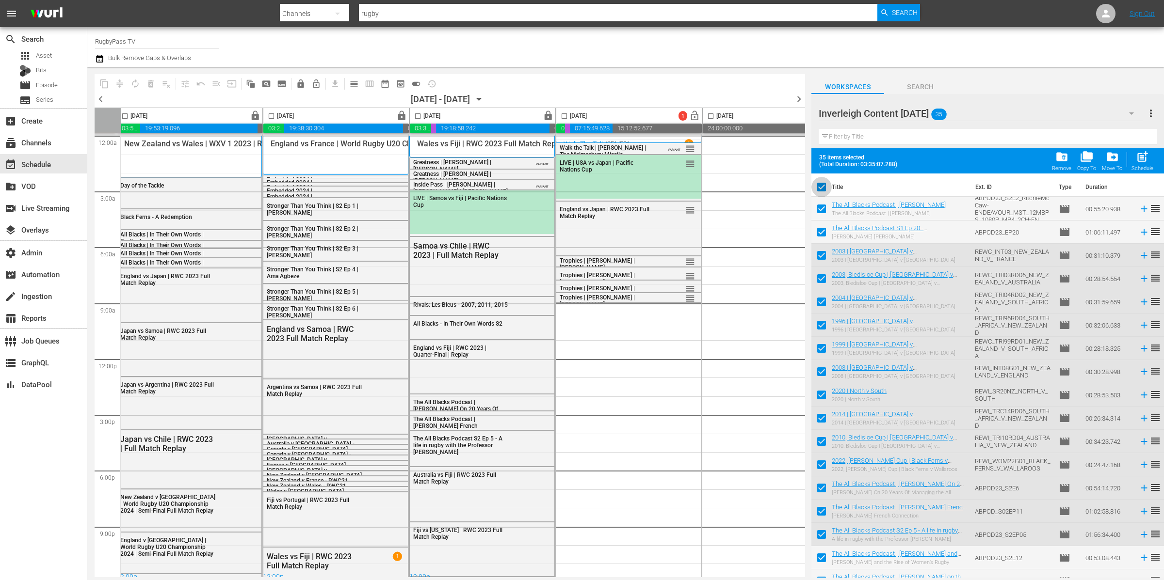
checkbox input "false"
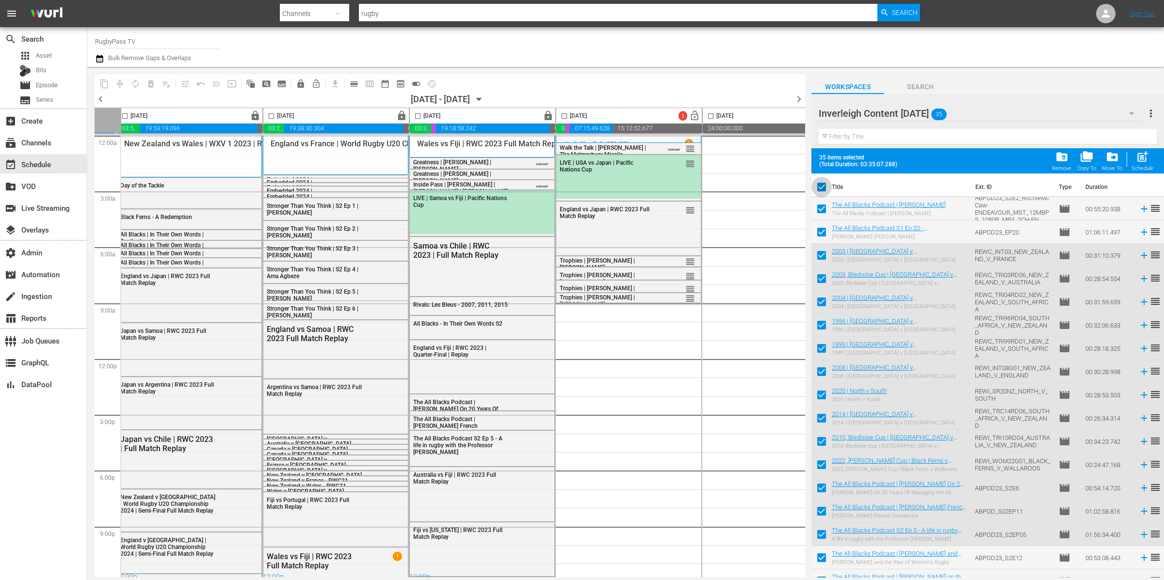
checkbox input "false"
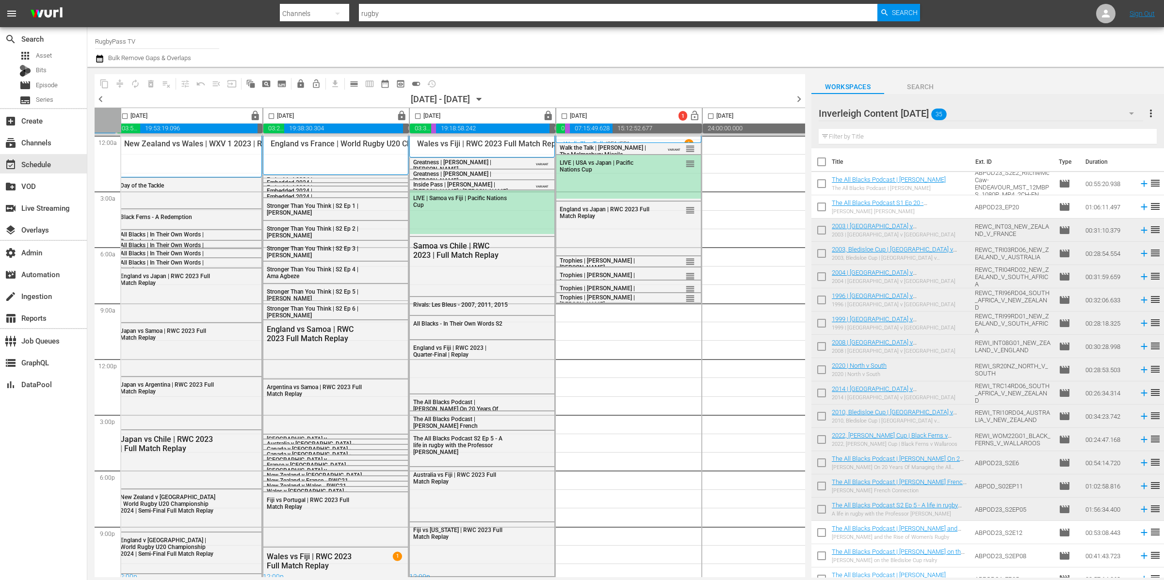
scroll to position [202, 0]
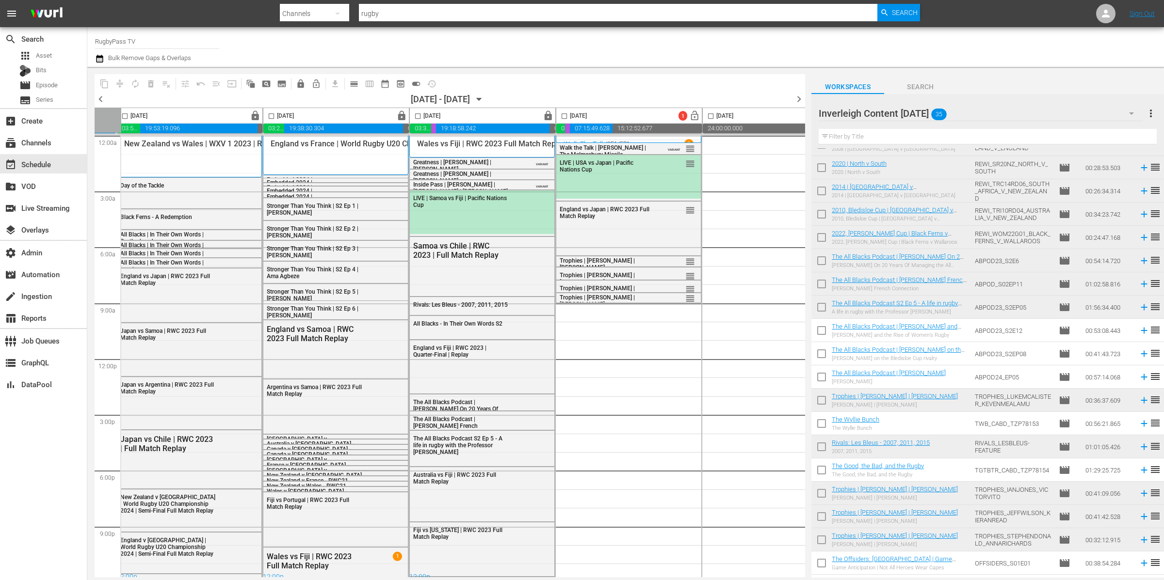
click at [822, 423] on input "checkbox" at bounding box center [821, 425] width 20 height 20
checkbox input "true"
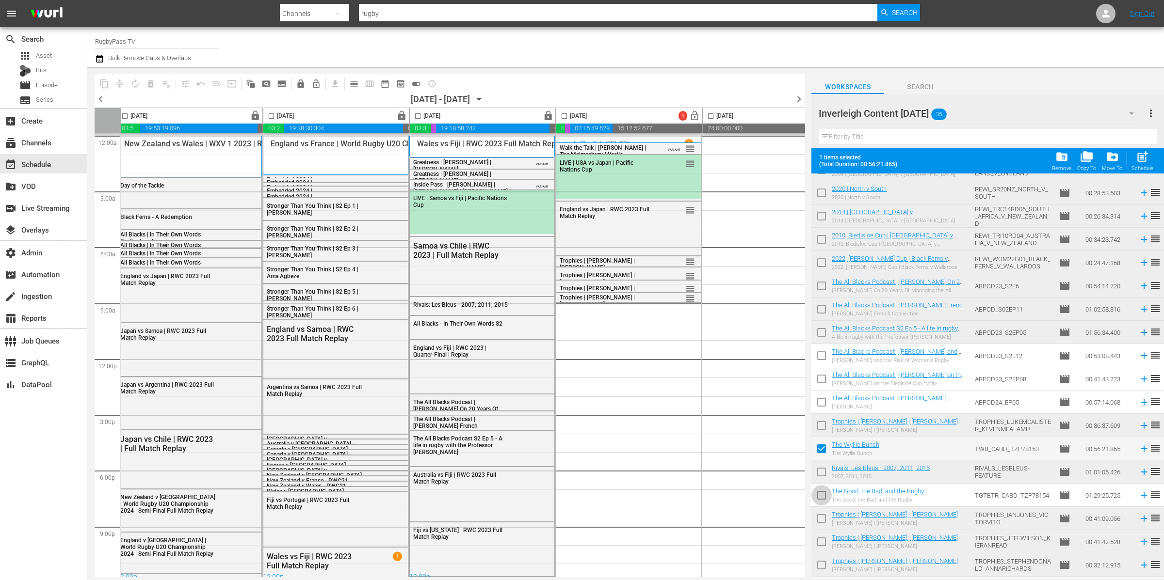
click at [824, 492] on input "checkbox" at bounding box center [821, 497] width 20 height 20
checkbox input "true"
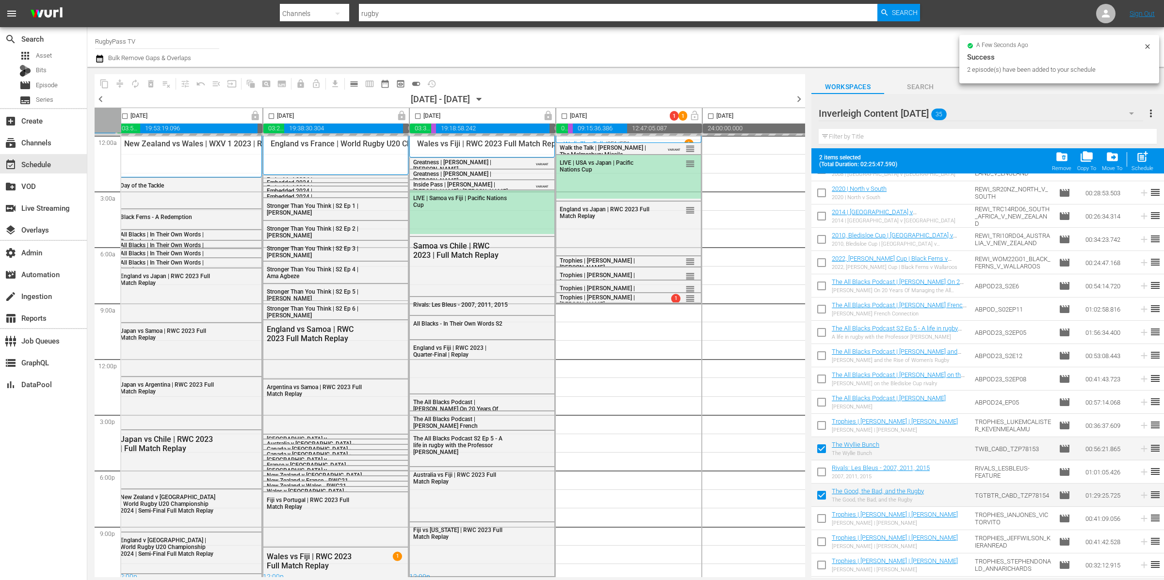
scroll to position [0, 0]
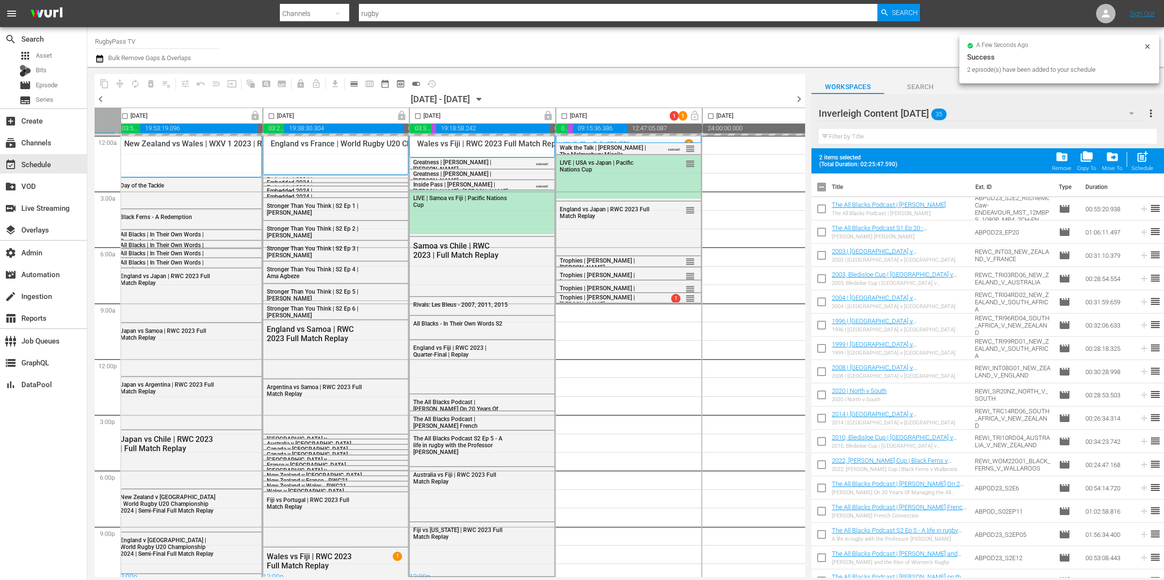
click at [824, 189] on input "checkbox" at bounding box center [821, 189] width 20 height 20
checkbox input "true"
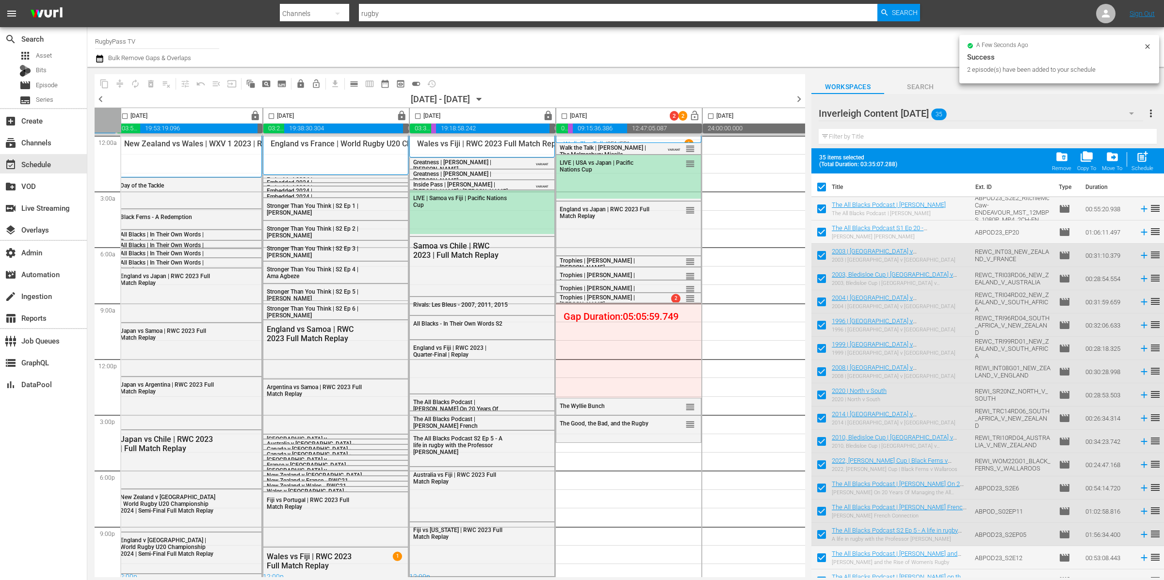
checkbox input "true"
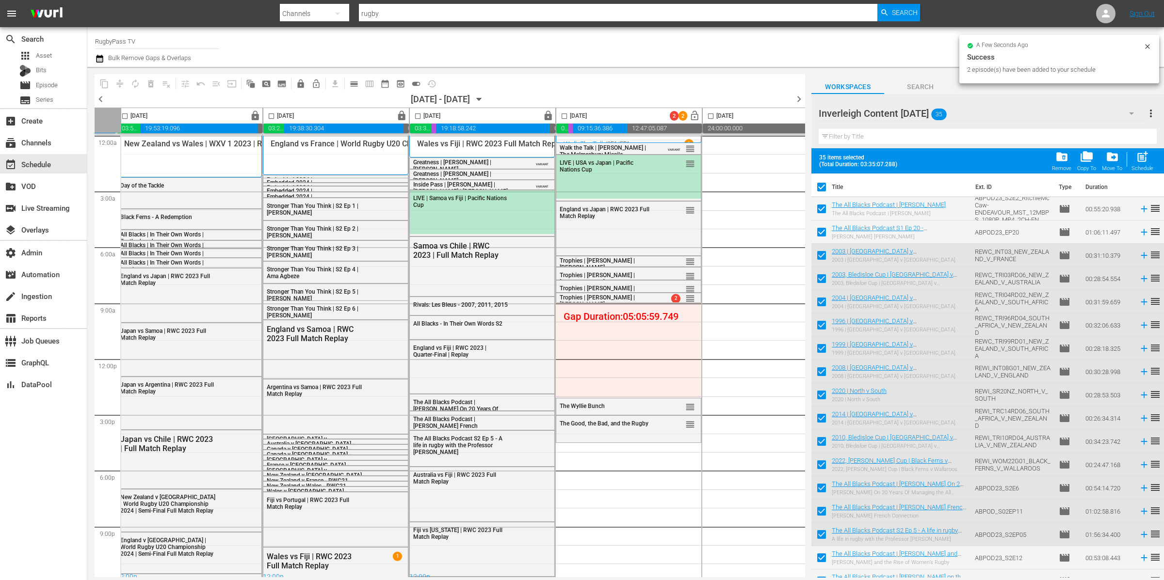
checkbox input "true"
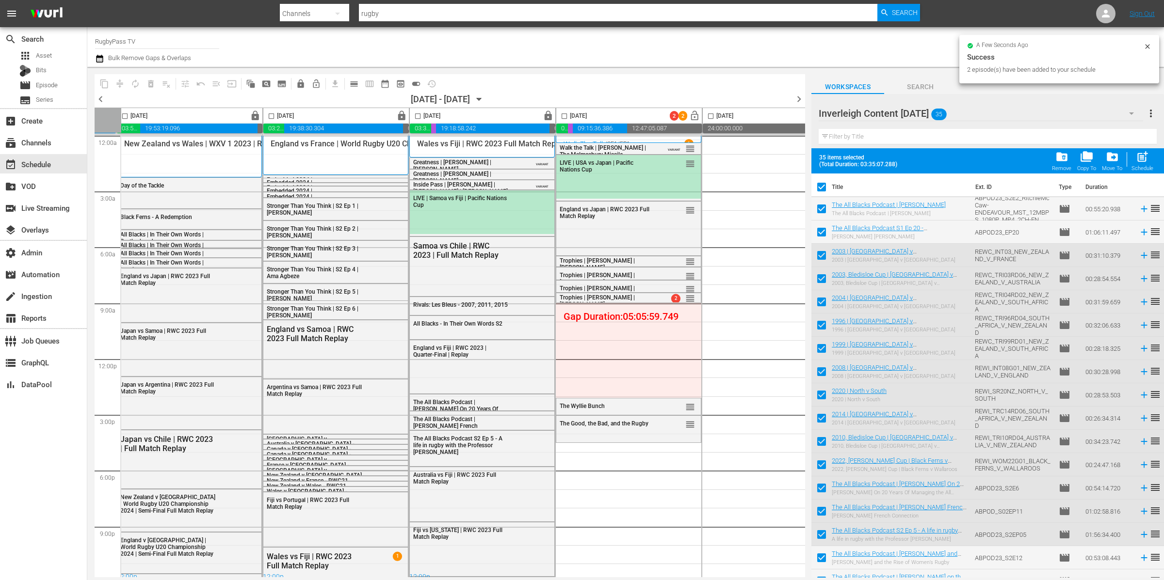
checkbox input "true"
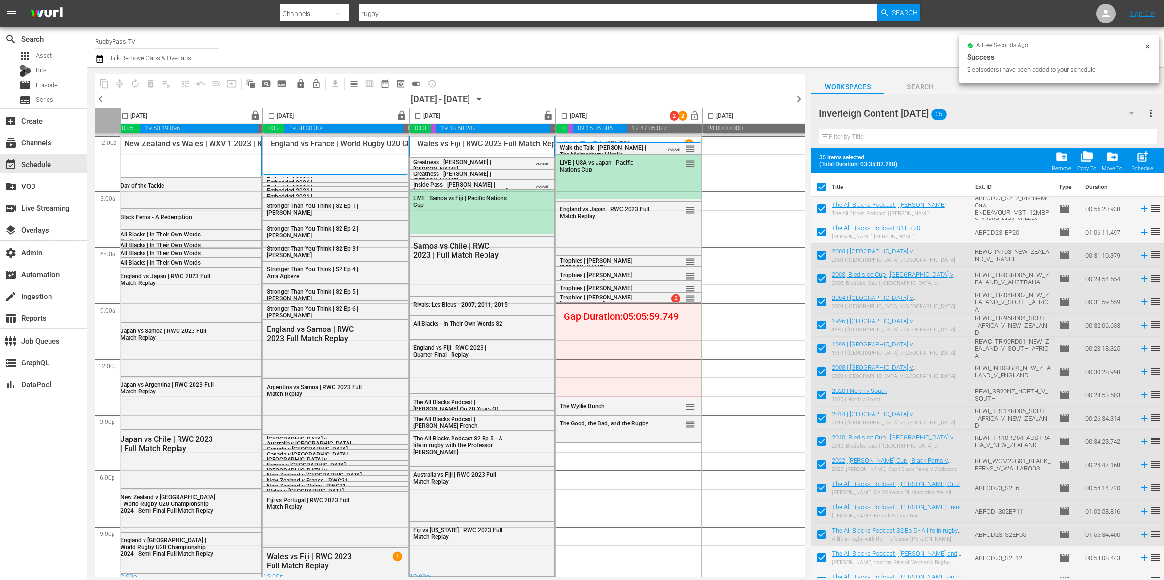
checkbox input "true"
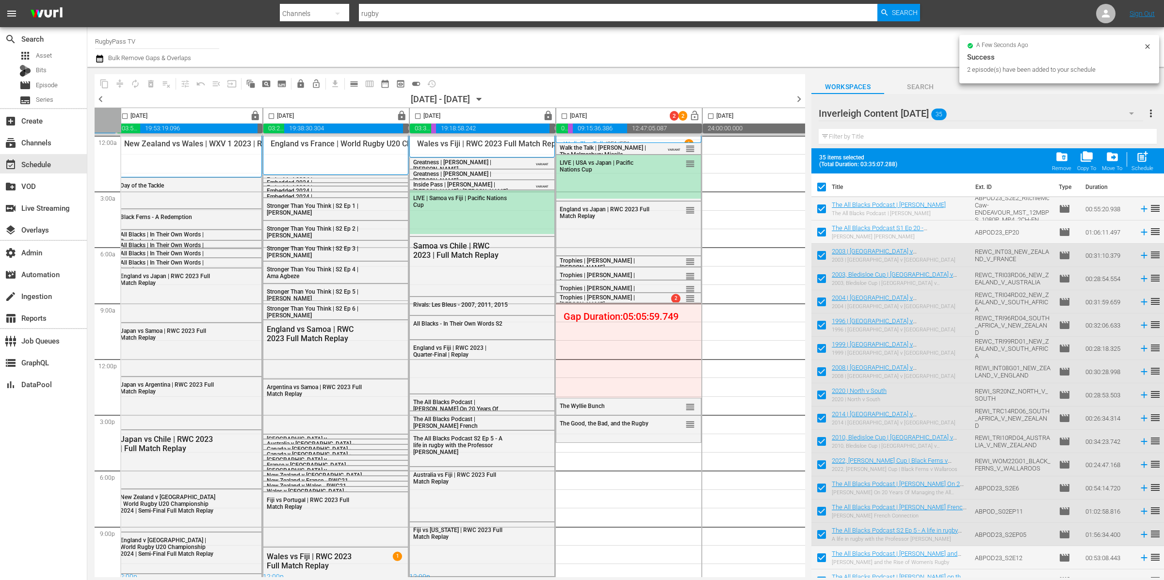
checkbox input "true"
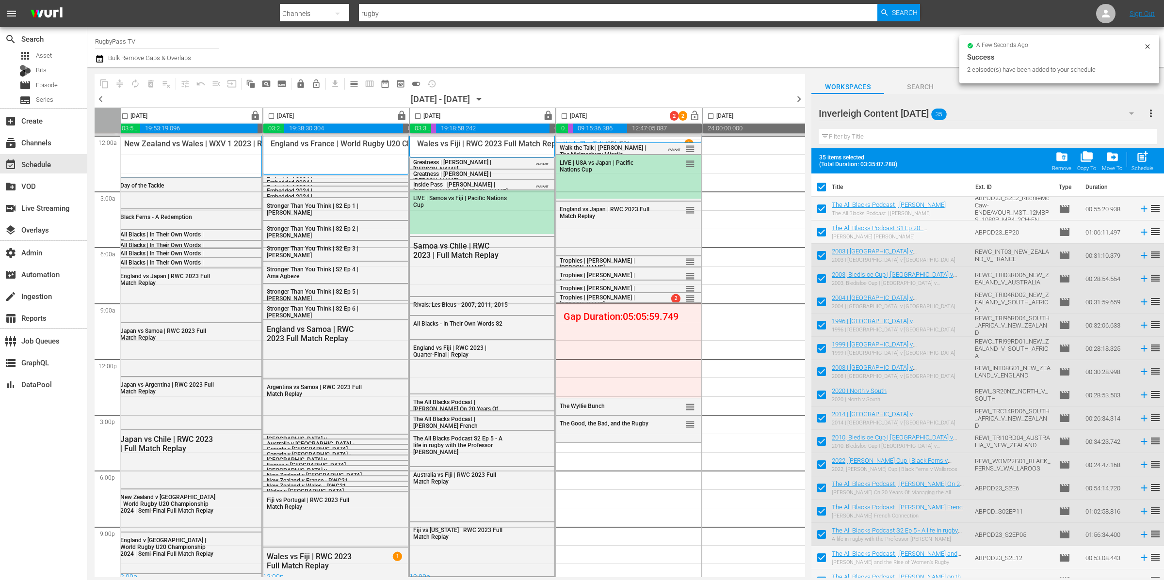
checkbox input "true"
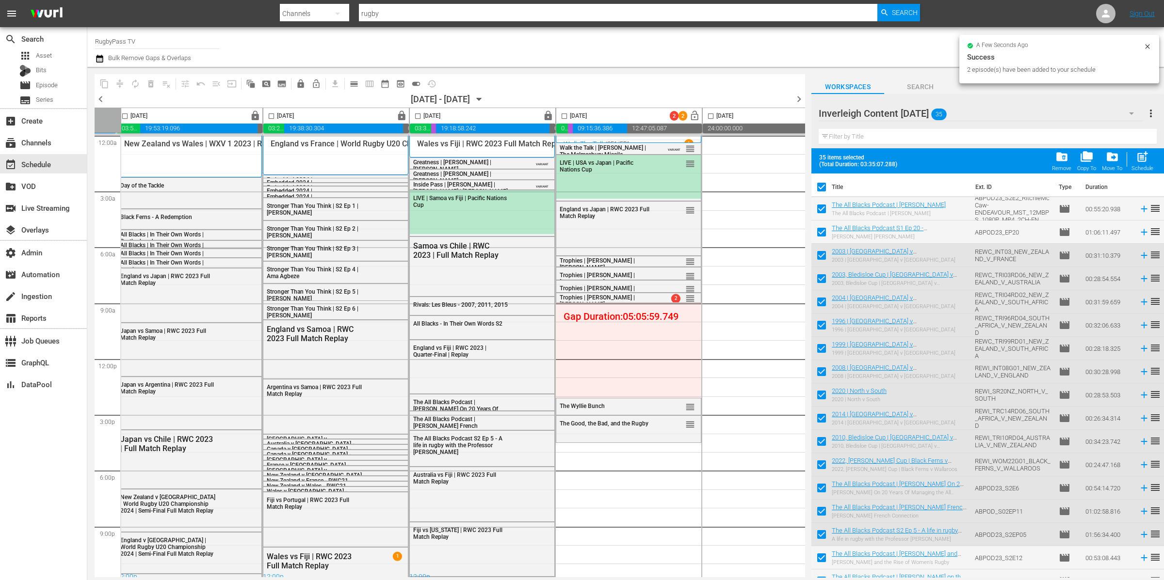
checkbox input "true"
click at [824, 189] on input "checkbox" at bounding box center [821, 189] width 20 height 20
checkbox input "false"
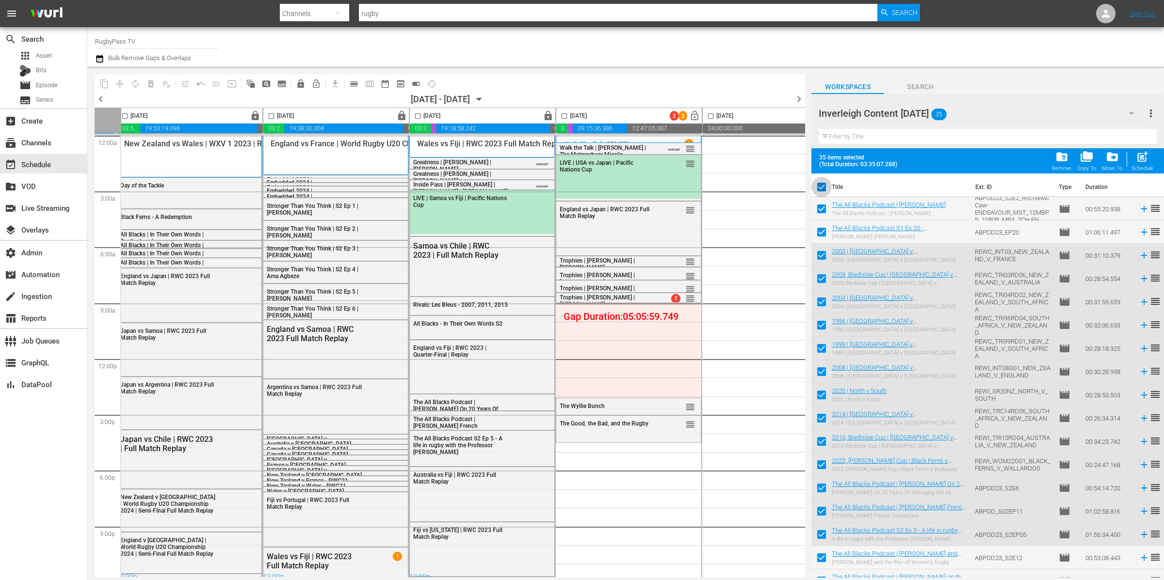
checkbox input "false"
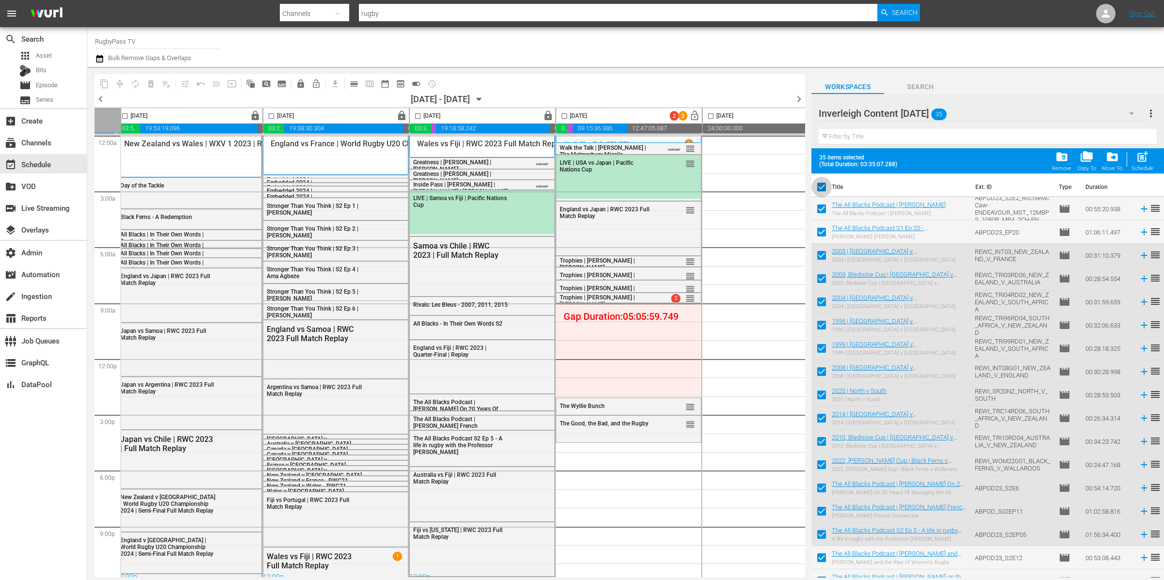
checkbox input "false"
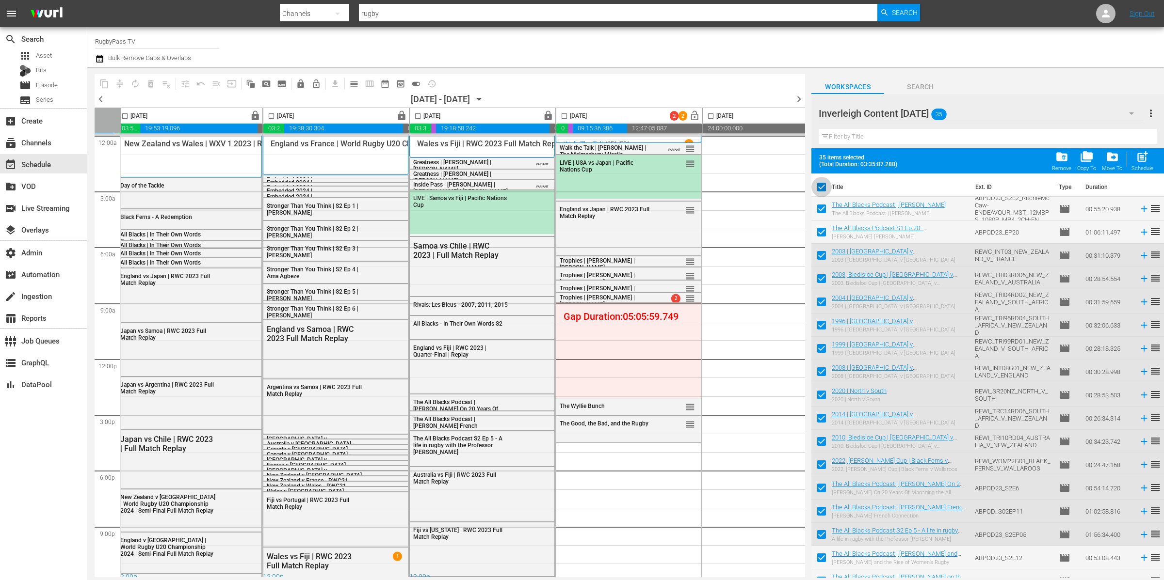
checkbox input "false"
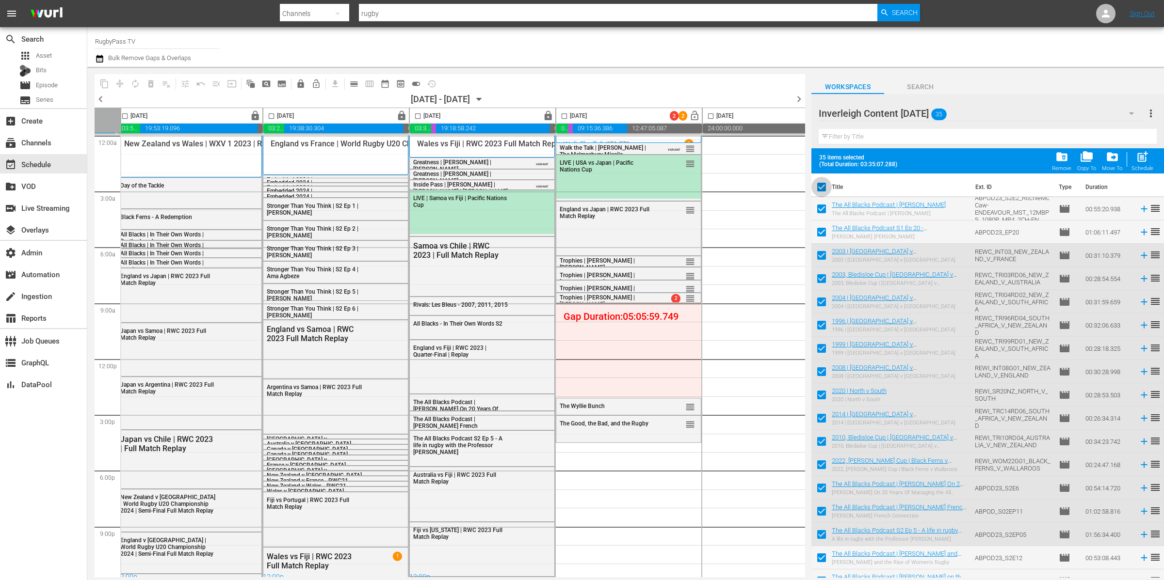
checkbox input "false"
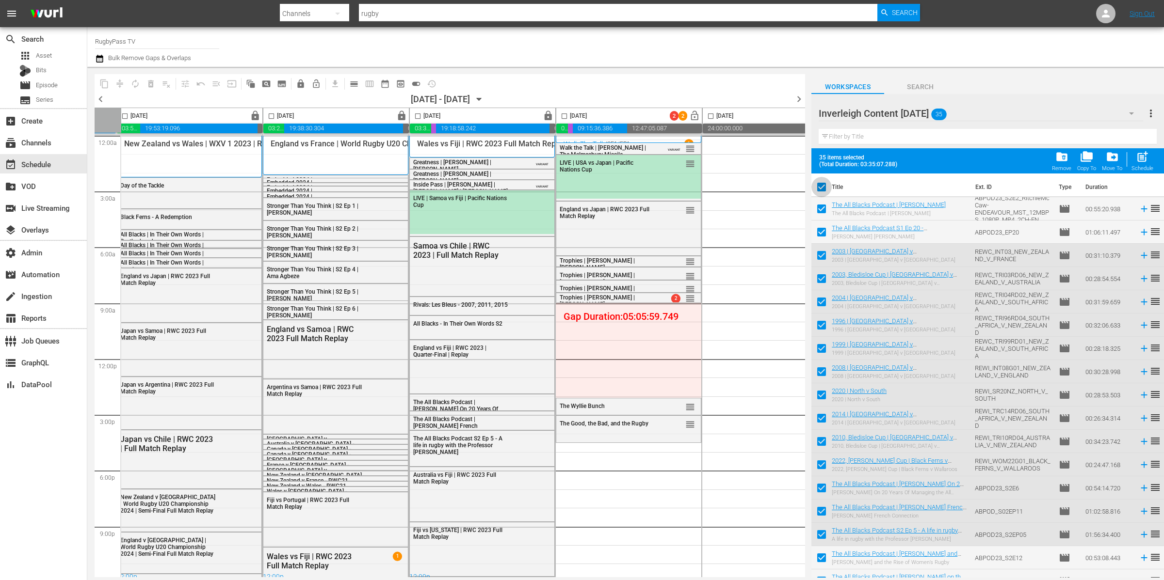
checkbox input "false"
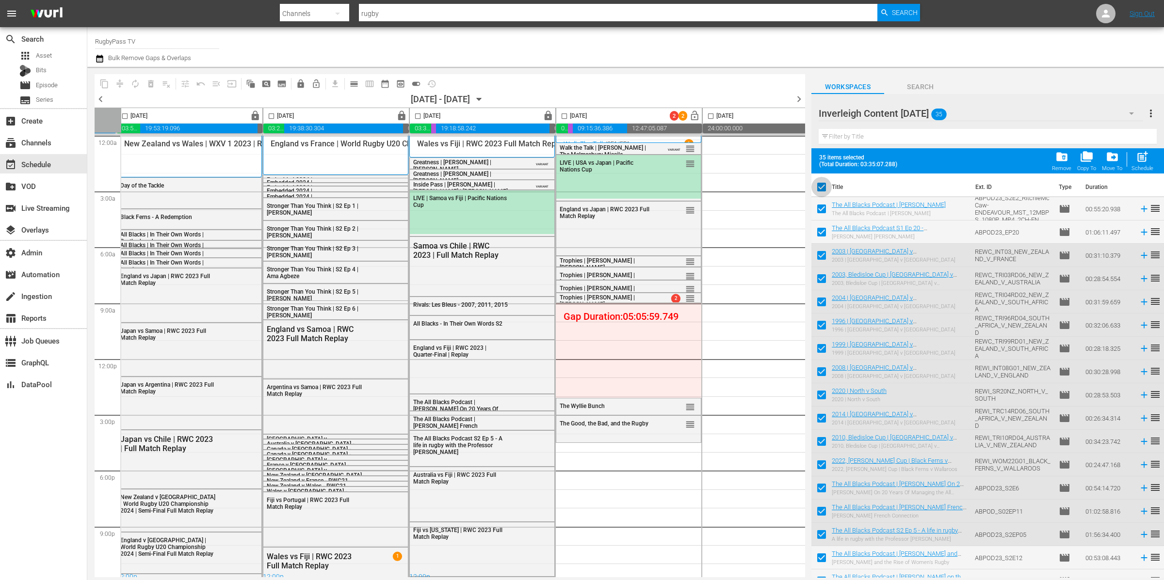
checkbox input "false"
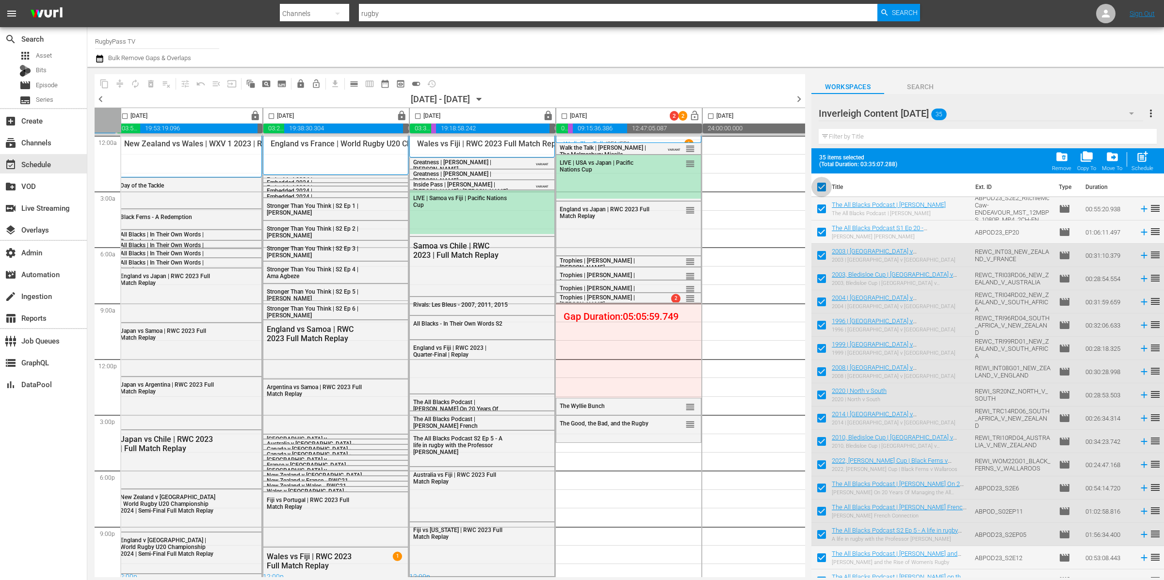
checkbox input "false"
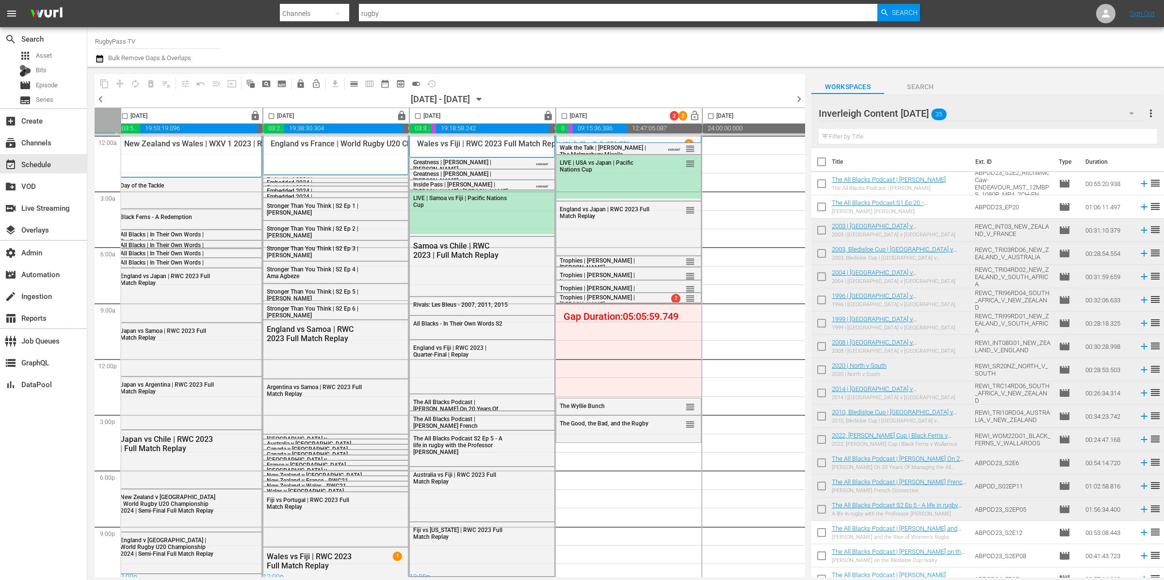
click at [983, 115] on div "Inverleigh Content [DATE]" at bounding box center [980, 113] width 324 height 27
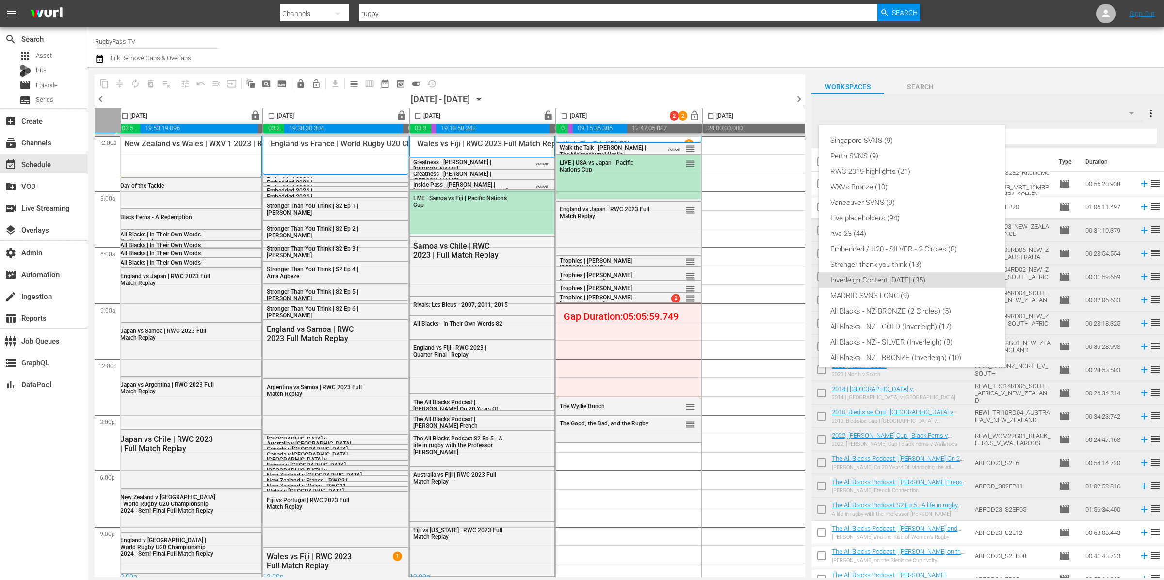
scroll to position [98, 0]
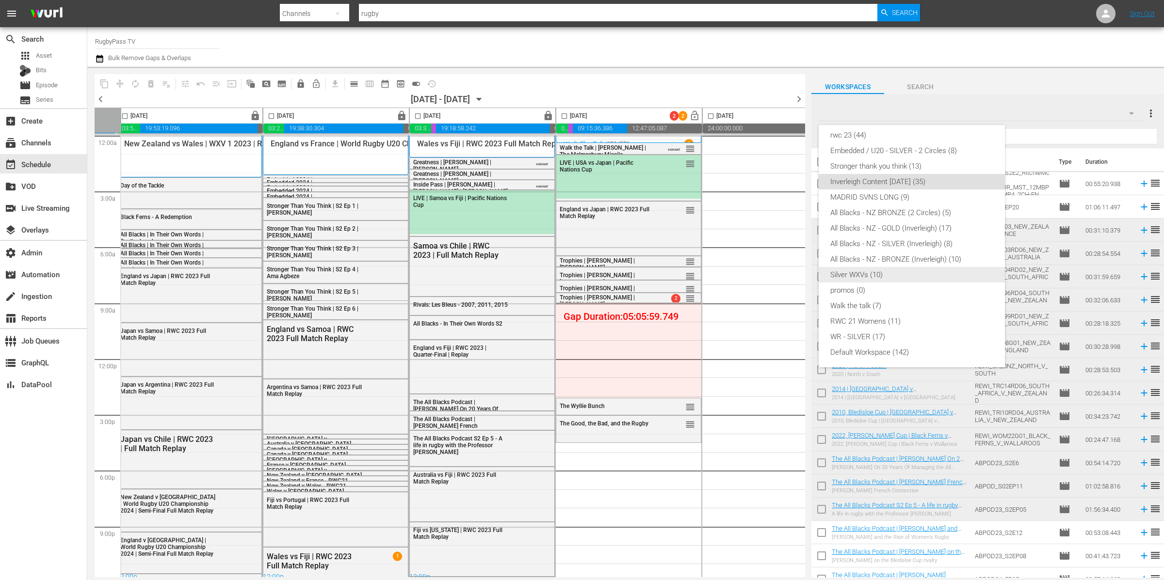
click at [890, 277] on div "Silver WXVs (10)" at bounding box center [911, 275] width 163 height 16
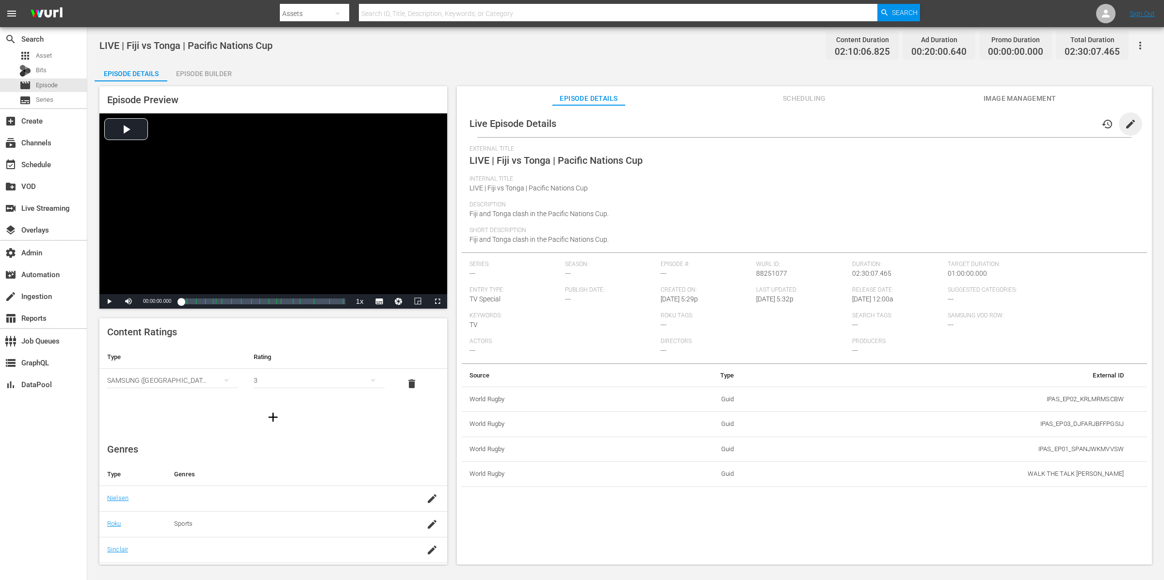
click at [930, 125] on span "edit" at bounding box center [1130, 124] width 12 height 12
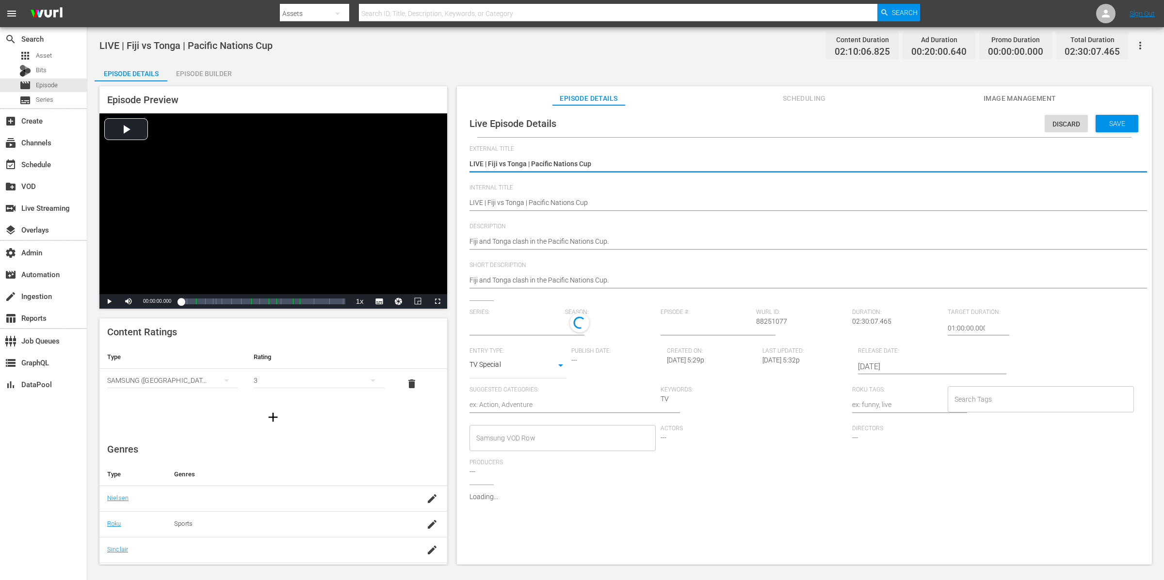
type input "No Series"
click at [930, 126] on span "Save" at bounding box center [1117, 124] width 32 height 8
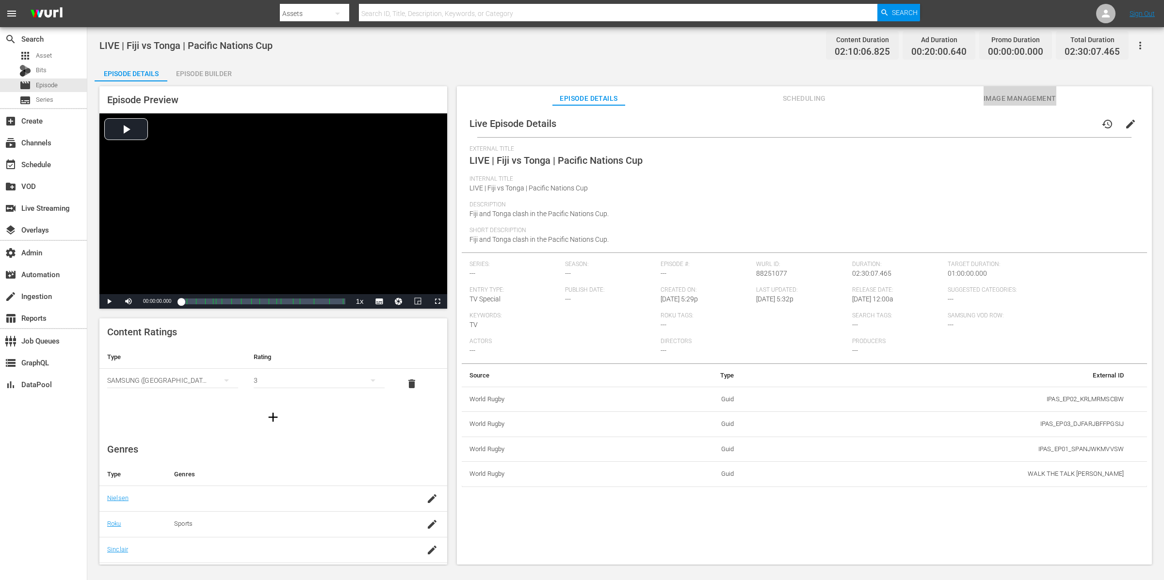
click at [930, 99] on span "Image Management" at bounding box center [1019, 99] width 73 height 12
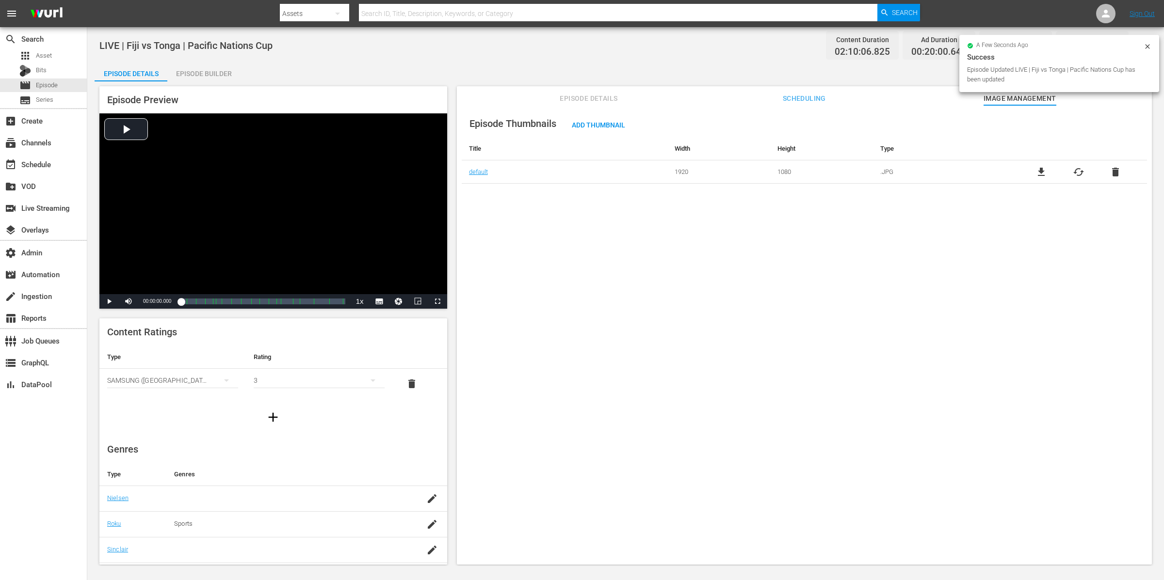
click at [825, 91] on button "Scheduling" at bounding box center [803, 95] width 73 height 19
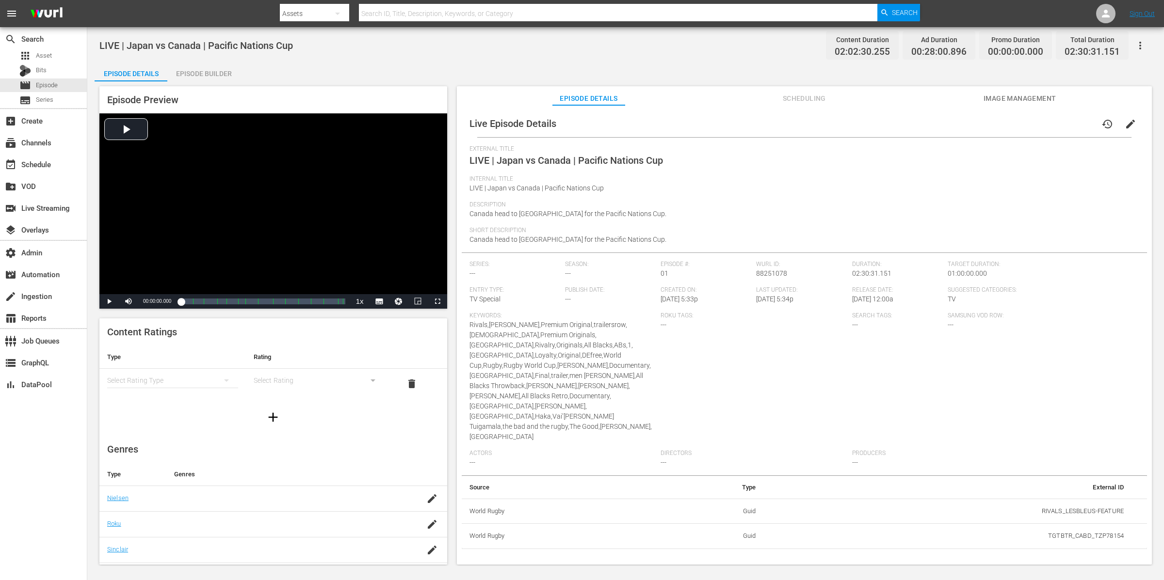
click at [930, 98] on span "Image Management" at bounding box center [1019, 99] width 73 height 12
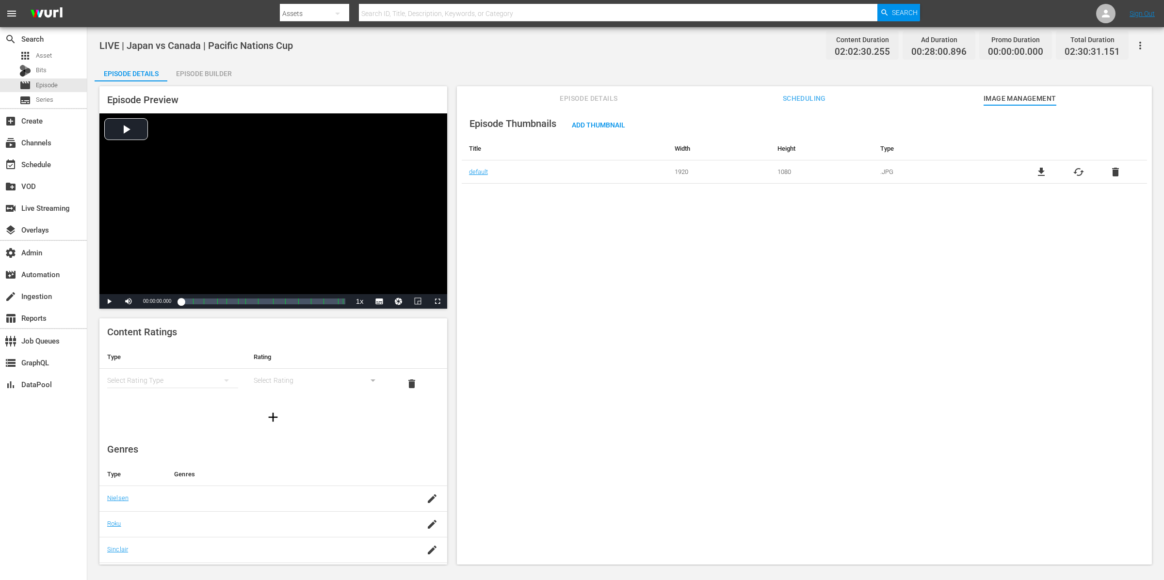
click at [800, 101] on span "Scheduling" at bounding box center [803, 99] width 73 height 12
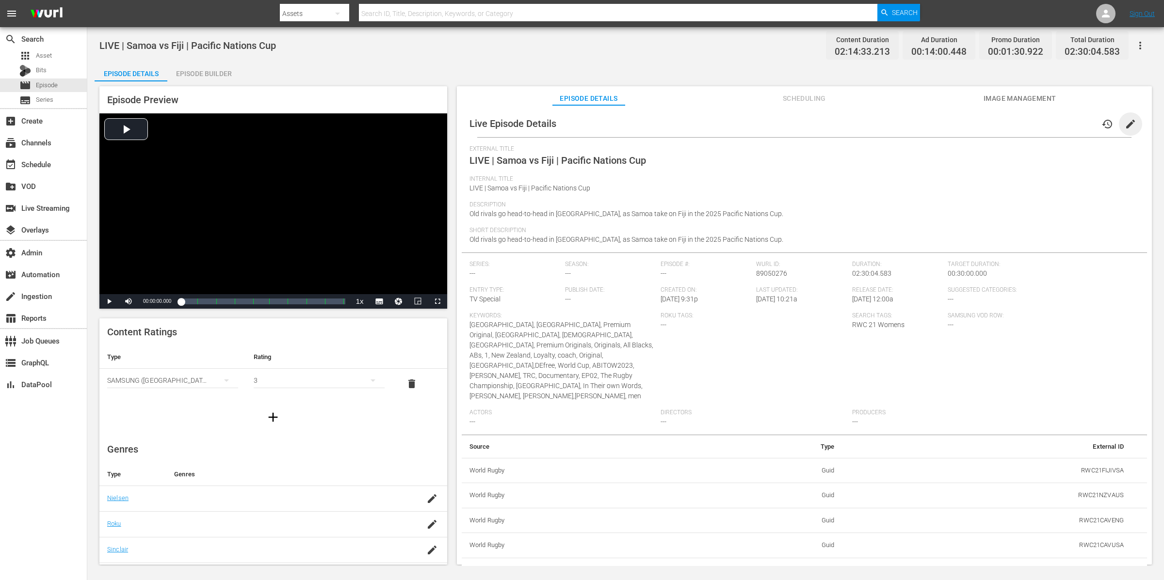
click at [1128, 124] on span "edit" at bounding box center [1130, 124] width 12 height 12
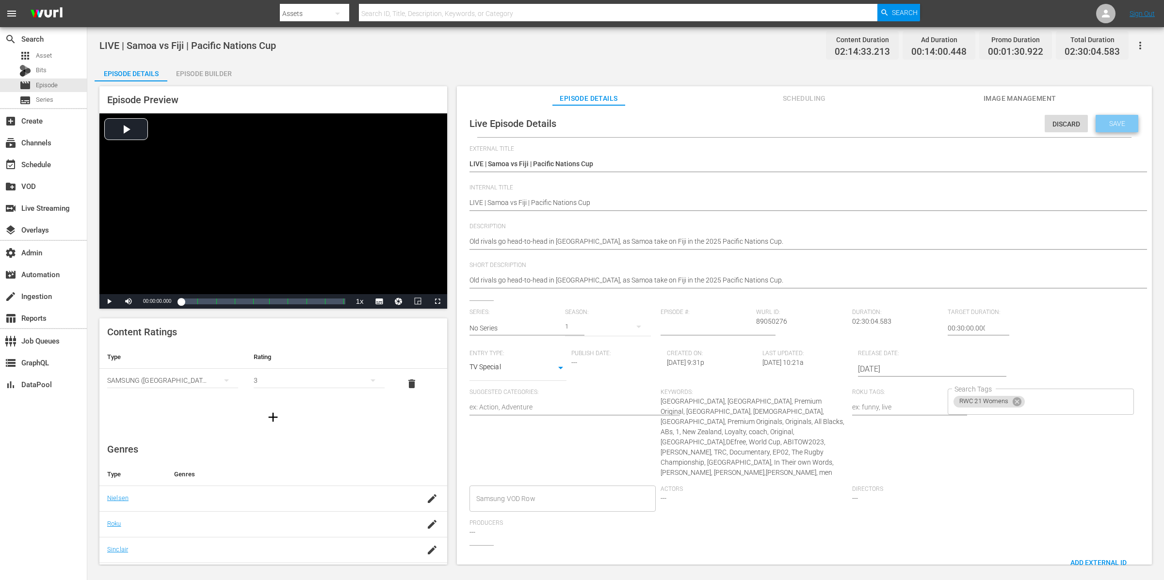
click at [1112, 123] on span "Save" at bounding box center [1117, 124] width 32 height 8
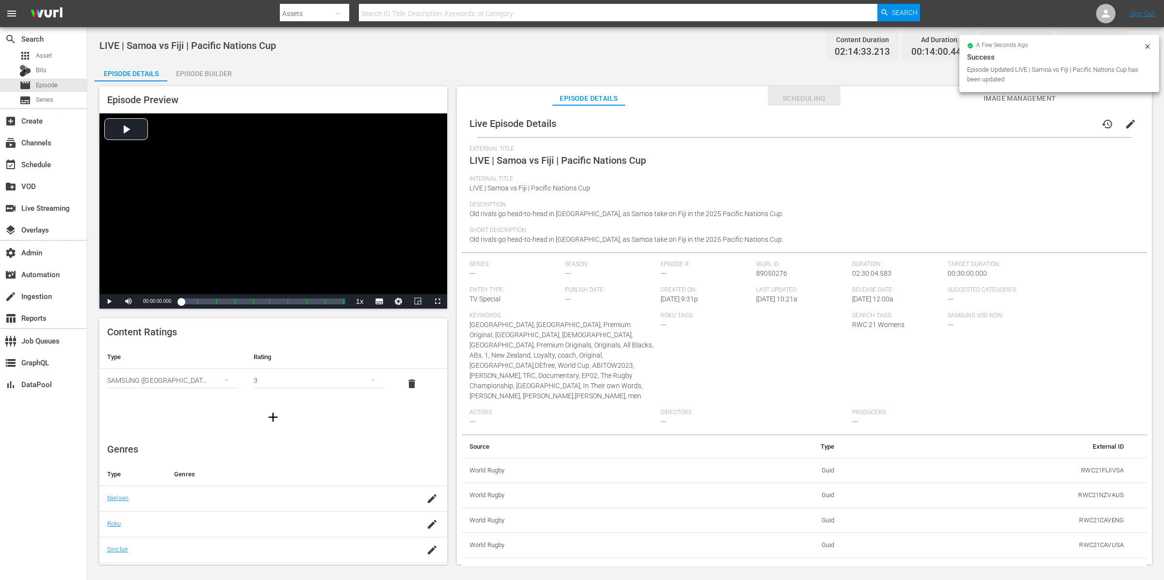
click at [802, 97] on span "Scheduling" at bounding box center [803, 99] width 73 height 12
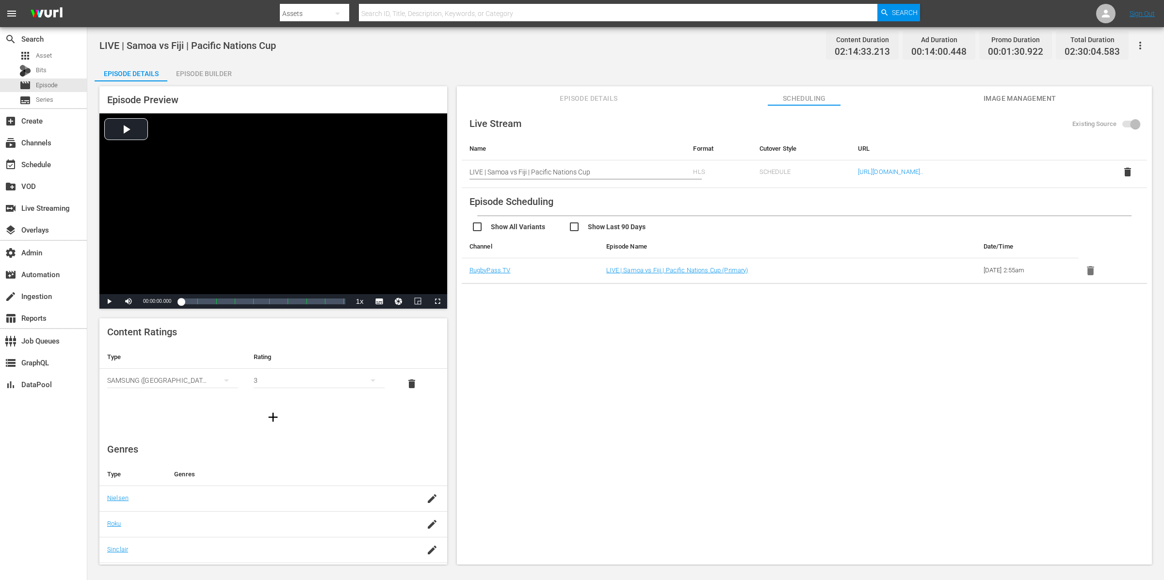
click at [991, 99] on span "Image Management" at bounding box center [1019, 99] width 73 height 12
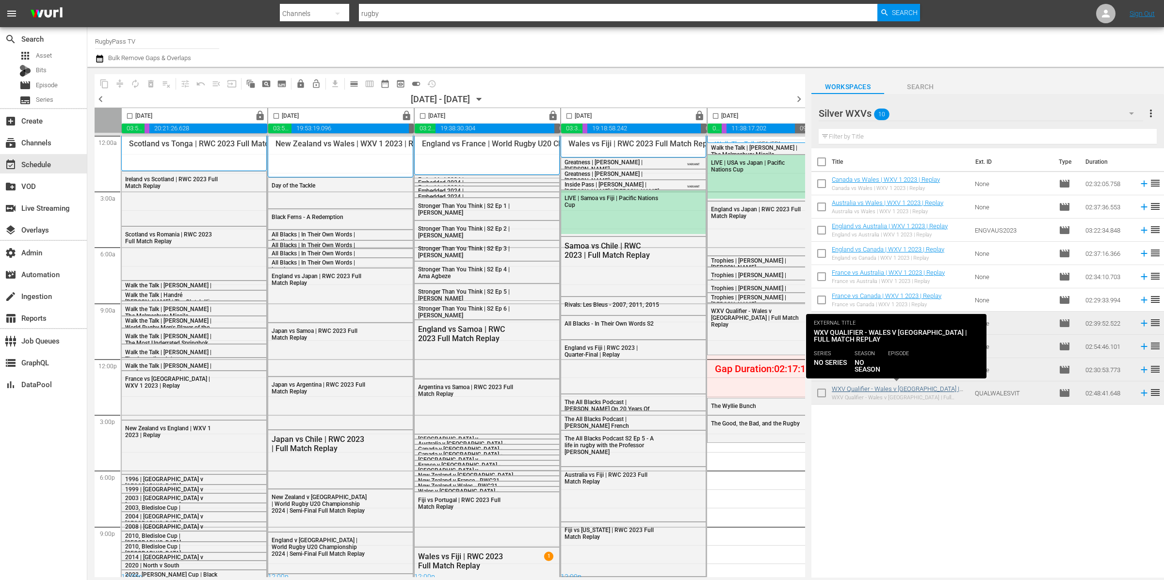
scroll to position [0, 151]
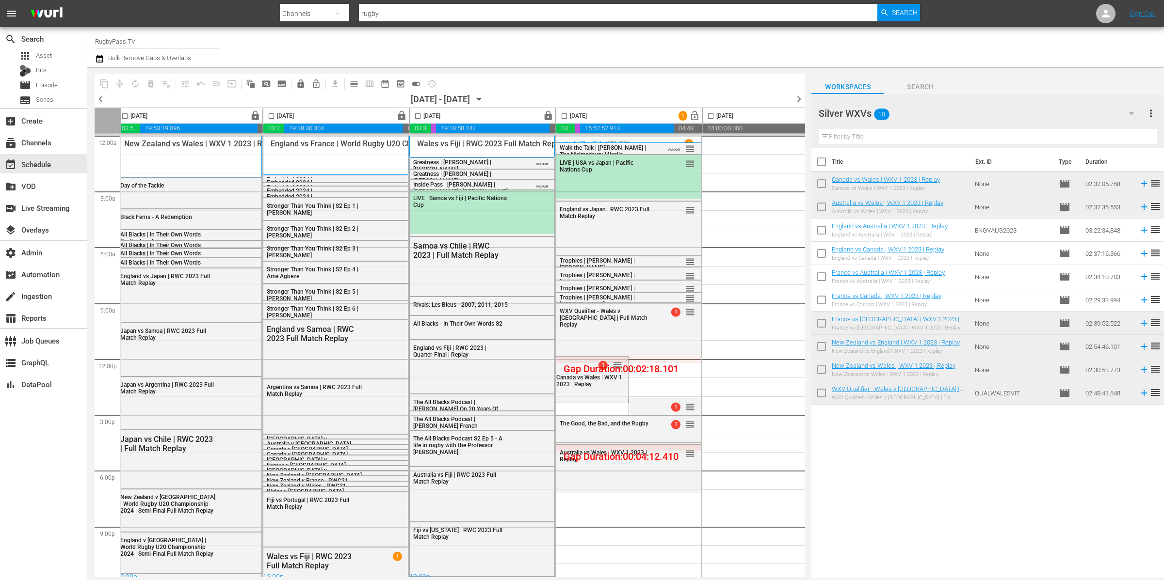
click at [944, 115] on div "Silver WXVs 10" at bounding box center [980, 113] width 324 height 27
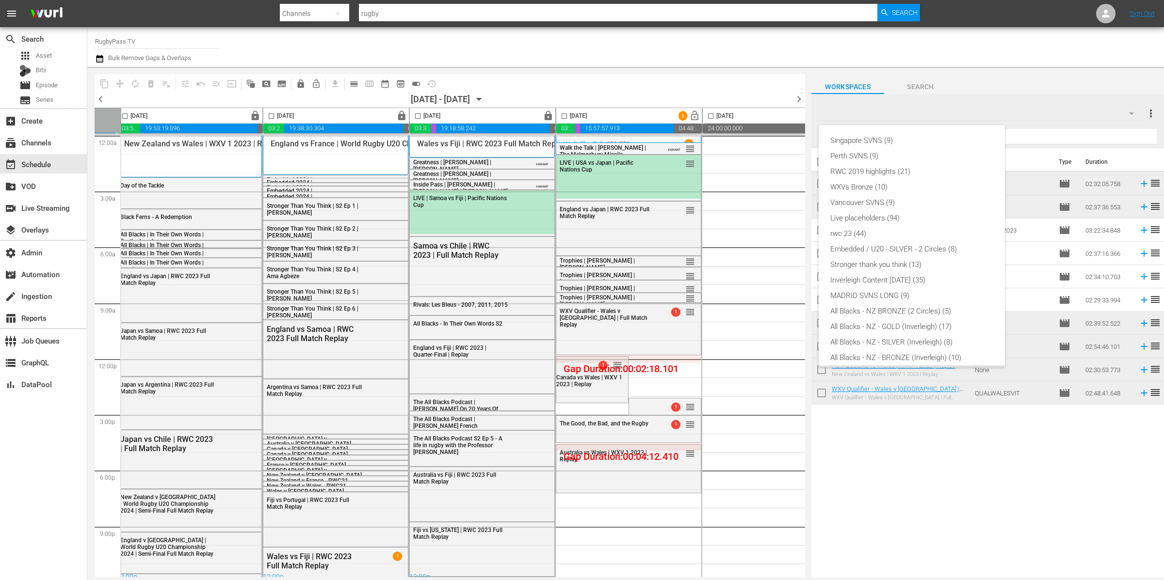
scroll to position [98, 0]
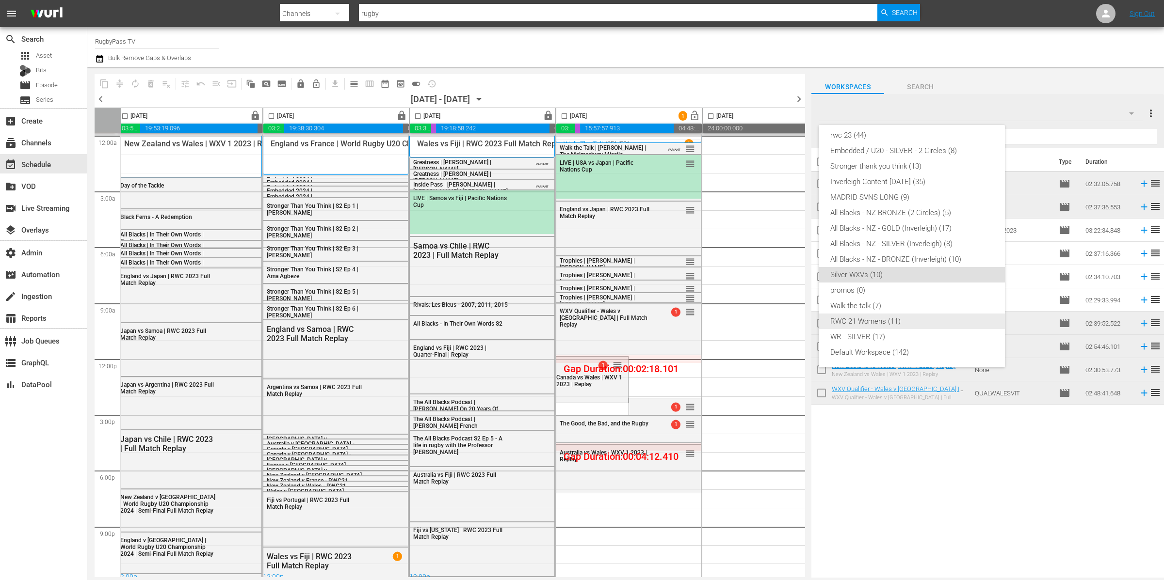
click at [905, 321] on div "RWC 21 Womens (11)" at bounding box center [911, 322] width 163 height 16
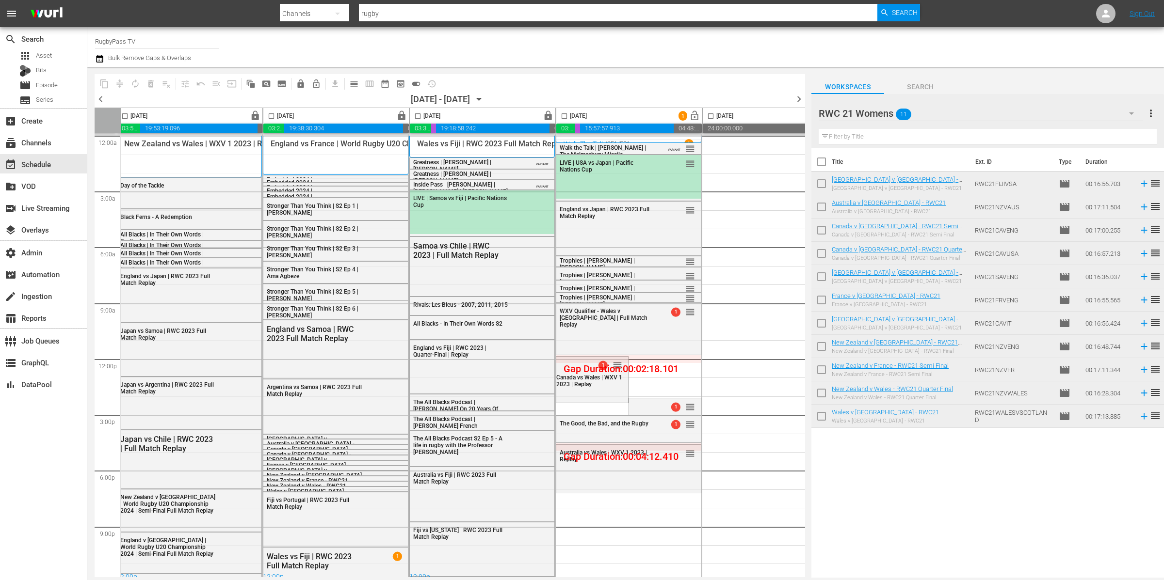
click at [937, 112] on div "RWC 21 Womens 11" at bounding box center [980, 113] width 324 height 27
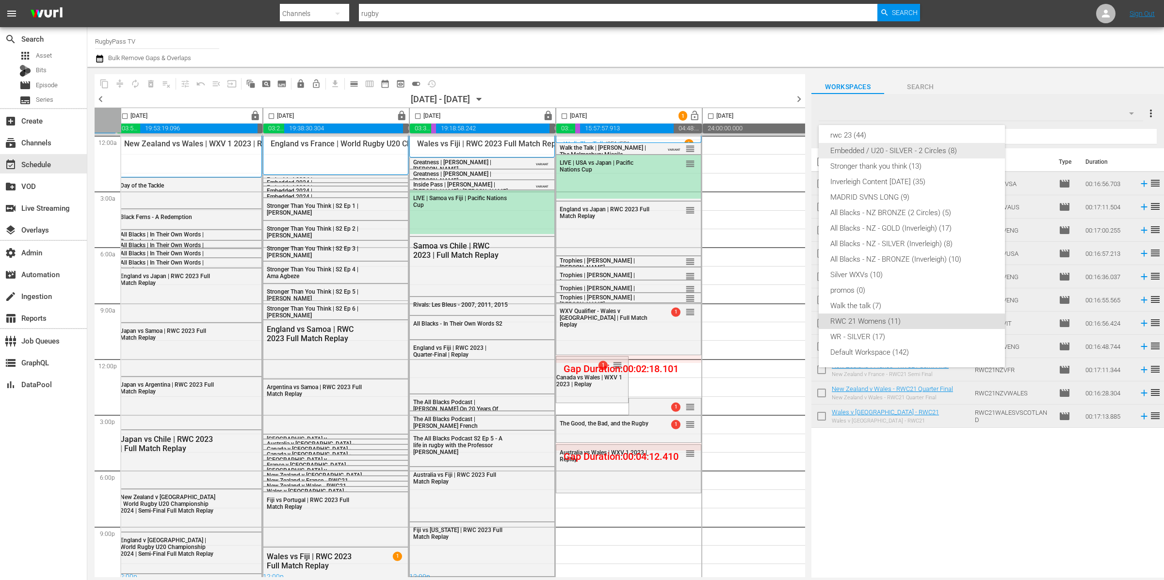
click at [882, 150] on div "Embedded / U20 - SILVER - 2 Circles (8)" at bounding box center [911, 151] width 163 height 16
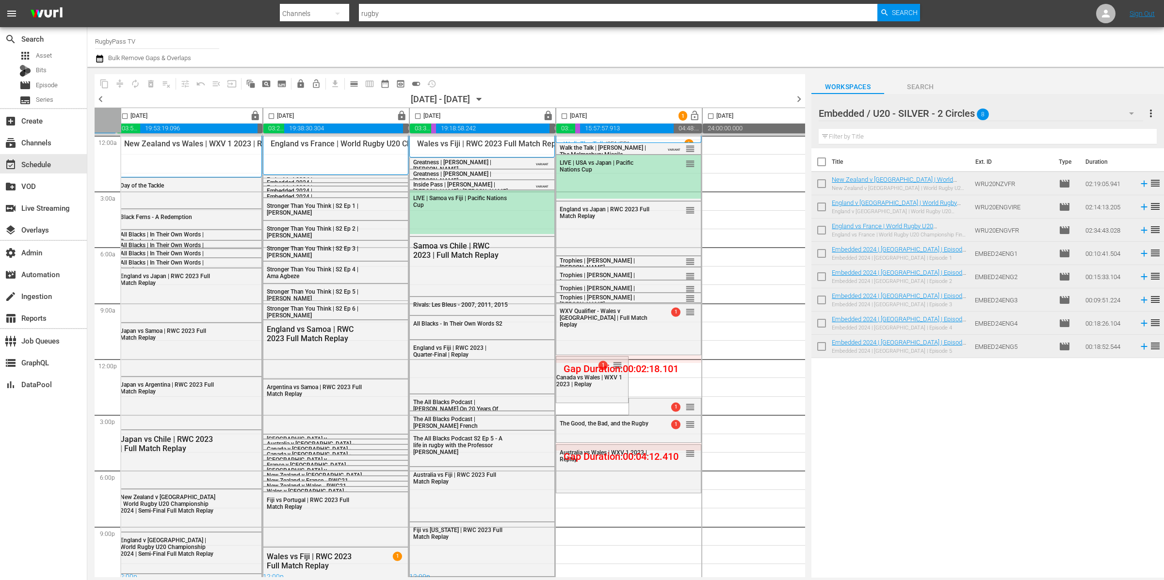
click at [822, 164] on input "checkbox" at bounding box center [821, 164] width 20 height 20
checkbox input "true"
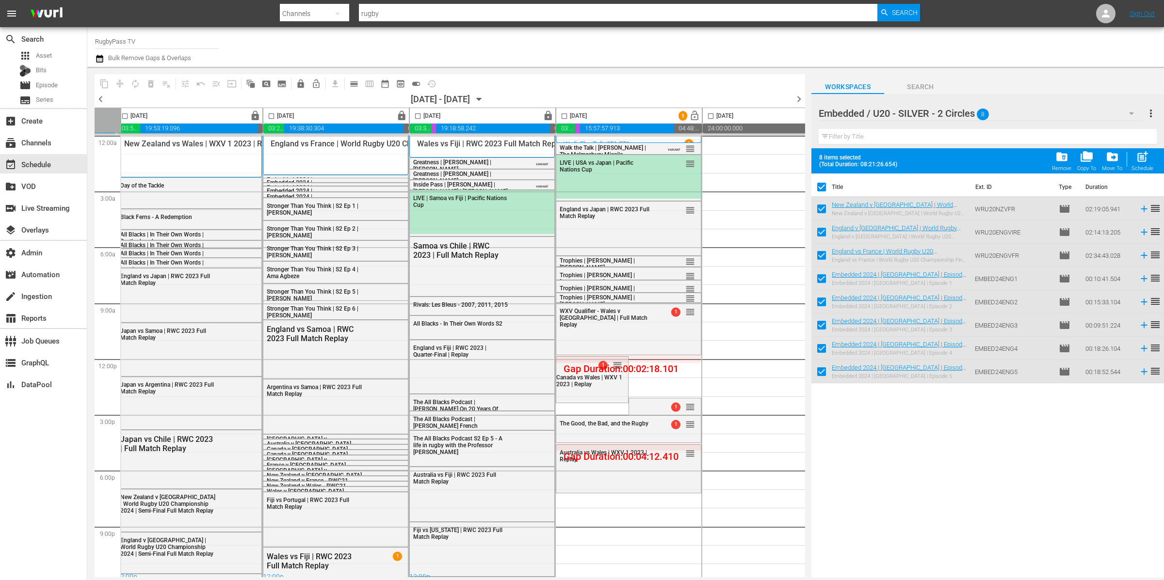
checkbox input "true"
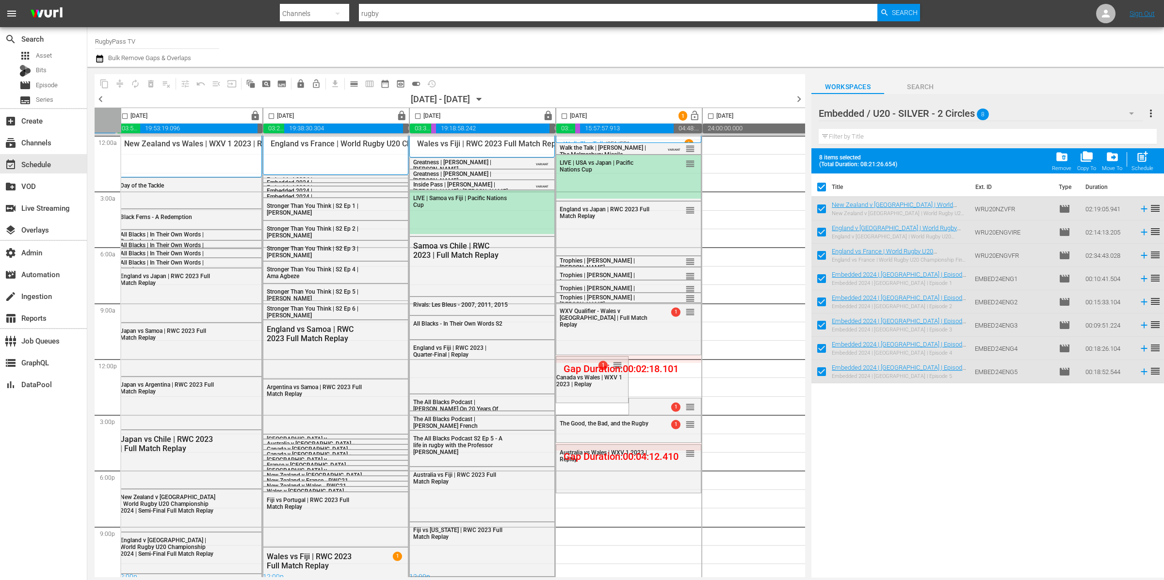
checkbox input "true"
click at [821, 205] on input "checkbox" at bounding box center [821, 211] width 20 height 20
checkbox input "false"
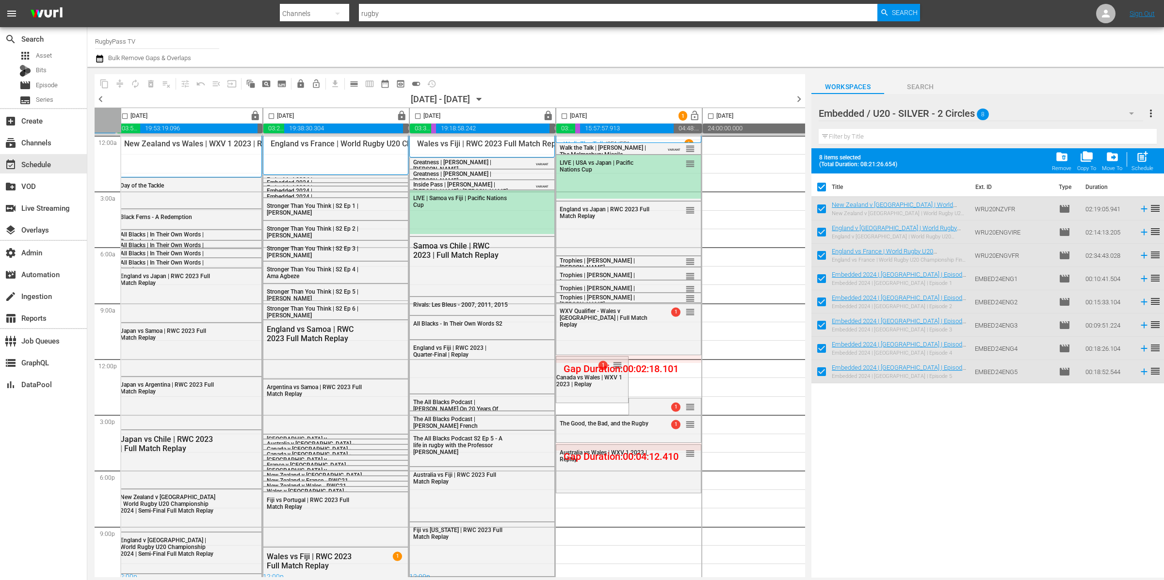
checkbox input "false"
drag, startPoint x: 824, startPoint y: 232, endPoint x: 828, endPoint y: 253, distance: 21.7
click at [824, 232] on input "checkbox" at bounding box center [821, 234] width 20 height 20
checkbox input "false"
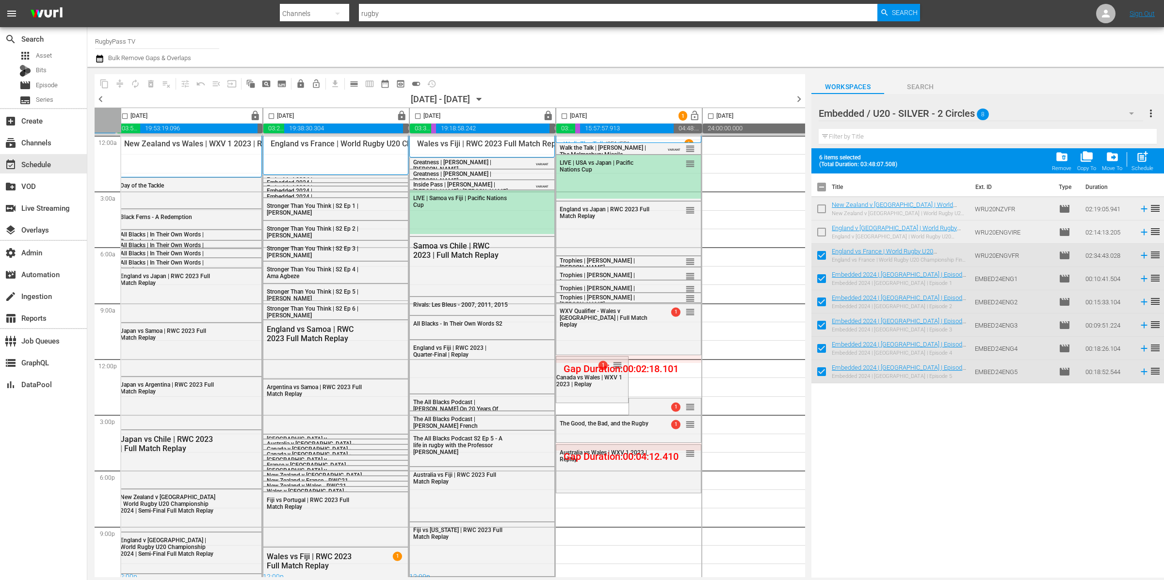
click at [828, 265] on input "checkbox" at bounding box center [821, 257] width 20 height 20
checkbox input "false"
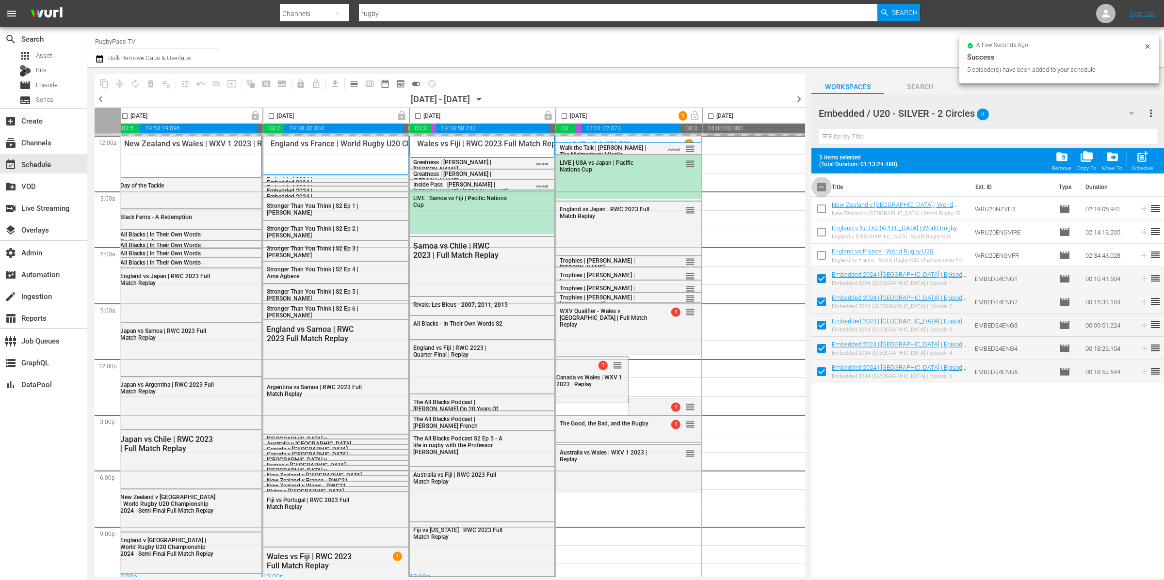
click at [824, 186] on input "checkbox" at bounding box center [821, 189] width 20 height 20
checkbox input "true"
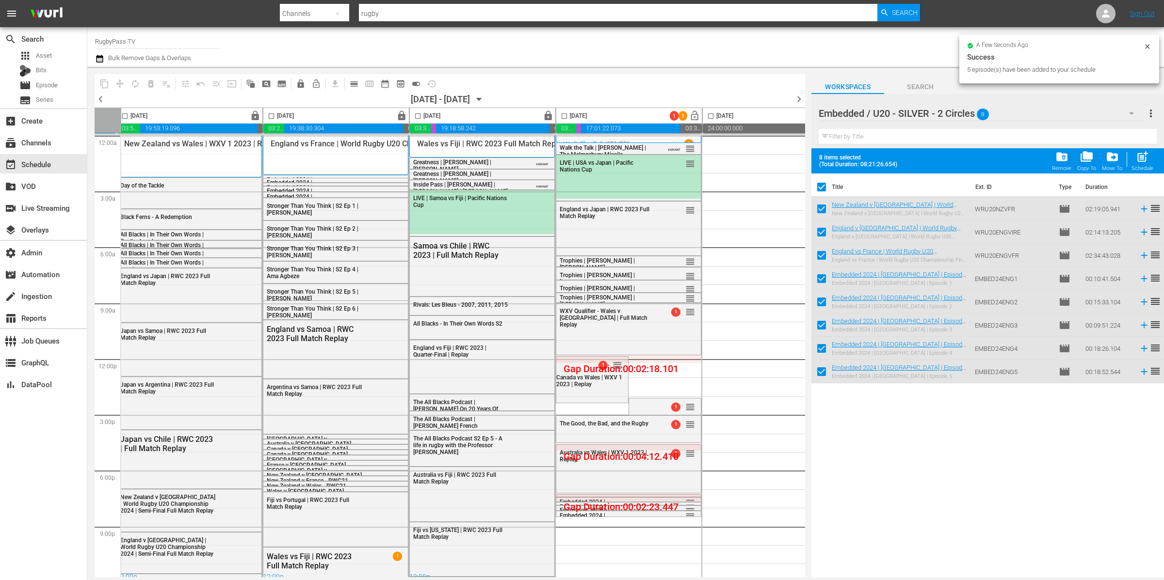
click at [823, 186] on input "checkbox" at bounding box center [821, 189] width 20 height 20
checkbox input "false"
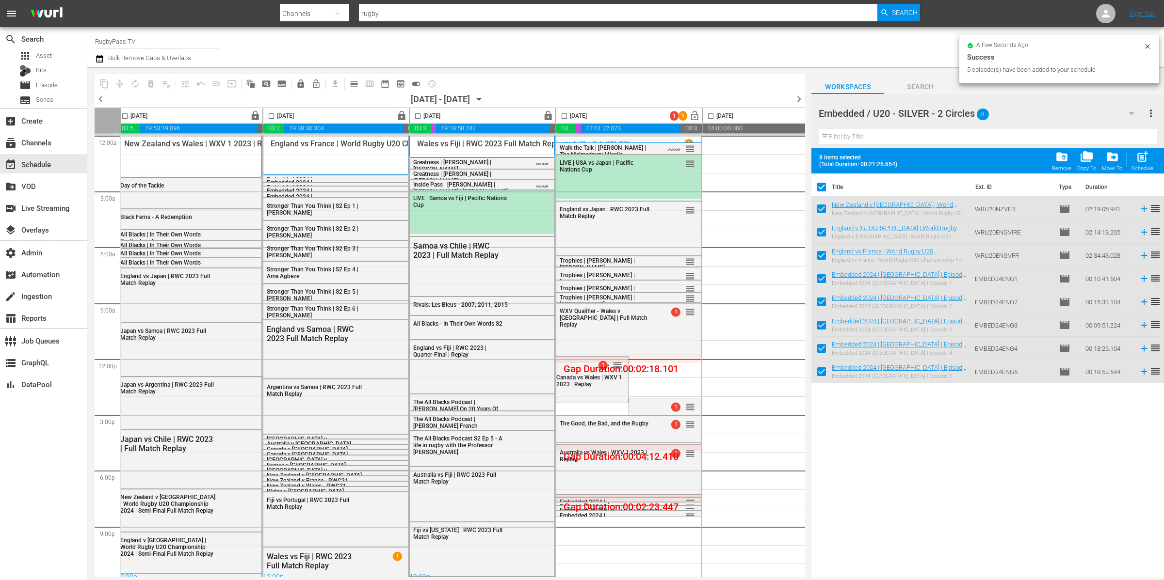
checkbox input "false"
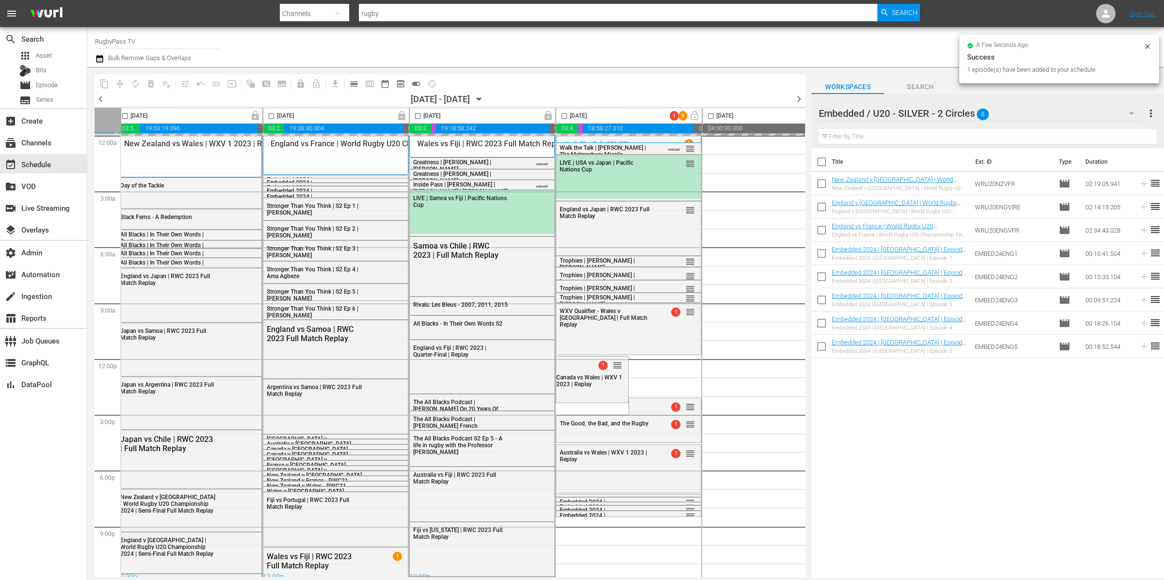
click at [566, 113] on input "checkbox" at bounding box center [564, 117] width 11 height 11
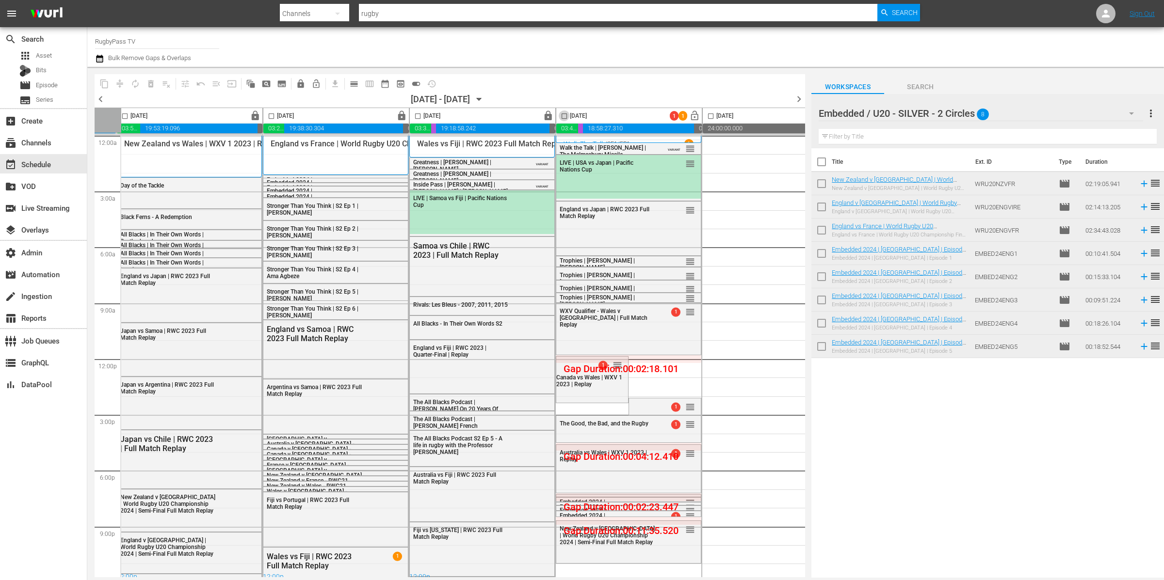
drag, startPoint x: 565, startPoint y: 114, endPoint x: 522, endPoint y: 117, distance: 43.7
click at [566, 114] on input "checkbox" at bounding box center [564, 117] width 11 height 11
click at [115, 82] on span "compress" at bounding box center [120, 84] width 10 height 10
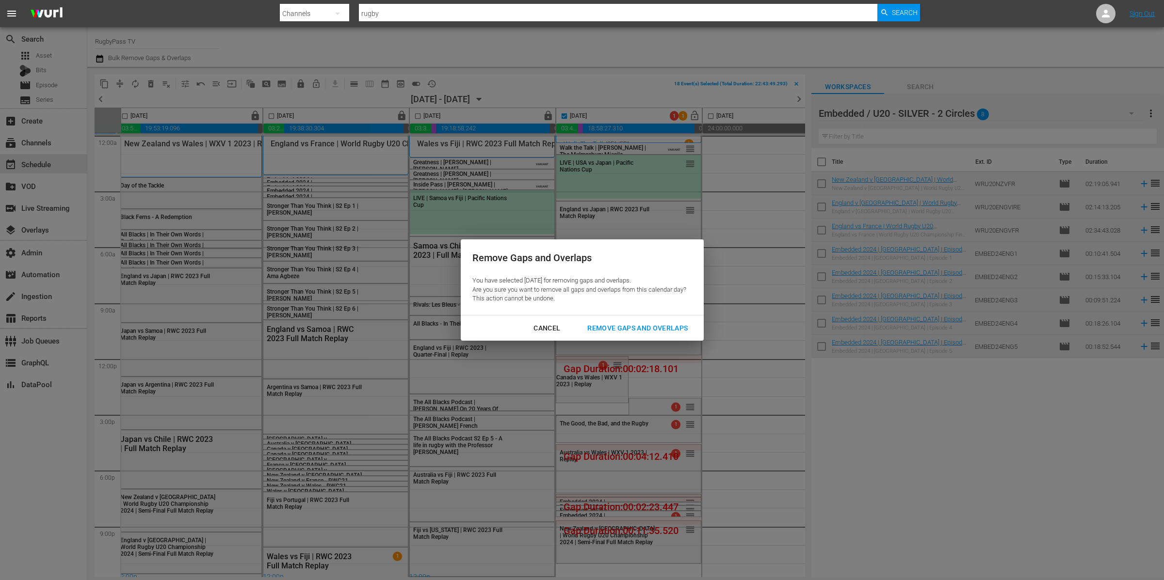
click at [665, 327] on div "Remove Gaps and Overlaps" at bounding box center [637, 328] width 116 height 12
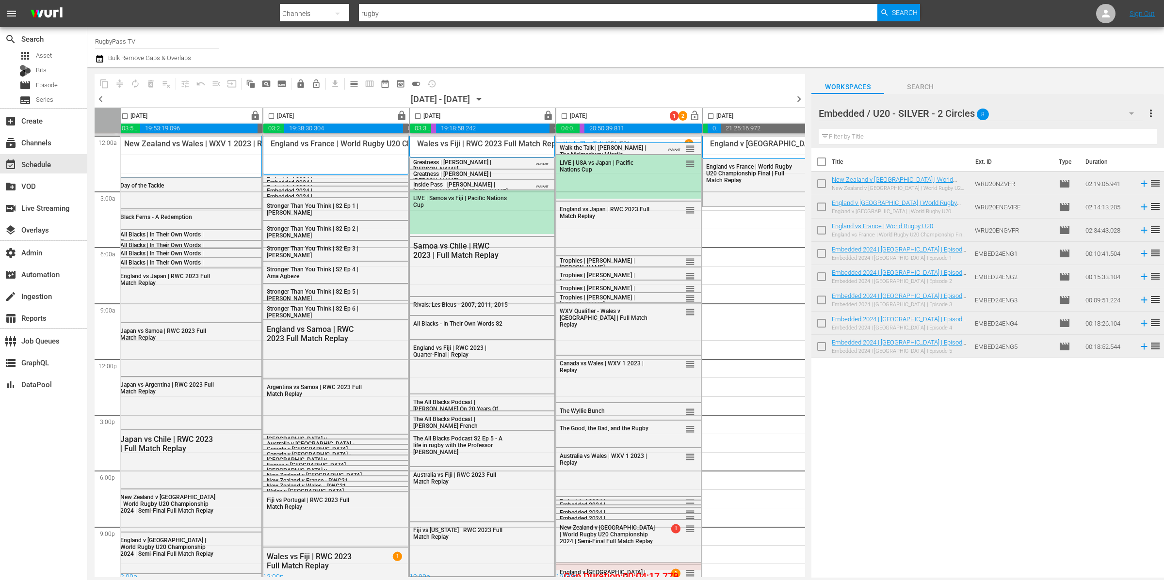
drag, startPoint x: 566, startPoint y: 115, endPoint x: 575, endPoint y: 139, distance: 25.1
click at [566, 115] on input "checkbox" at bounding box center [564, 117] width 11 height 11
click at [121, 82] on span "compress" at bounding box center [120, 84] width 10 height 10
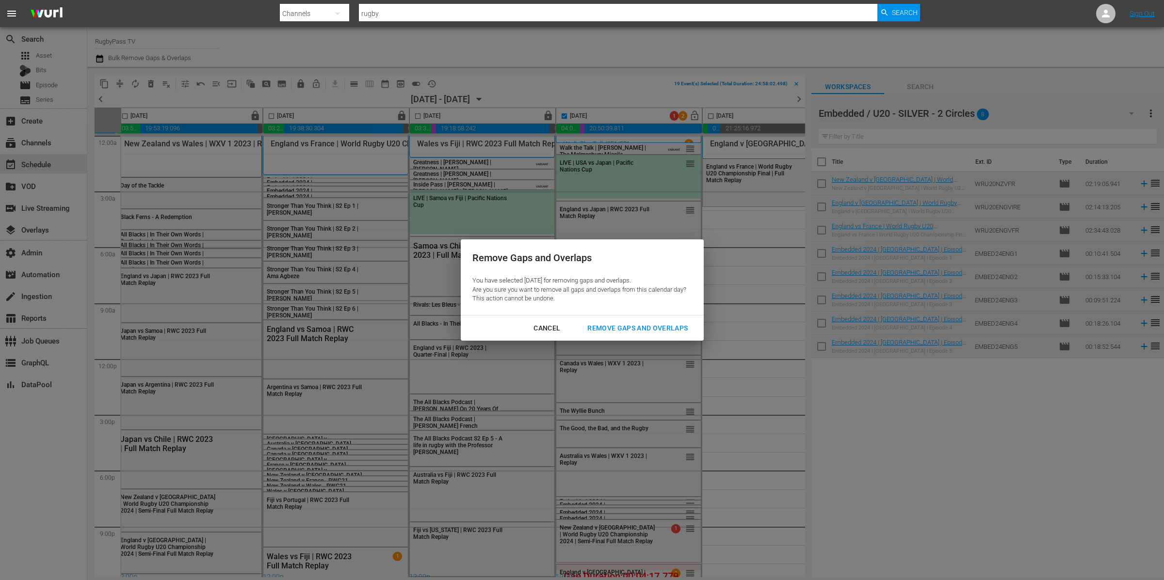
click at [608, 332] on div "Remove Gaps and Overlaps" at bounding box center [637, 328] width 116 height 12
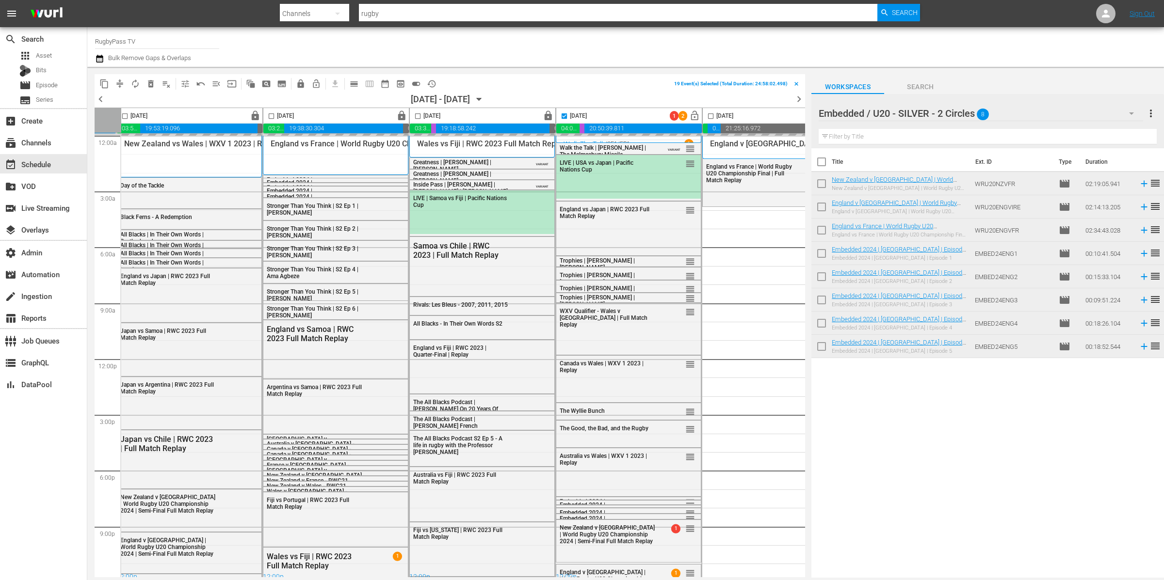
click at [1033, 113] on div "Embedded / U20 - SILVER - 2 Circles 8" at bounding box center [980, 113] width 324 height 27
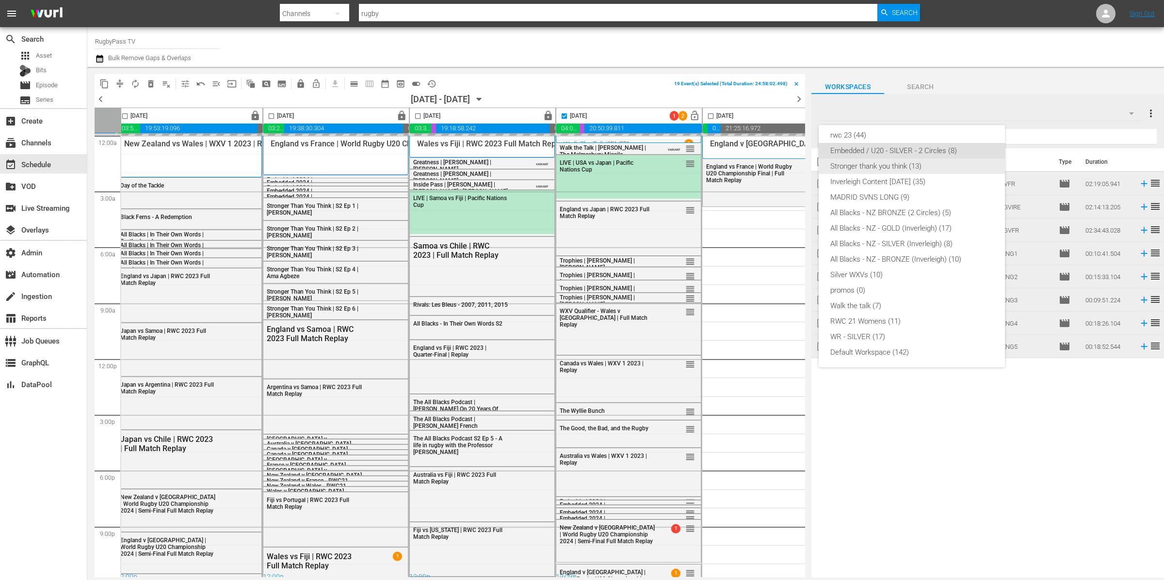
checkbox input "false"
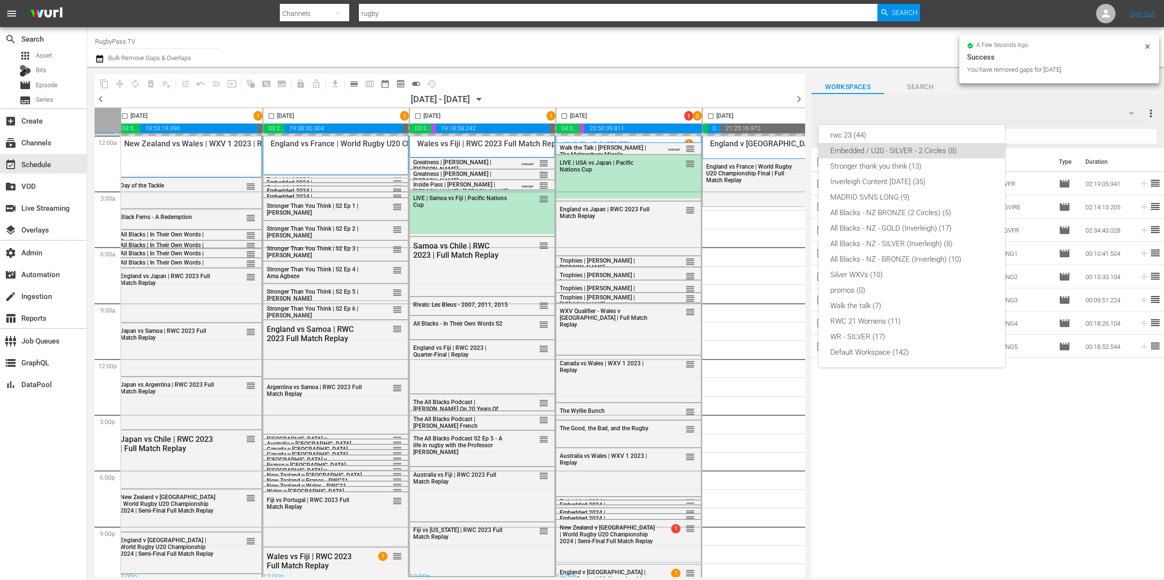
scroll to position [0, 0]
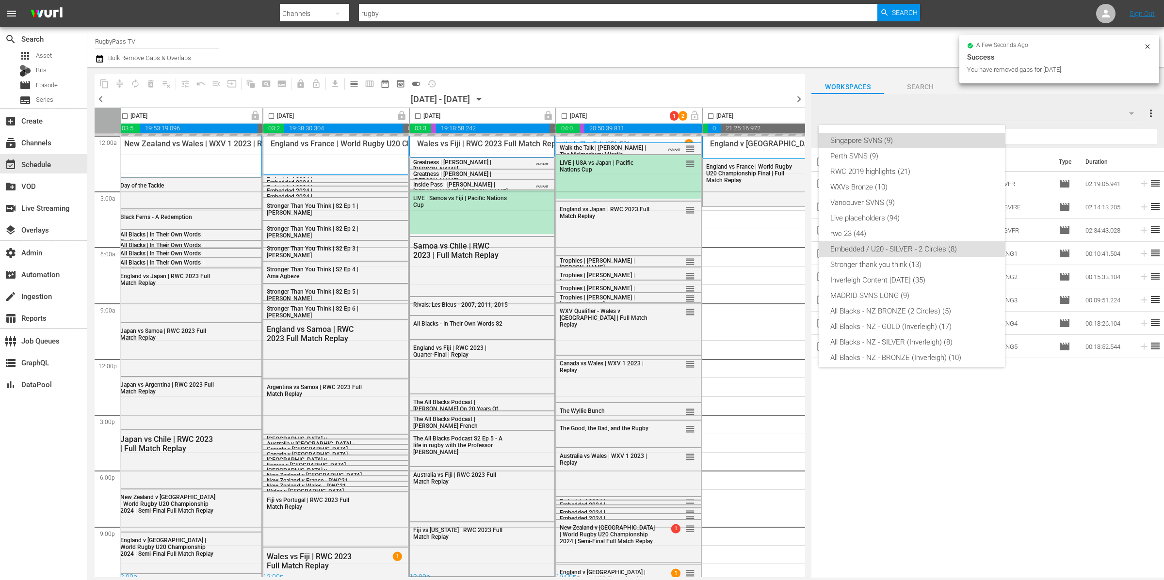
click at [931, 143] on div "Singapore SVNS (9)" at bounding box center [911, 141] width 163 height 16
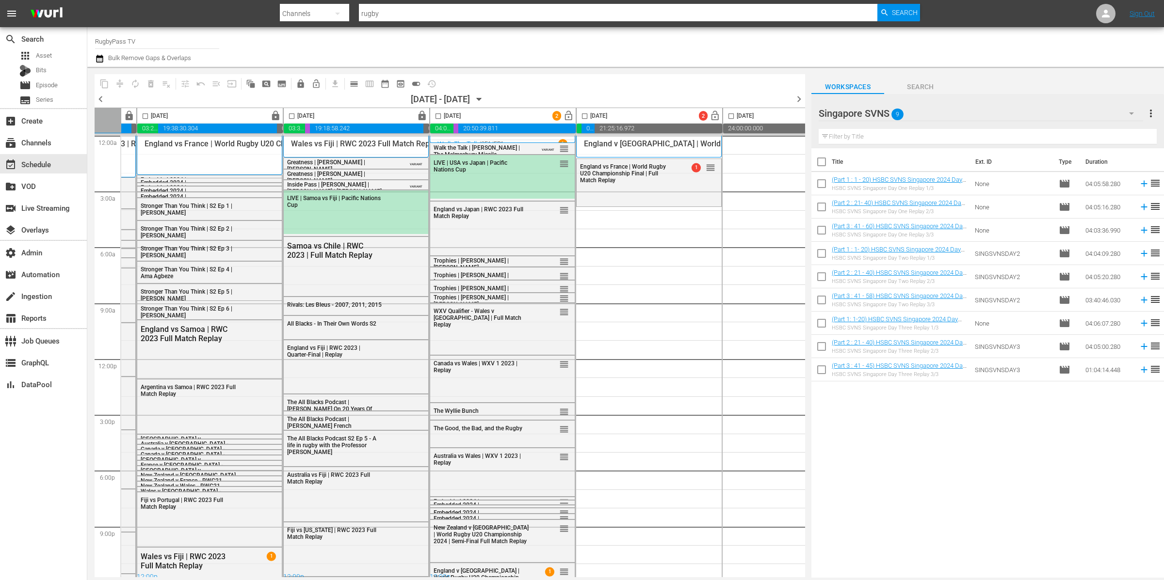
scroll to position [0, 284]
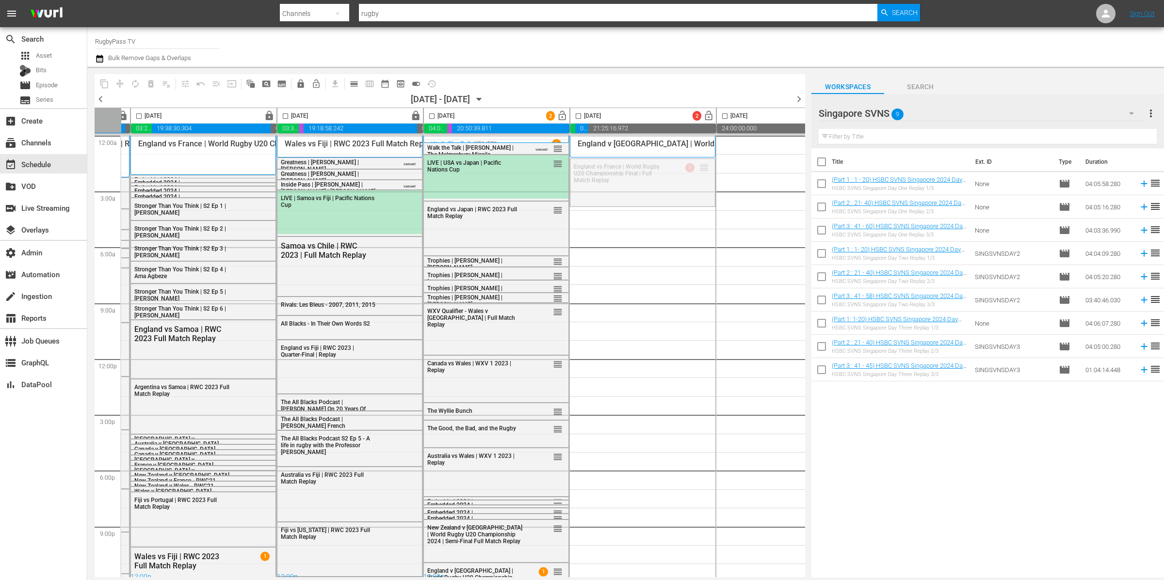
drag, startPoint x: 704, startPoint y: 166, endPoint x: 703, endPoint y: 157, distance: 8.8
click at [931, 110] on div "Singapore SVNS 9" at bounding box center [980, 113] width 324 height 27
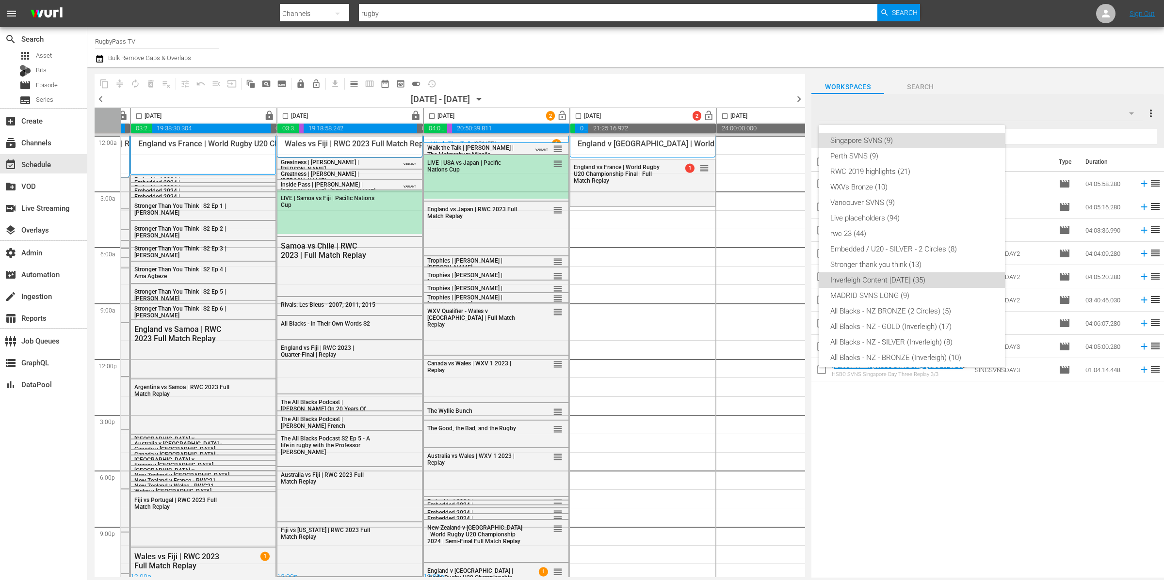
drag, startPoint x: 916, startPoint y: 274, endPoint x: 933, endPoint y: 272, distance: 17.0
click at [916, 274] on div "Inverleigh Content [DATE] (35)" at bounding box center [911, 280] width 163 height 16
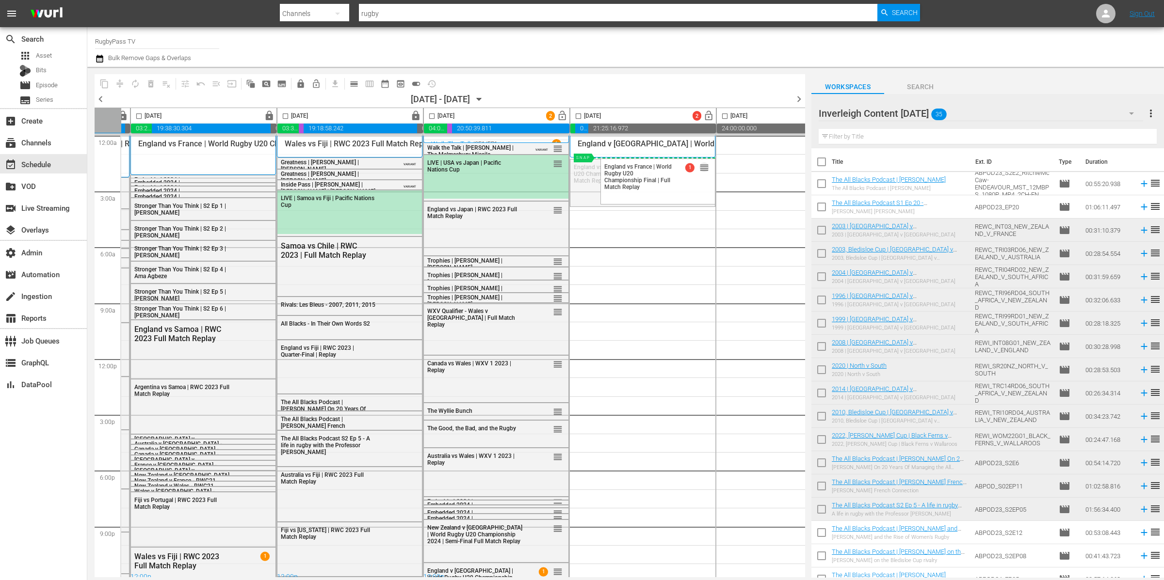
drag, startPoint x: 701, startPoint y: 168, endPoint x: 697, endPoint y: 157, distance: 11.8
click at [820, 184] on input "checkbox" at bounding box center [821, 186] width 20 height 20
checkbox input "true"
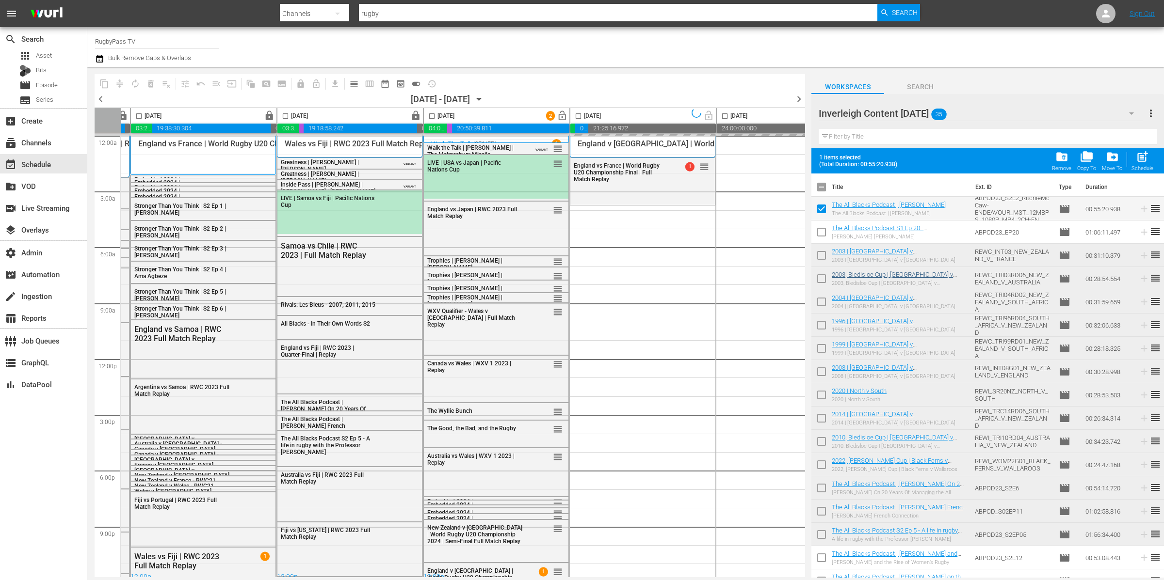
click at [818, 228] on input "checkbox" at bounding box center [821, 234] width 20 height 20
checkbox input "true"
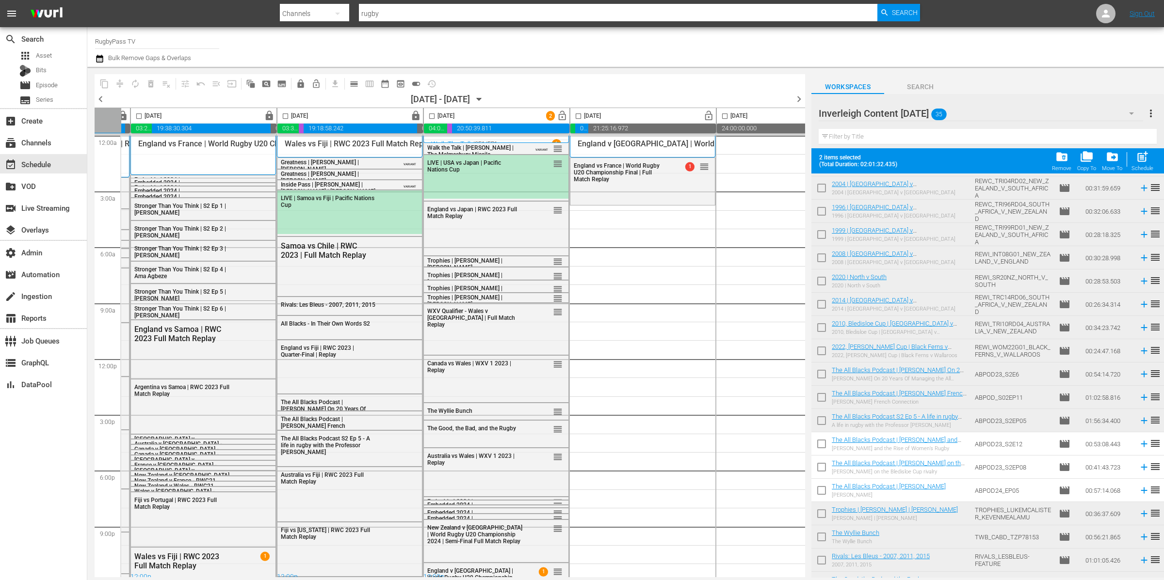
scroll to position [106, 0]
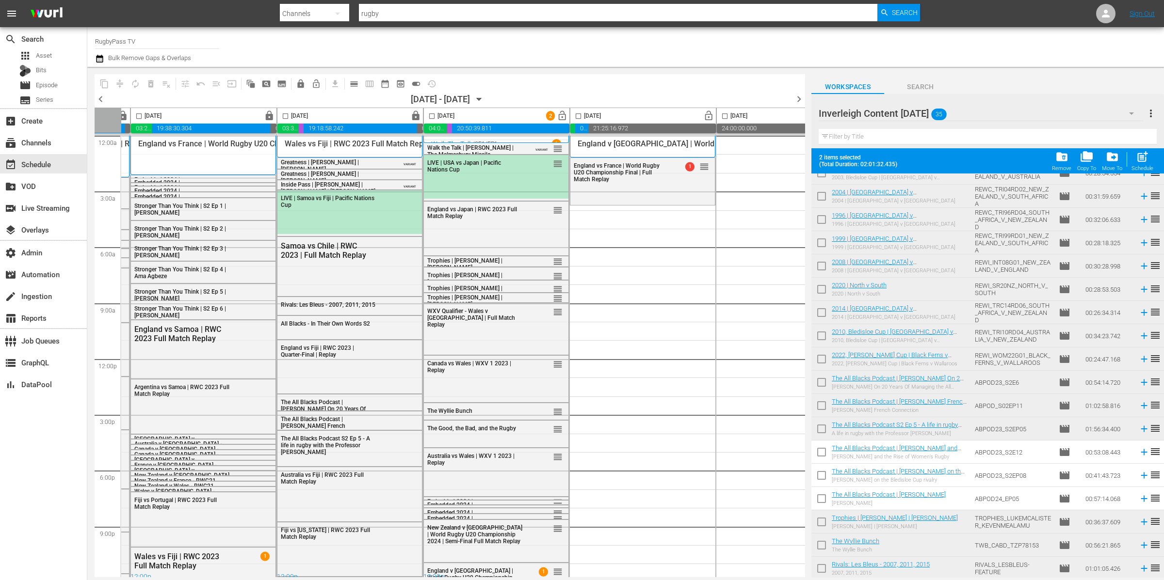
click at [827, 456] on input "checkbox" at bounding box center [821, 454] width 20 height 20
checkbox input "true"
click at [823, 476] on input "checkbox" at bounding box center [821, 477] width 20 height 20
checkbox input "true"
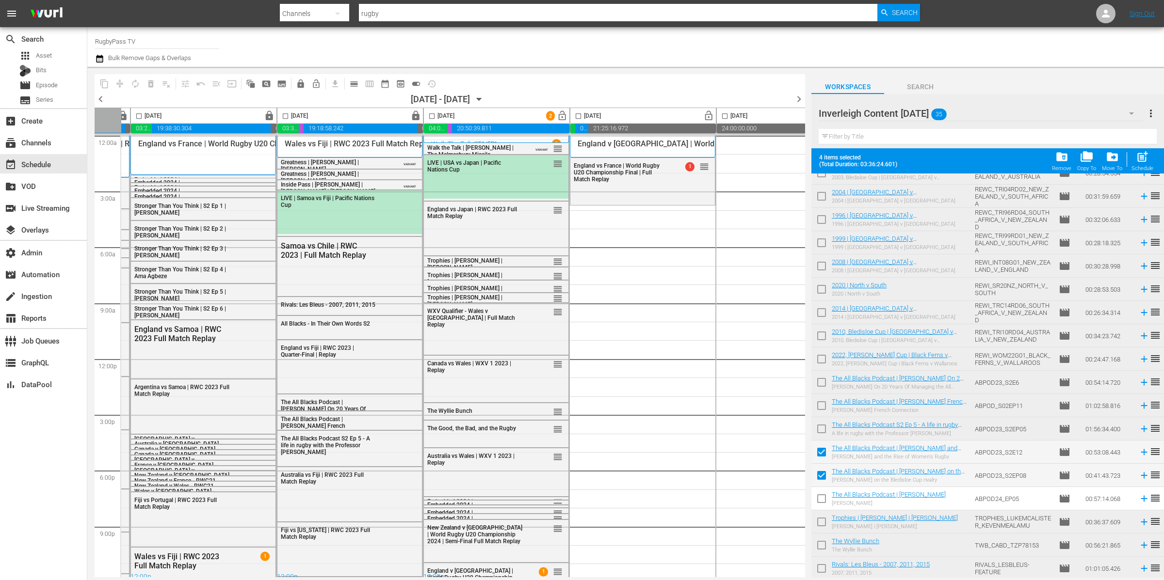
click at [821, 497] on input "checkbox" at bounding box center [821, 501] width 20 height 20
checkbox input "true"
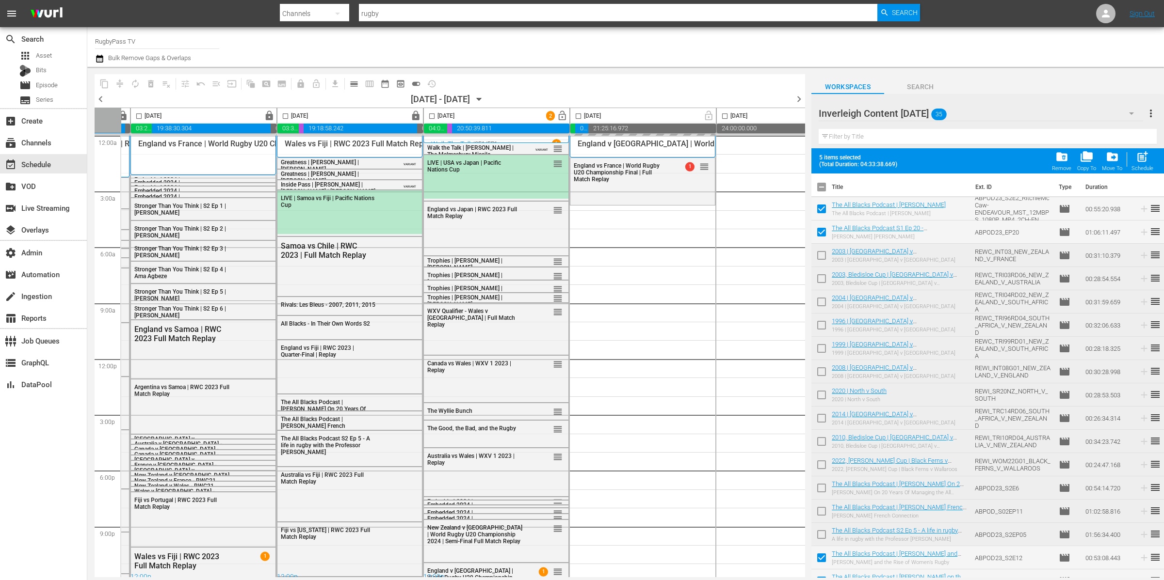
click at [820, 187] on input "checkbox" at bounding box center [821, 189] width 20 height 20
checkbox input "true"
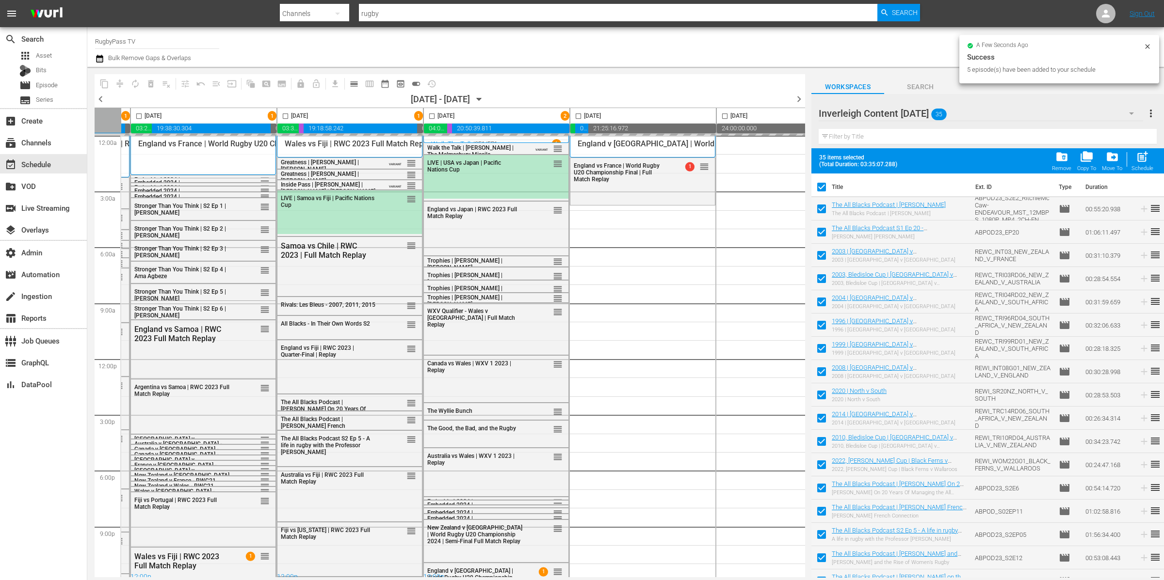
checkbox input "true"
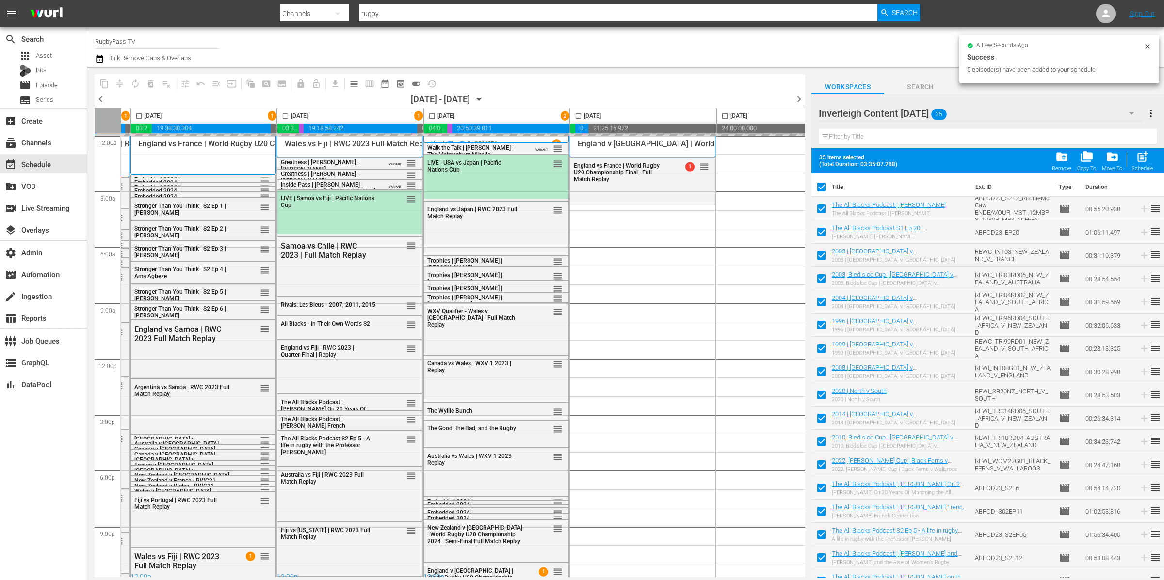
checkbox input "true"
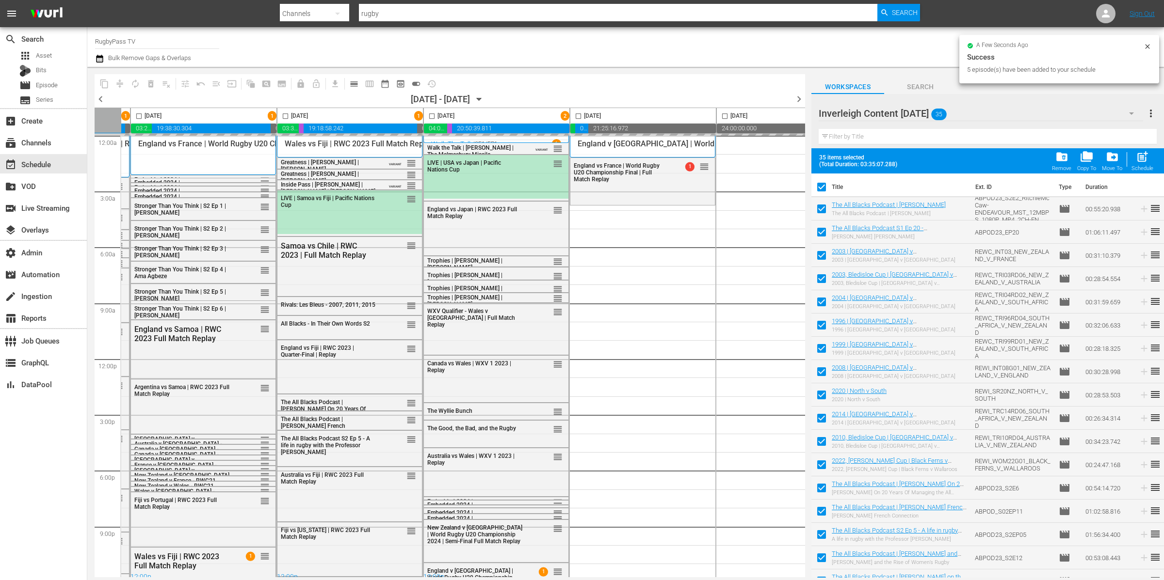
checkbox input "true"
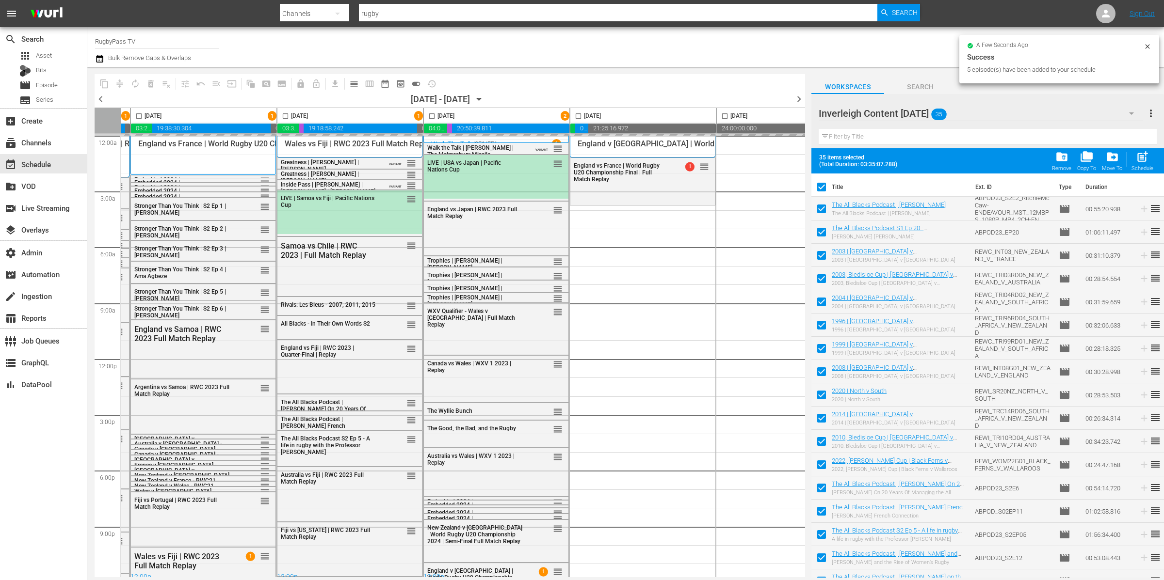
checkbox input "true"
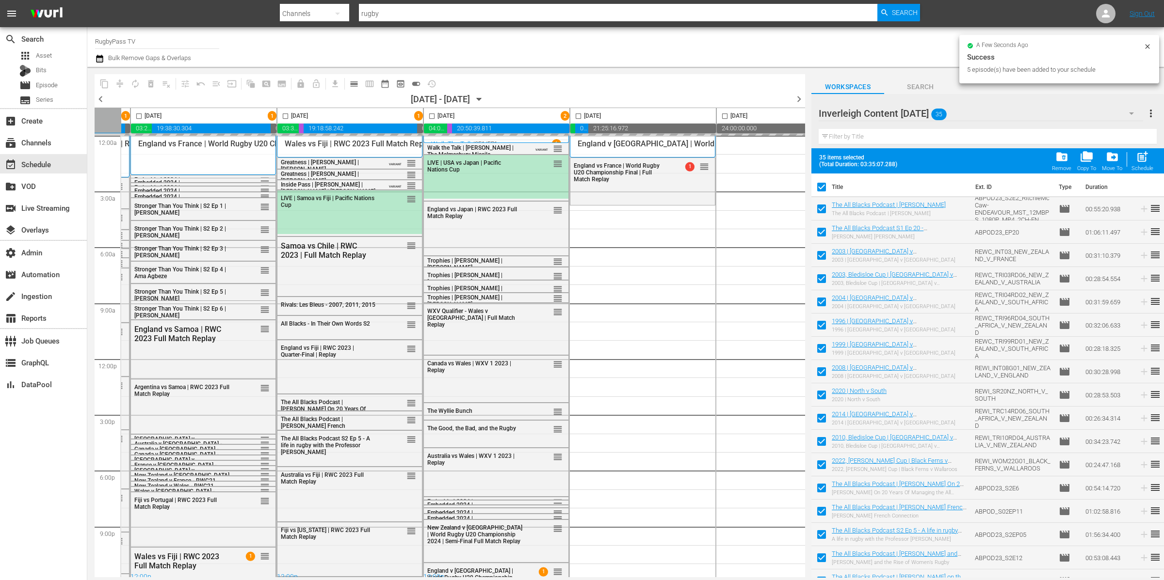
checkbox input "true"
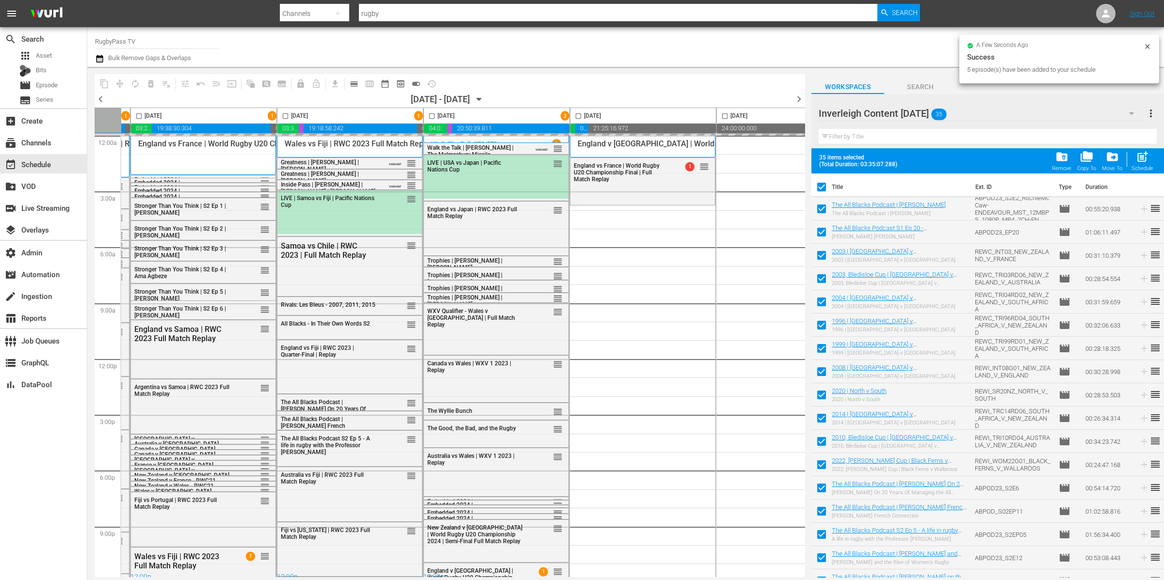
checkbox input "true"
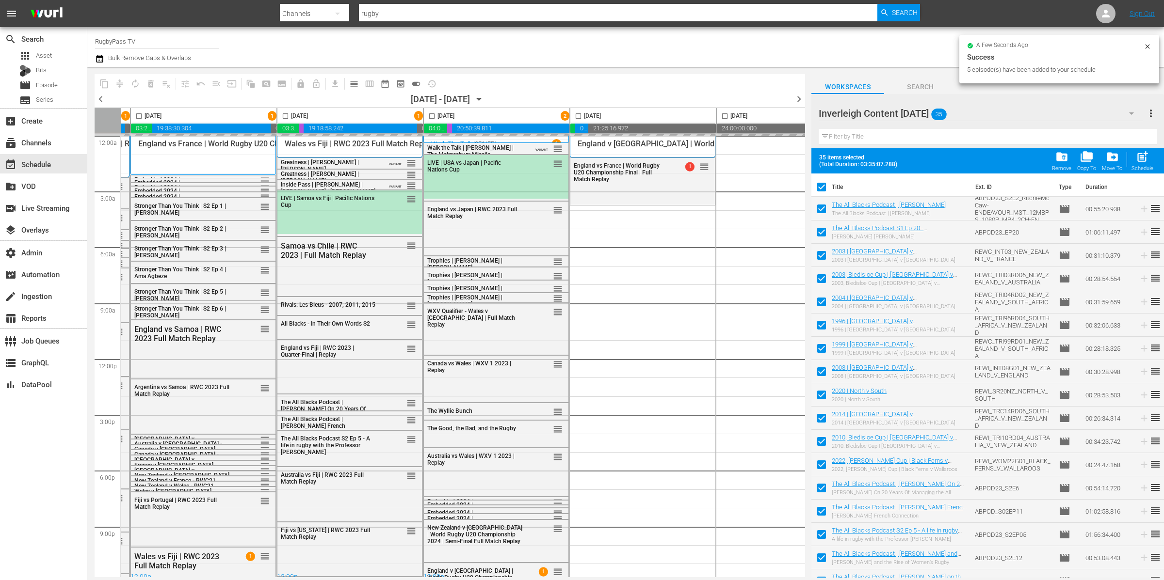
click at [824, 187] on input "checkbox" at bounding box center [821, 189] width 20 height 20
checkbox input "false"
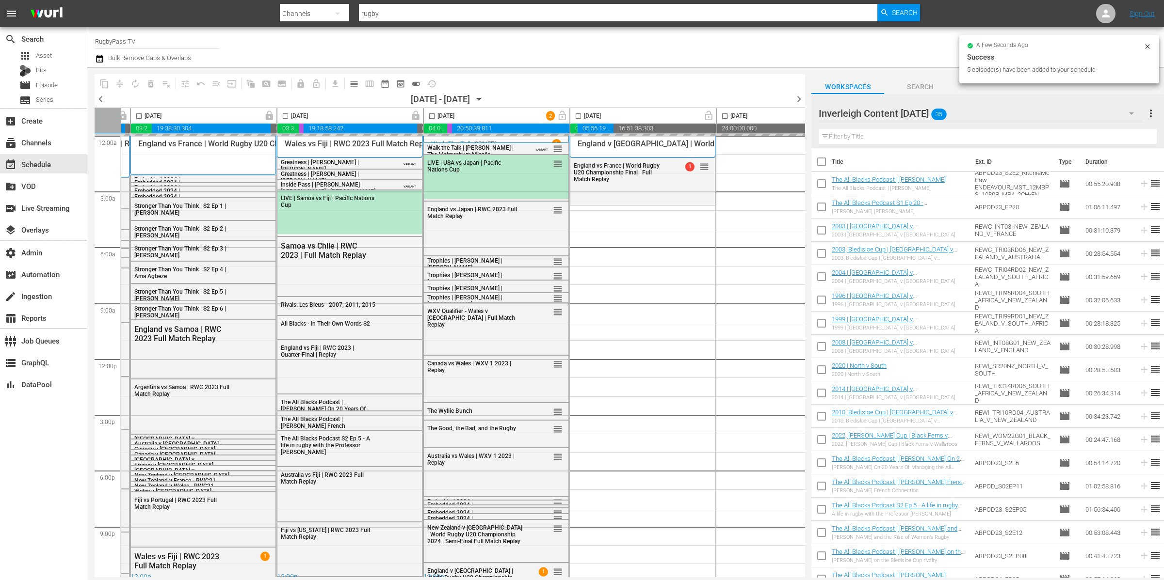
checkbox input "false"
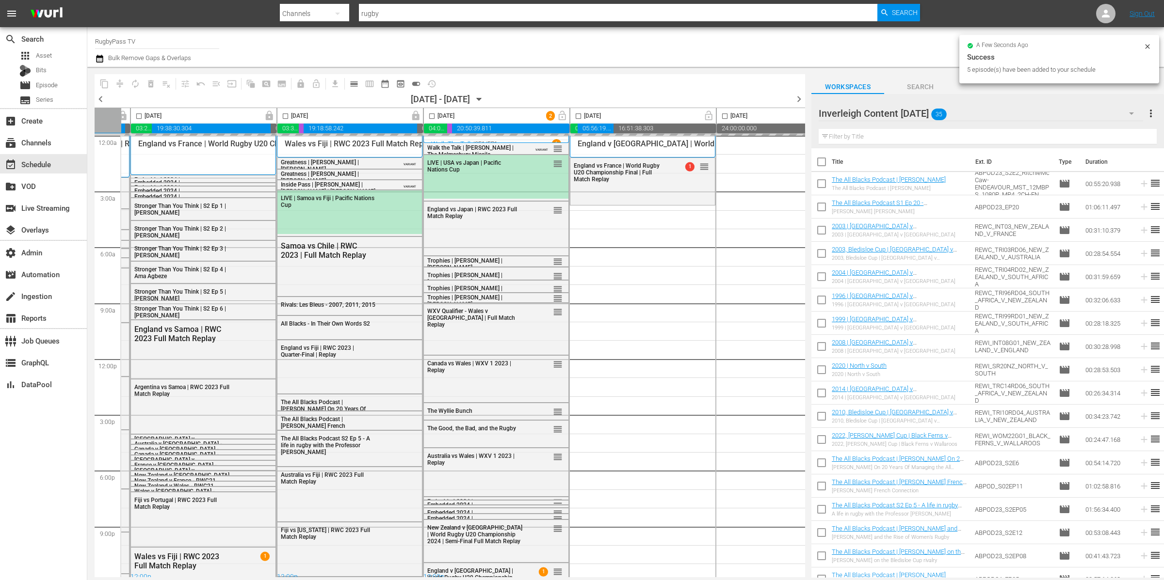
checkbox input "false"
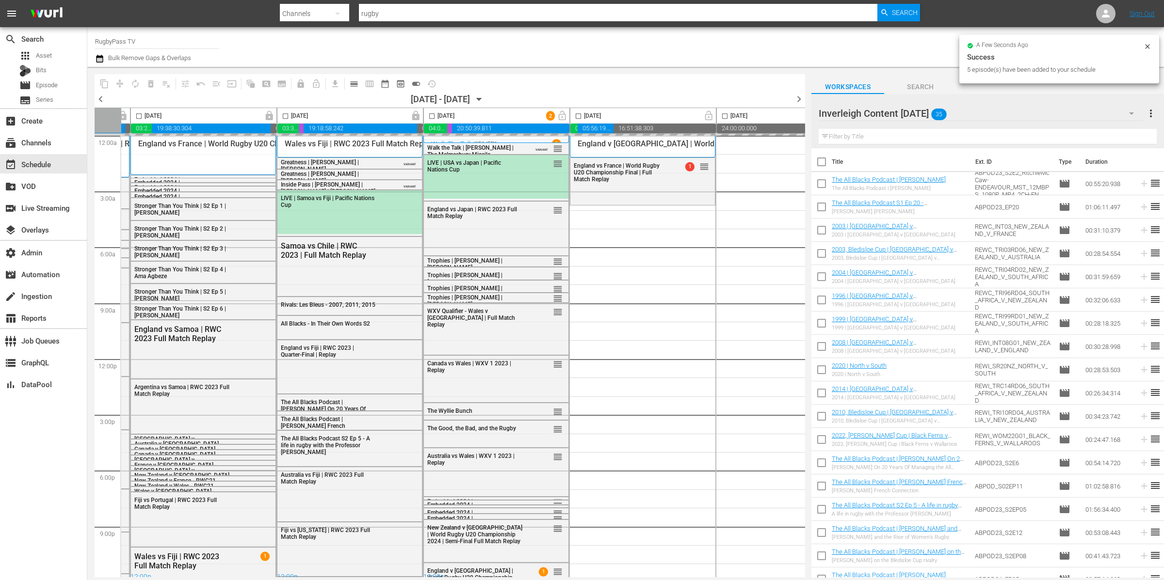
checkbox input "false"
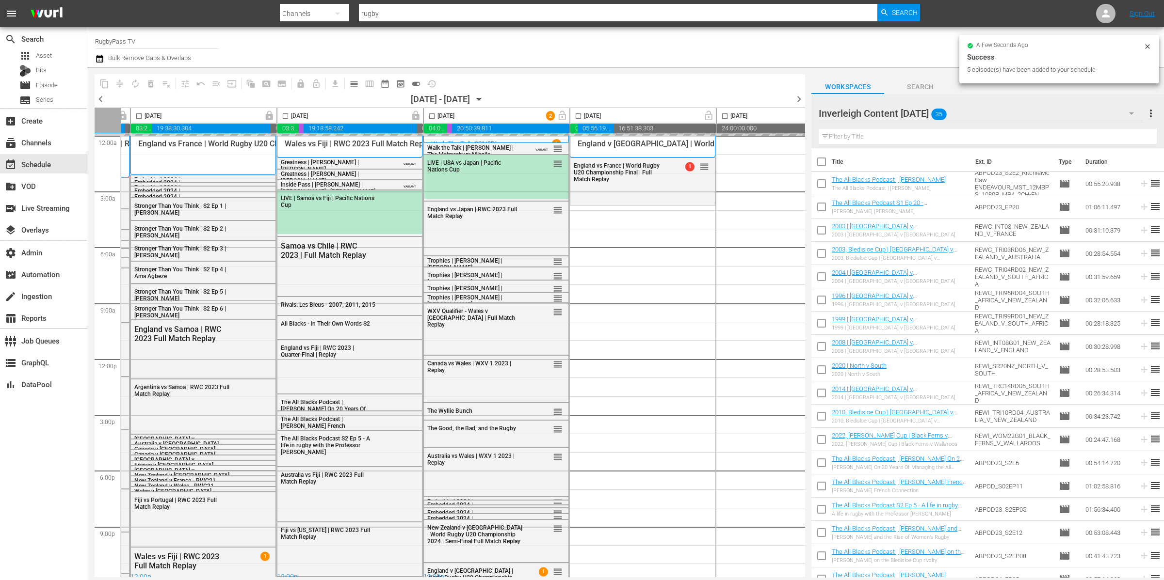
checkbox input "false"
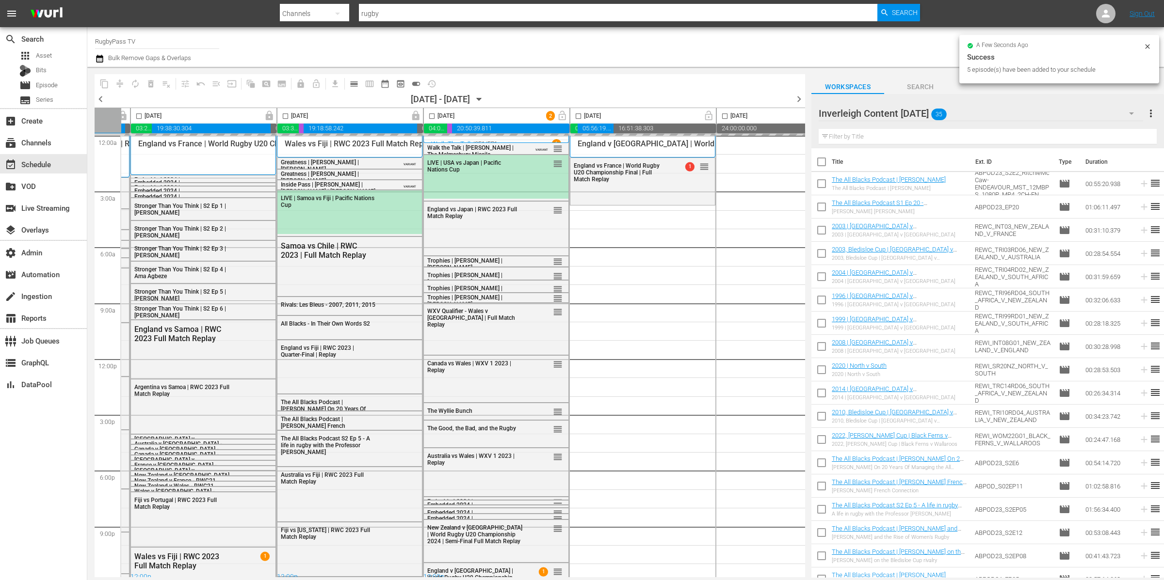
checkbox input "false"
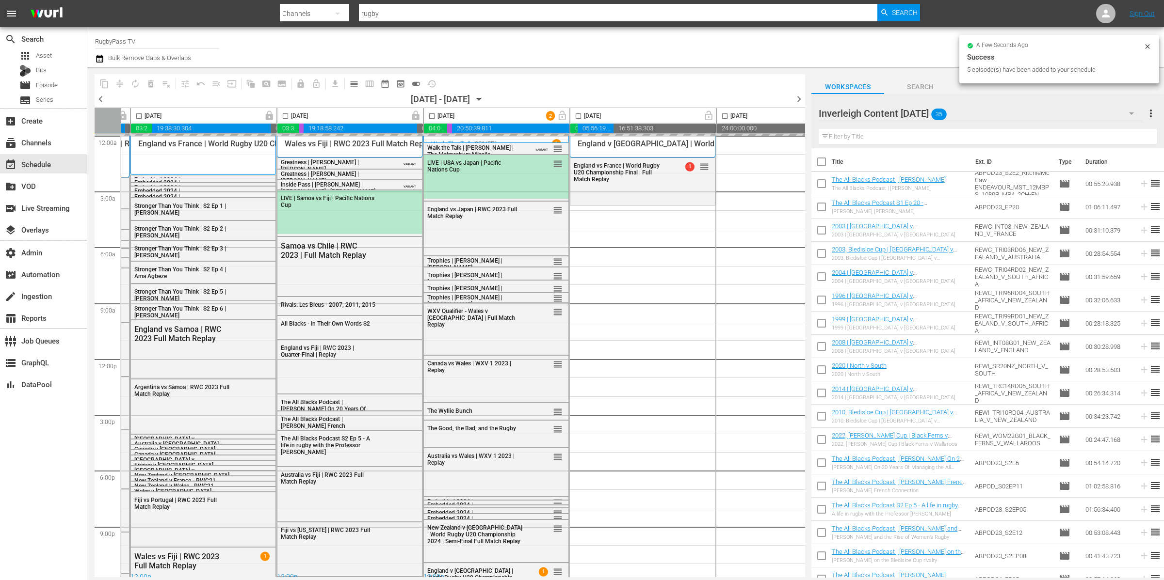
checkbox input "false"
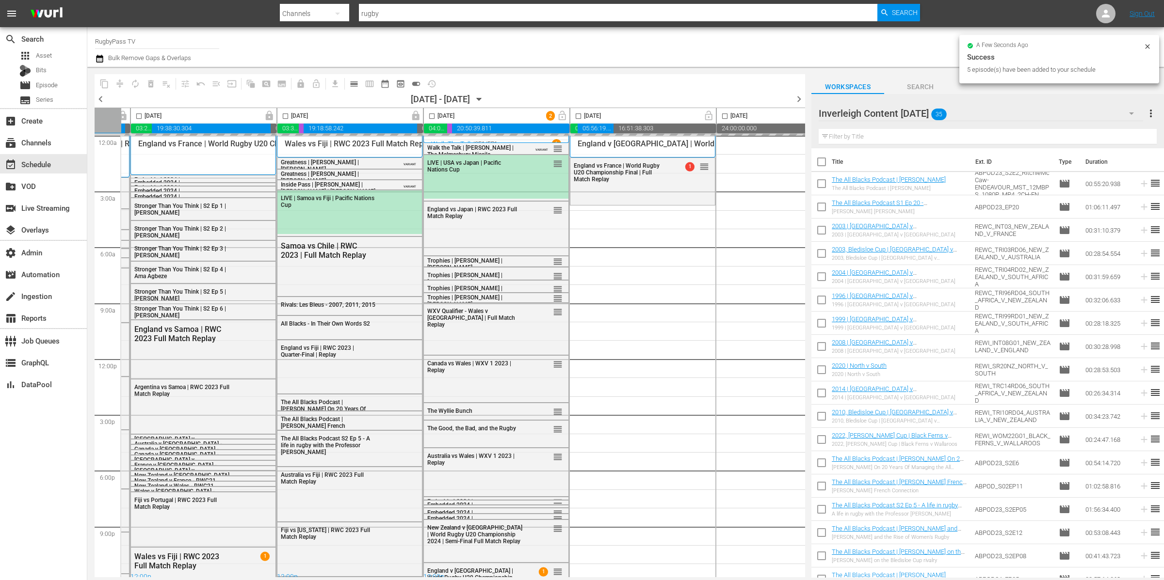
checkbox input "false"
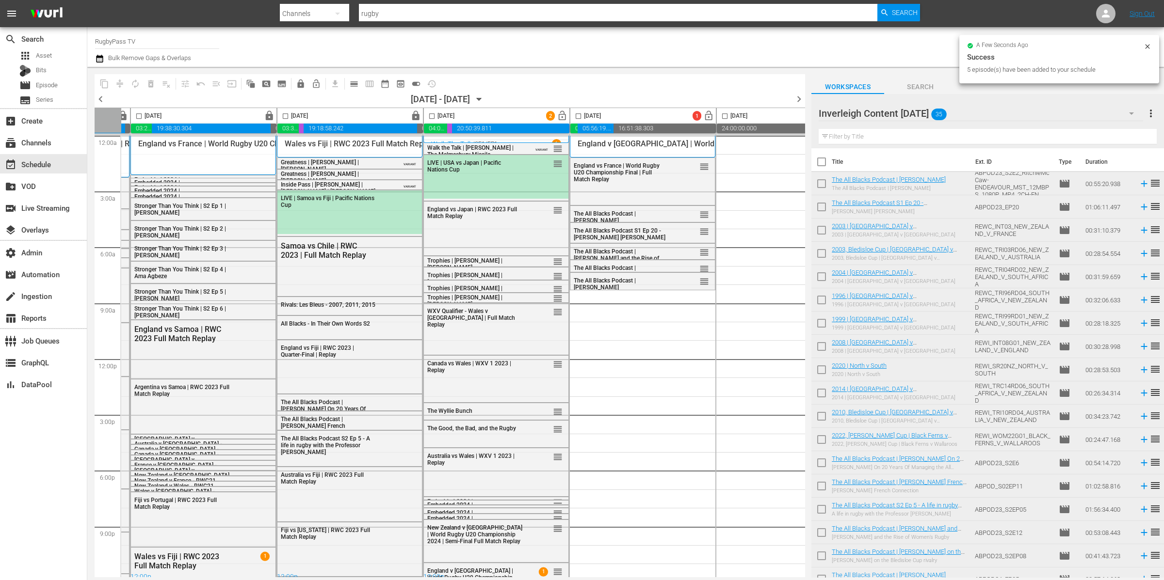
click at [972, 114] on div "Inverleigh Content [DATE]" at bounding box center [980, 113] width 324 height 27
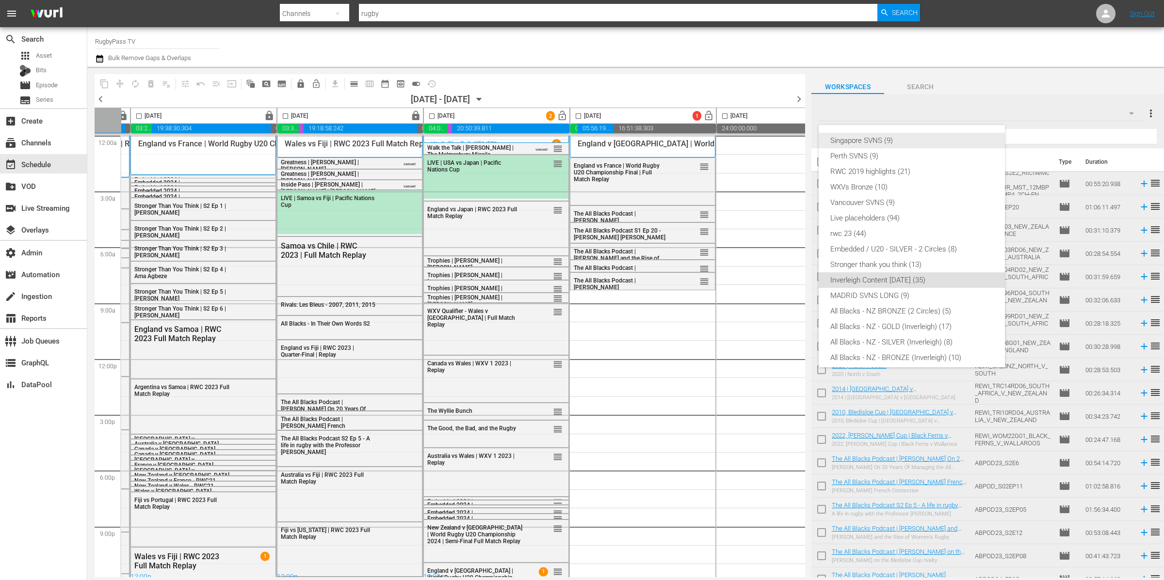
click at [917, 142] on div "Singapore SVNS (9)" at bounding box center [911, 141] width 163 height 16
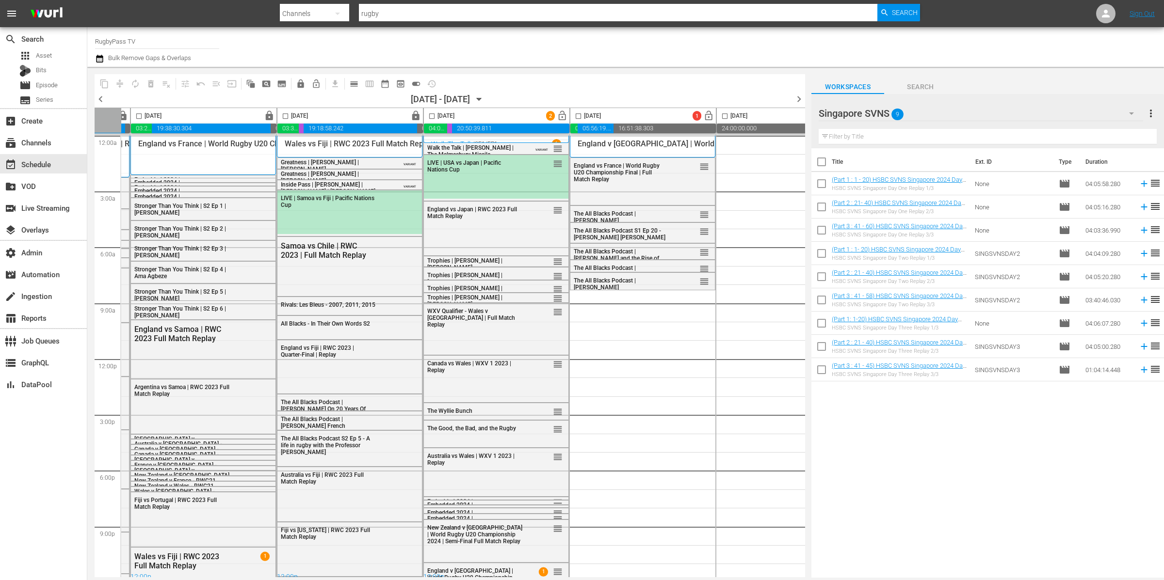
click at [821, 184] on input "checkbox" at bounding box center [821, 186] width 20 height 20
checkbox input "true"
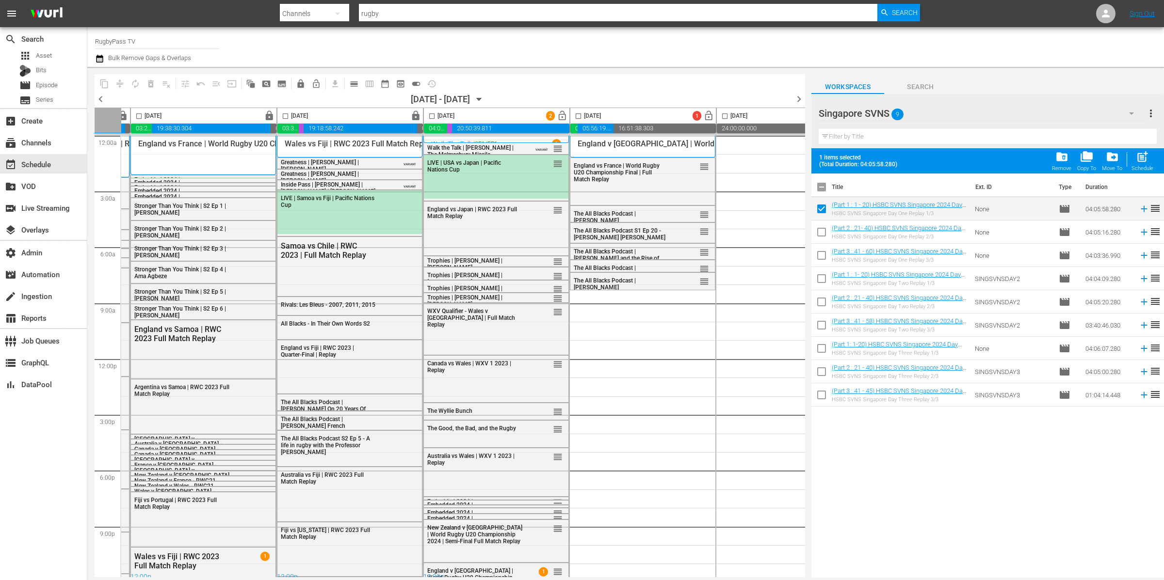
click at [822, 230] on input "checkbox" at bounding box center [821, 234] width 20 height 20
checkbox input "true"
click at [822, 254] on input "checkbox" at bounding box center [821, 257] width 20 height 20
checkbox input "true"
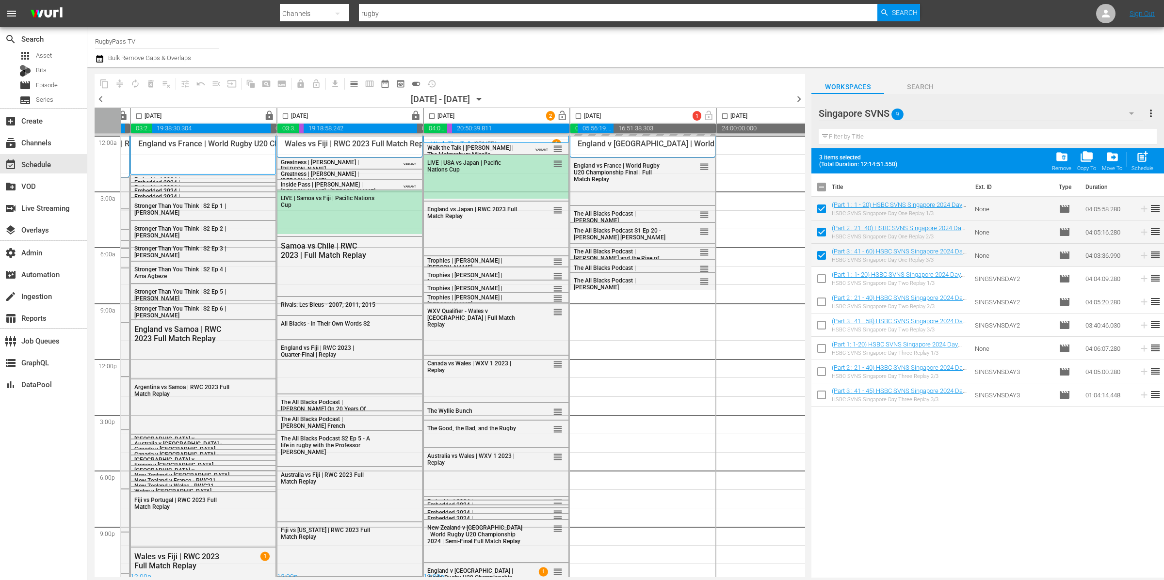
scroll to position [0, 347]
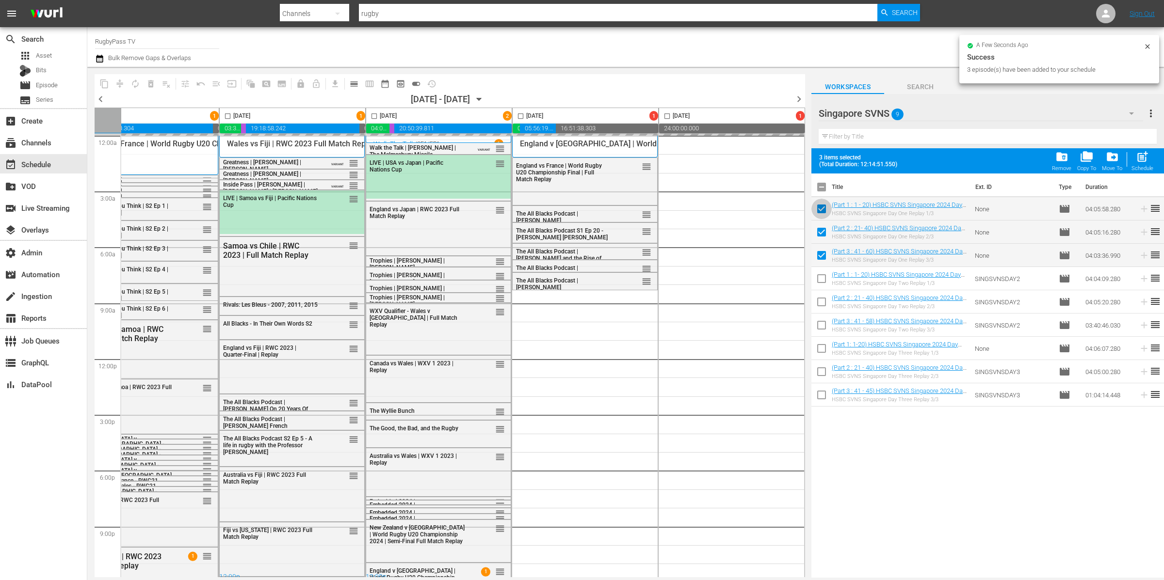
click at [820, 212] on input "checkbox" at bounding box center [821, 211] width 20 height 20
checkbox input "false"
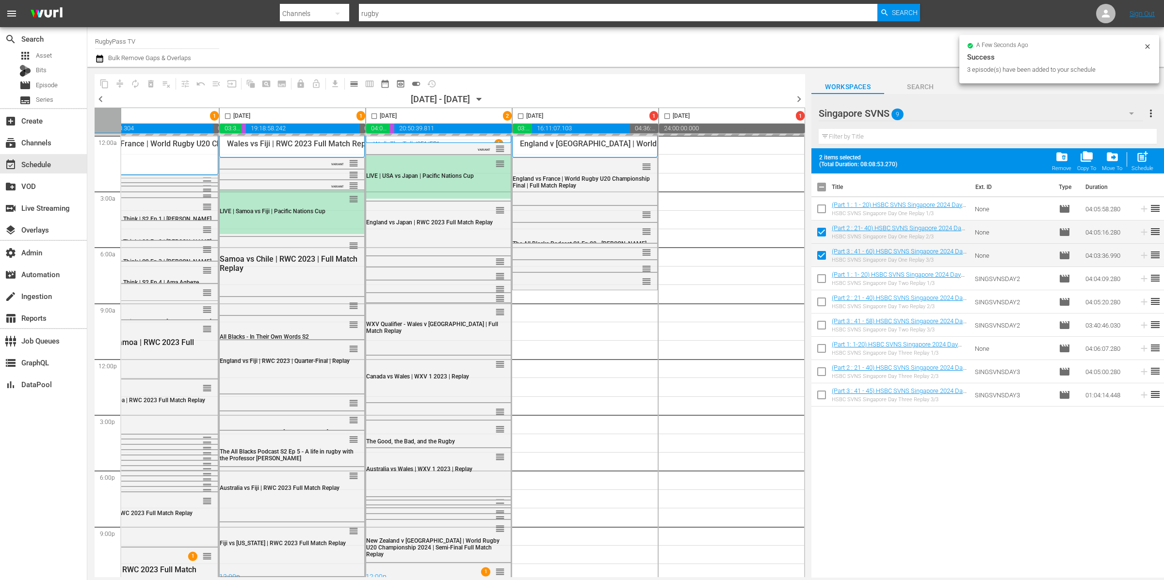
click at [825, 234] on input "checkbox" at bounding box center [821, 234] width 20 height 20
checkbox input "false"
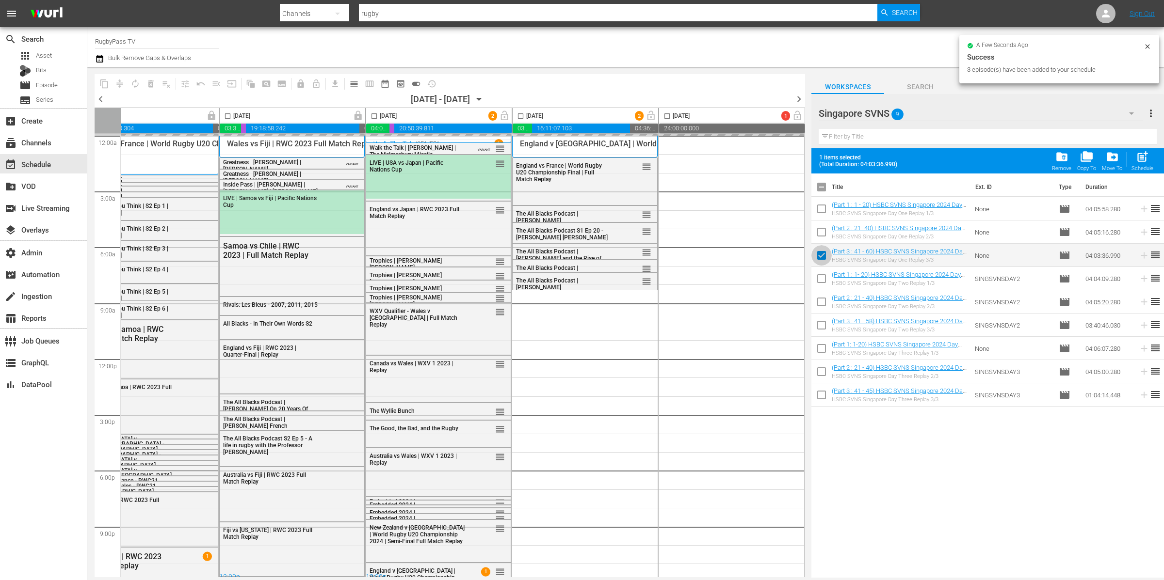
click at [822, 255] on input "checkbox" at bounding box center [821, 257] width 20 height 20
checkbox input "false"
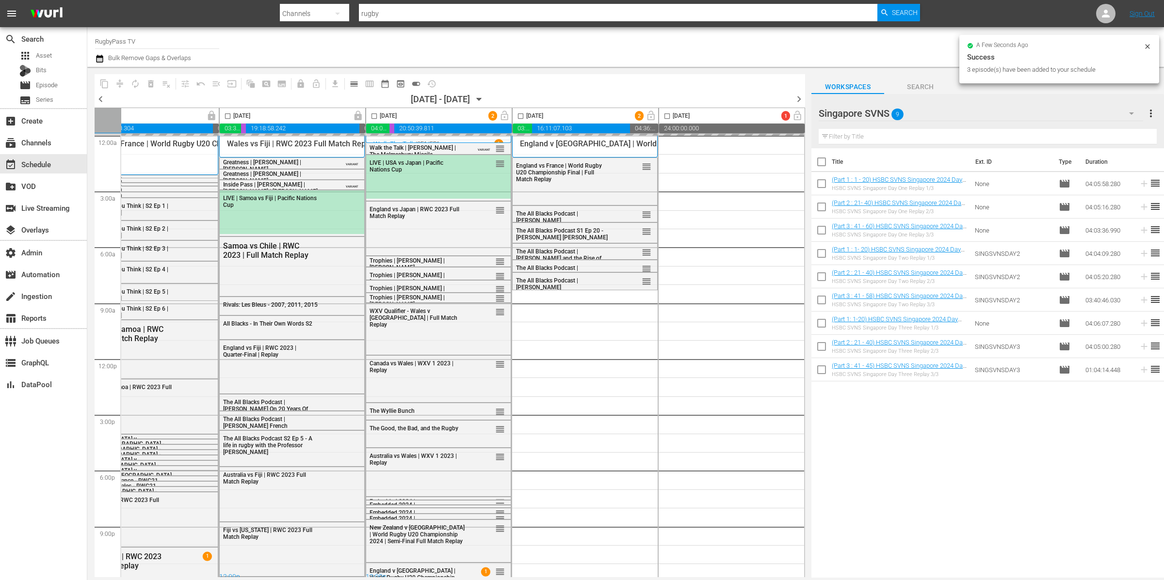
click at [823, 258] on input "checkbox" at bounding box center [821, 255] width 20 height 20
checkbox input "true"
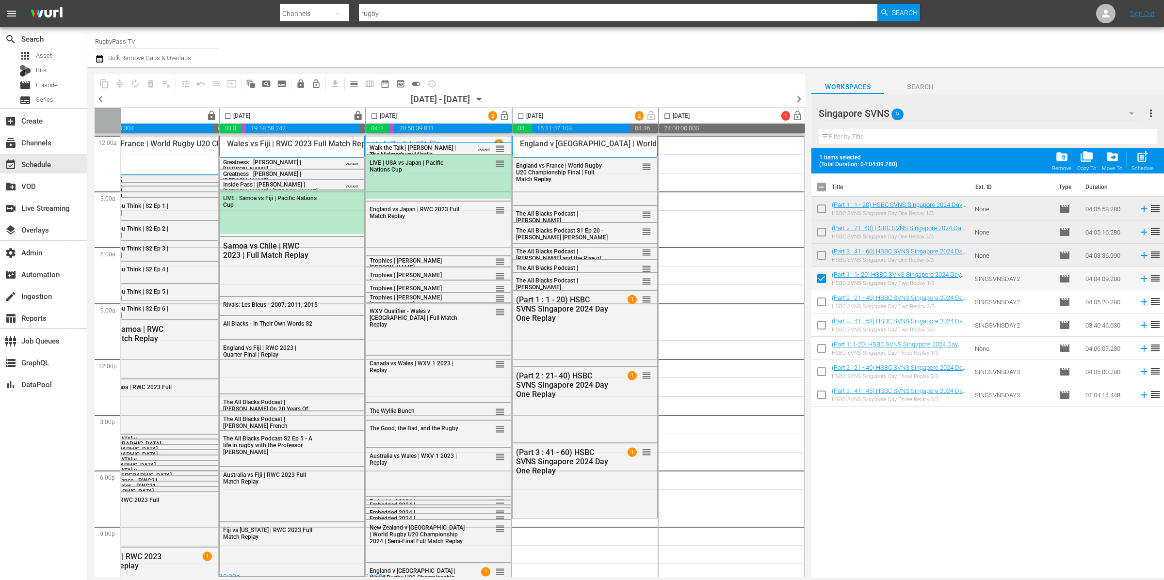
click at [823, 302] on input "checkbox" at bounding box center [821, 304] width 20 height 20
checkbox input "true"
drag, startPoint x: 824, startPoint y: 326, endPoint x: 834, endPoint y: 304, distance: 24.3
click at [824, 326] on input "checkbox" at bounding box center [821, 327] width 20 height 20
checkbox input "true"
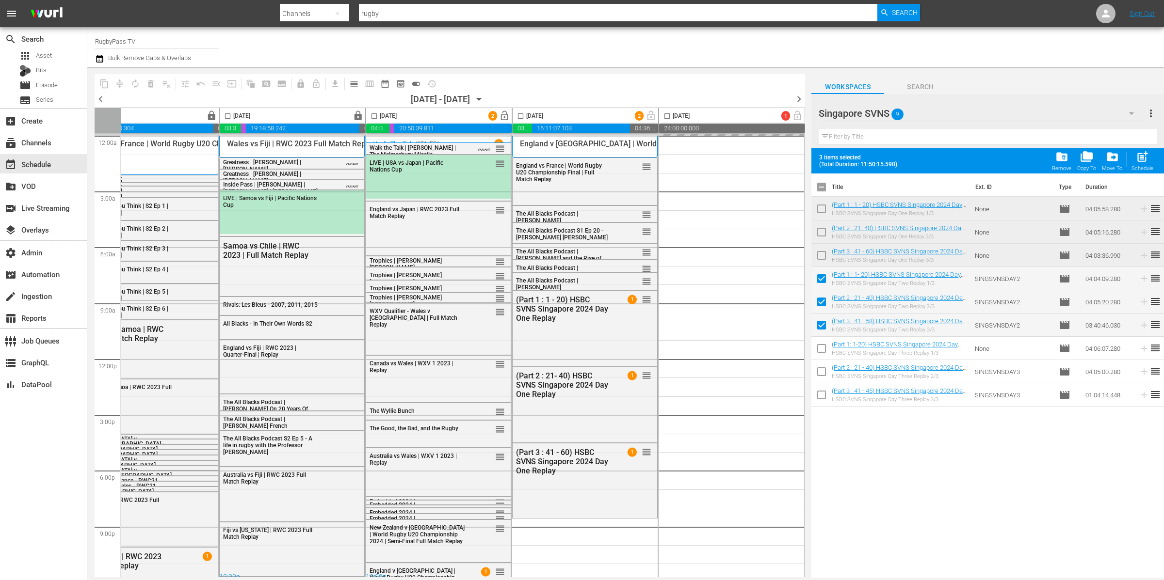
click at [817, 189] on input "checkbox" at bounding box center [821, 189] width 20 height 20
checkbox input "true"
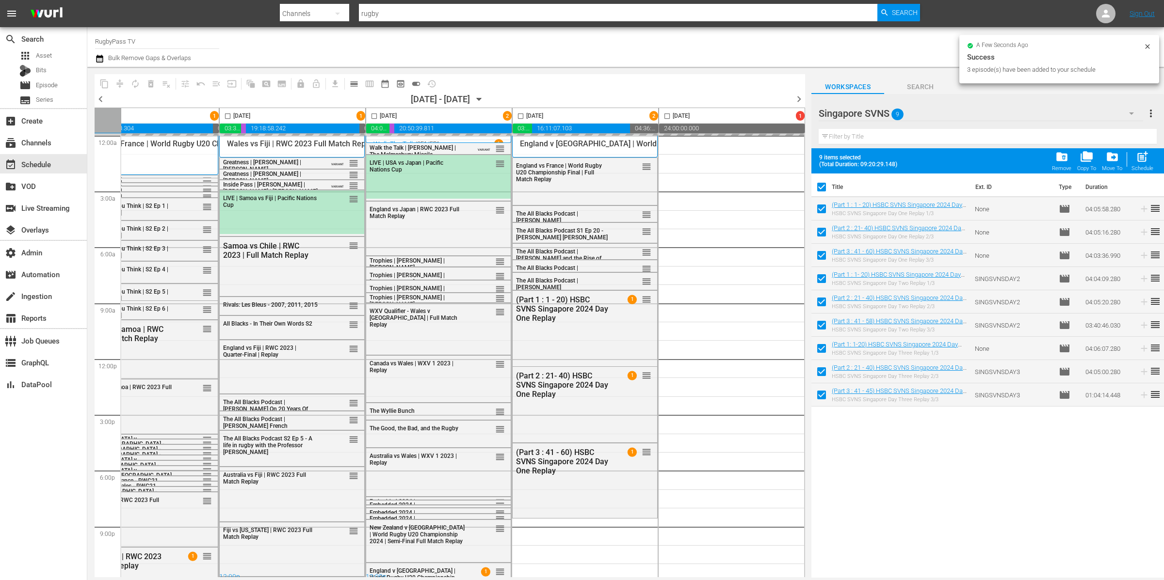
checkbox input "true"
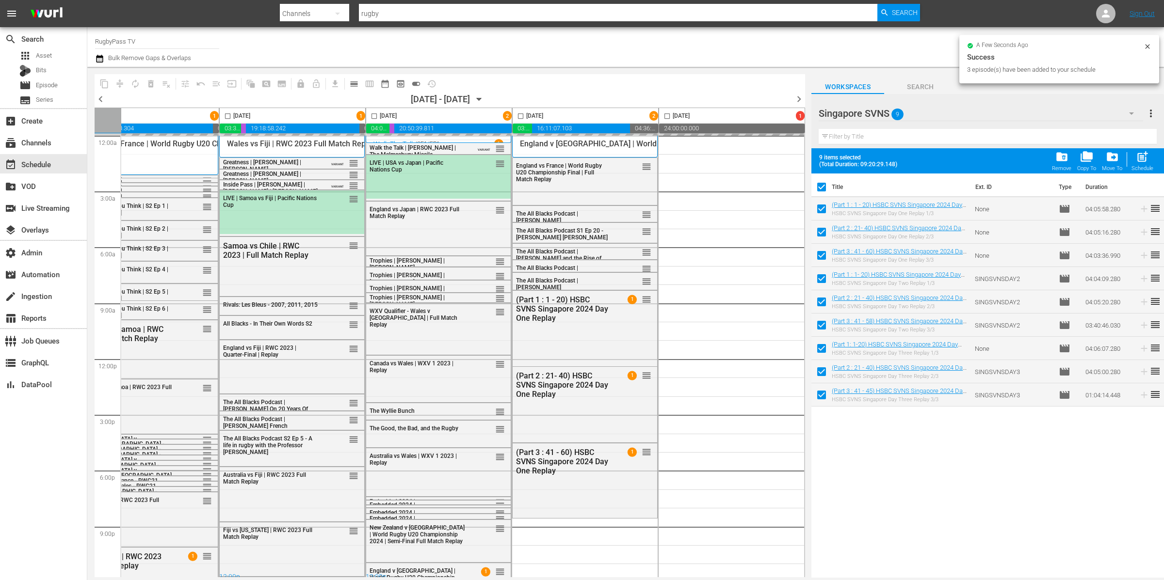
checkbox input "true"
click at [821, 188] on input "checkbox" at bounding box center [821, 189] width 20 height 20
checkbox input "false"
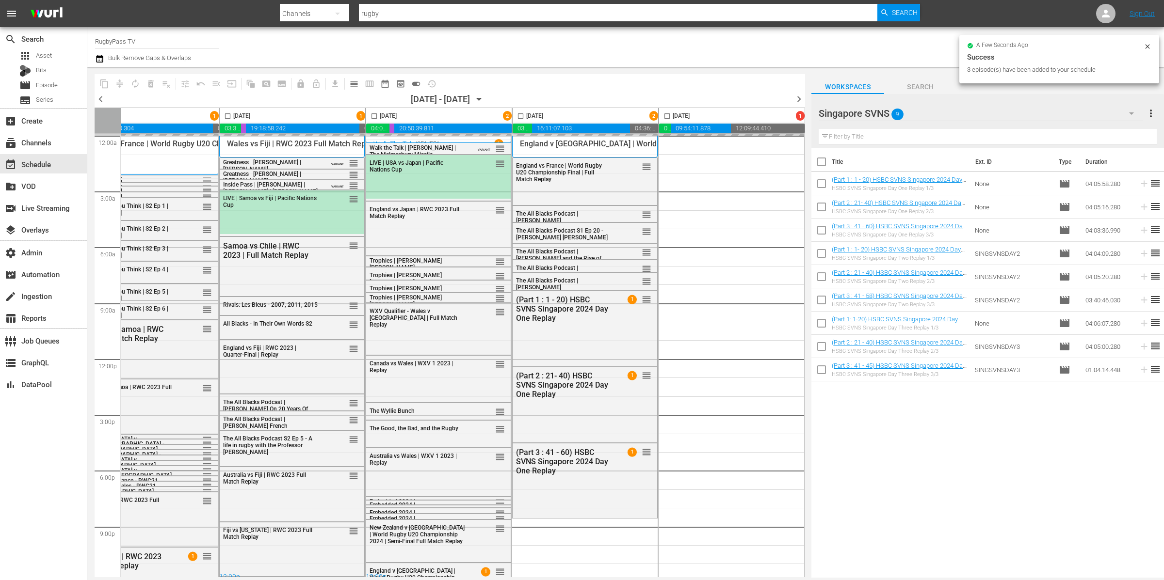
checkbox input "false"
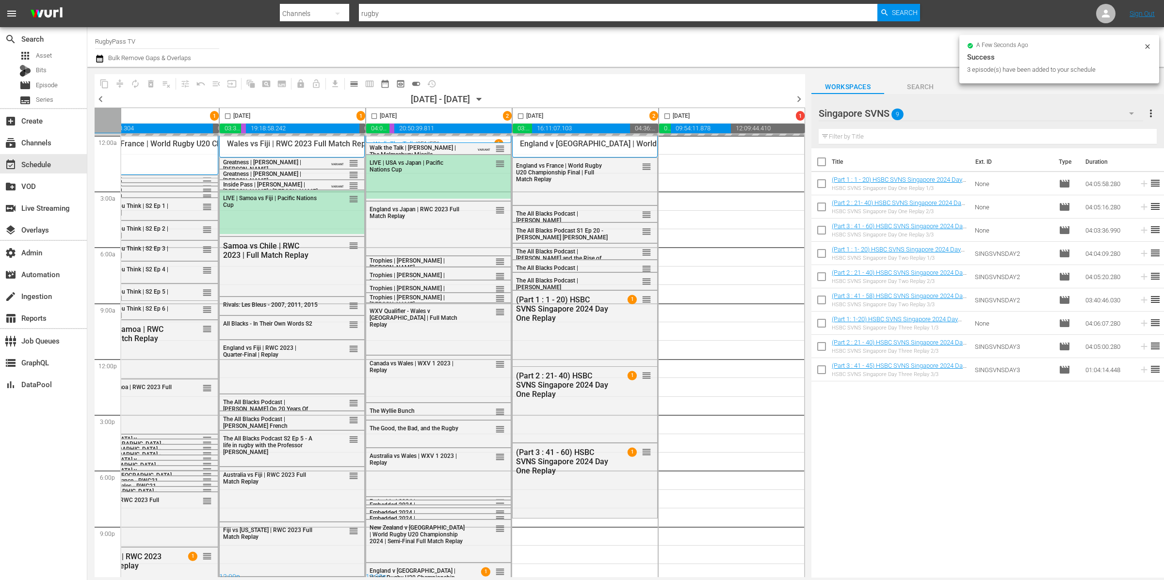
checkbox input "false"
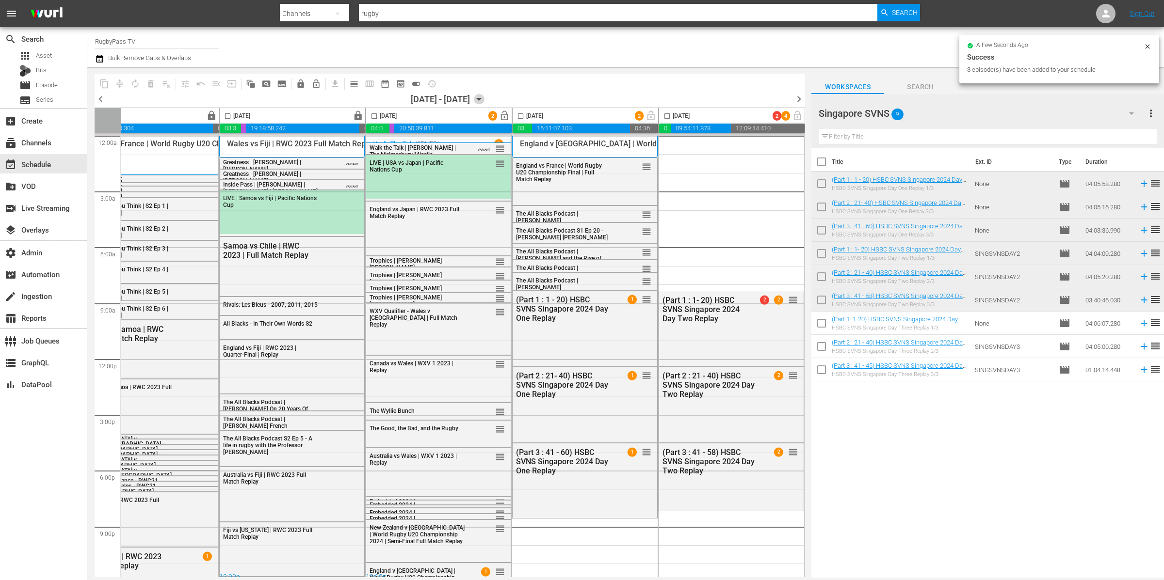
click at [484, 99] on icon "button" at bounding box center [479, 99] width 11 height 11
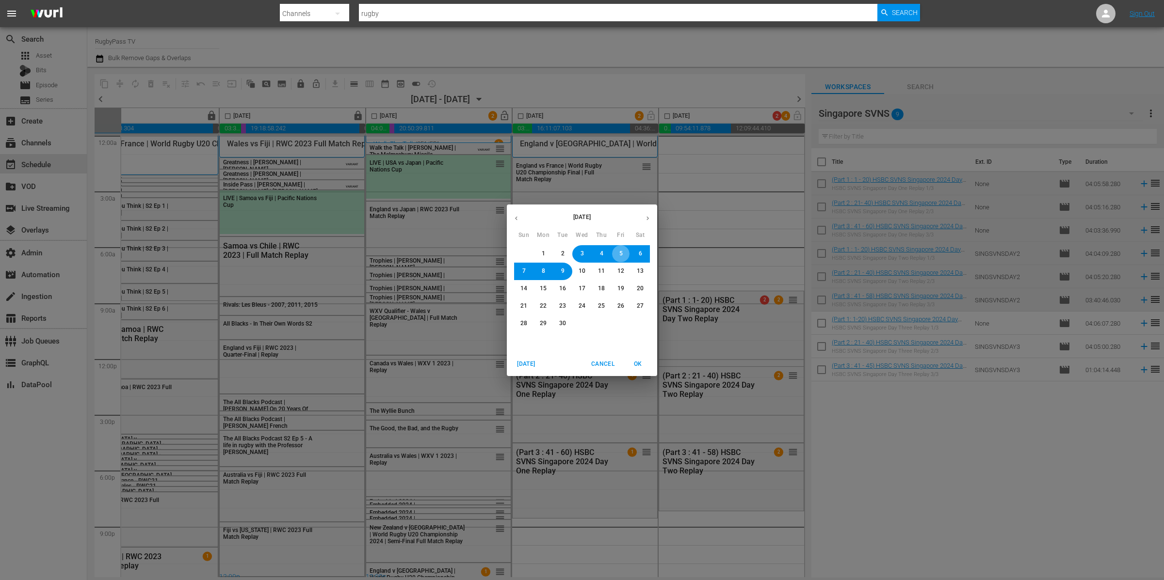
click at [621, 254] on span "5" at bounding box center [620, 254] width 3 height 8
drag, startPoint x: 648, startPoint y: 360, endPoint x: 757, endPoint y: 328, distance: 113.5
click at [646, 361] on span "OK" at bounding box center [637, 364] width 23 height 10
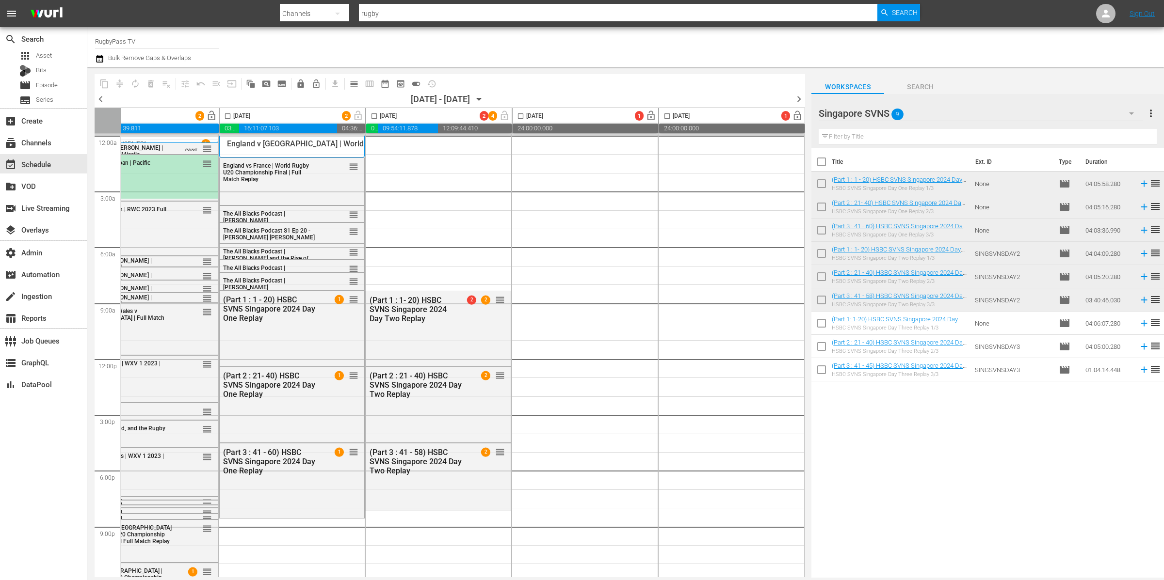
click at [824, 325] on input "checkbox" at bounding box center [821, 325] width 20 height 20
checkbox input "true"
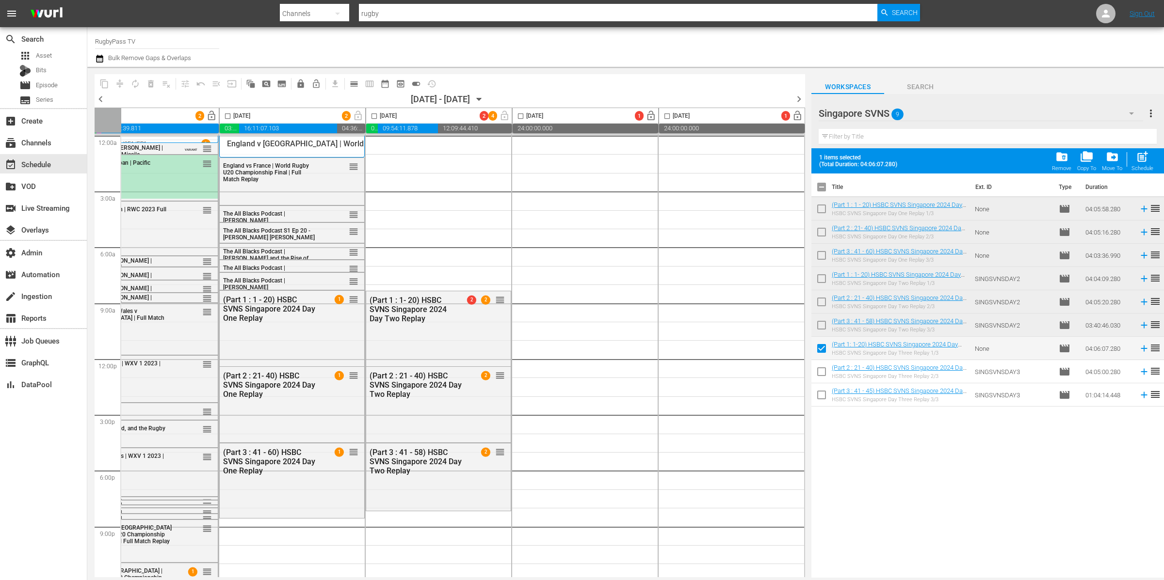
drag, startPoint x: 820, startPoint y: 370, endPoint x: 821, endPoint y: 382, distance: 11.6
click at [820, 370] on input "checkbox" at bounding box center [821, 374] width 20 height 20
checkbox input "true"
drag, startPoint x: 819, startPoint y: 398, endPoint x: 834, endPoint y: 392, distance: 16.7
click at [819, 398] on input "checkbox" at bounding box center [821, 397] width 20 height 20
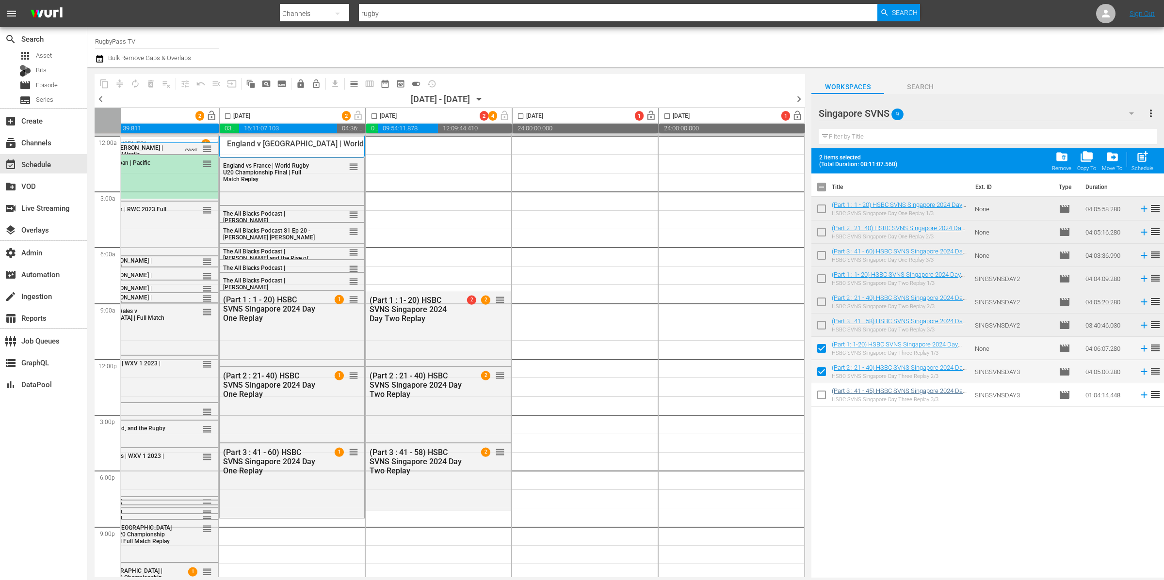
checkbox input "true"
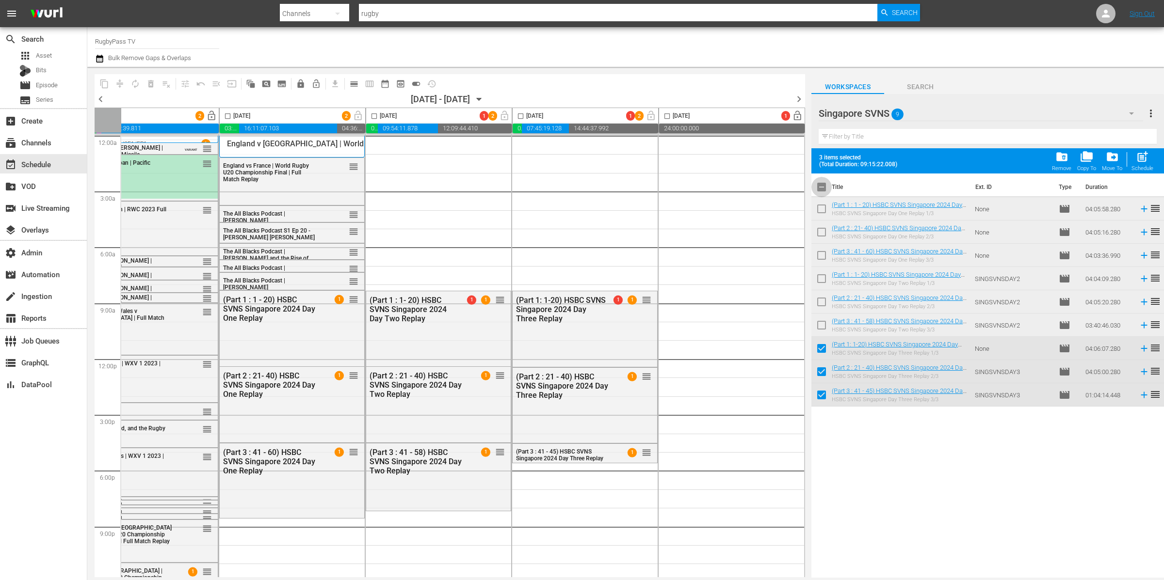
click at [822, 188] on input "checkbox" at bounding box center [821, 189] width 20 height 20
checkbox input "true"
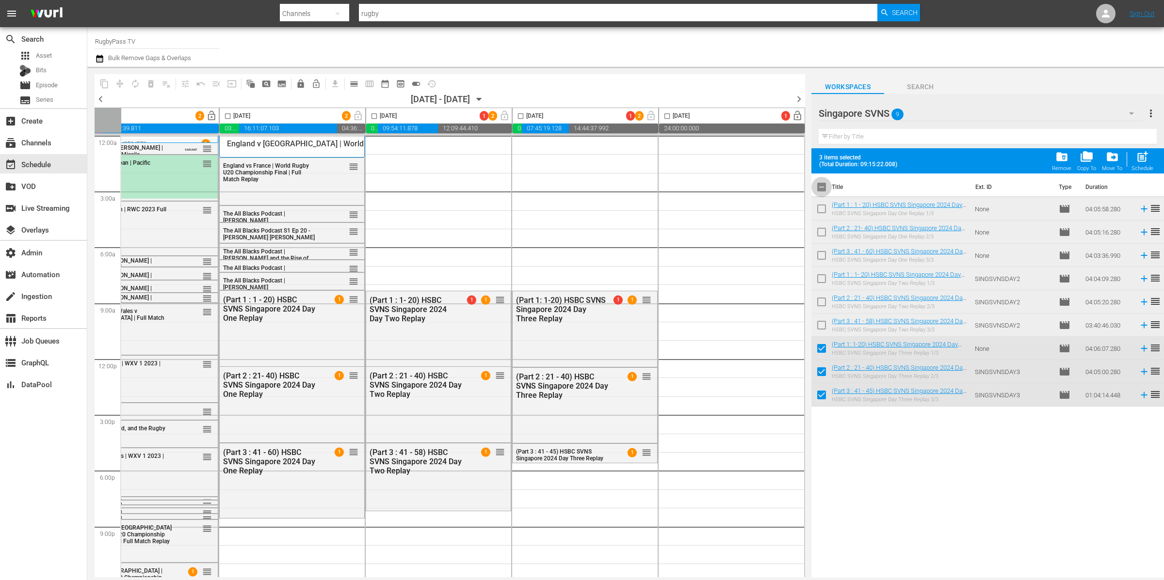
checkbox input "true"
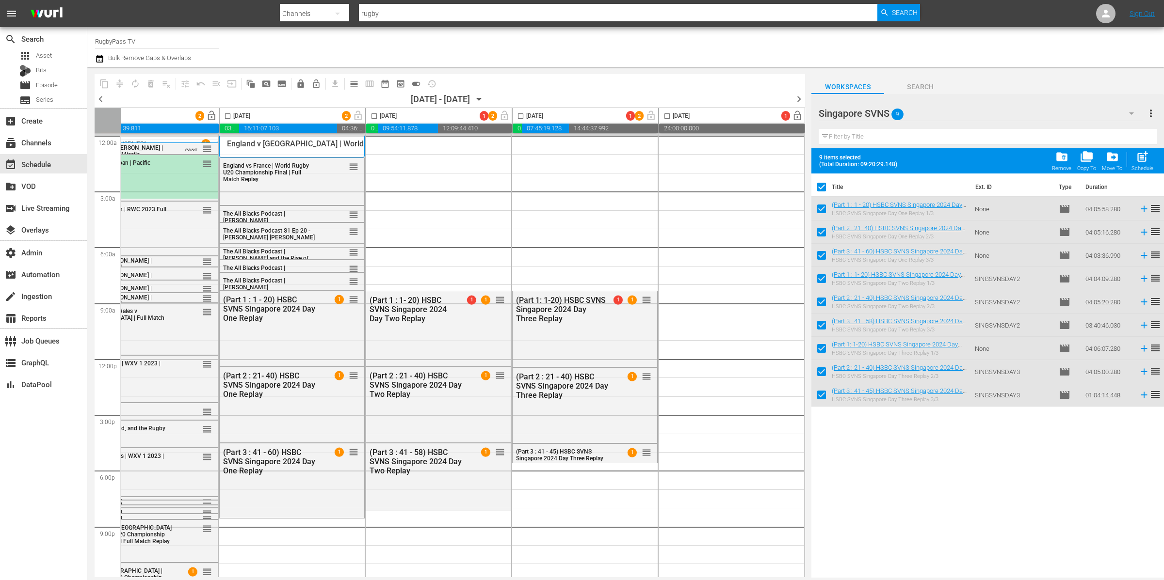
click at [822, 188] on input "checkbox" at bounding box center [821, 189] width 20 height 20
checkbox input "false"
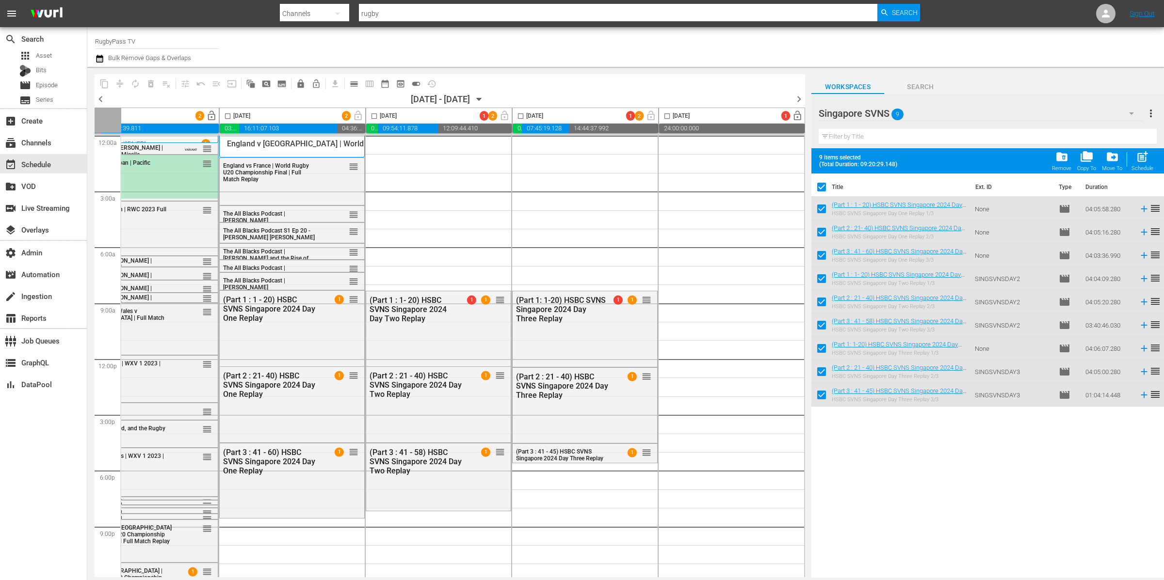
checkbox input "false"
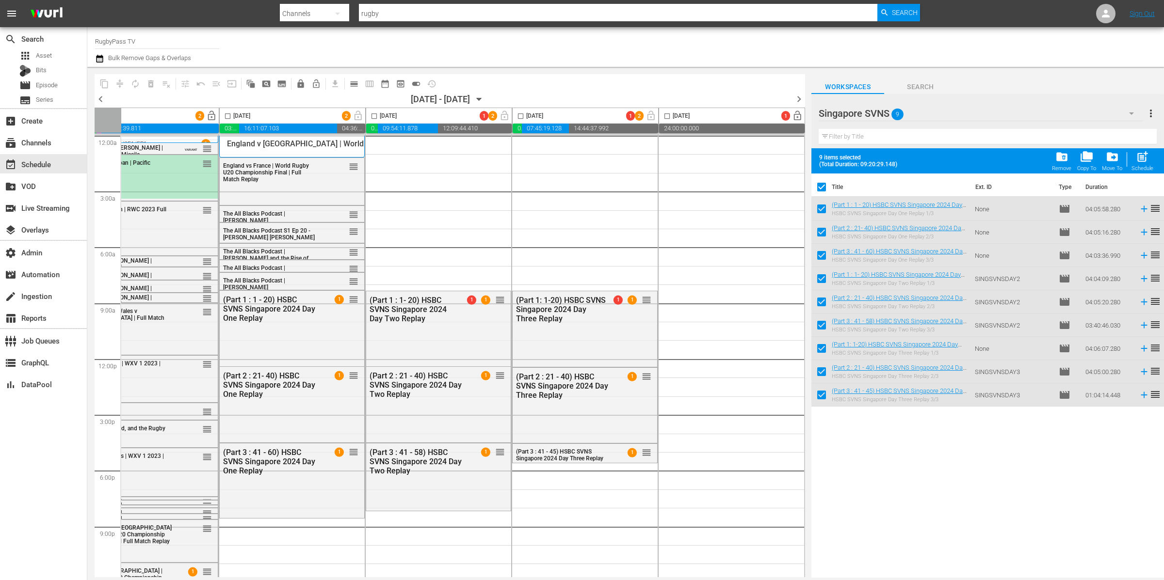
checkbox input "false"
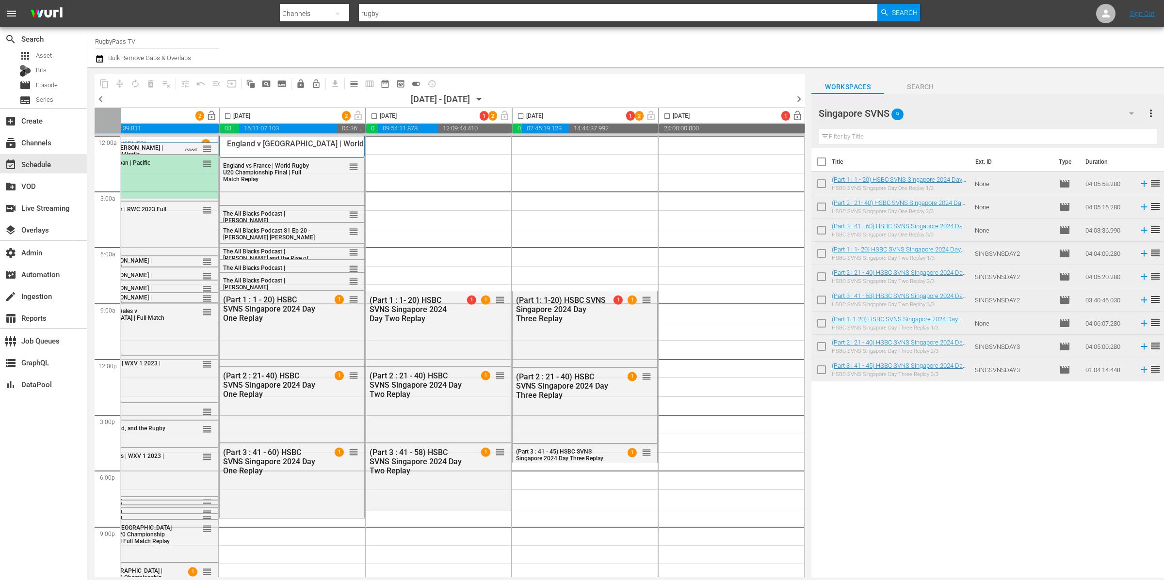
scroll to position [0, 343]
click at [208, 113] on span "lock_open" at bounding box center [211, 116] width 11 height 11
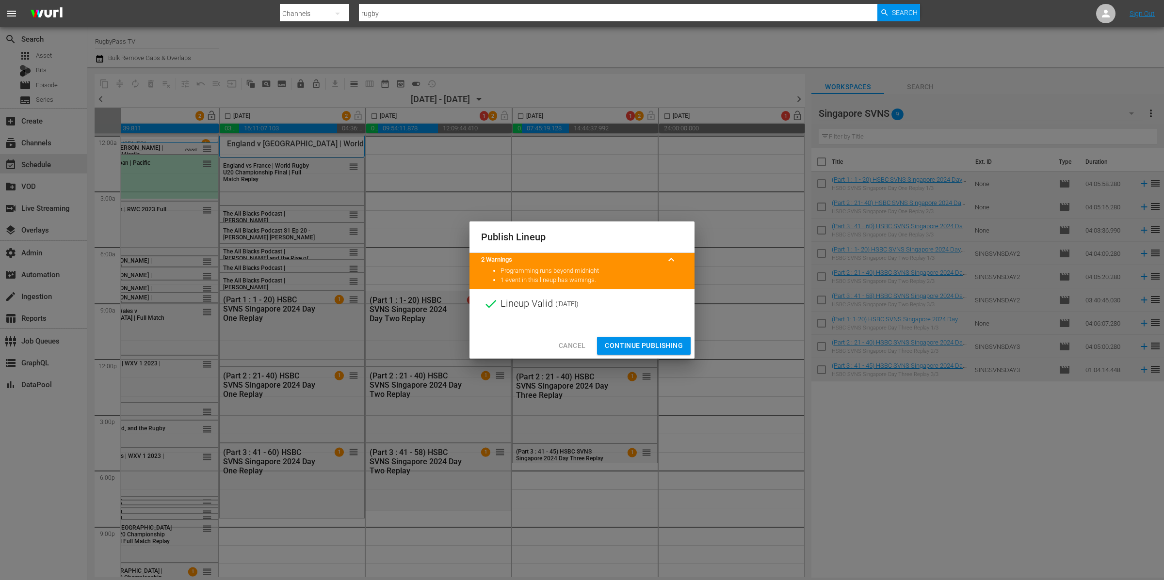
click at [667, 345] on span "Continue Publishing" at bounding box center [644, 346] width 78 height 12
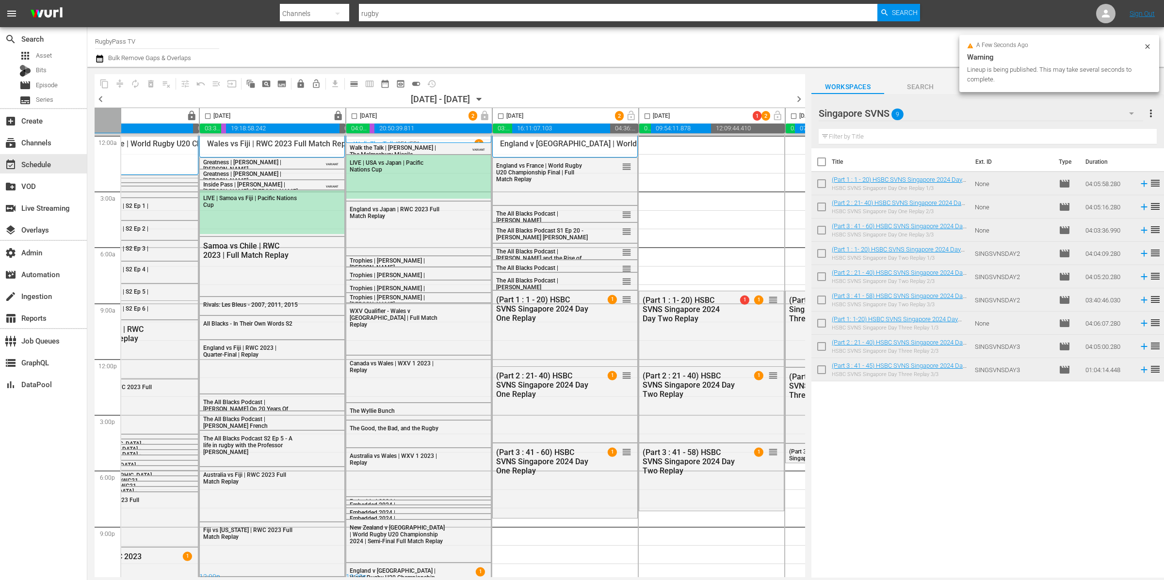
scroll to position [0, 78]
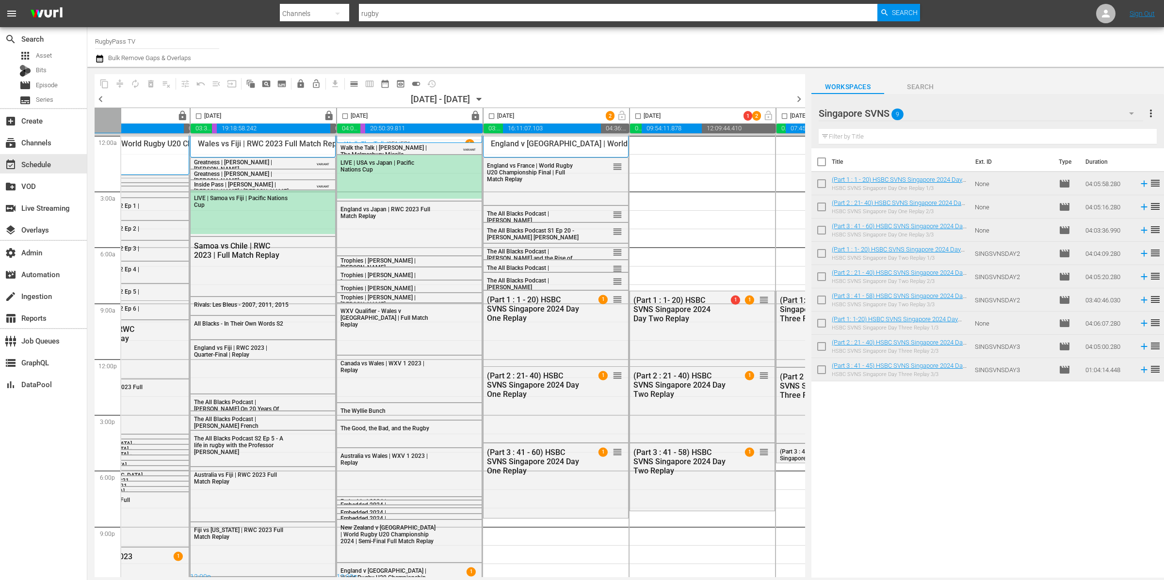
drag, startPoint x: 466, startPoint y: 58, endPoint x: 502, endPoint y: 60, distance: 35.4
click at [466, 58] on div "Channel Title RugbyPass TV Bulk Remove Gaps & Overlaps" at bounding box center [384, 47] width 578 height 35
